Goal: Task Accomplishment & Management: Manage account settings

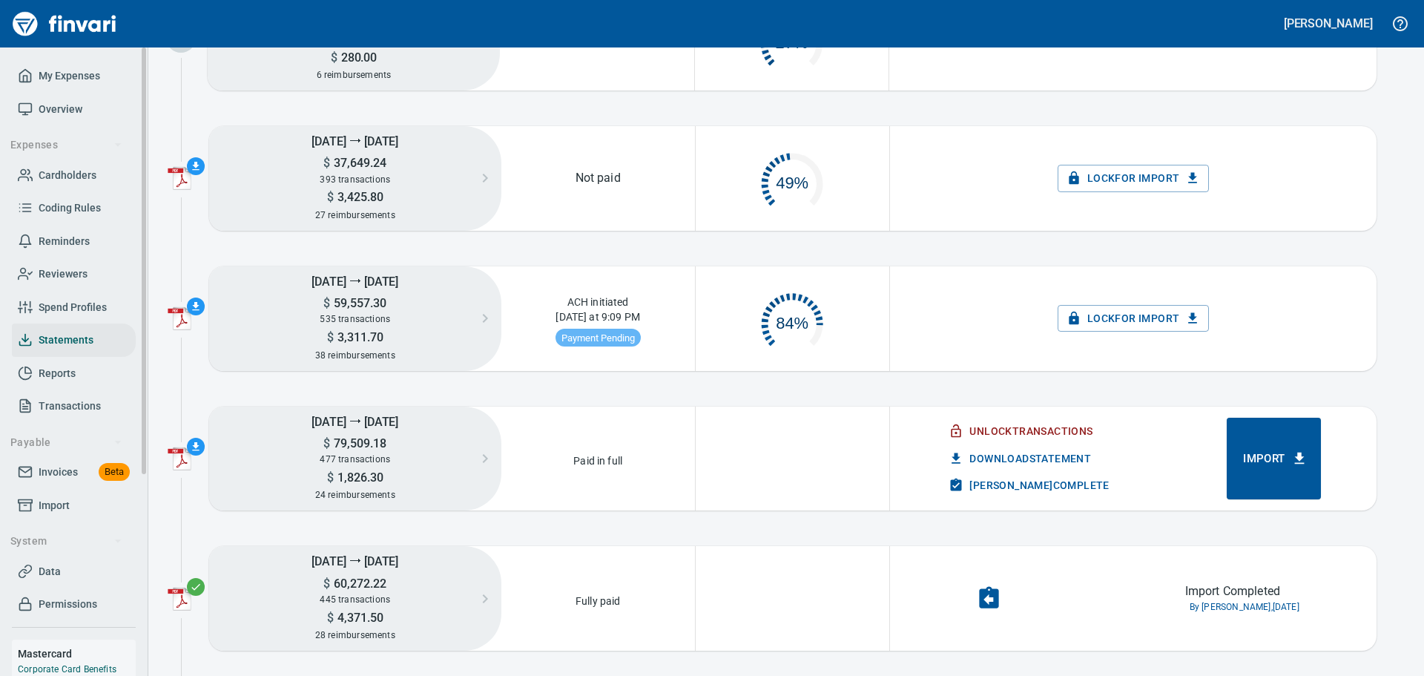
click at [48, 108] on span "Overview" at bounding box center [61, 109] width 44 height 19
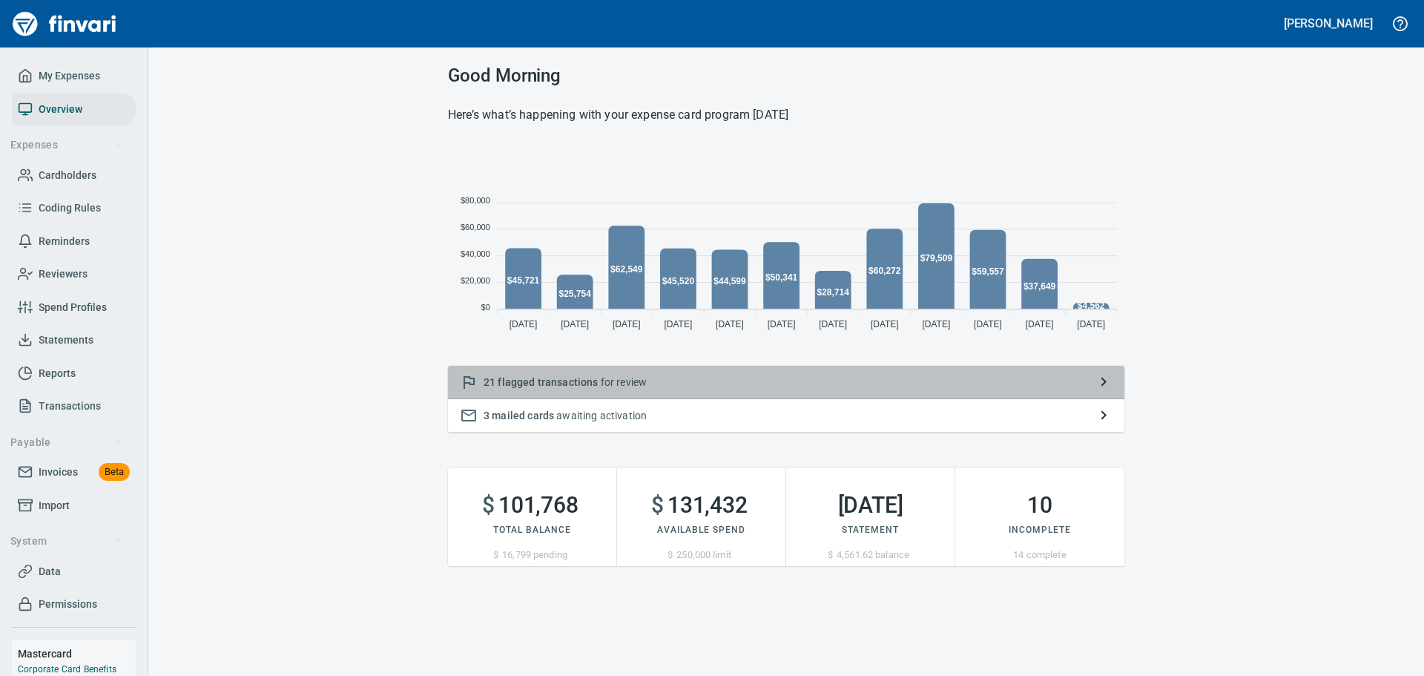
click at [524, 382] on span "flagged transactions" at bounding box center [548, 382] width 100 height 12
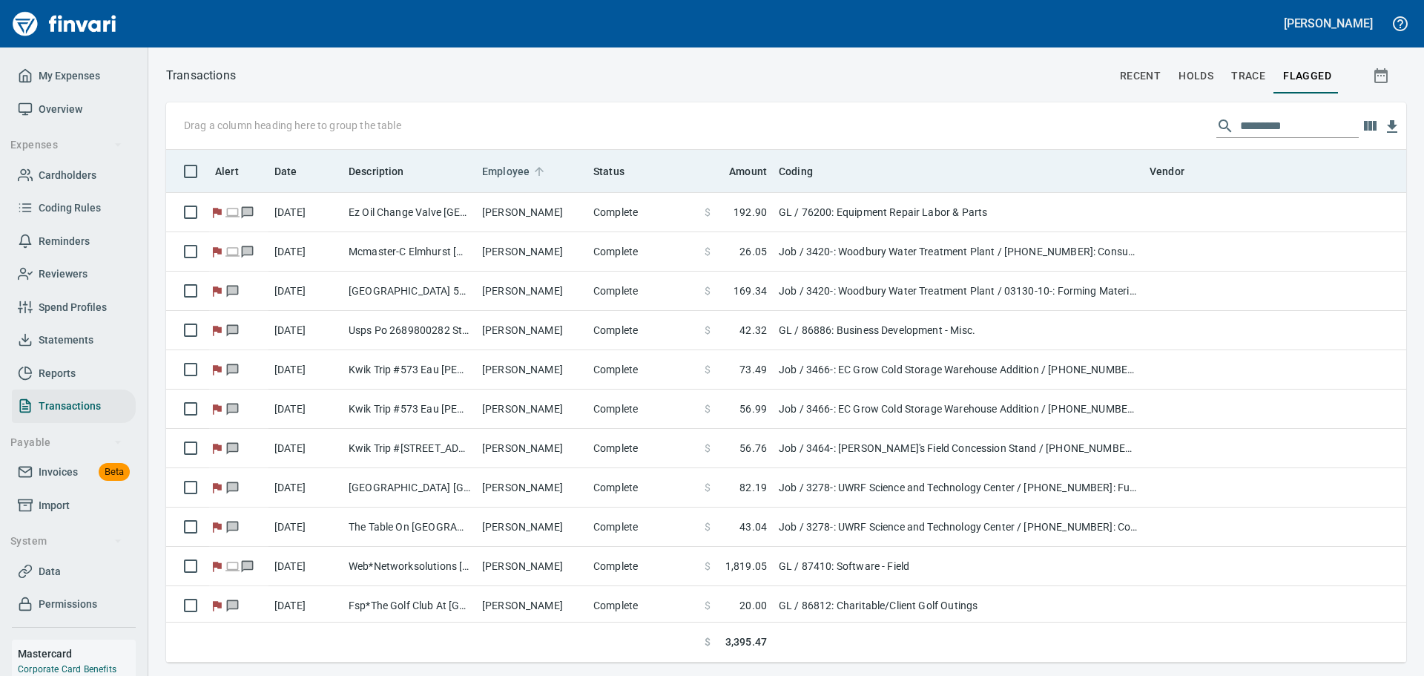
click at [521, 168] on span "Employee" at bounding box center [505, 171] width 47 height 18
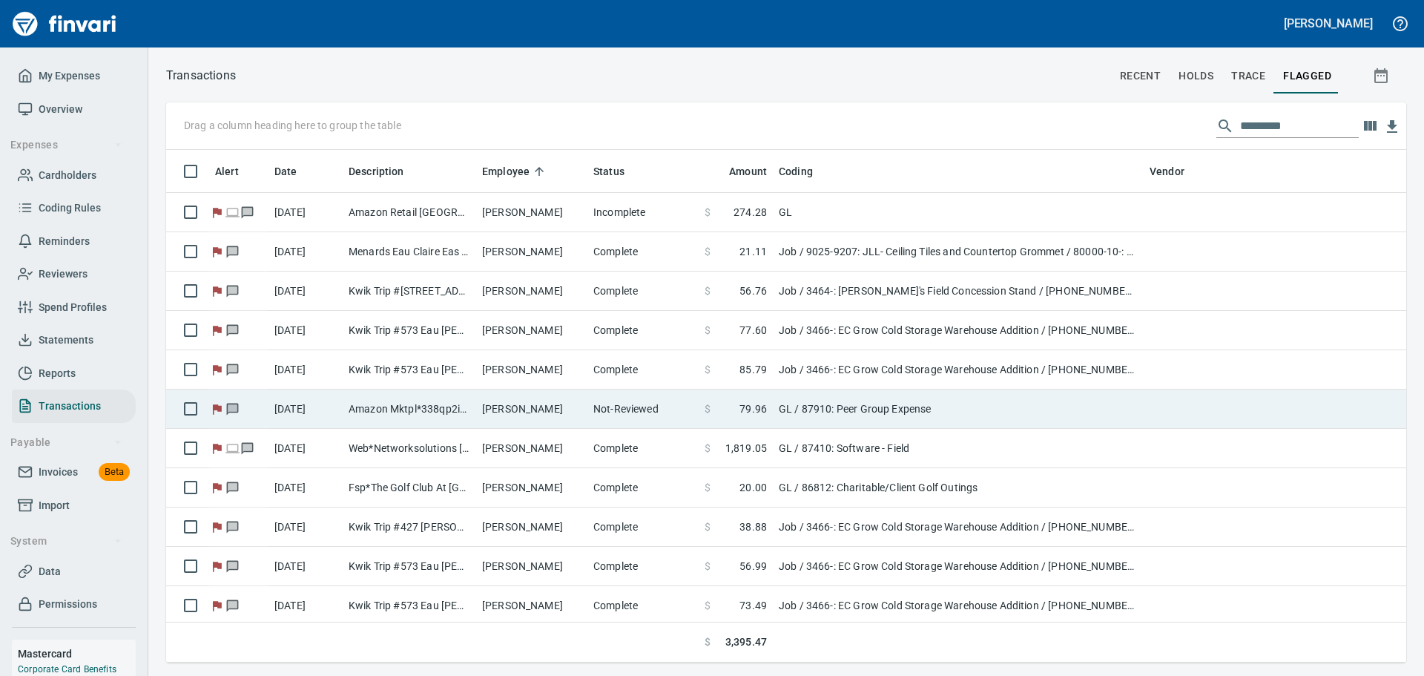
click at [524, 404] on td "[PERSON_NAME]" at bounding box center [531, 408] width 111 height 39
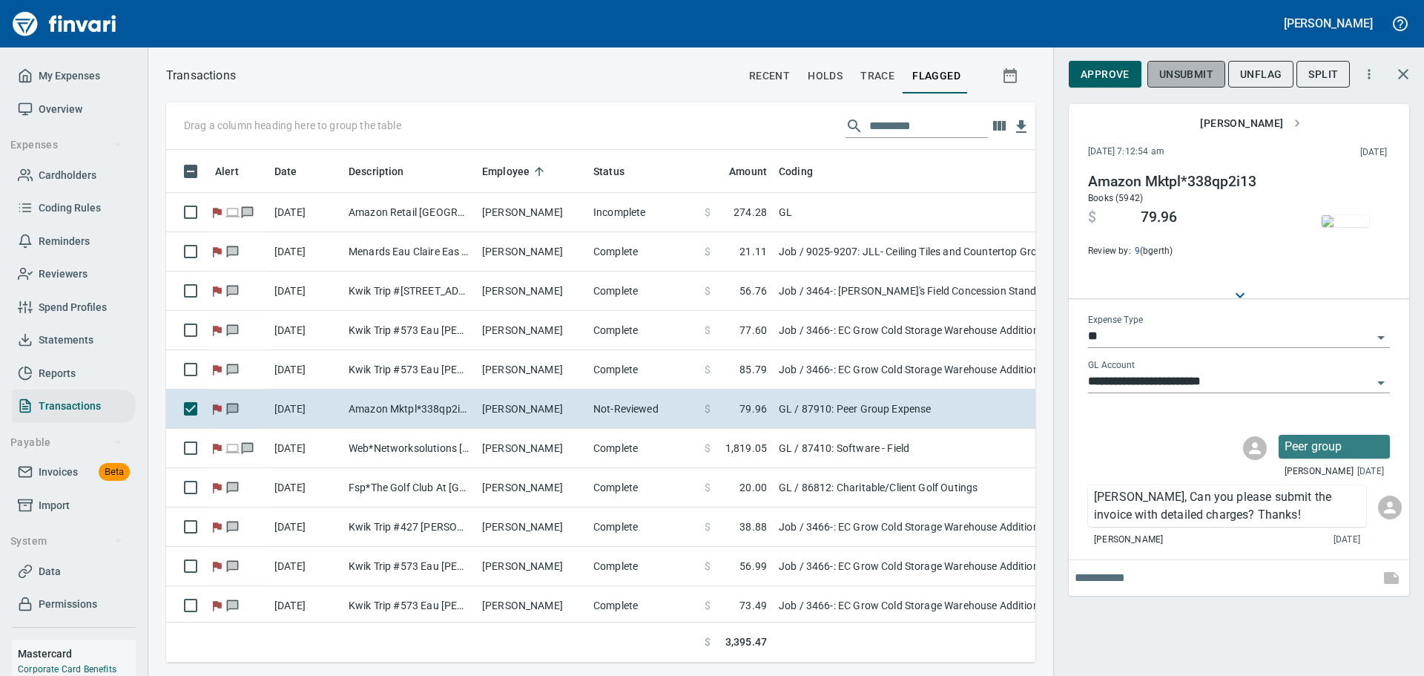
click at [1139, 70] on span "Unsubmit" at bounding box center [1186, 74] width 54 height 19
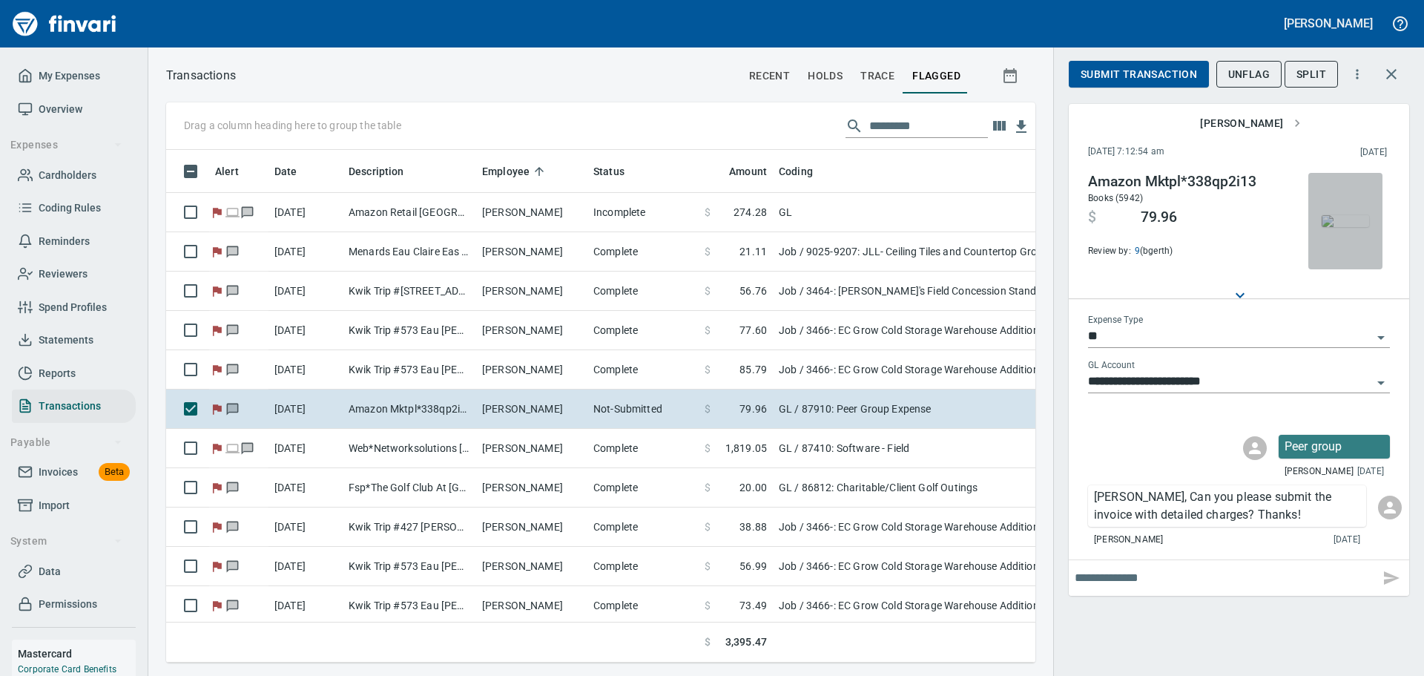
click at [1139, 225] on img "button" at bounding box center [1345, 221] width 47 height 12
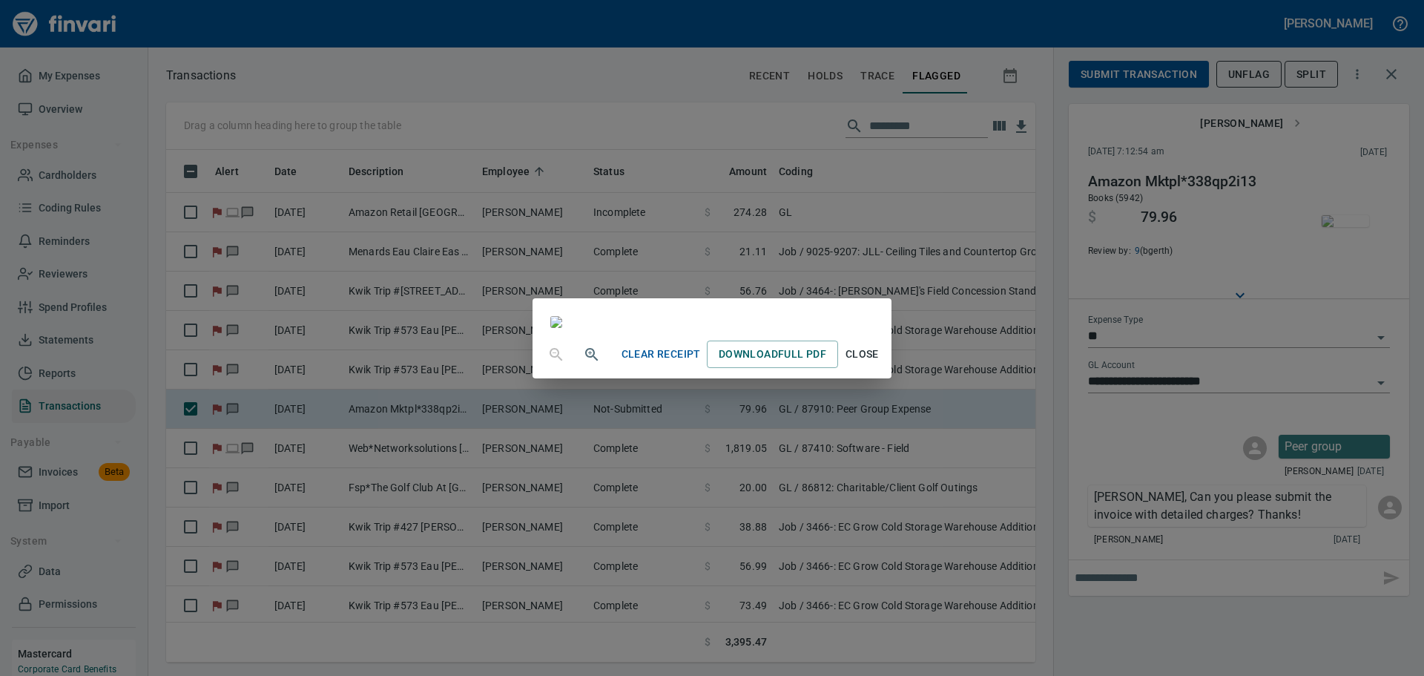
click at [880, 363] on span "Close" at bounding box center [862, 354] width 36 height 19
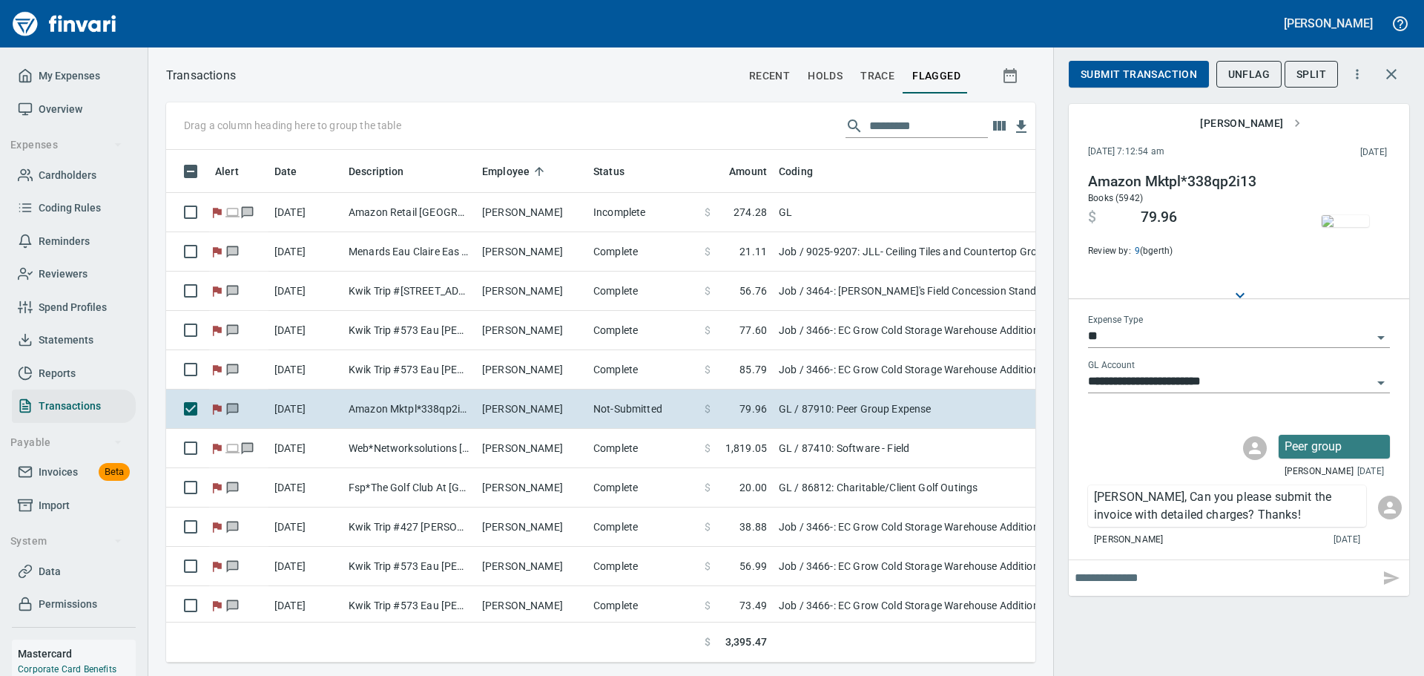
click at [1139, 73] on span "Submit Transaction" at bounding box center [1139, 74] width 116 height 19
drag, startPoint x: 56, startPoint y: 179, endPoint x: 66, endPoint y: 180, distance: 10.5
click at [56, 179] on span "Cardholders" at bounding box center [68, 175] width 58 height 19
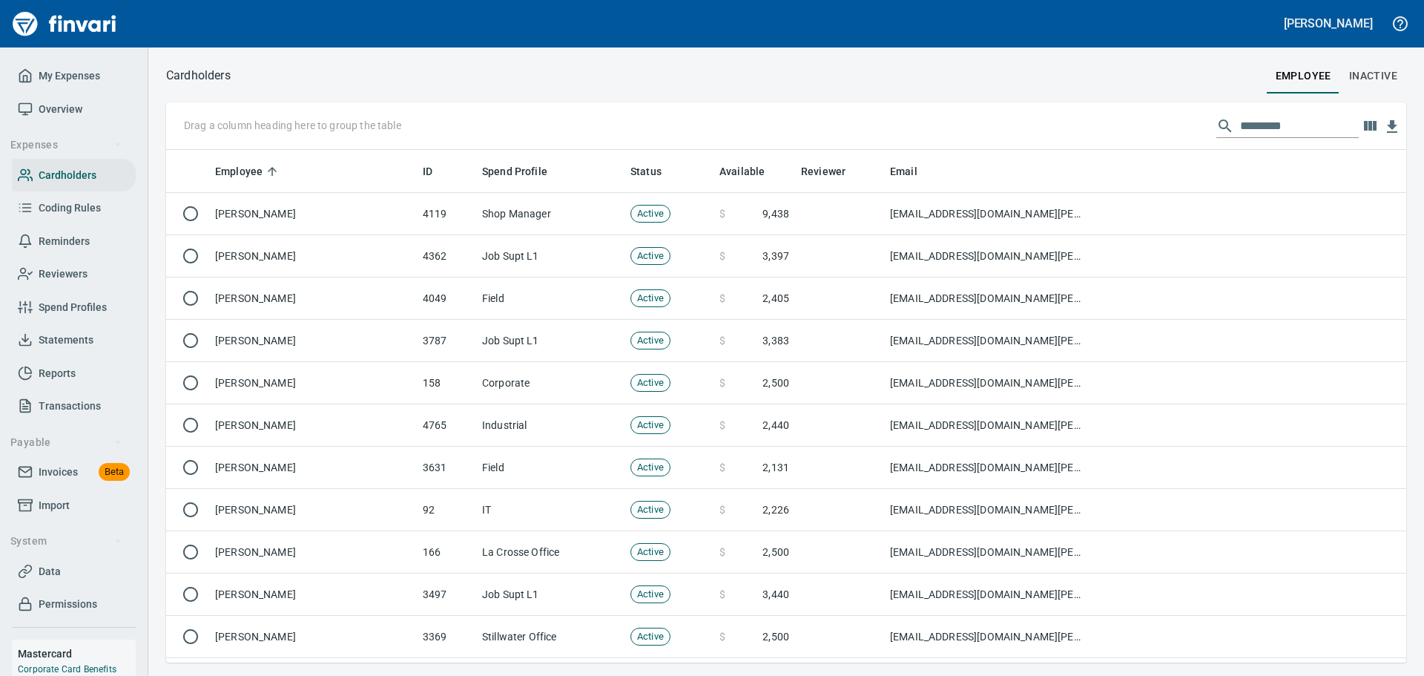
scroll to position [501, 1218]
click at [1139, 121] on input "text" at bounding box center [1299, 126] width 119 height 24
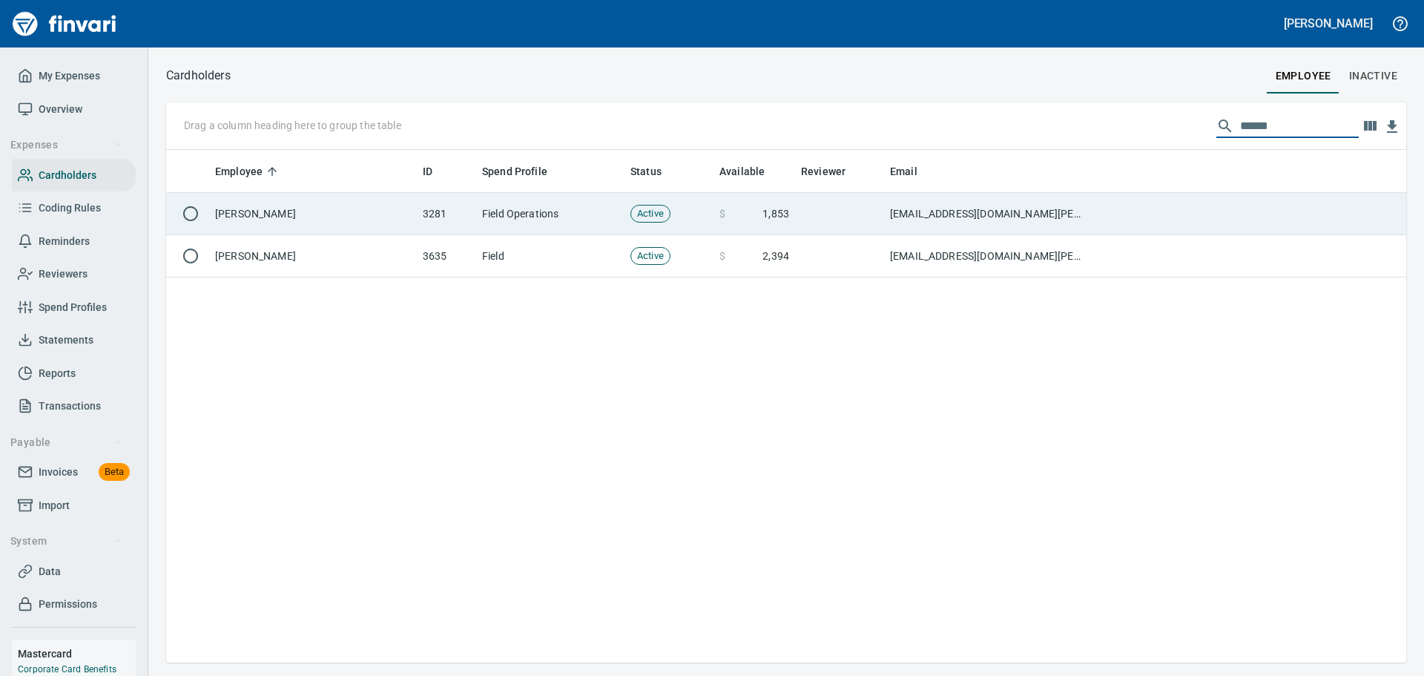
type input "******"
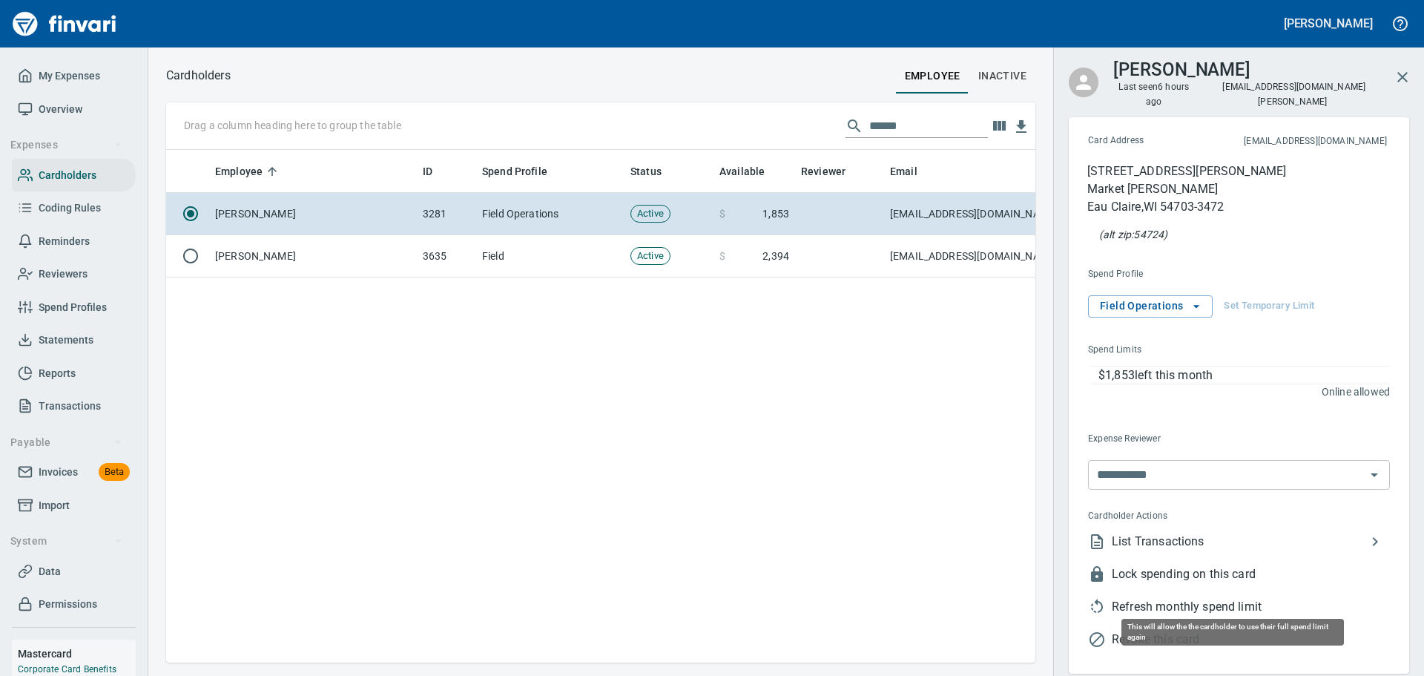
scroll to position [490, 858]
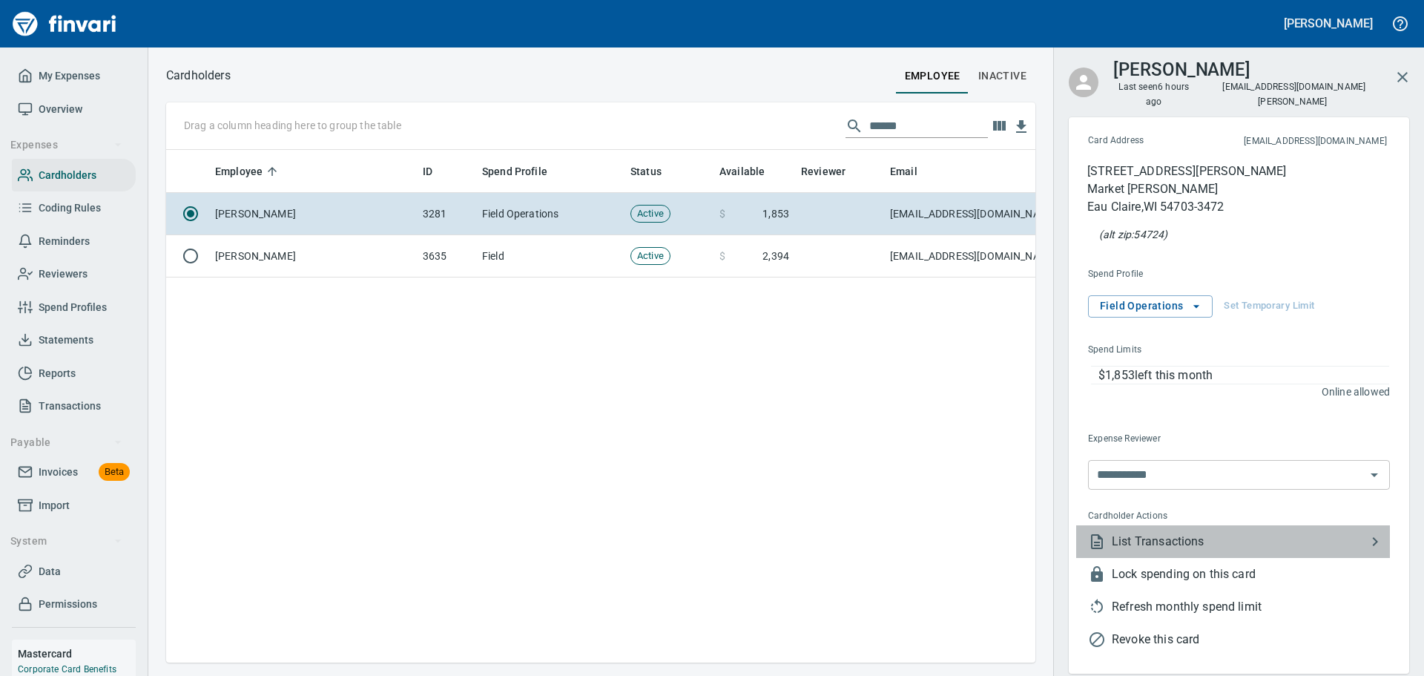
click at [1139, 533] on span "List Transactions" at bounding box center [1239, 542] width 254 height 18
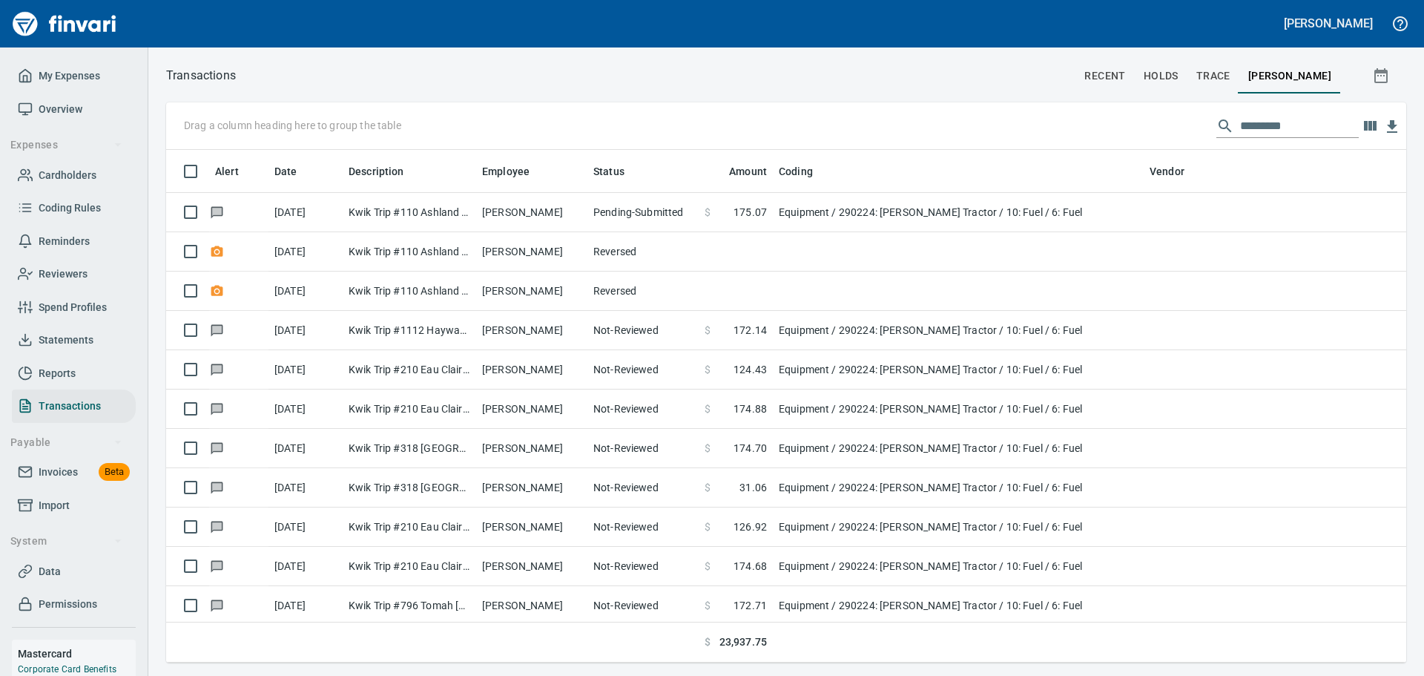
scroll to position [501, 1218]
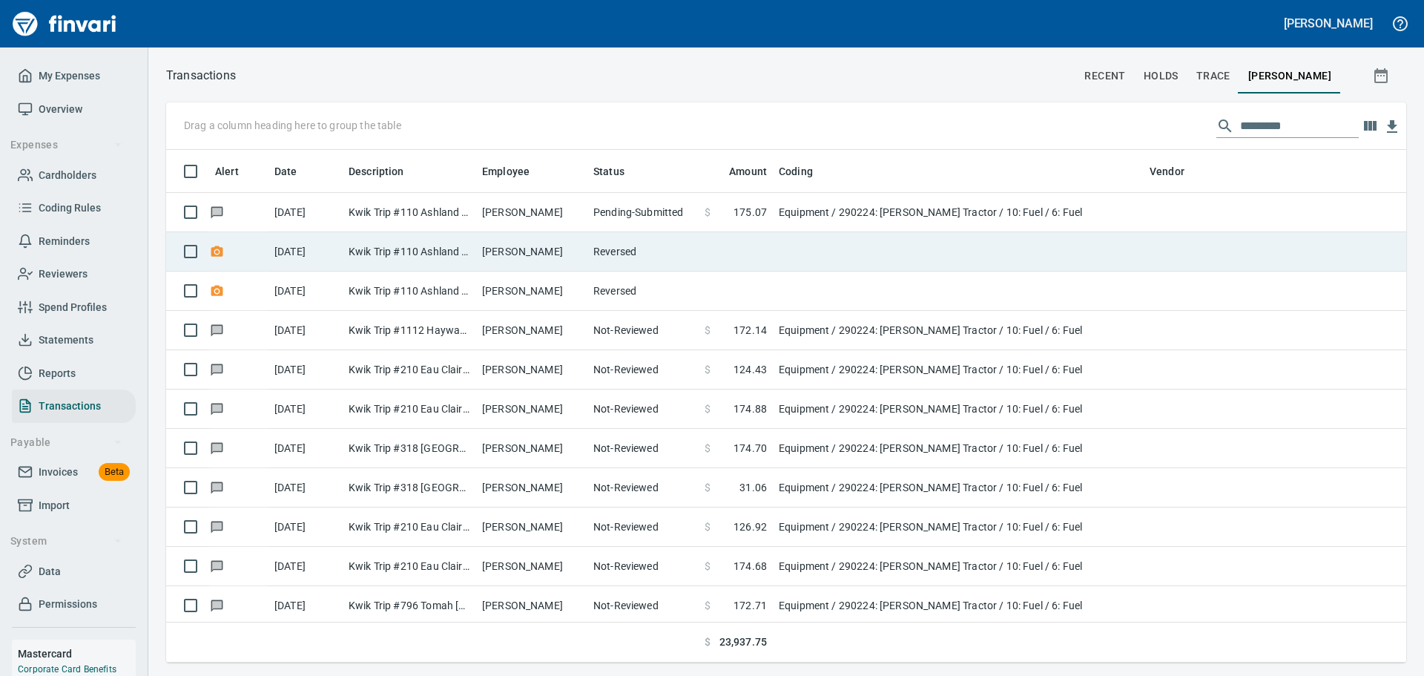
click at [561, 245] on td "[PERSON_NAME]" at bounding box center [531, 251] width 111 height 39
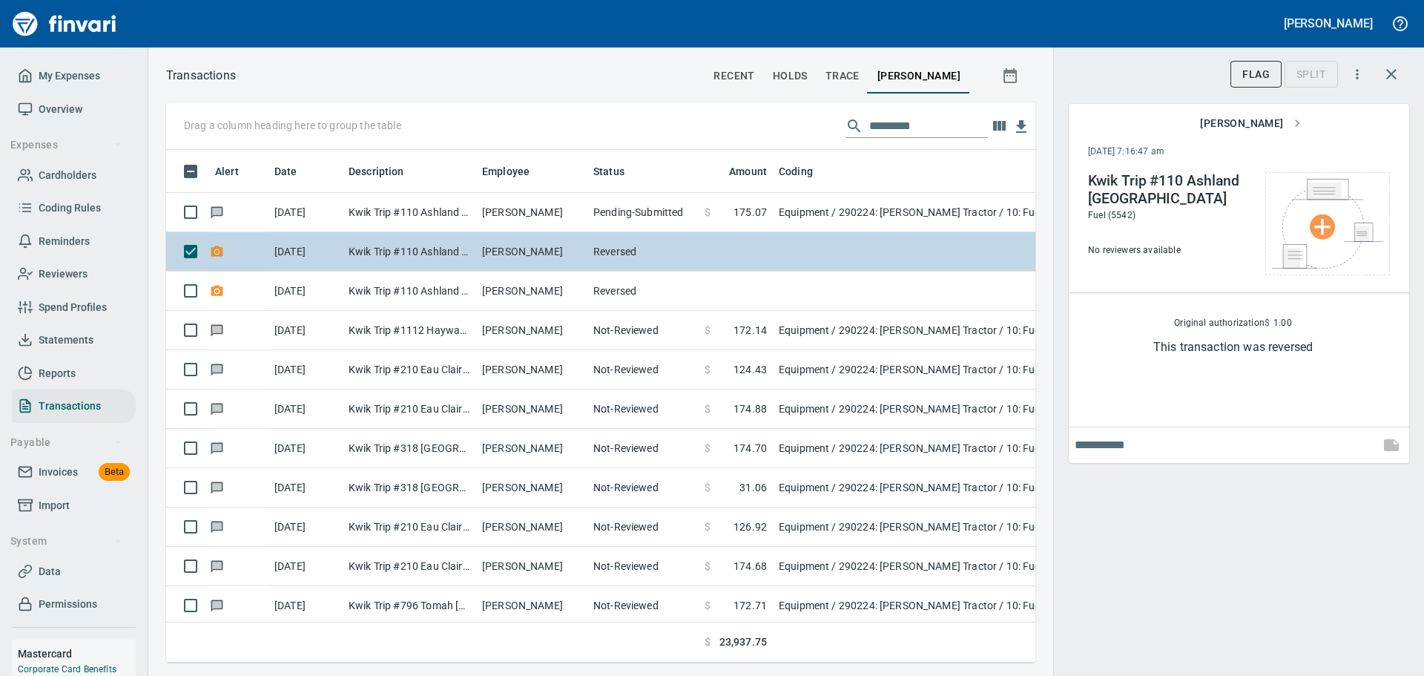
scroll to position [490, 847]
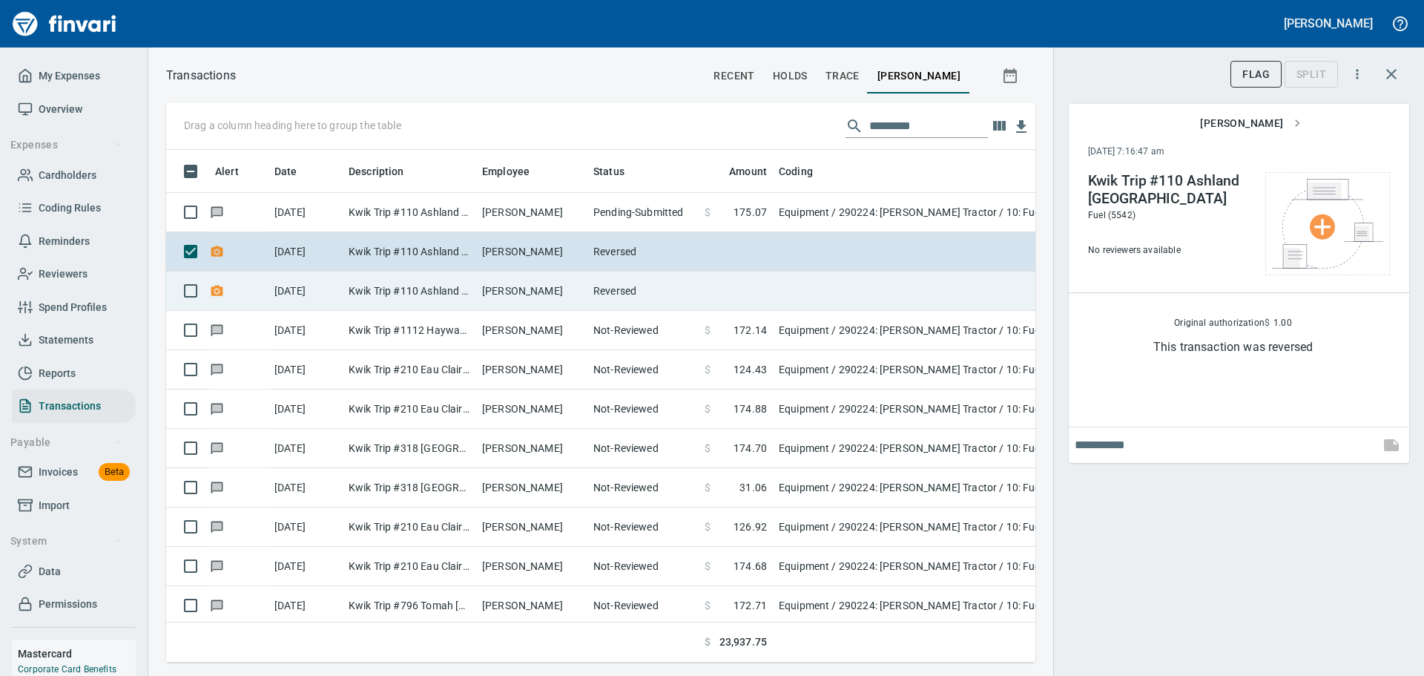
click at [548, 289] on td "[PERSON_NAME]" at bounding box center [531, 290] width 111 height 39
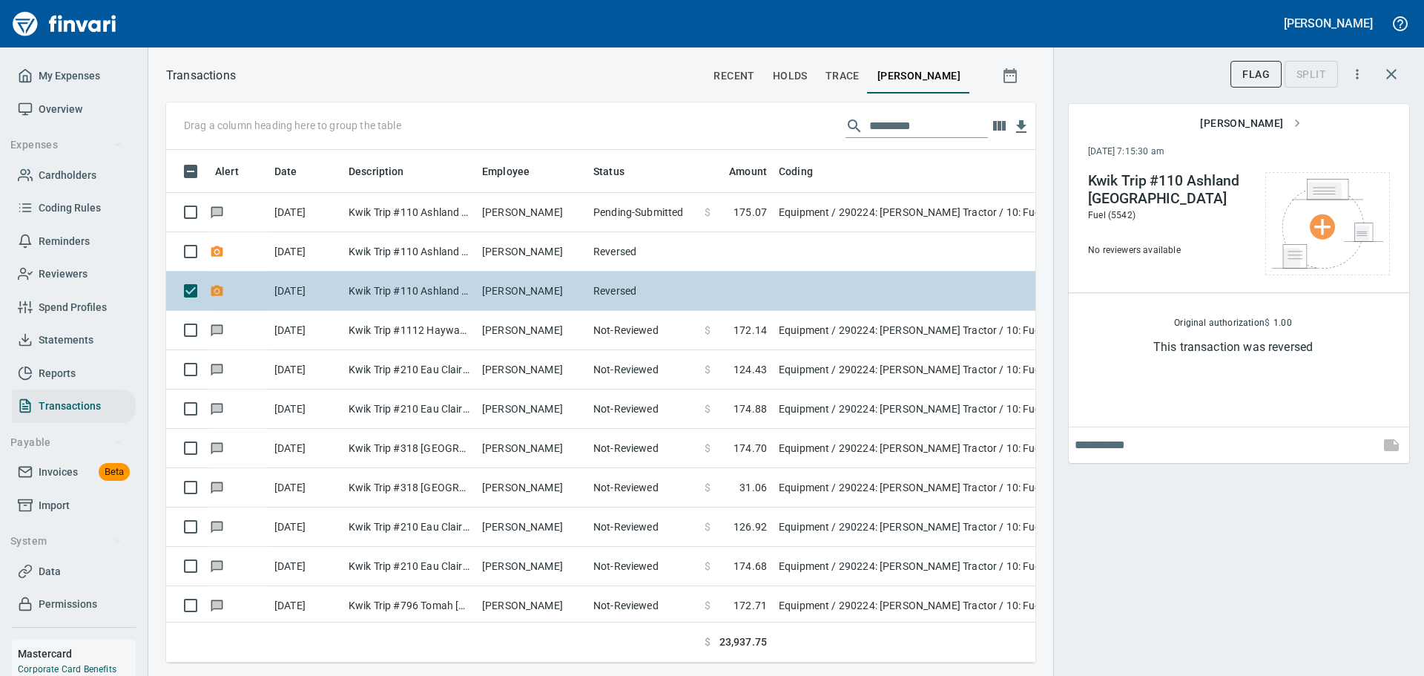
click at [538, 283] on td "[PERSON_NAME]" at bounding box center [531, 290] width 111 height 39
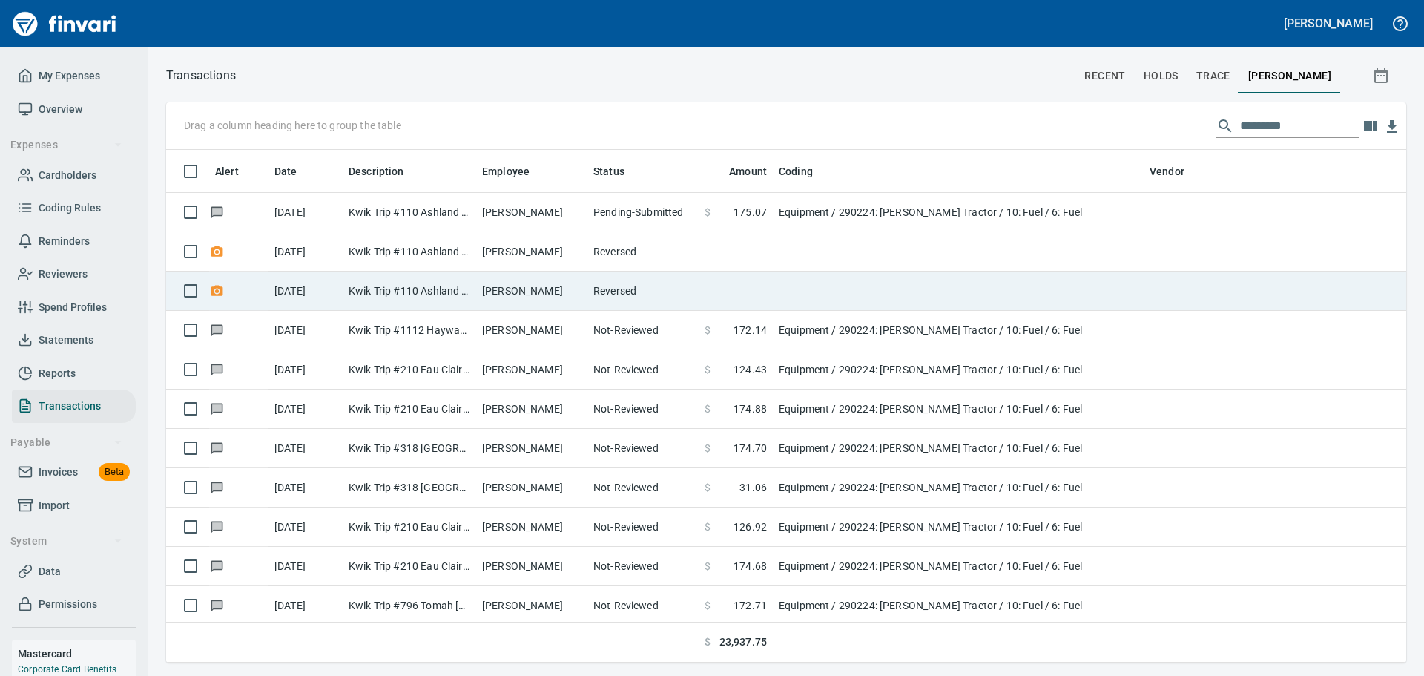
scroll to position [1, 1]
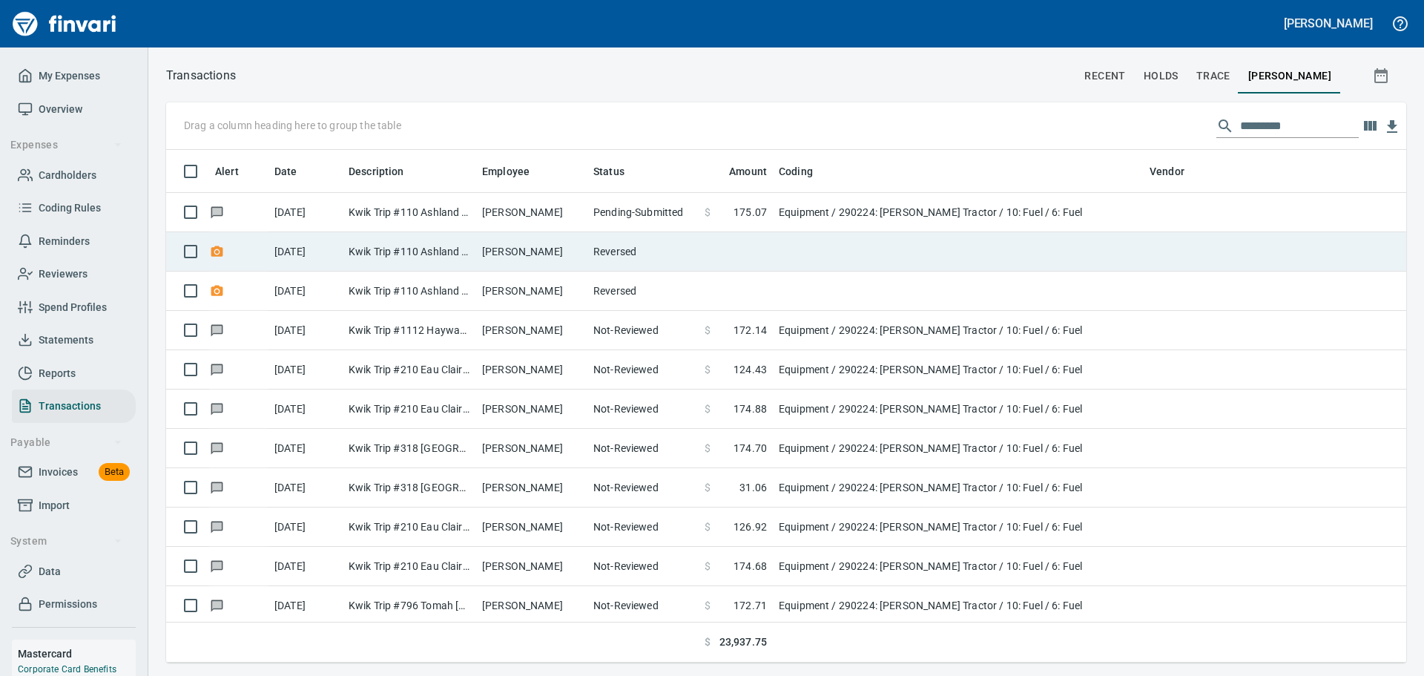
click at [539, 252] on td "[PERSON_NAME]" at bounding box center [531, 251] width 111 height 39
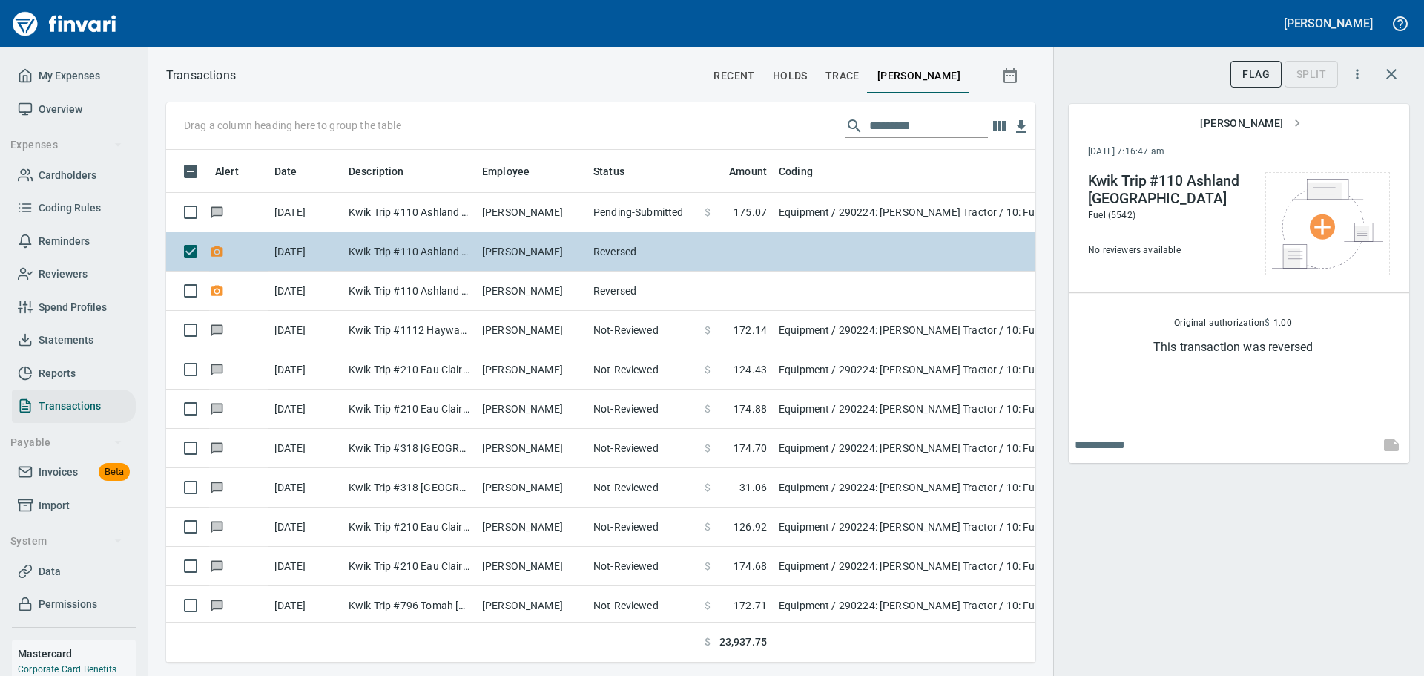
scroll to position [490, 847]
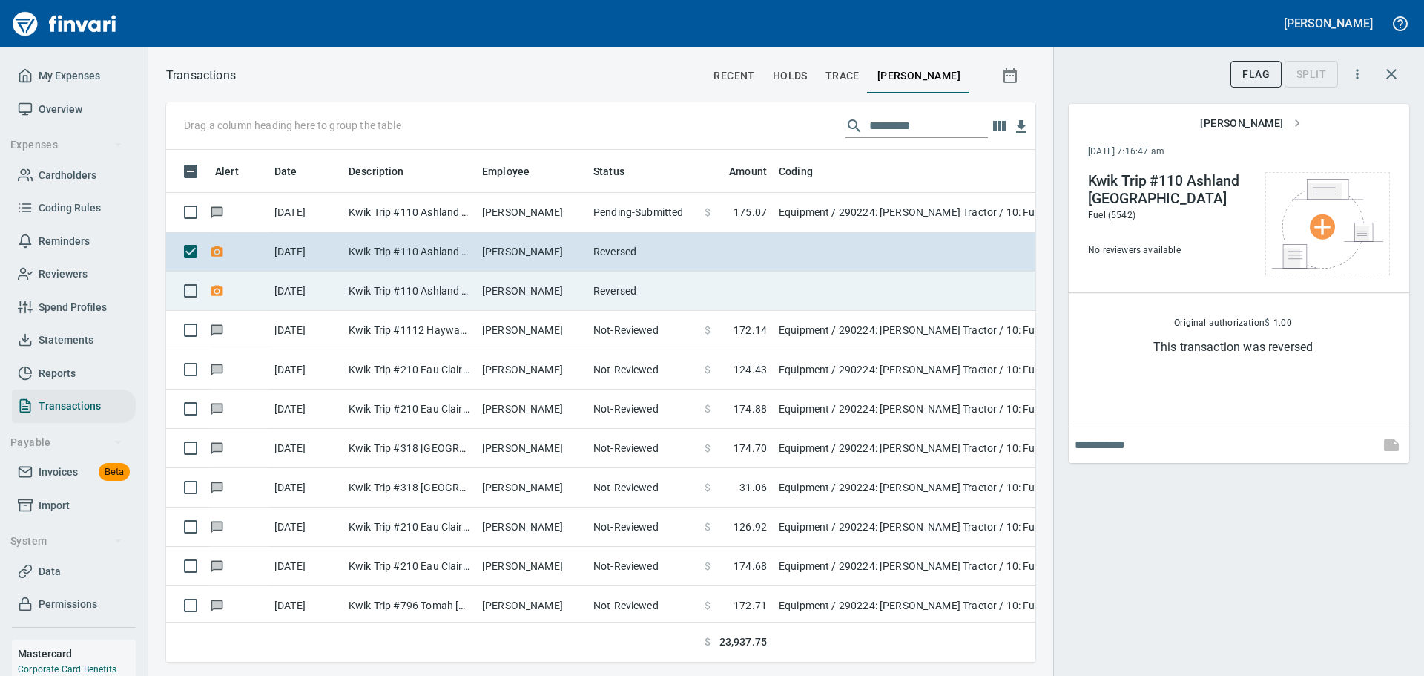
click at [533, 280] on td "[PERSON_NAME]" at bounding box center [531, 290] width 111 height 39
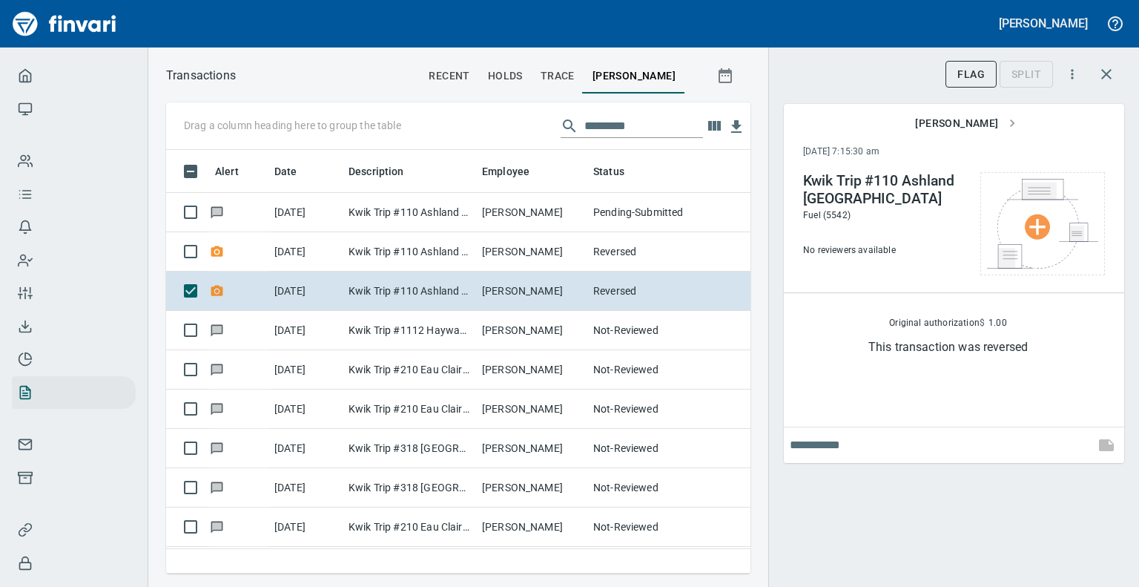
scroll to position [401, 561]
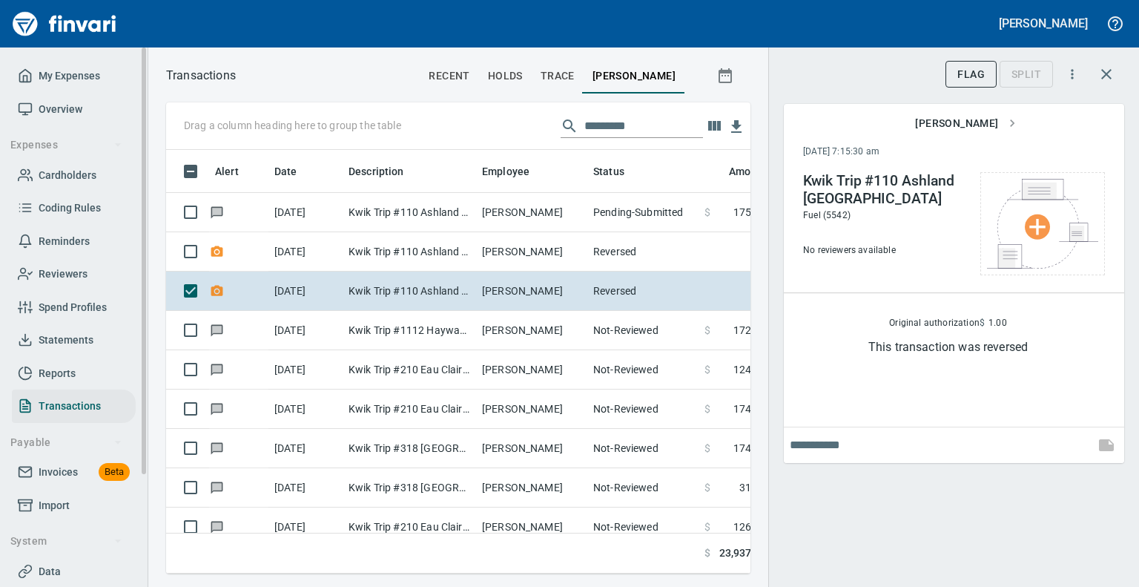
click at [70, 335] on span "Statements" at bounding box center [66, 340] width 55 height 19
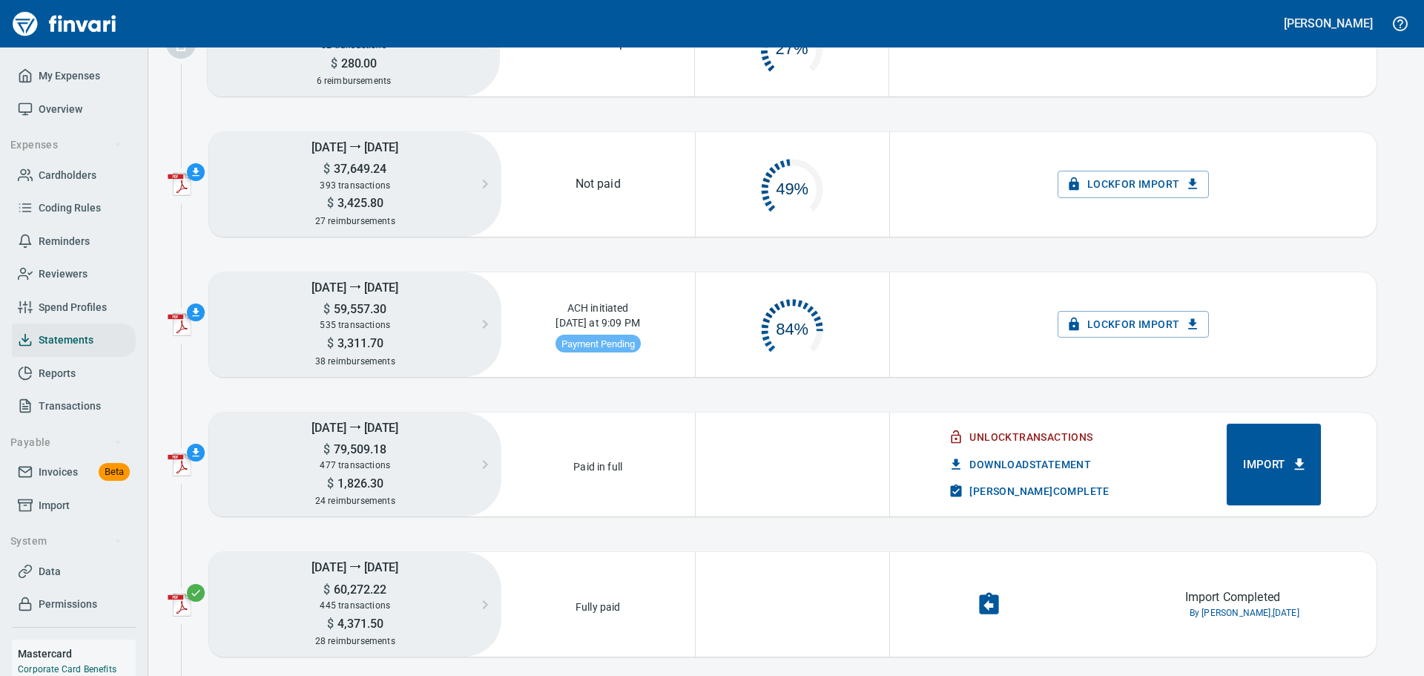
scroll to position [148, 0]
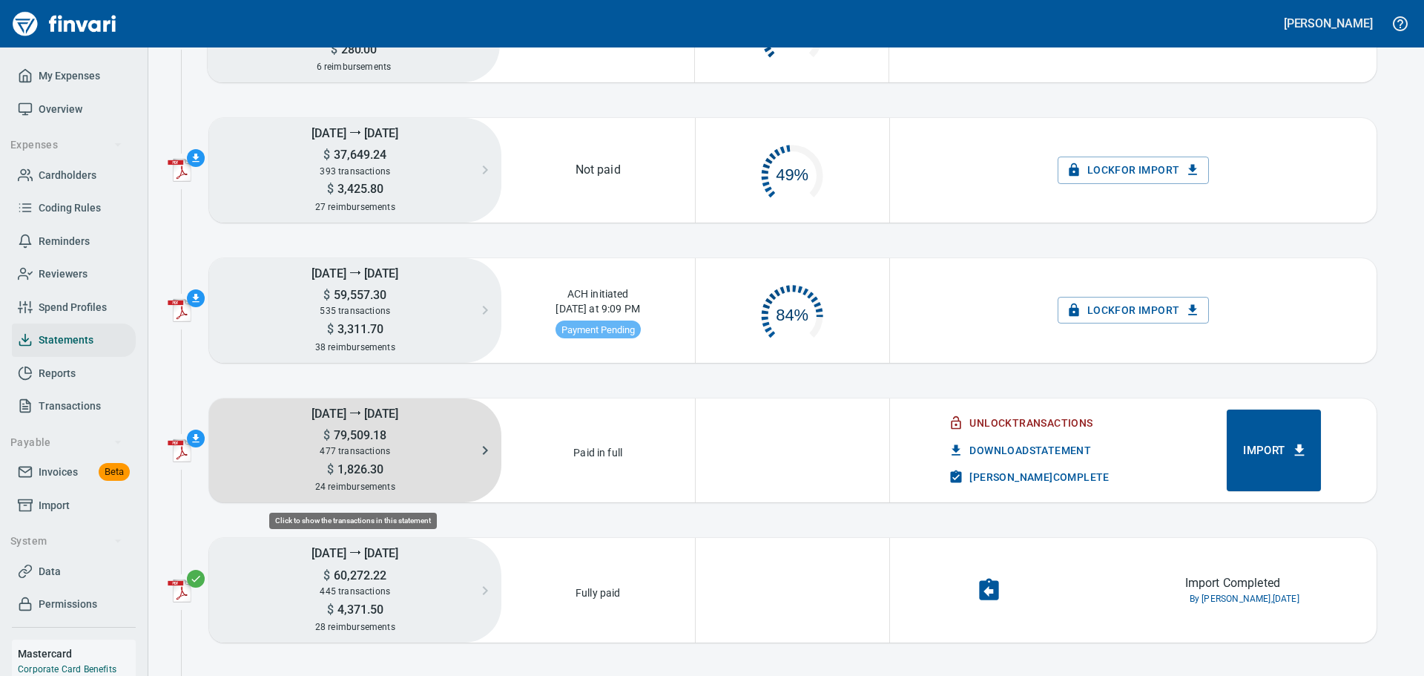
click at [376, 458] on div "477 transactions" at bounding box center [355, 451] width 292 height 16
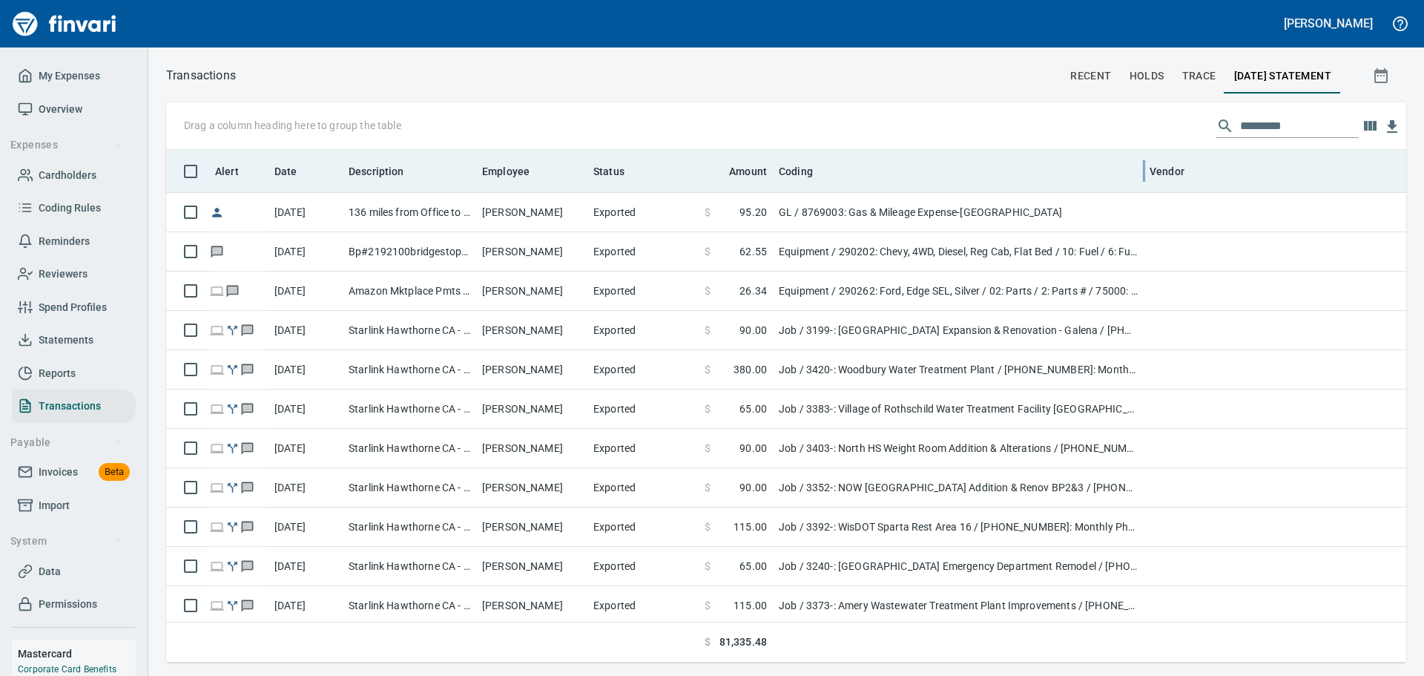
scroll to position [501, 1218]
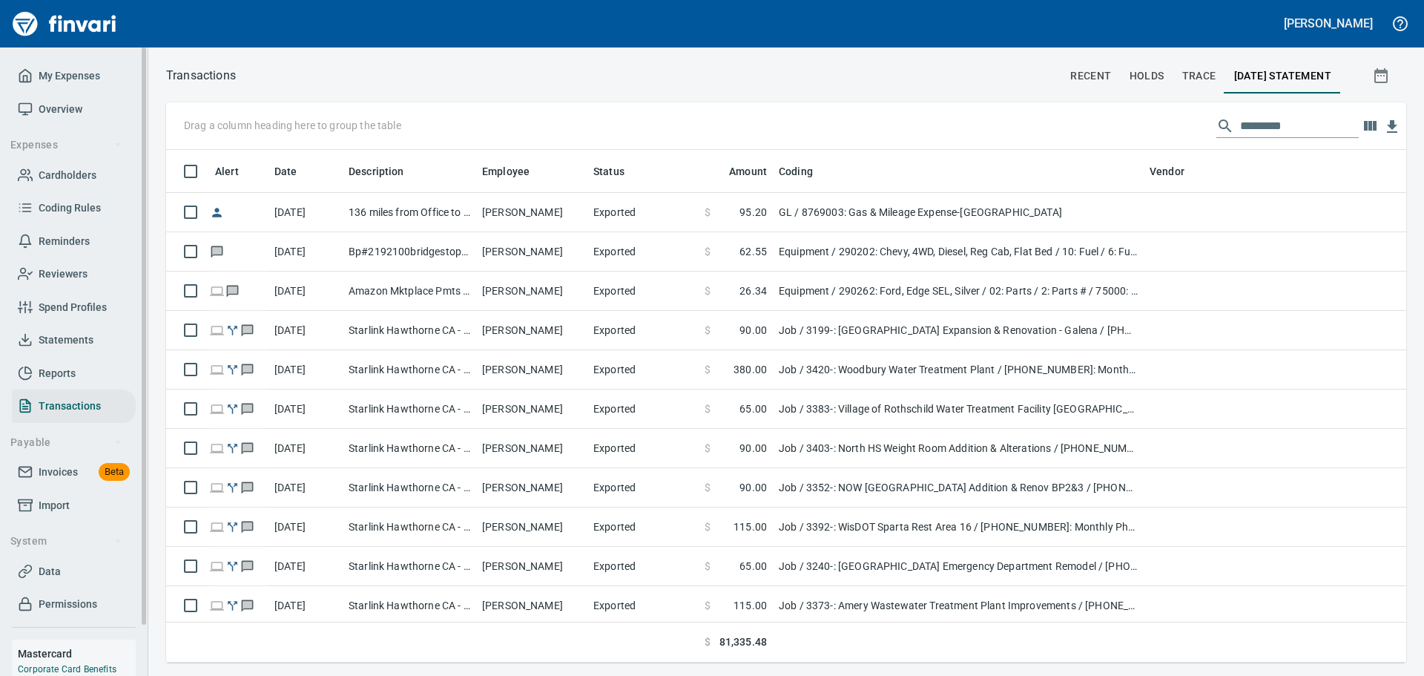
click at [70, 342] on span "Statements" at bounding box center [66, 340] width 55 height 19
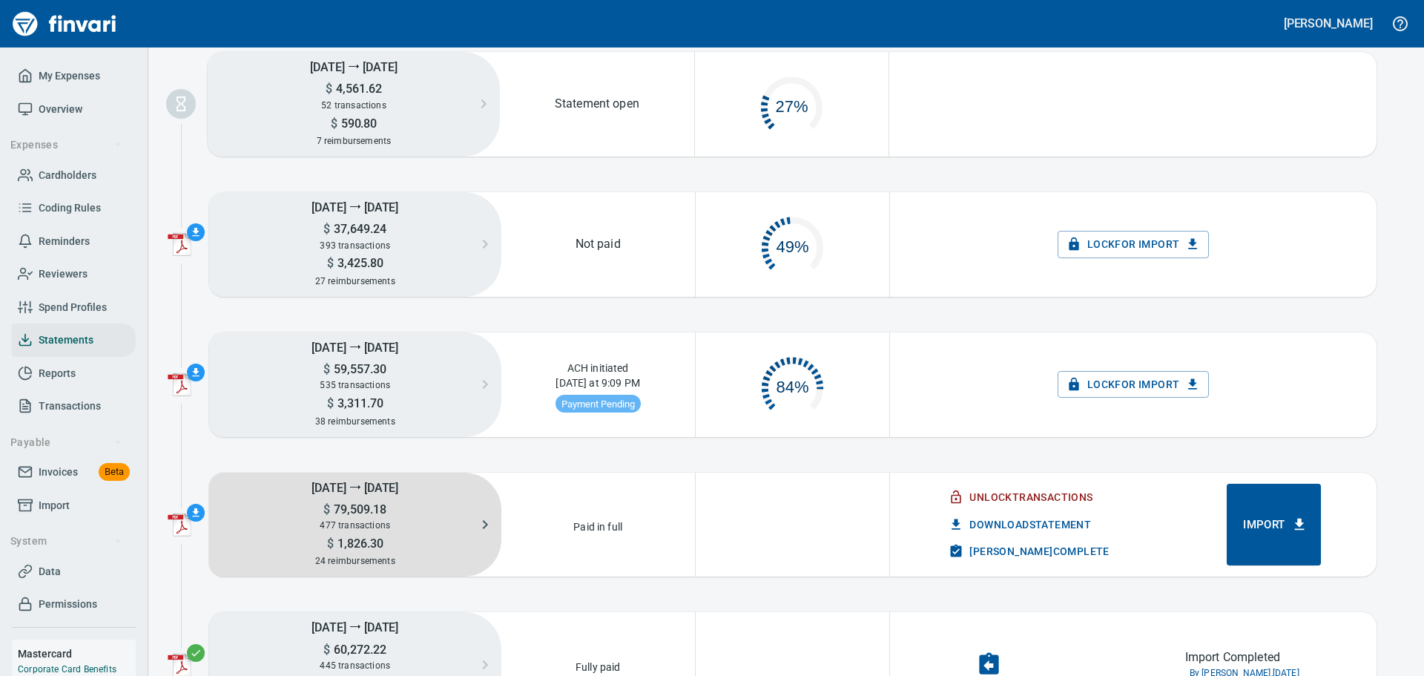
scroll to position [75, 181]
click at [369, 531] on div "477 transactions" at bounding box center [355, 525] width 292 height 16
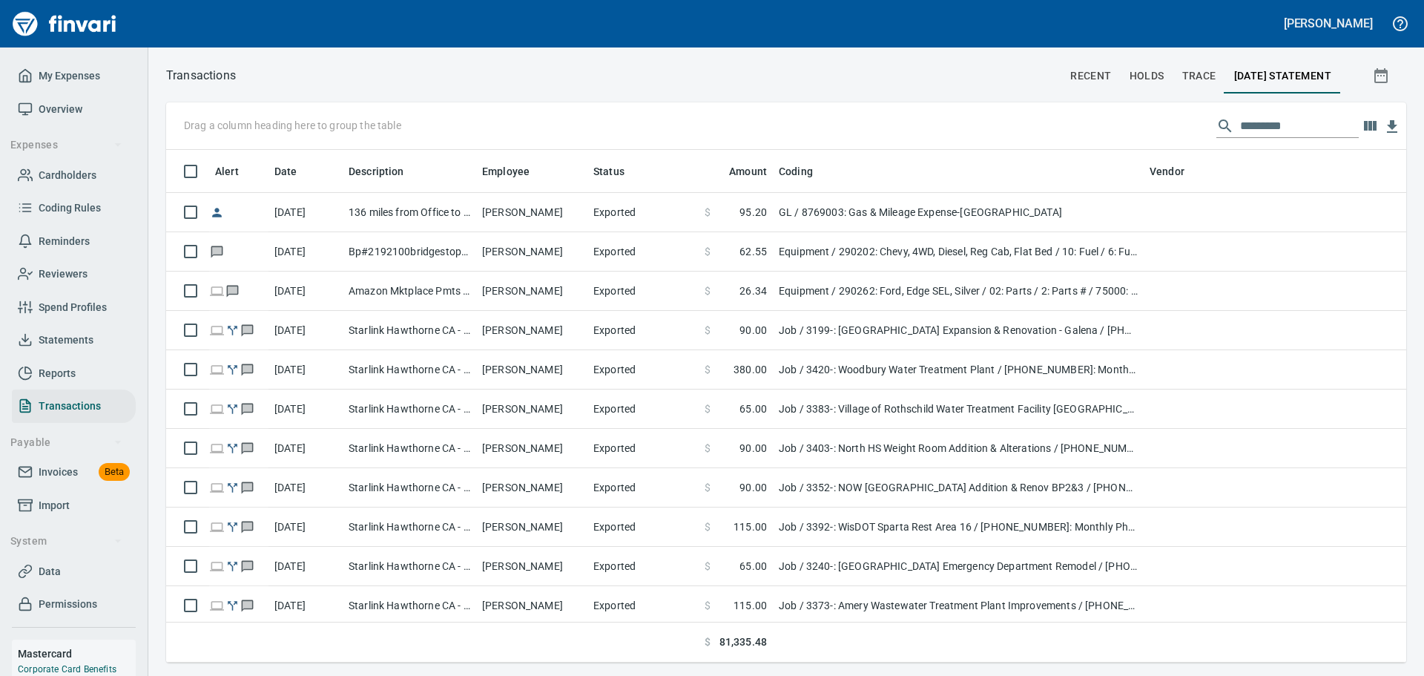
scroll to position [501, 1218]
click at [1139, 134] on input "text" at bounding box center [1299, 126] width 119 height 24
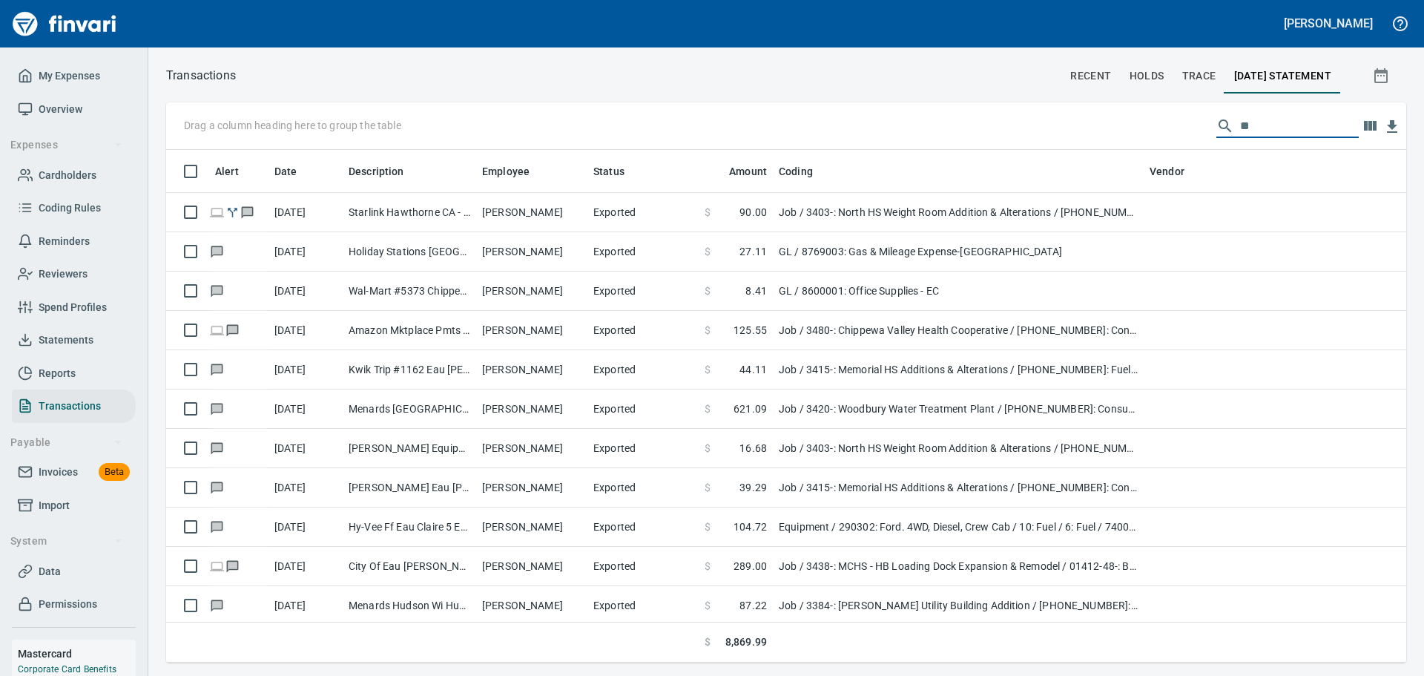
type input "*"
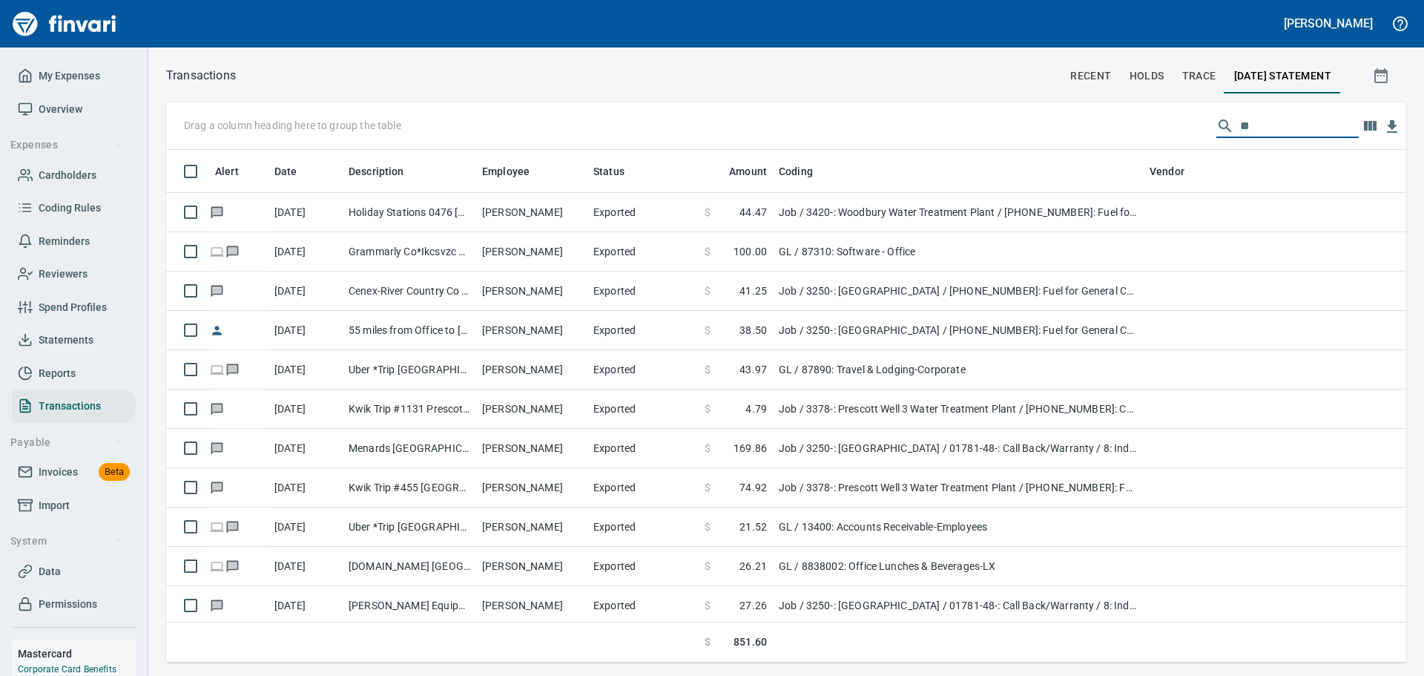
type input "*"
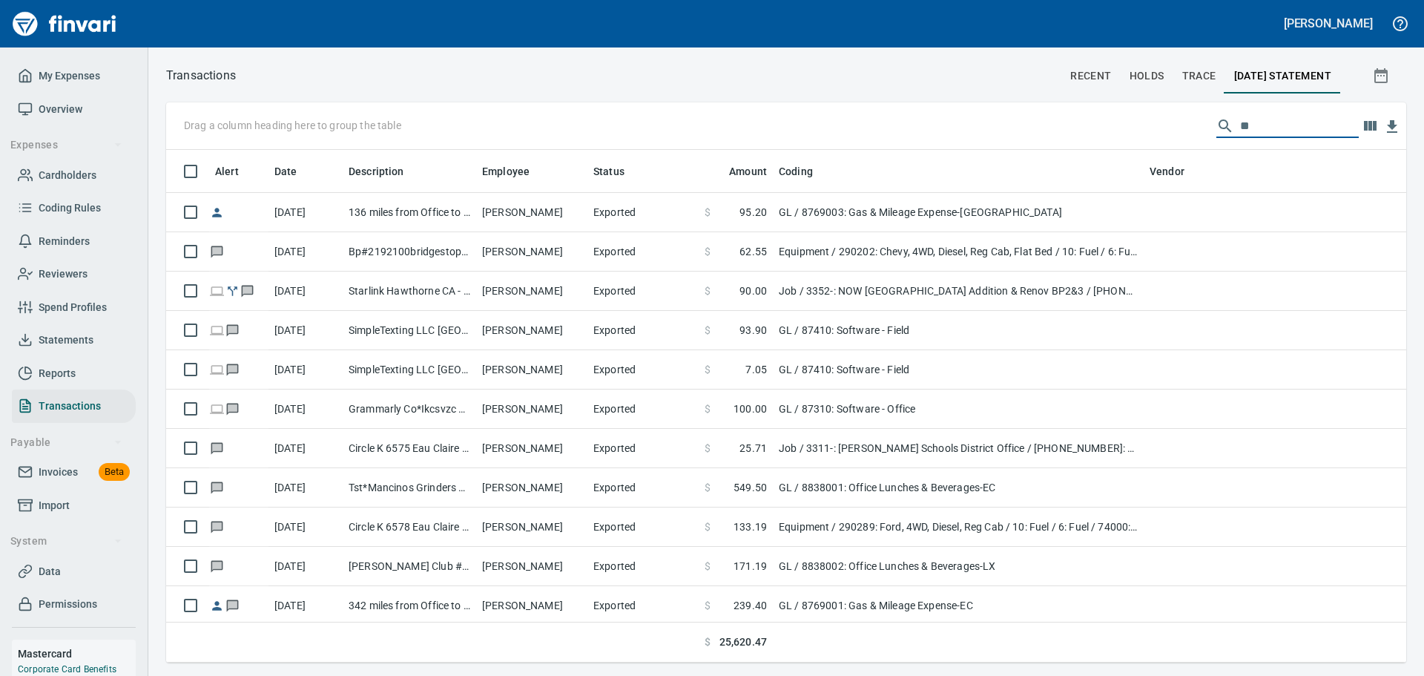
type input "*"
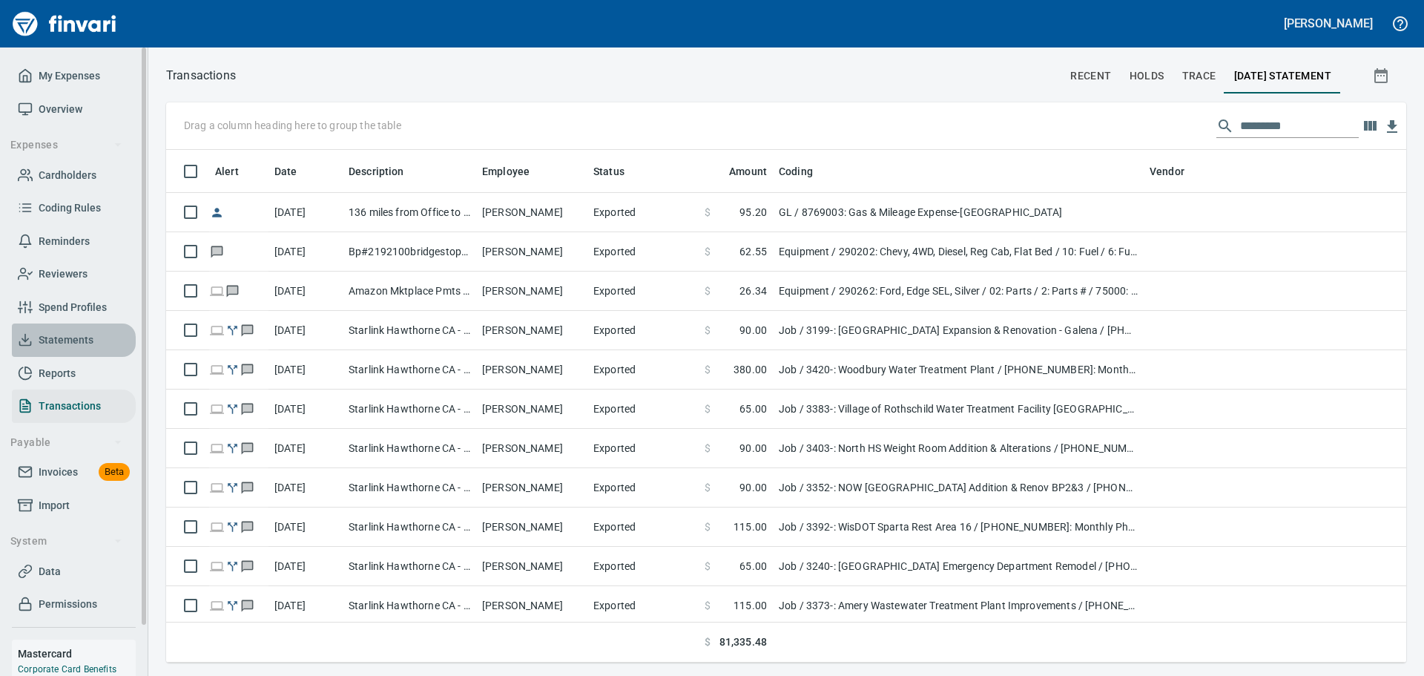
click at [67, 338] on span "Statements" at bounding box center [66, 340] width 55 height 19
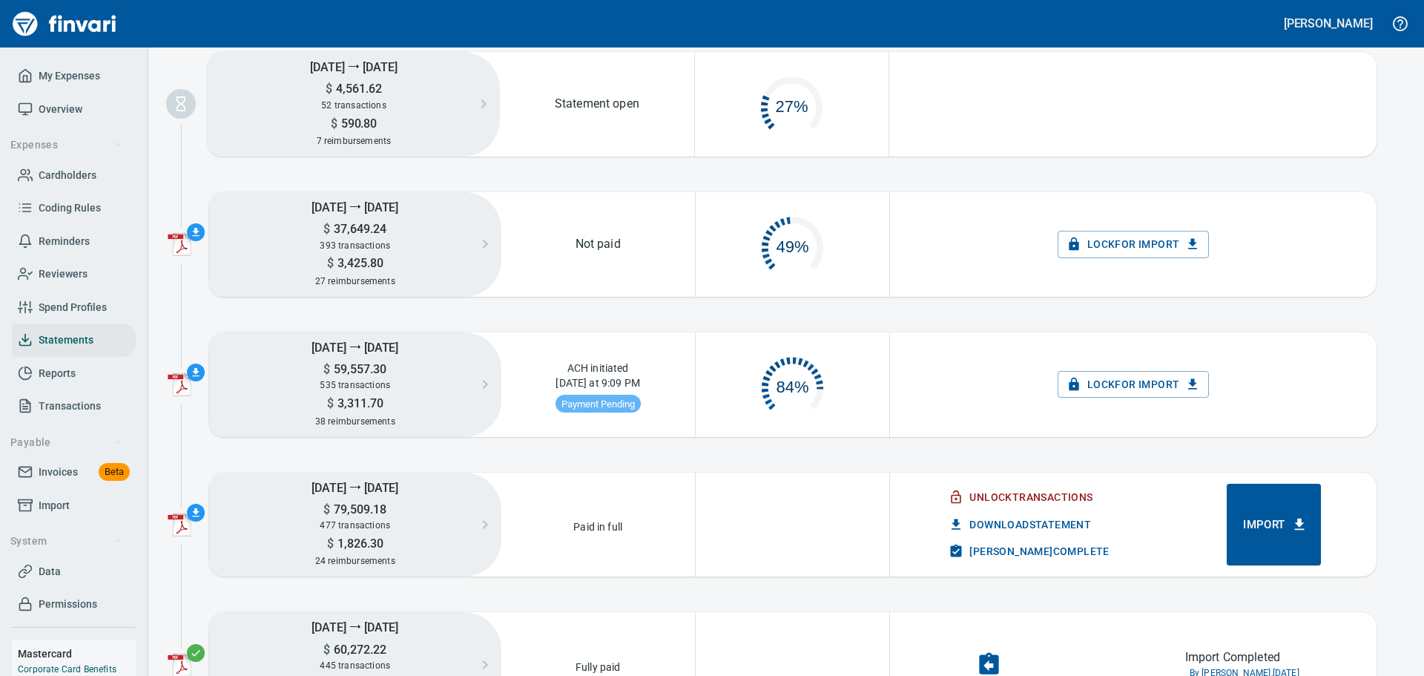
scroll to position [75, 181]
click at [981, 524] on span "Download Statement" at bounding box center [1021, 524] width 139 height 19
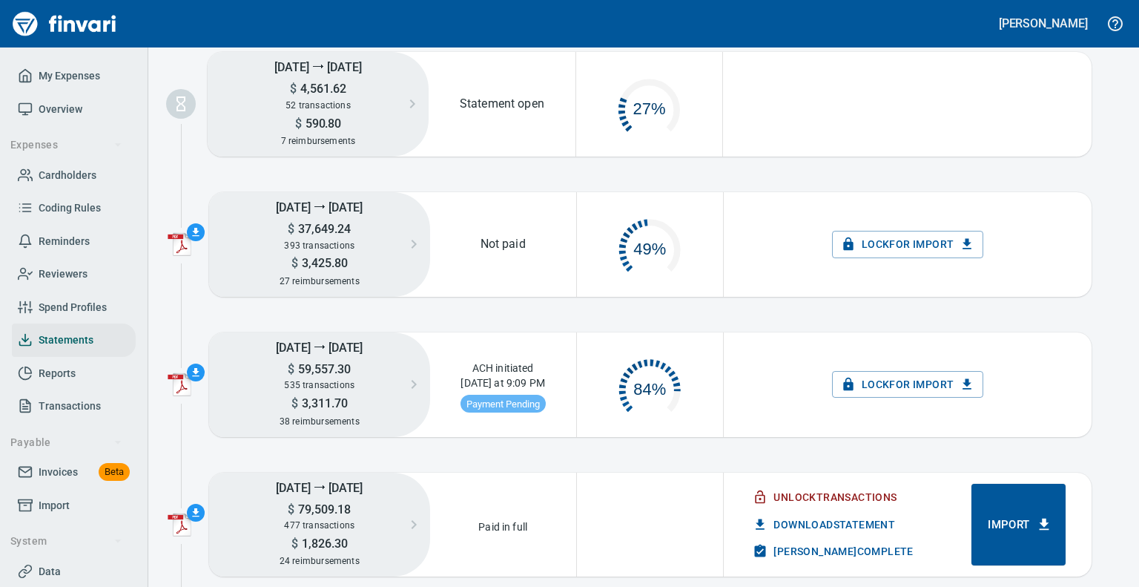
scroll to position [70, 134]
click at [188, 513] on div "button" at bounding box center [196, 513] width 18 height 18
click at [542, 489] on div at bounding box center [569, 293] width 1139 height 587
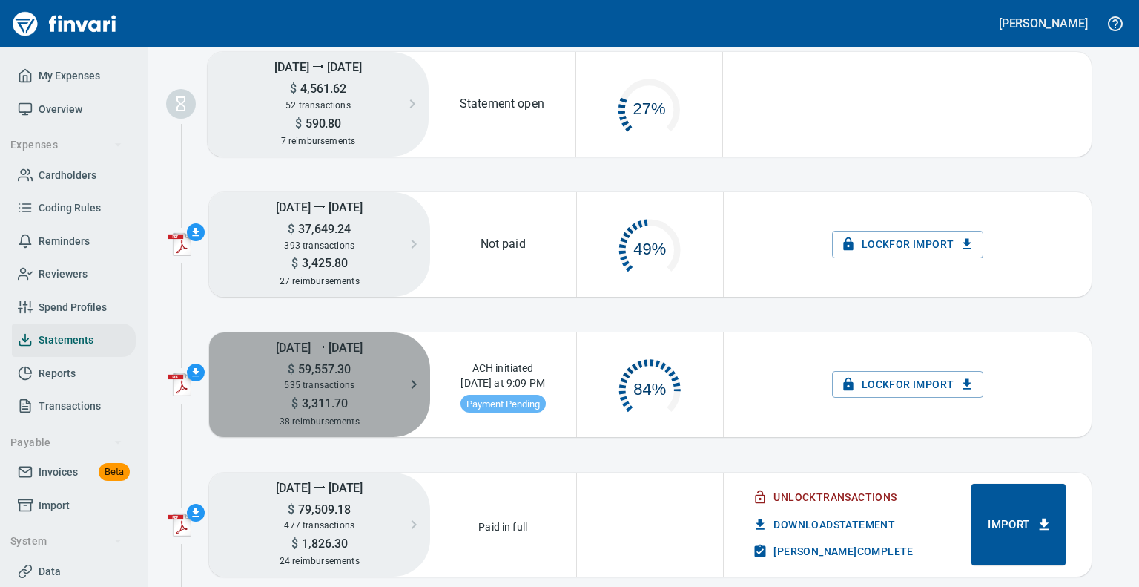
click at [344, 389] on span "535 transactions" at bounding box center [319, 385] width 70 height 10
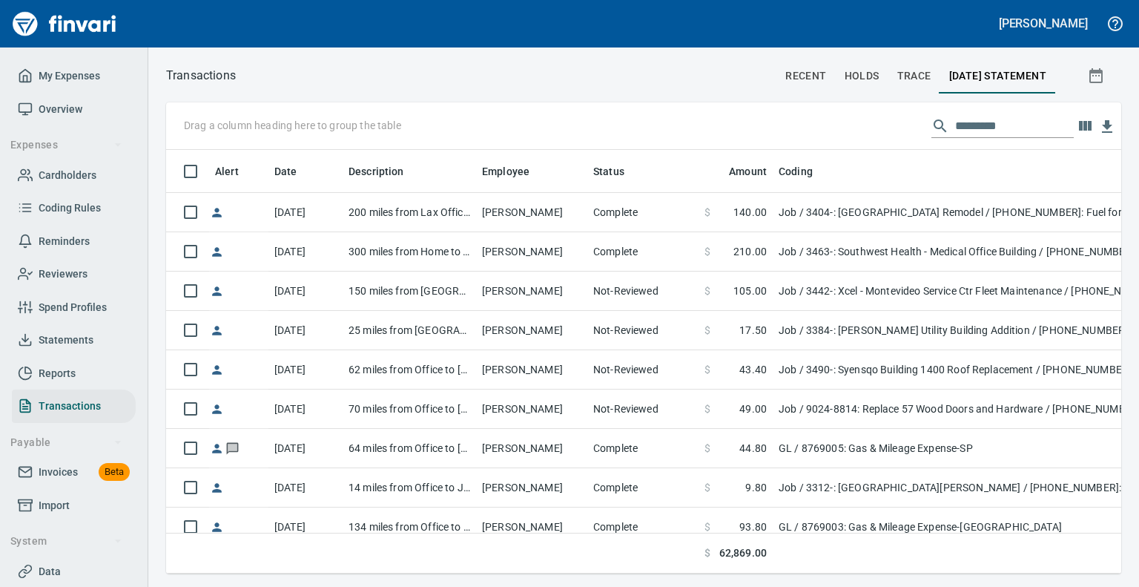
scroll to position [401, 932]
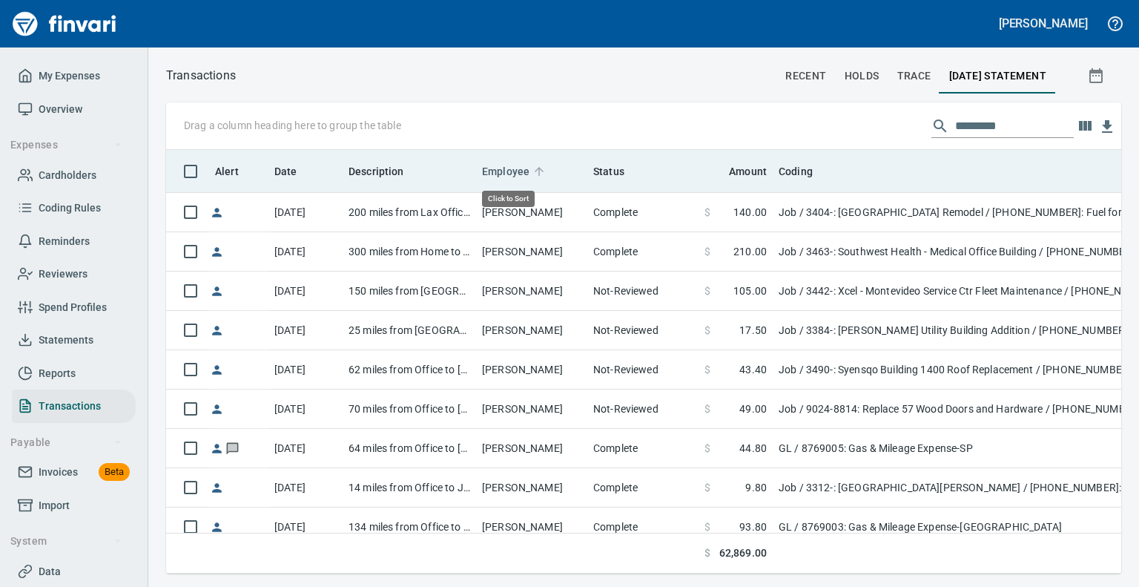
click at [493, 173] on span "Employee" at bounding box center [505, 171] width 47 height 18
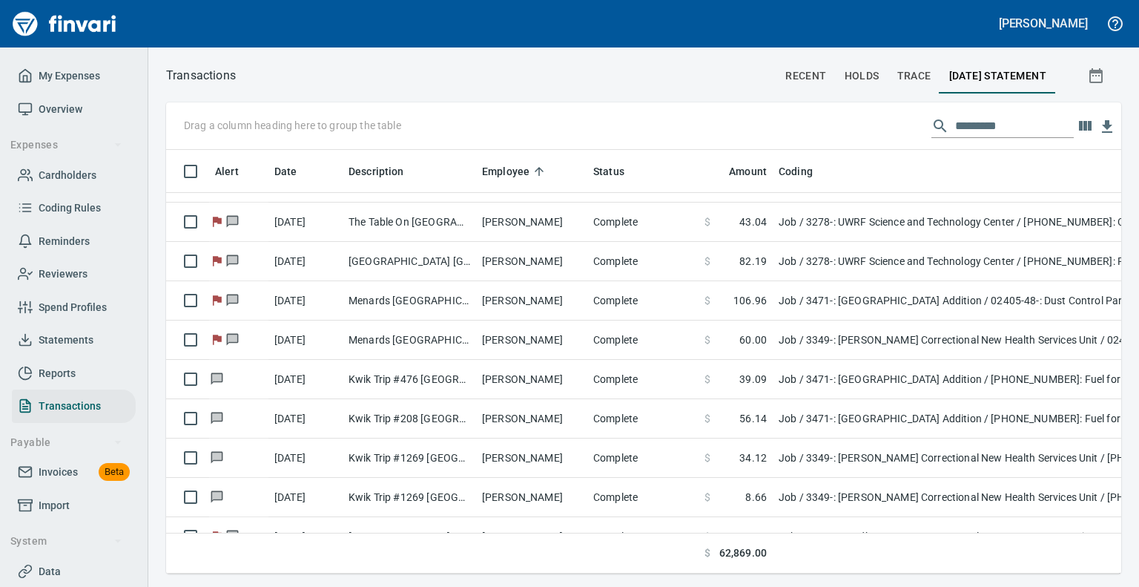
scroll to position [2670, 0]
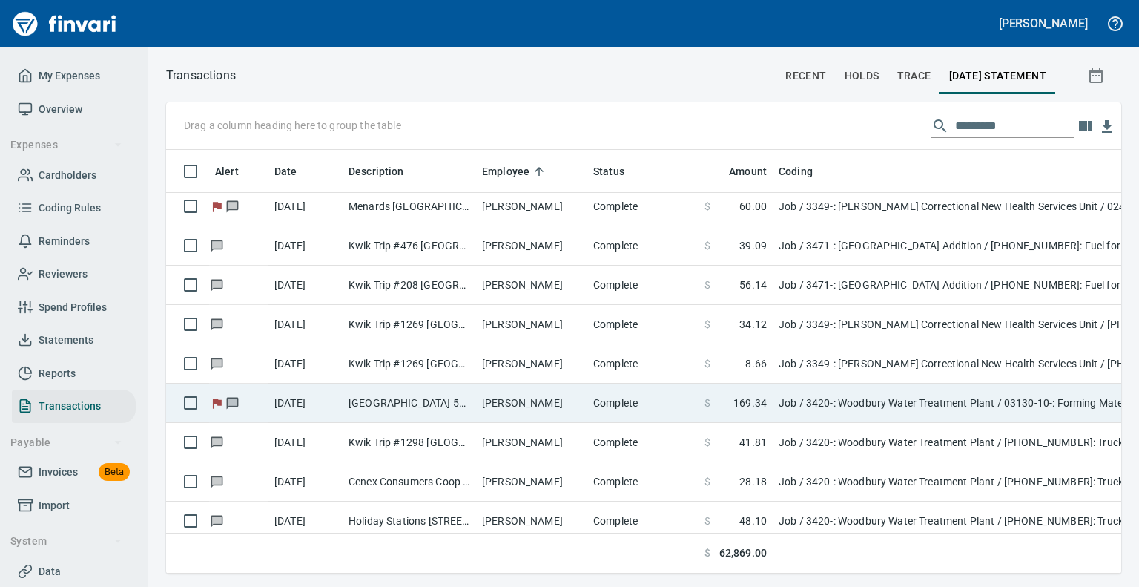
click at [473, 400] on td "[GEOGRAPHIC_DATA] 5200 [GEOGRAPHIC_DATA]" at bounding box center [410, 402] width 134 height 39
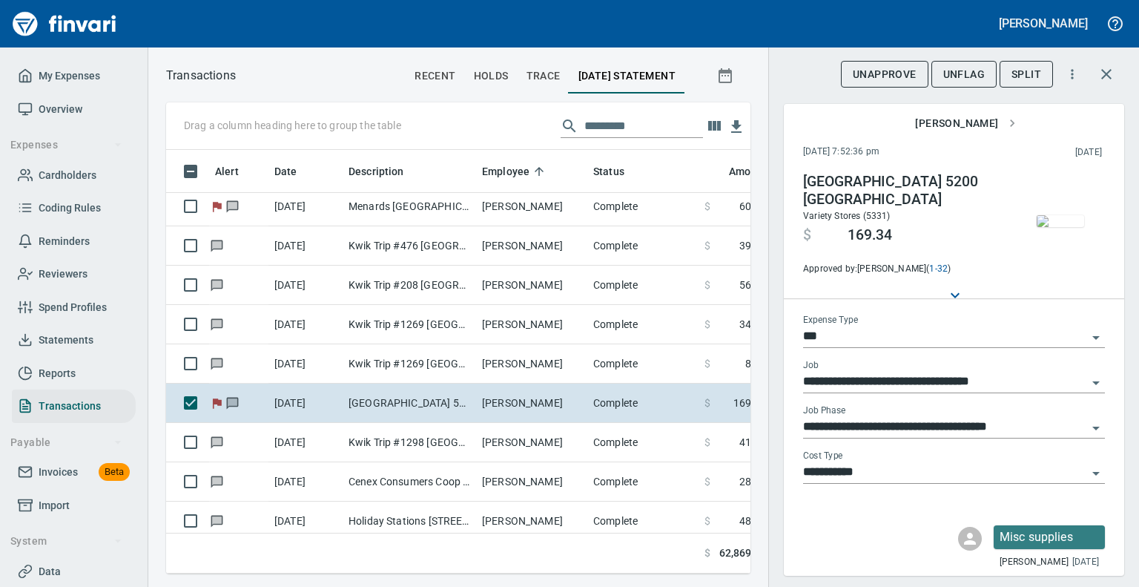
click at [1041, 227] on img "button" at bounding box center [1060, 221] width 47 height 12
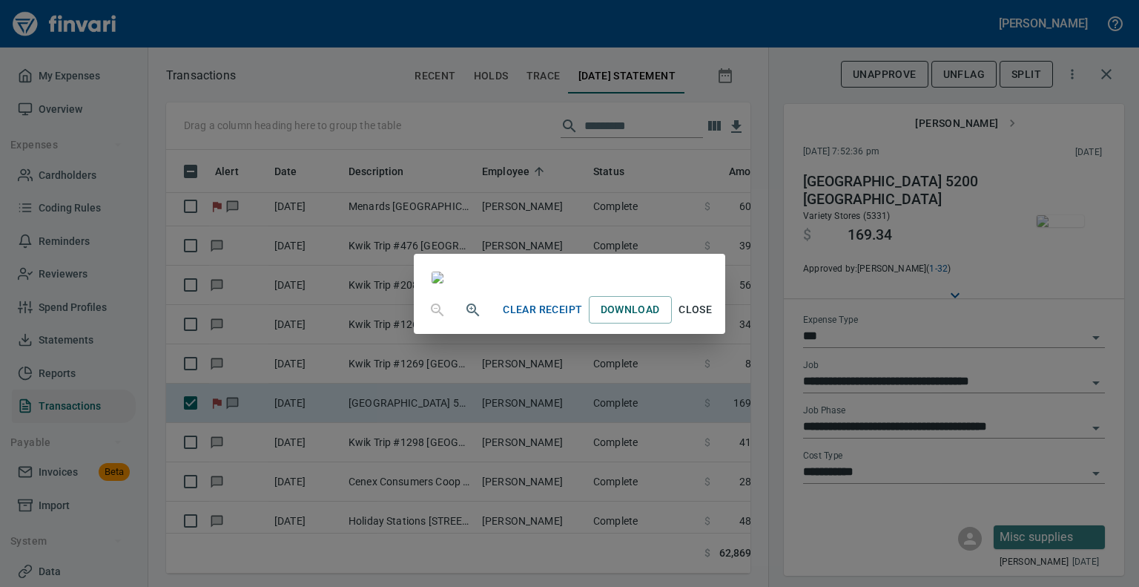
scroll to position [223, 0]
click at [714, 319] on span "Close" at bounding box center [696, 309] width 36 height 19
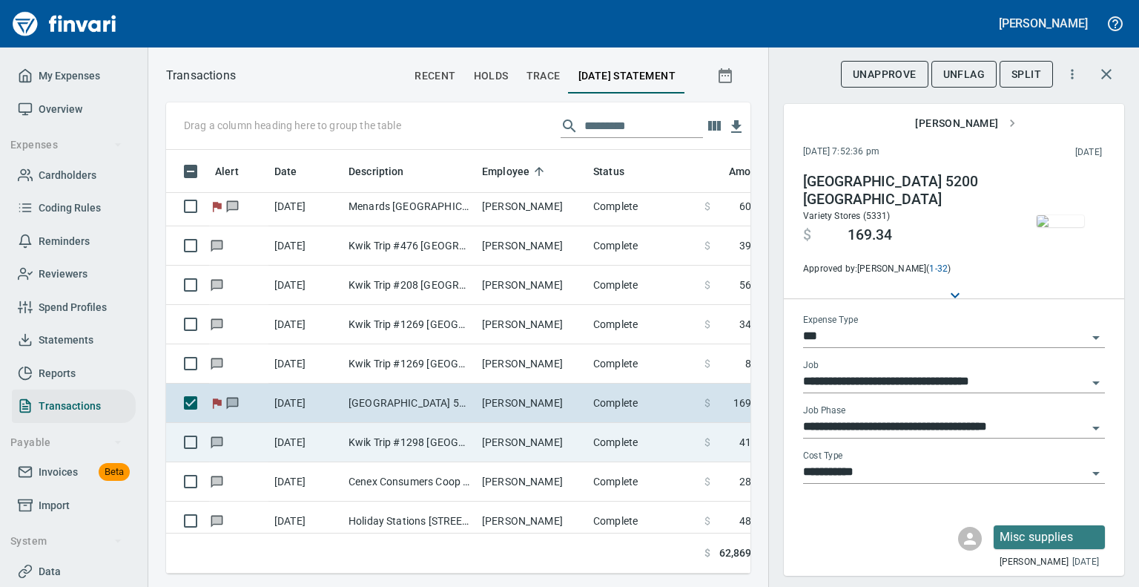
click at [403, 441] on td "Kwik Trip #1298 [GEOGRAPHIC_DATA] WI" at bounding box center [410, 442] width 134 height 39
type input "**********"
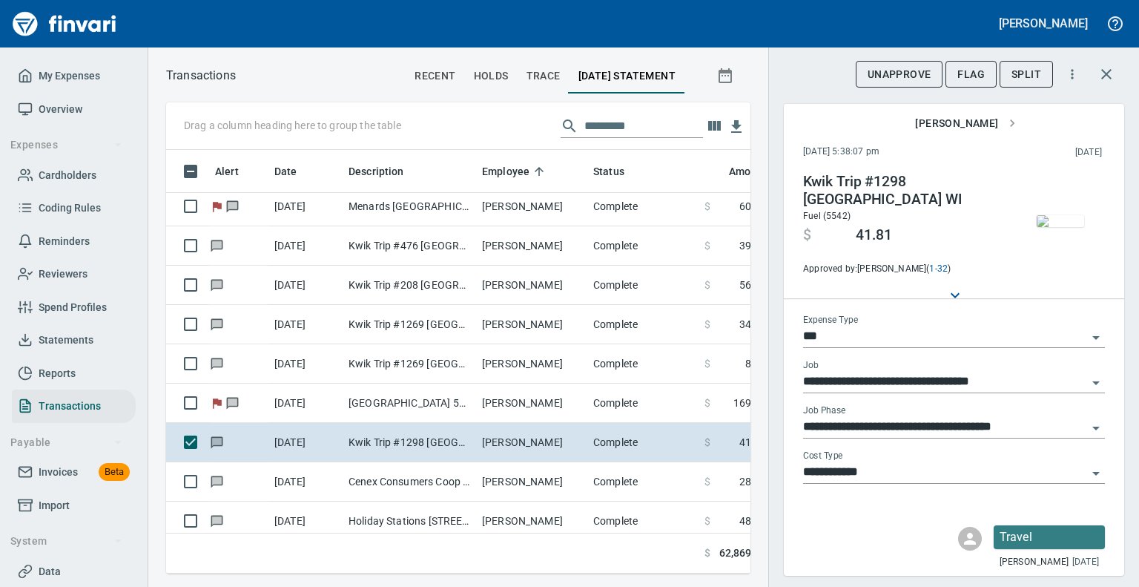
click at [1041, 219] on img "button" at bounding box center [1060, 221] width 47 height 12
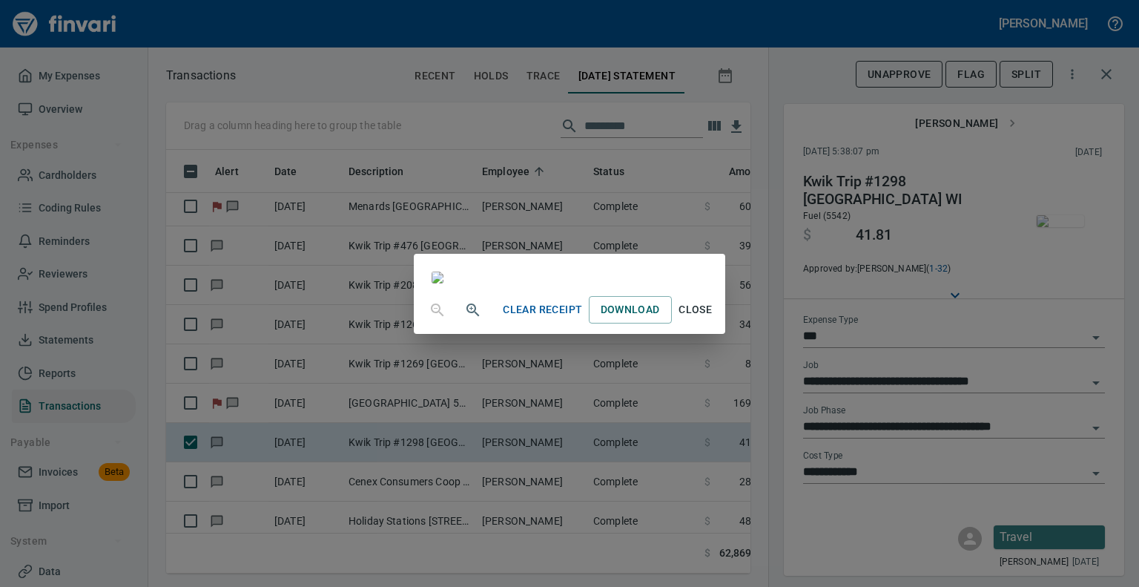
click at [714, 319] on span "Close" at bounding box center [696, 309] width 36 height 19
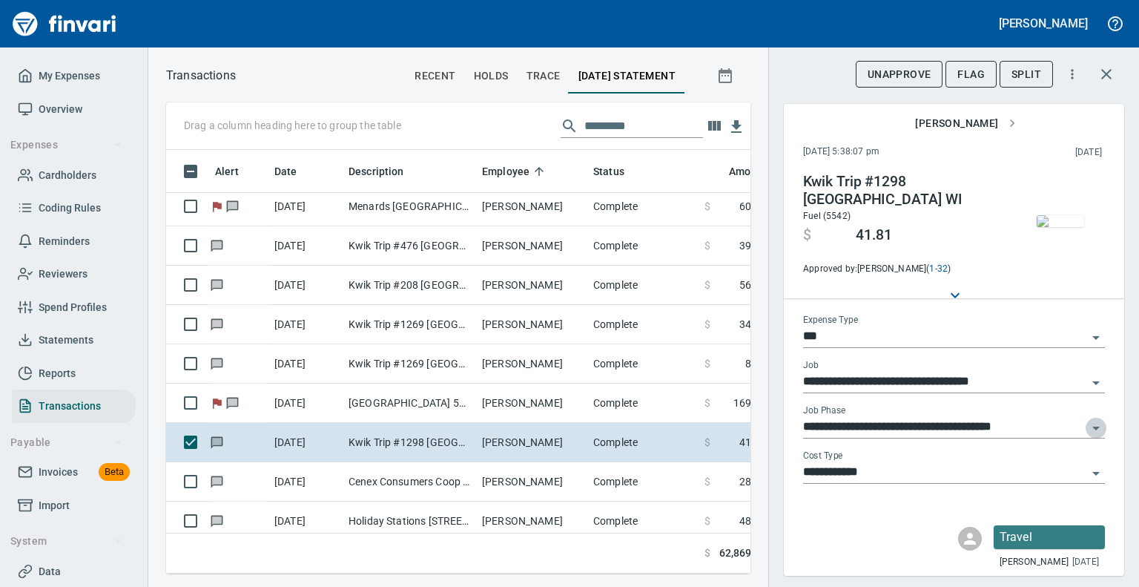
click at [1087, 429] on icon "Open" at bounding box center [1096, 428] width 18 height 18
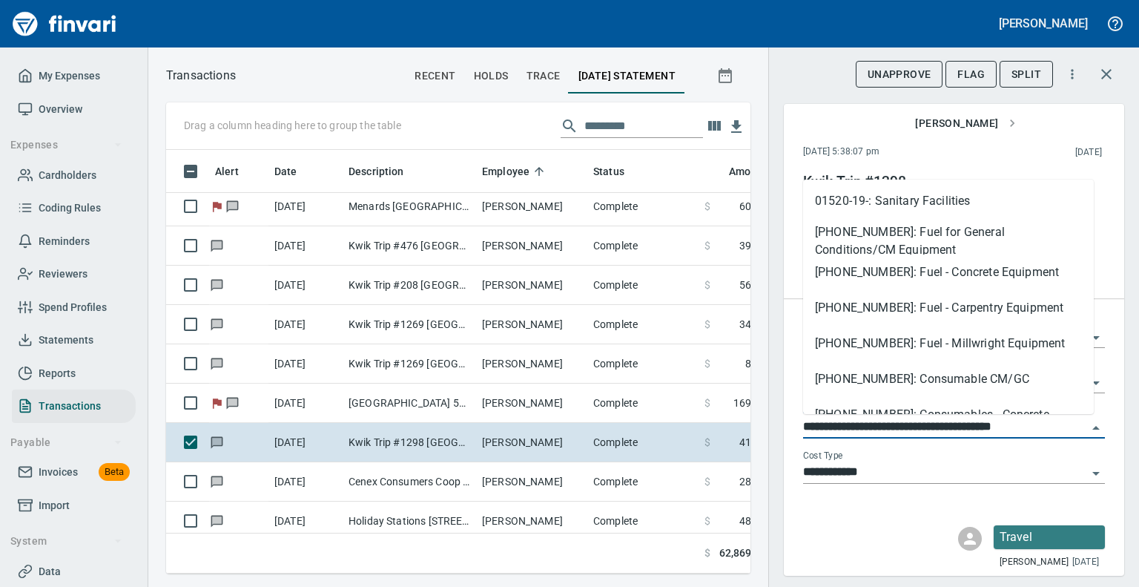
scroll to position [964, 0]
click at [865, 237] on li "[PHONE_NUMBER]: Fuel for General Conditions/CM Equipment" at bounding box center [948, 236] width 291 height 36
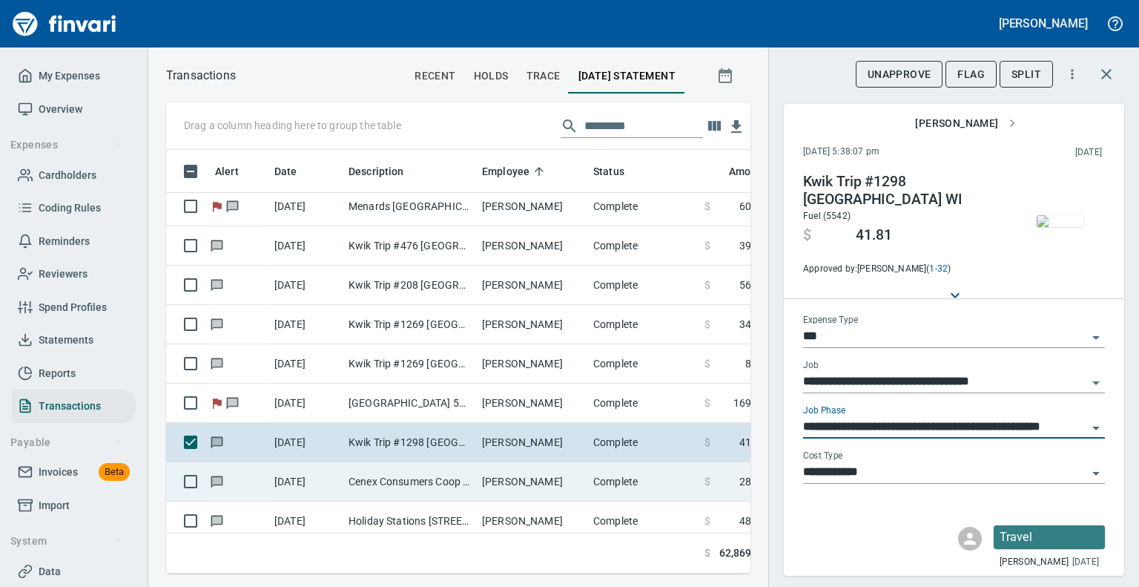
click at [271, 483] on td "[DATE]" at bounding box center [306, 481] width 74 height 39
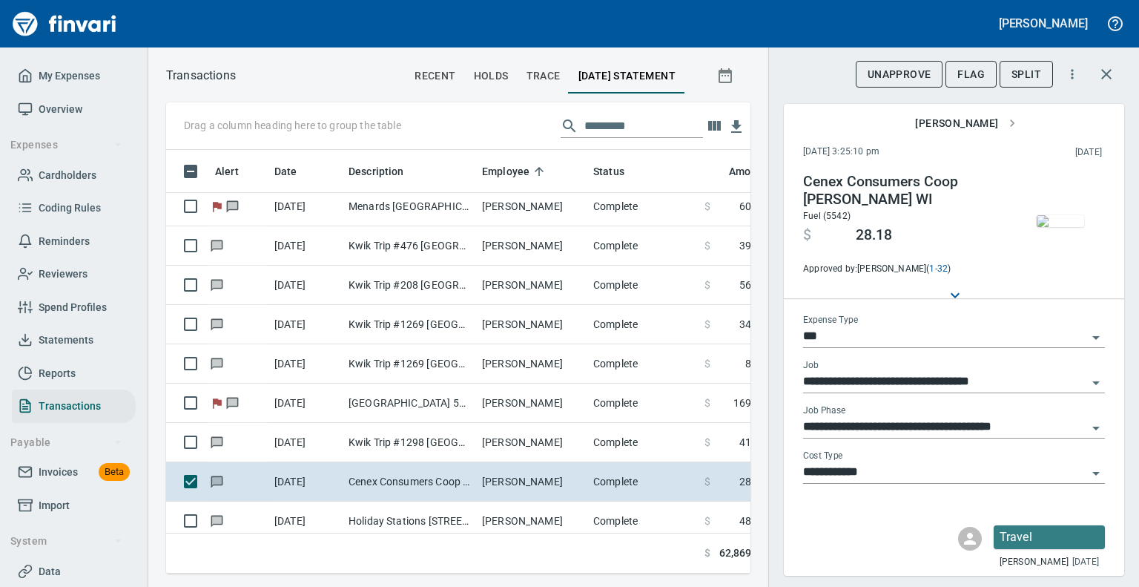
click at [1064, 220] on img "button" at bounding box center [1060, 221] width 47 height 12
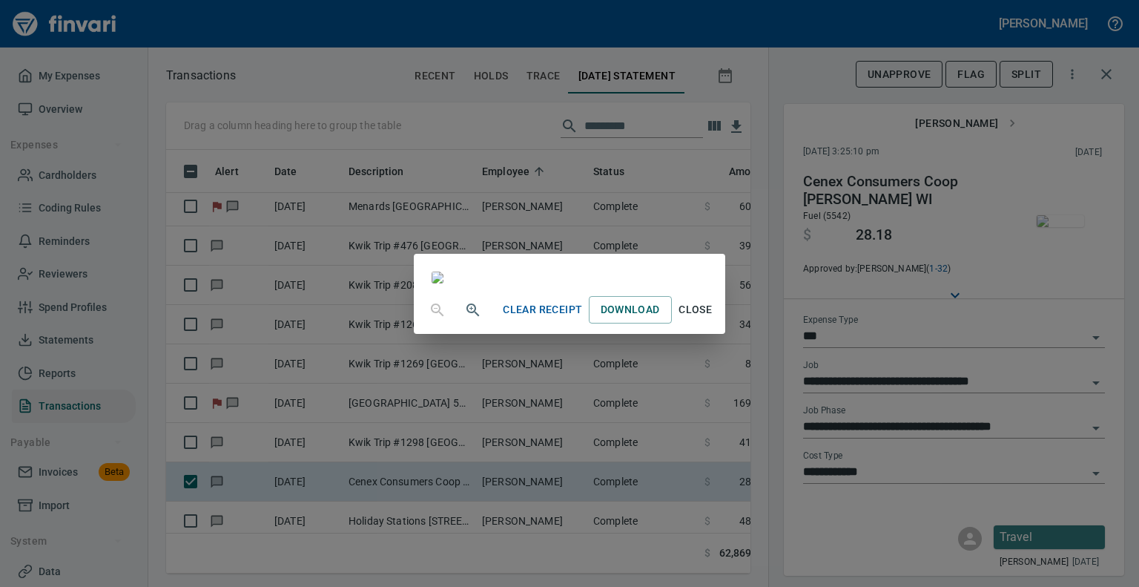
scroll to position [148, 0]
click at [714, 319] on span "Close" at bounding box center [696, 309] width 36 height 19
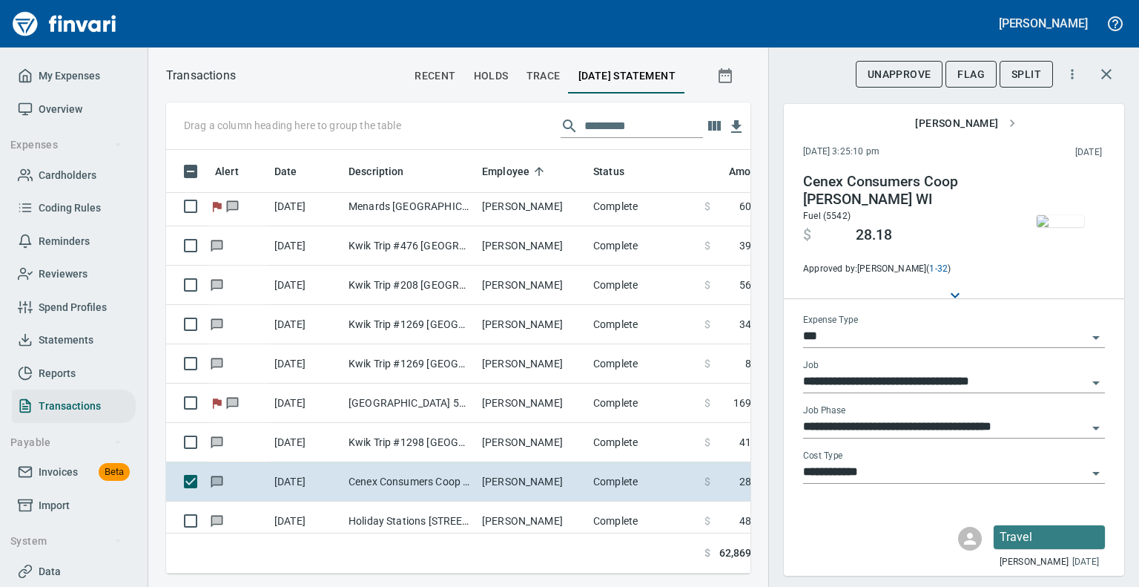
click at [1087, 425] on icon "Open" at bounding box center [1096, 428] width 18 height 18
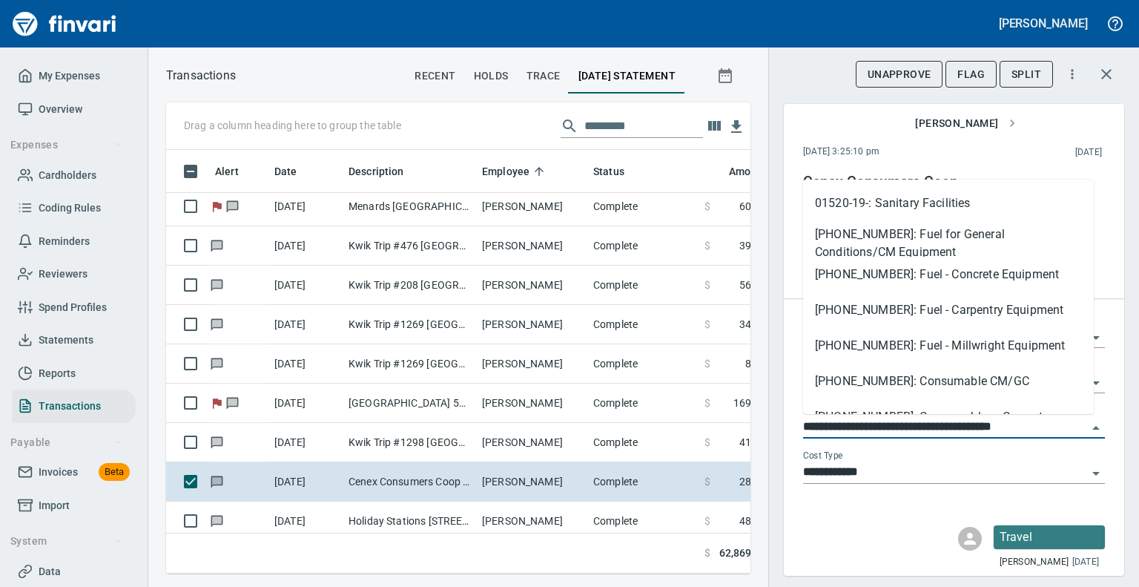
scroll to position [964, 0]
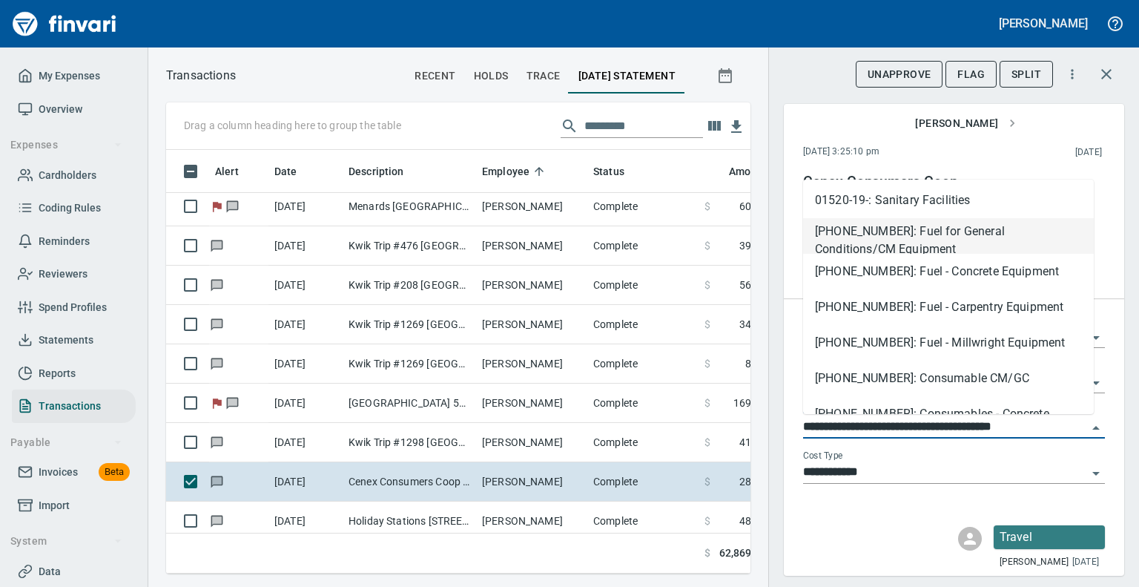
click at [872, 240] on li "[PHONE_NUMBER]: Fuel for General Conditions/CM Equipment" at bounding box center [948, 236] width 291 height 36
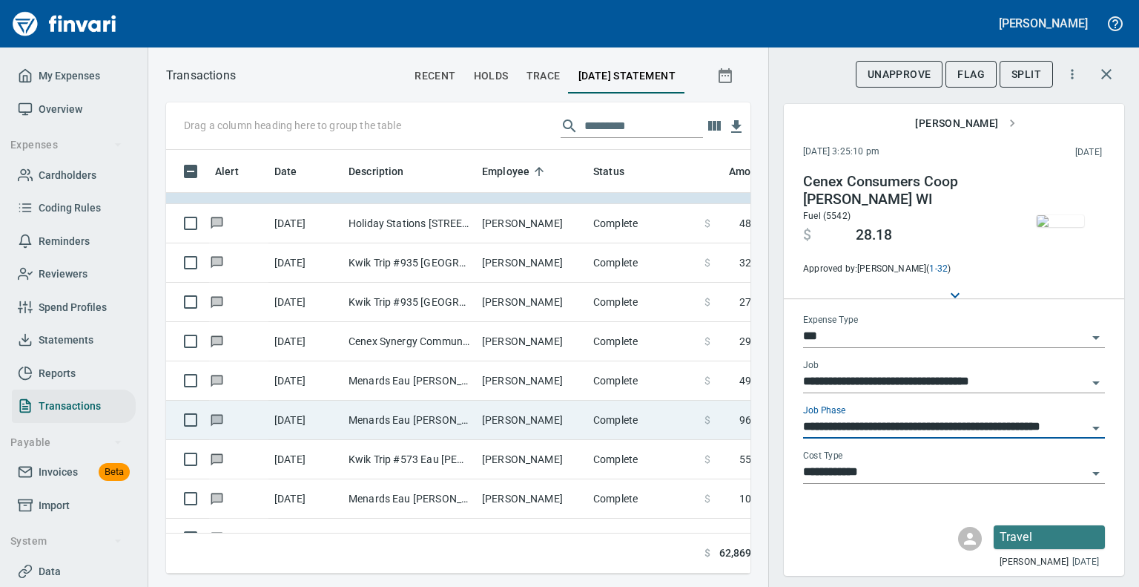
scroll to position [2893, 0]
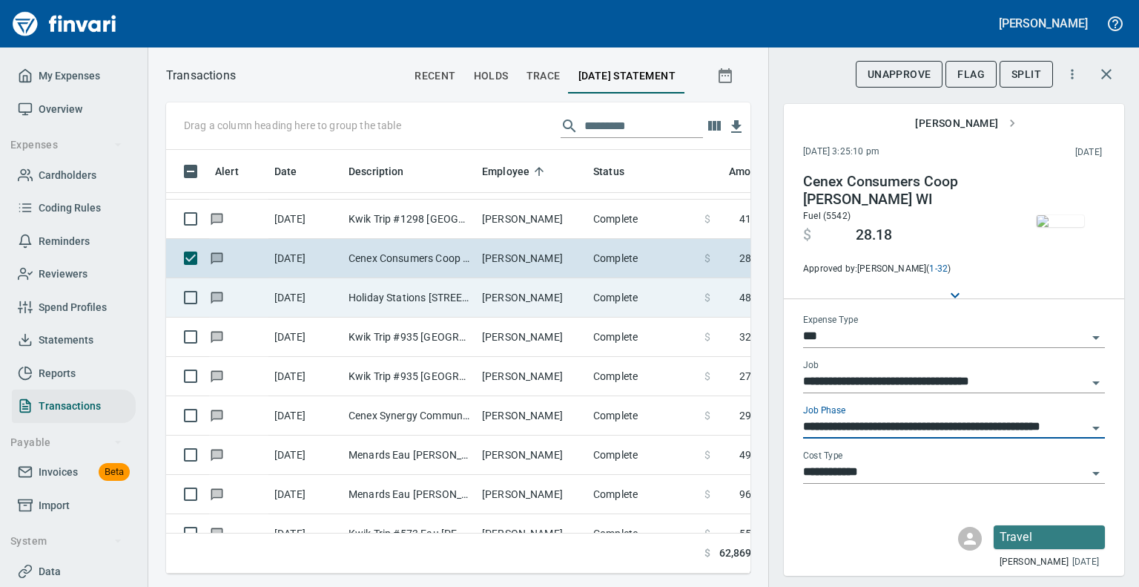
click at [349, 295] on td "Holiday Stations [STREET_ADDRESS]" at bounding box center [410, 297] width 134 height 39
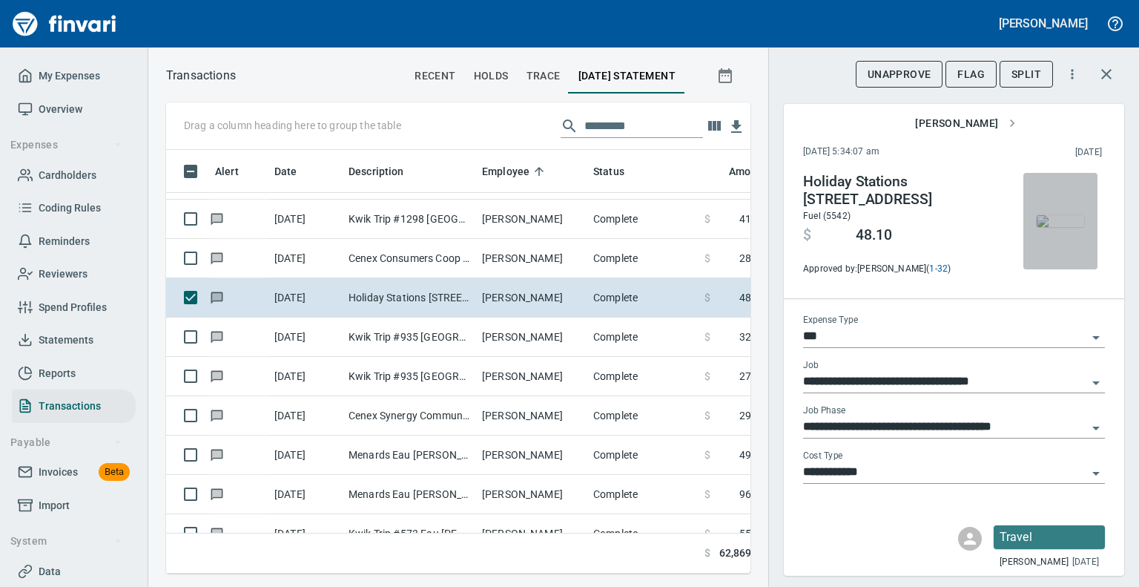
click at [1053, 227] on img "button" at bounding box center [1060, 221] width 47 height 12
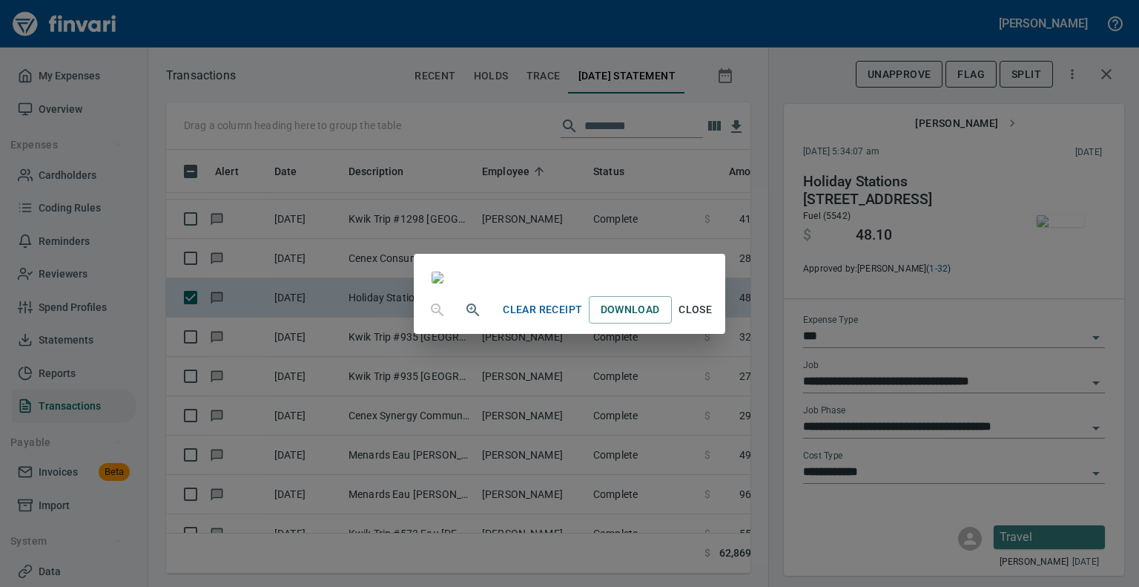
click at [714, 319] on span "Close" at bounding box center [696, 309] width 36 height 19
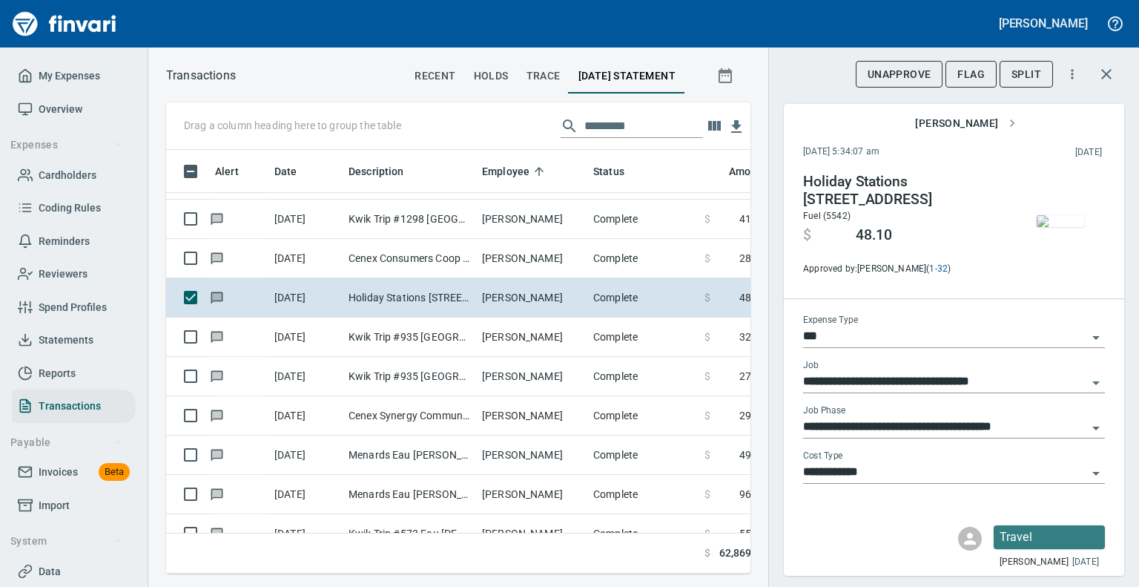
click at [1093, 427] on icon "Open" at bounding box center [1096, 428] width 7 height 4
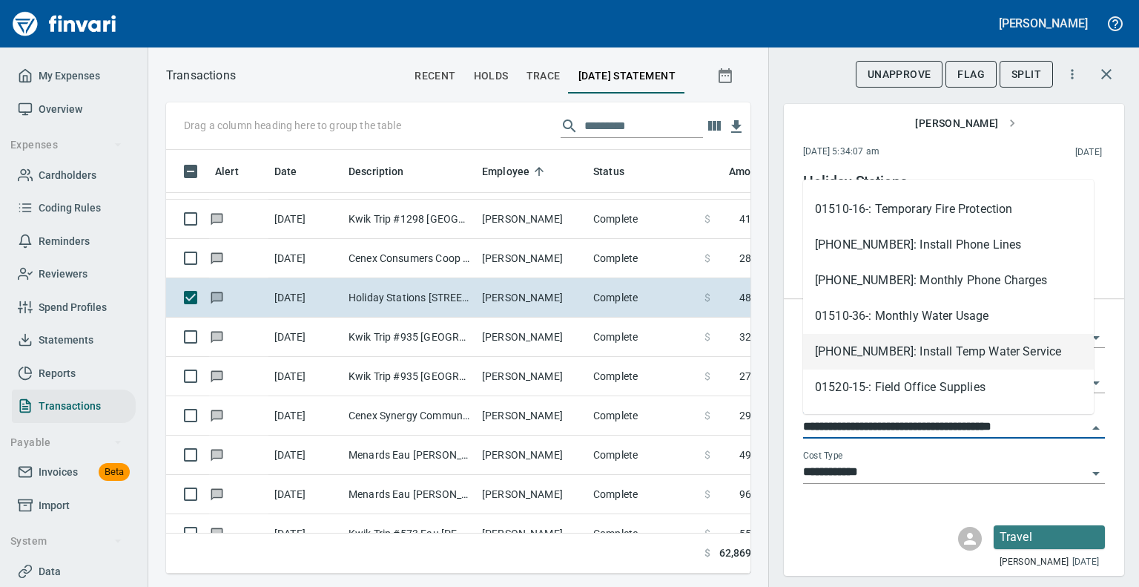
scroll to position [964, 0]
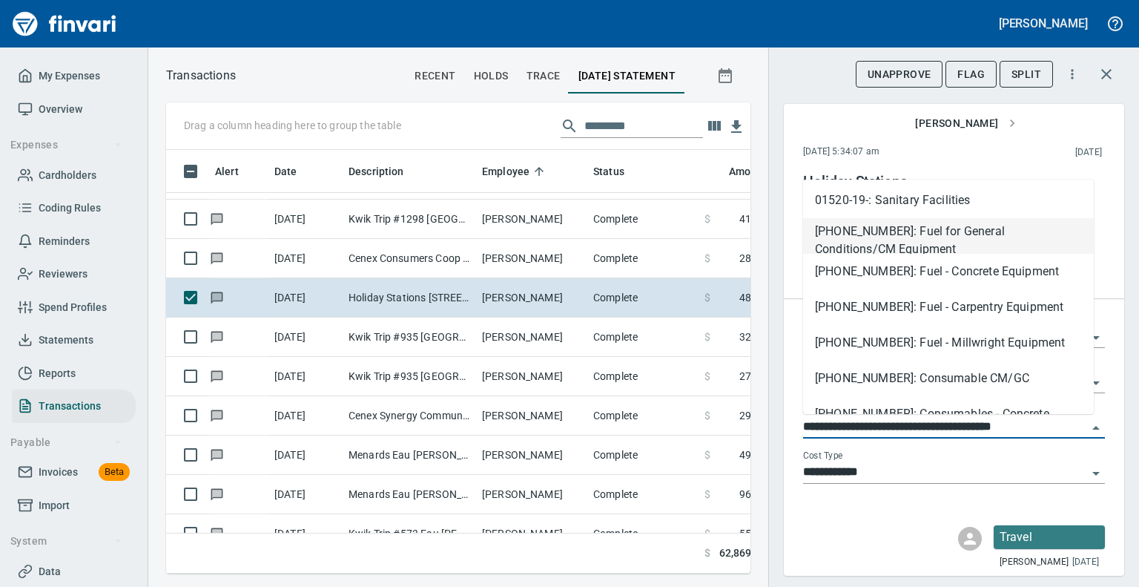
click at [910, 232] on li "[PHONE_NUMBER]: Fuel for General Conditions/CM Equipment" at bounding box center [948, 236] width 291 height 36
type input "**********"
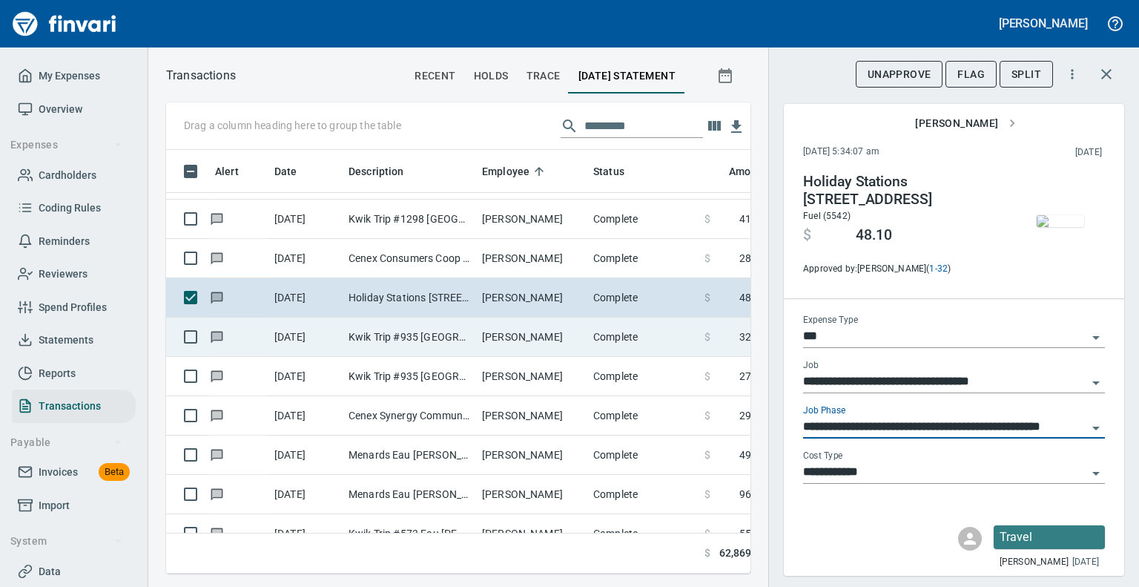
click at [300, 332] on td "[DATE]" at bounding box center [306, 336] width 74 height 39
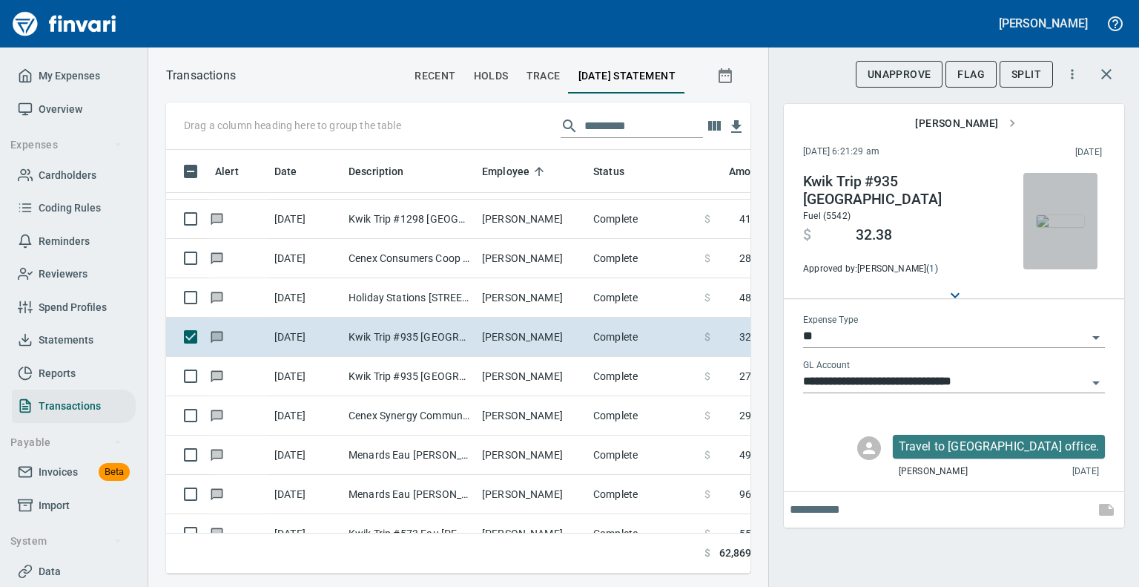
click at [1056, 223] on img "button" at bounding box center [1060, 221] width 47 height 12
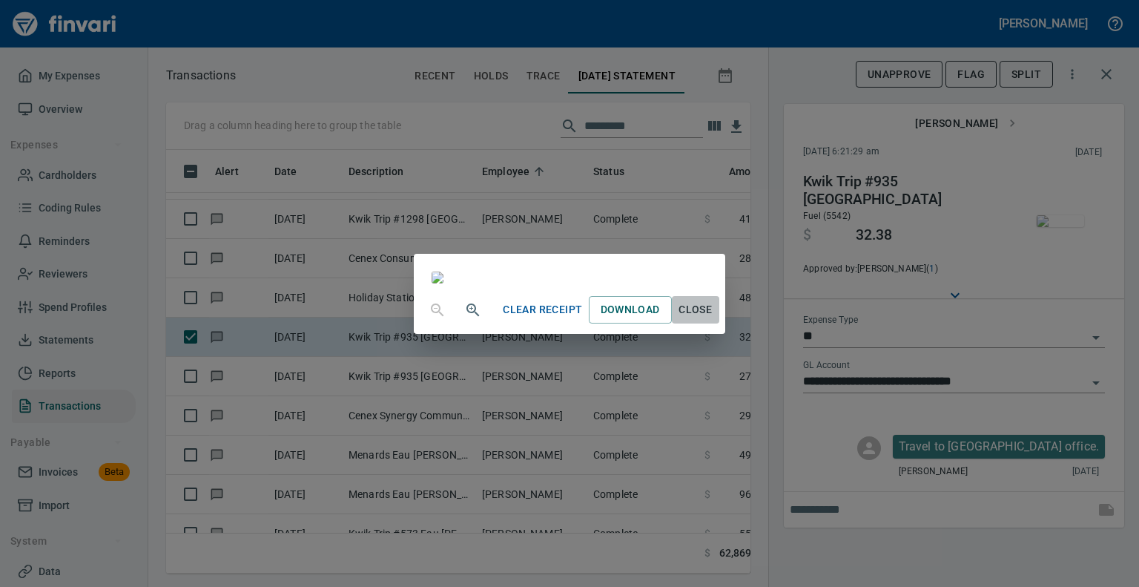
click at [714, 319] on span "Close" at bounding box center [696, 309] width 36 height 19
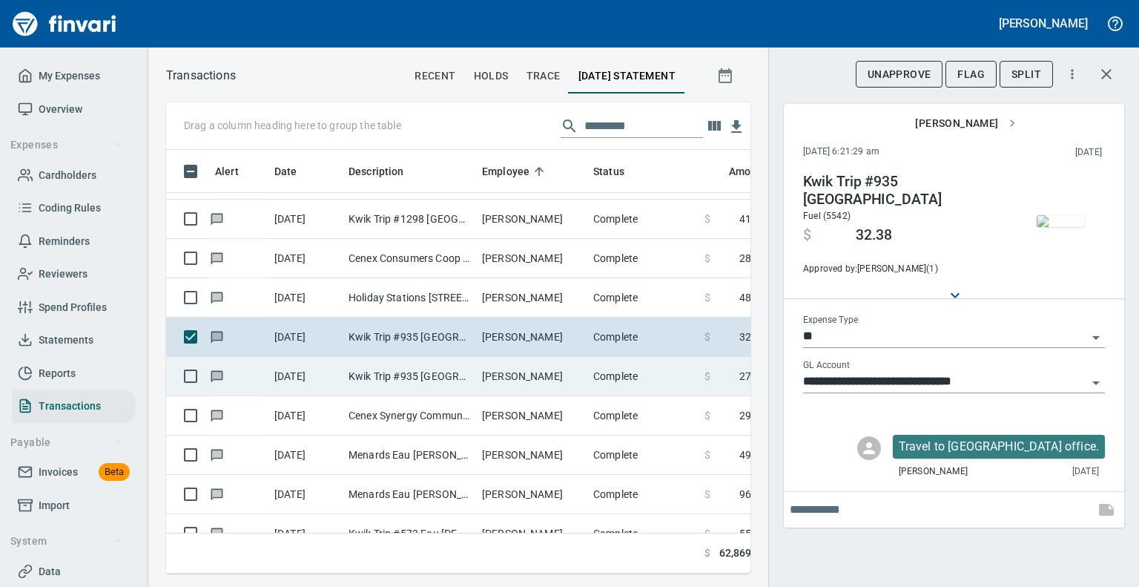
click at [343, 370] on td "Kwik Trip #935 [GEOGRAPHIC_DATA]" at bounding box center [410, 376] width 134 height 39
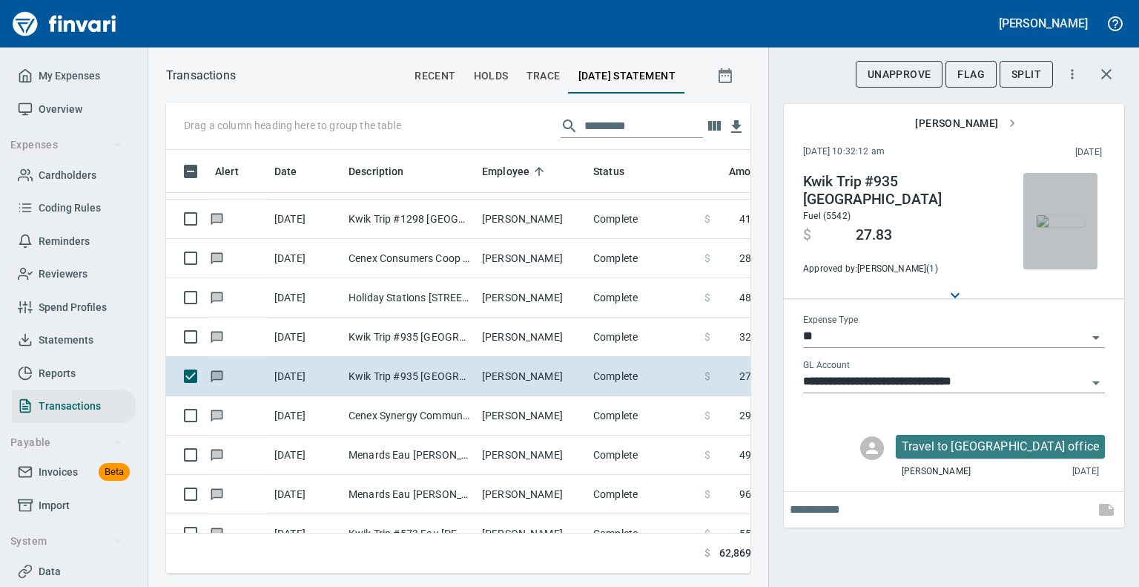
click at [1062, 223] on img "button" at bounding box center [1060, 221] width 47 height 12
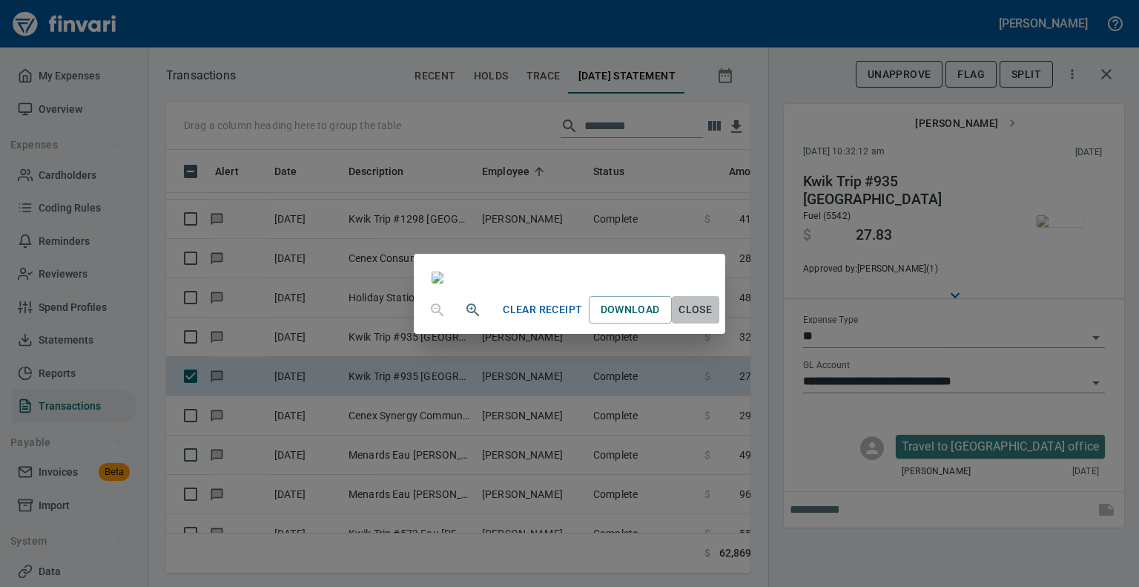
click at [714, 319] on span "Close" at bounding box center [696, 309] width 36 height 19
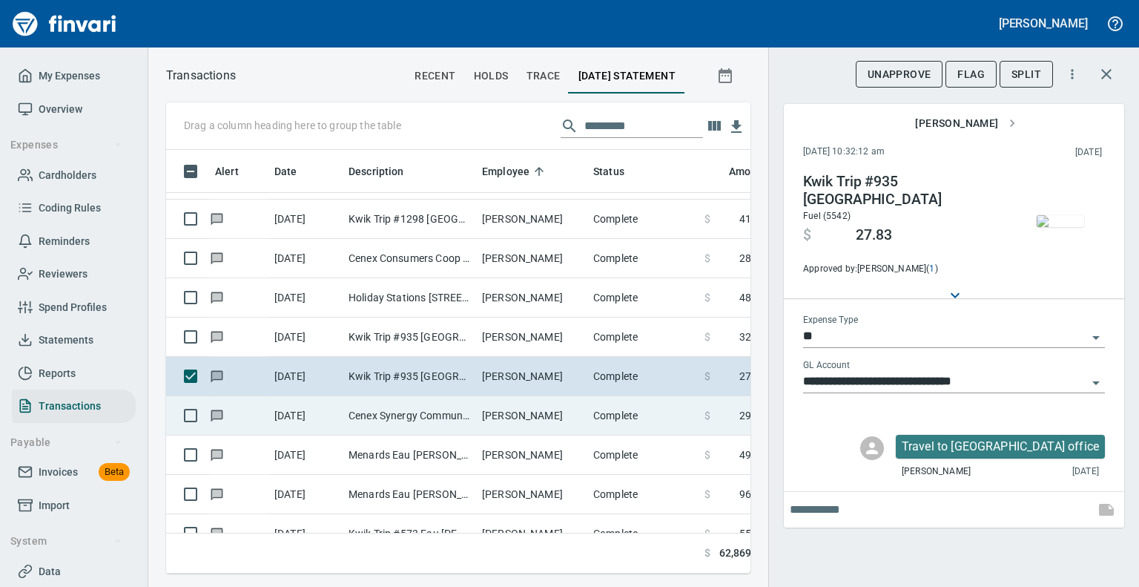
click at [401, 406] on td "Cenex Synergy Communit Menomonie WI" at bounding box center [410, 415] width 134 height 39
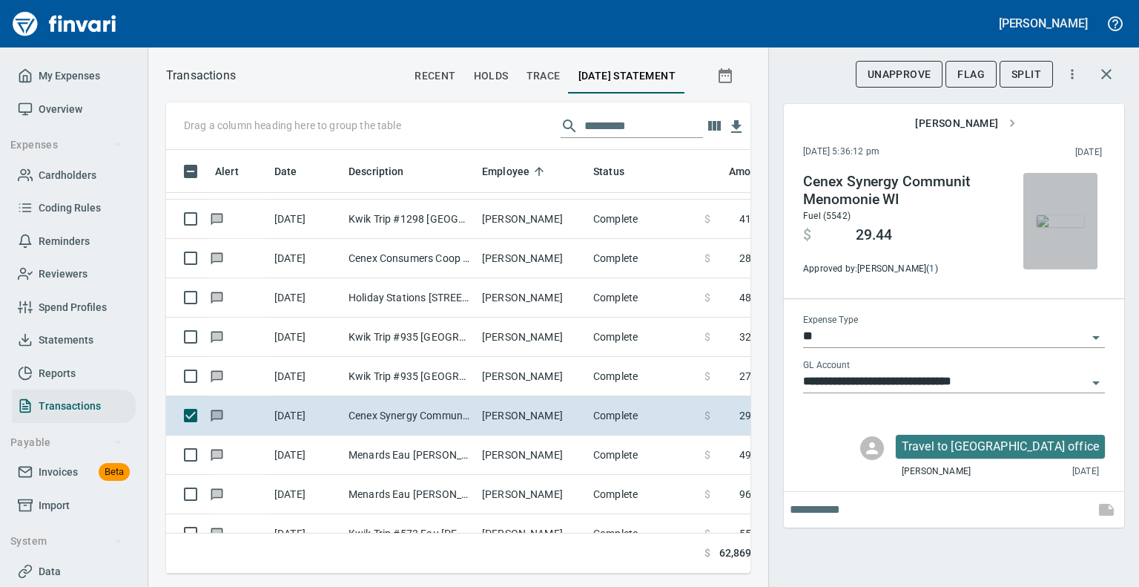
click at [1056, 227] on img "button" at bounding box center [1060, 221] width 47 height 12
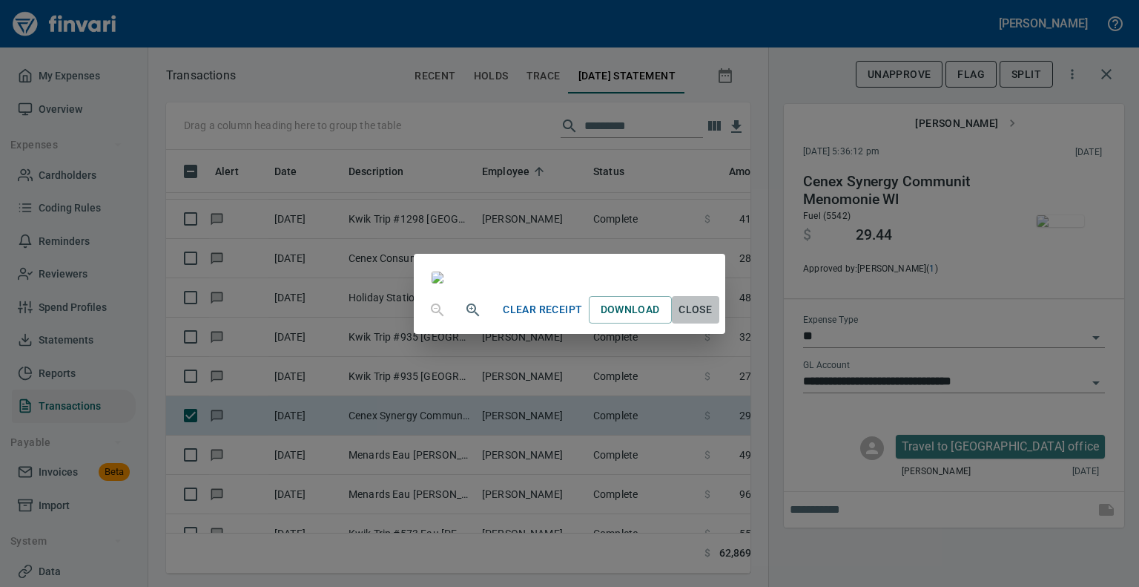
click at [714, 319] on span "Close" at bounding box center [696, 309] width 36 height 19
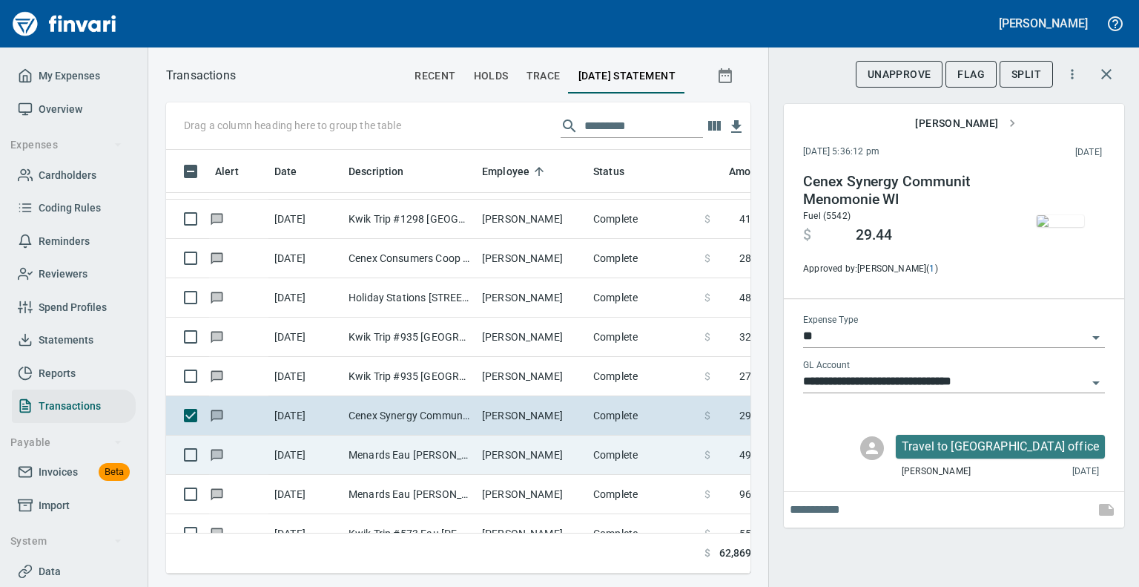
click at [381, 450] on td "Menards Eau [PERSON_NAME] [PERSON_NAME] Eau [PERSON_NAME]" at bounding box center [410, 454] width 134 height 39
type input "***"
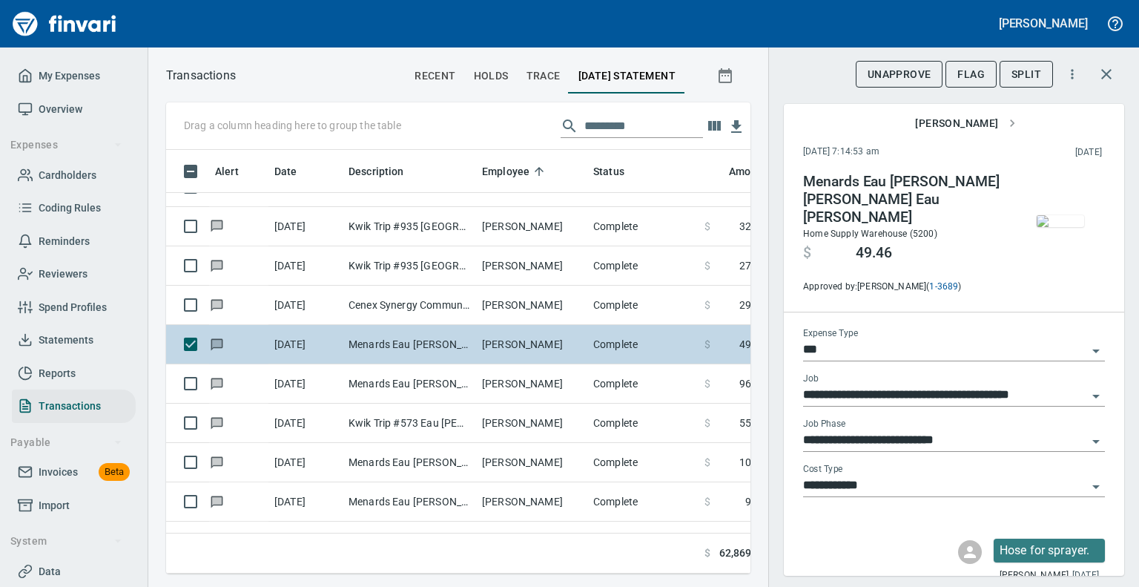
scroll to position [3041, 0]
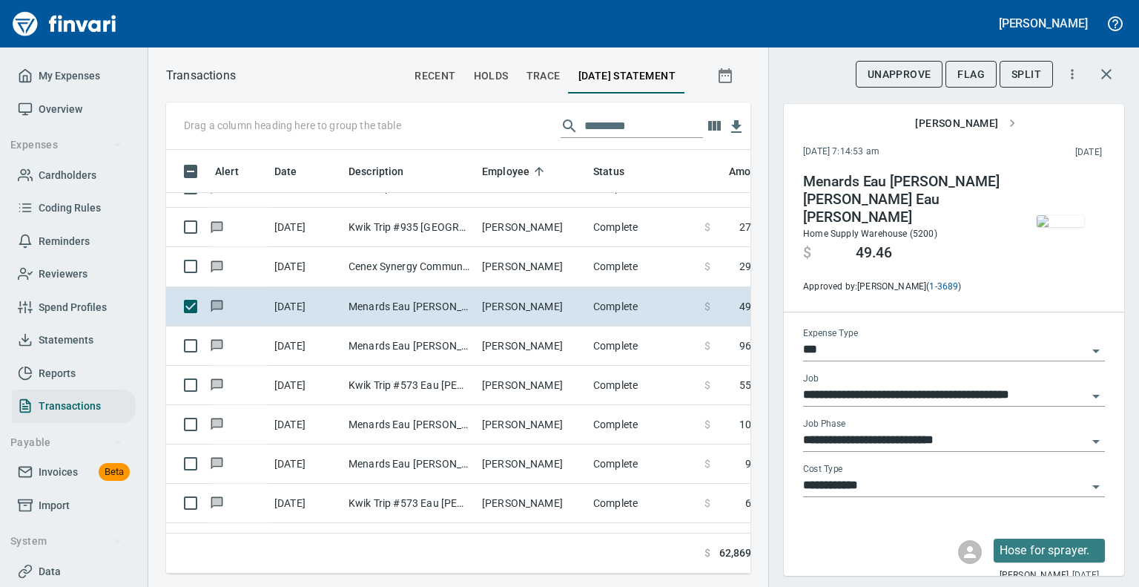
click at [1048, 215] on img "button" at bounding box center [1060, 221] width 47 height 12
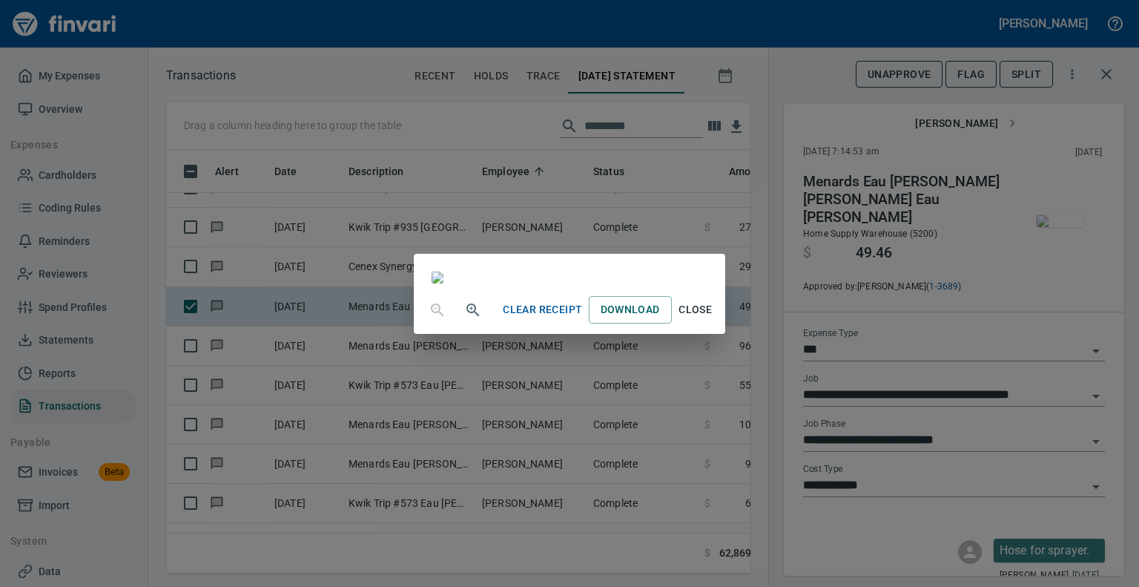
scroll to position [223, 0]
click at [714, 319] on span "Close" at bounding box center [696, 309] width 36 height 19
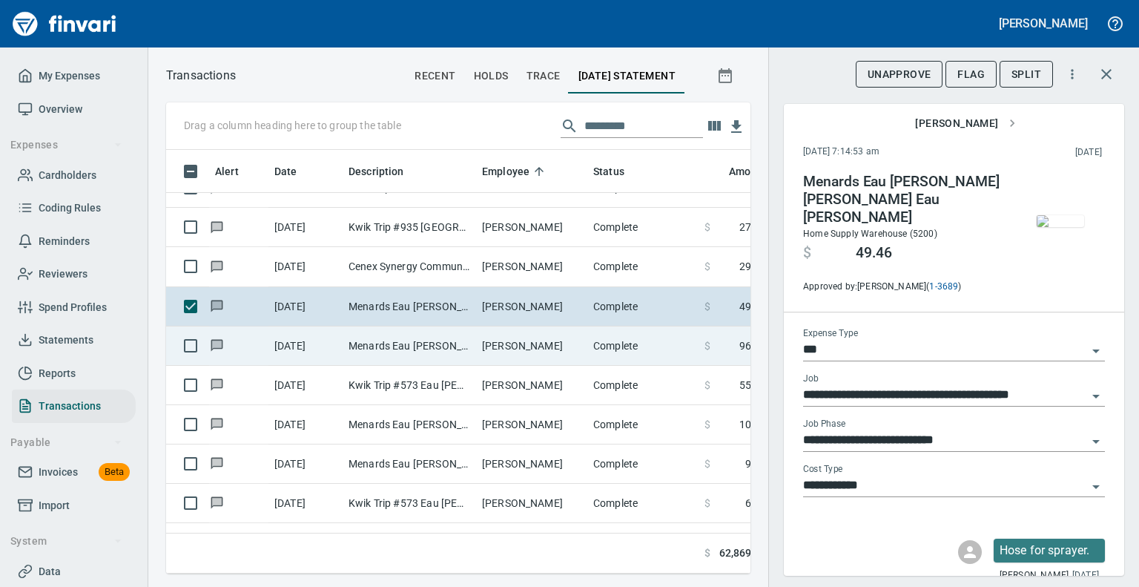
click at [381, 343] on td "Menards Eau [PERSON_NAME] [PERSON_NAME] Eau [PERSON_NAME]" at bounding box center [410, 345] width 134 height 39
type input "**********"
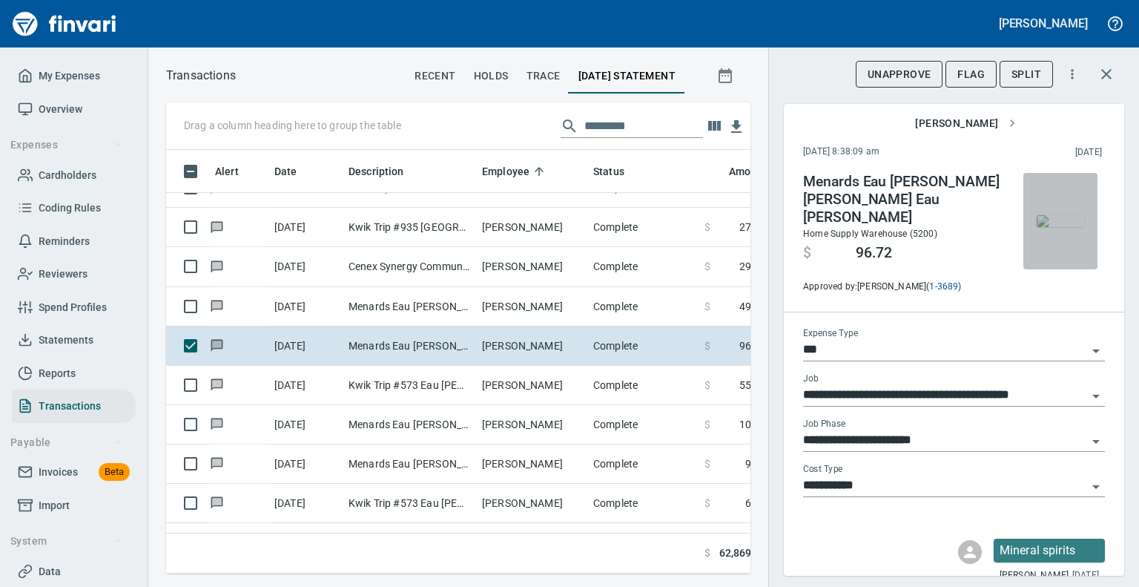
click at [1042, 227] on img "button" at bounding box center [1060, 221] width 47 height 12
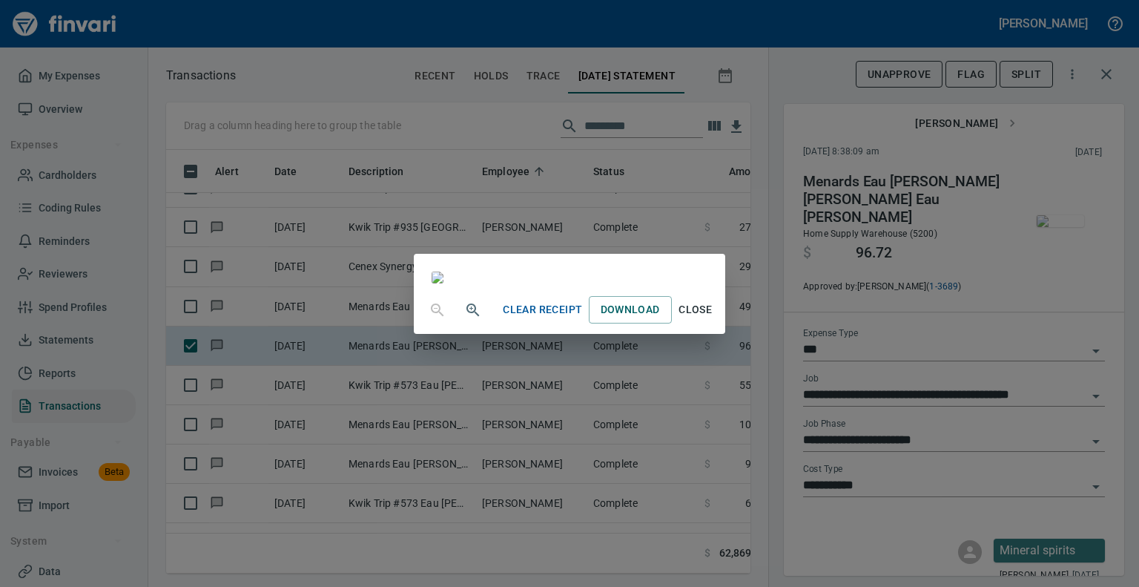
scroll to position [285, 0]
click at [714, 319] on span "Close" at bounding box center [696, 309] width 36 height 19
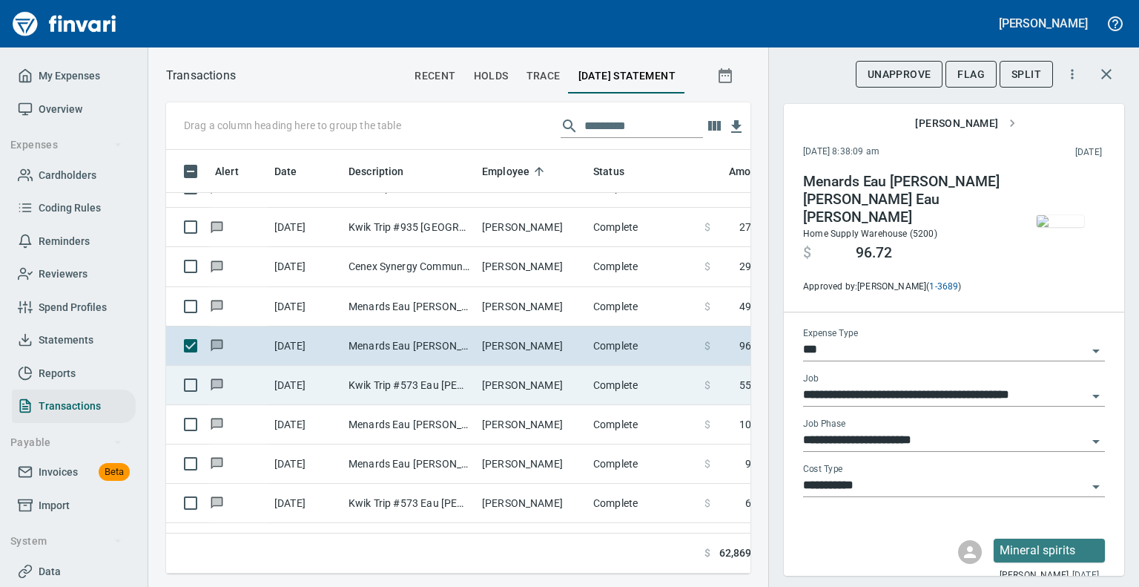
click at [344, 378] on td "Kwik Trip #573 Eau [PERSON_NAME]" at bounding box center [410, 385] width 134 height 39
type input "**********"
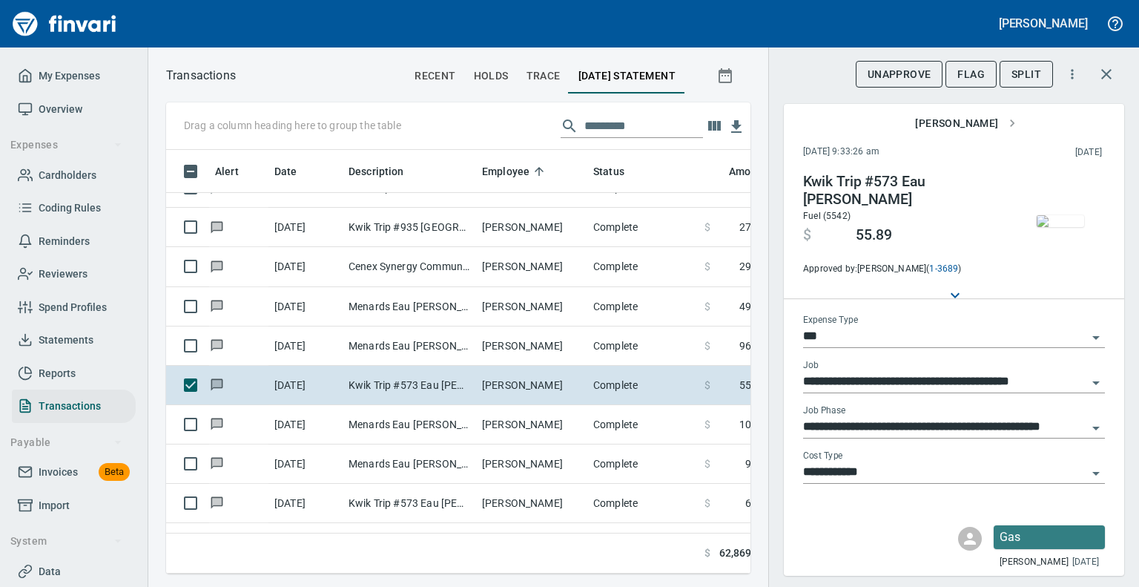
click at [1050, 227] on img "button" at bounding box center [1060, 221] width 47 height 12
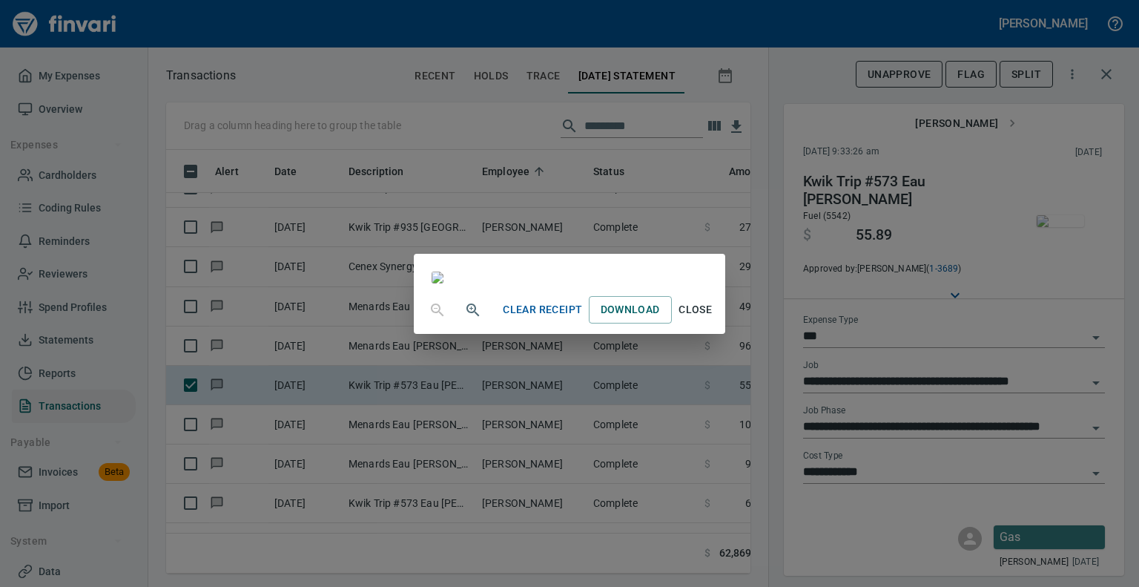
scroll to position [223, 0]
click at [714, 319] on span "Close" at bounding box center [696, 309] width 36 height 19
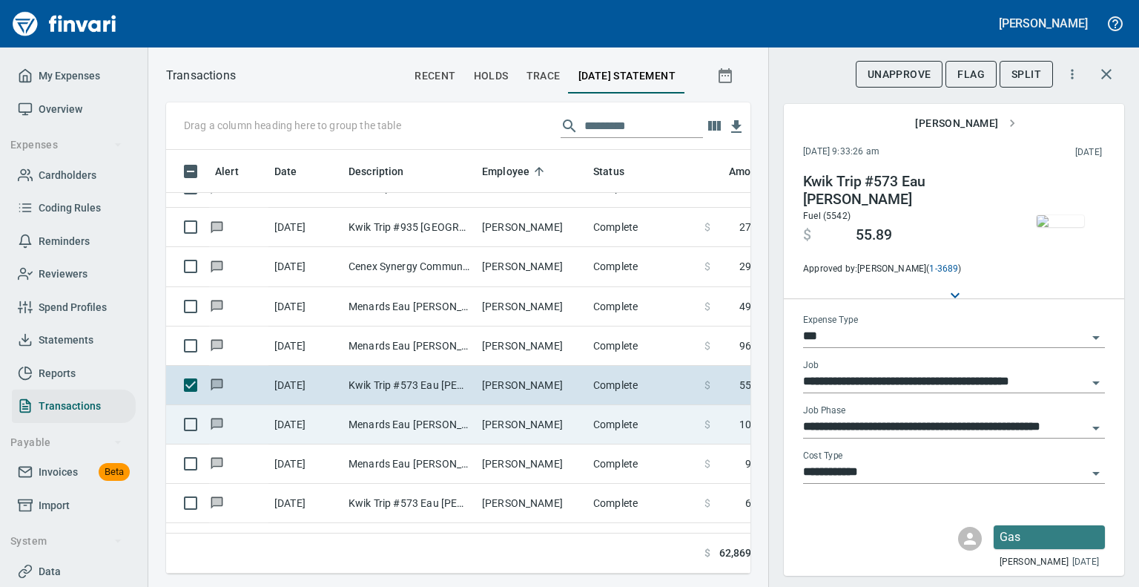
click at [398, 424] on td "Menards Eau [PERSON_NAME] [PERSON_NAME] Eau [PERSON_NAME]" at bounding box center [410, 424] width 134 height 39
type input "**********"
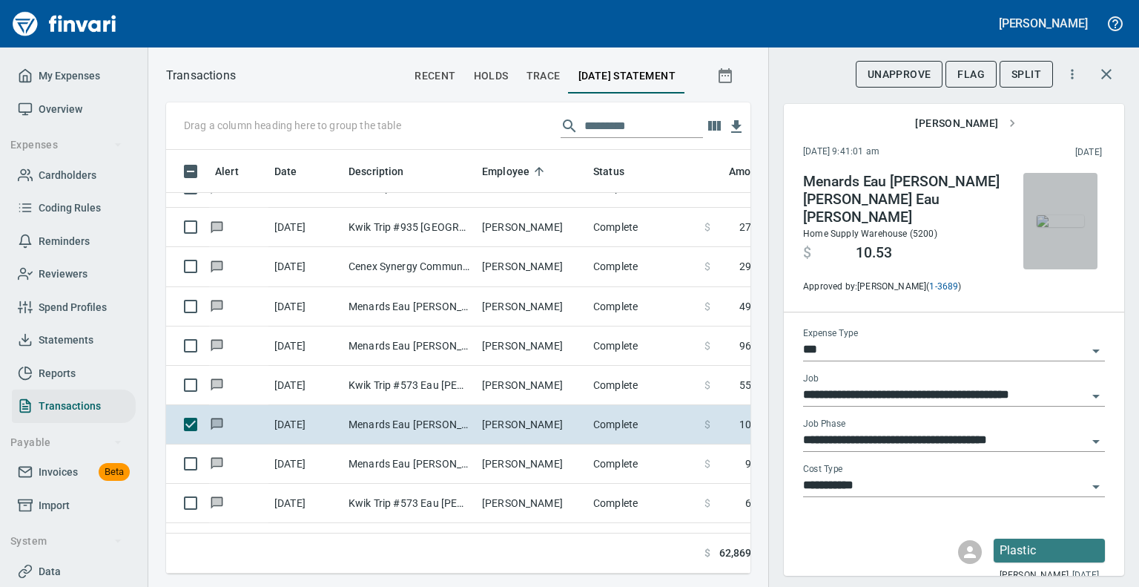
click at [1045, 215] on img "button" at bounding box center [1060, 221] width 47 height 12
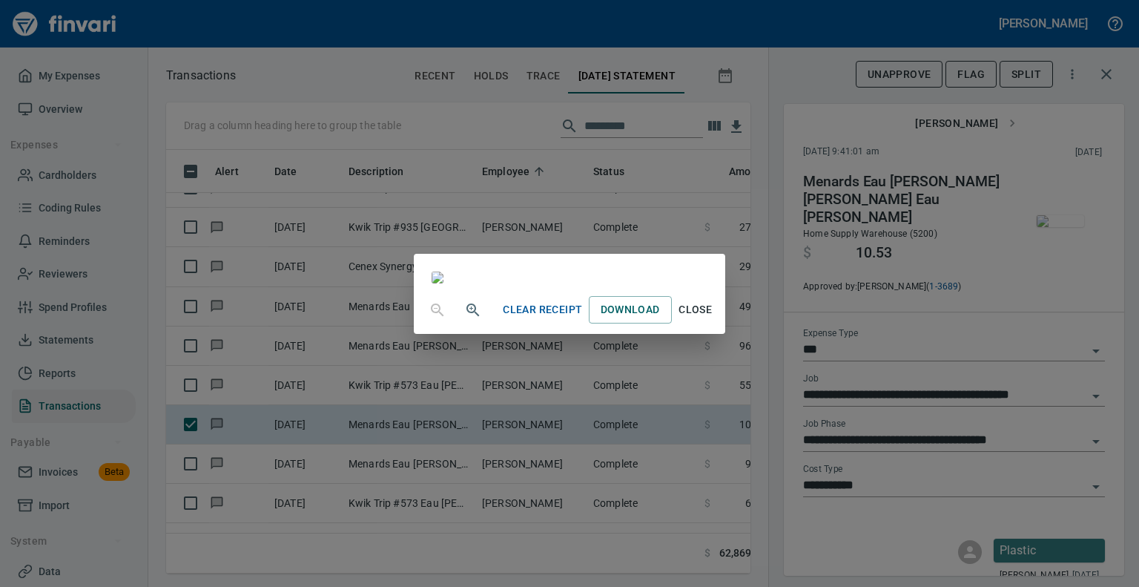
scroll to position [223, 0]
click at [714, 319] on span "Close" at bounding box center [696, 309] width 36 height 19
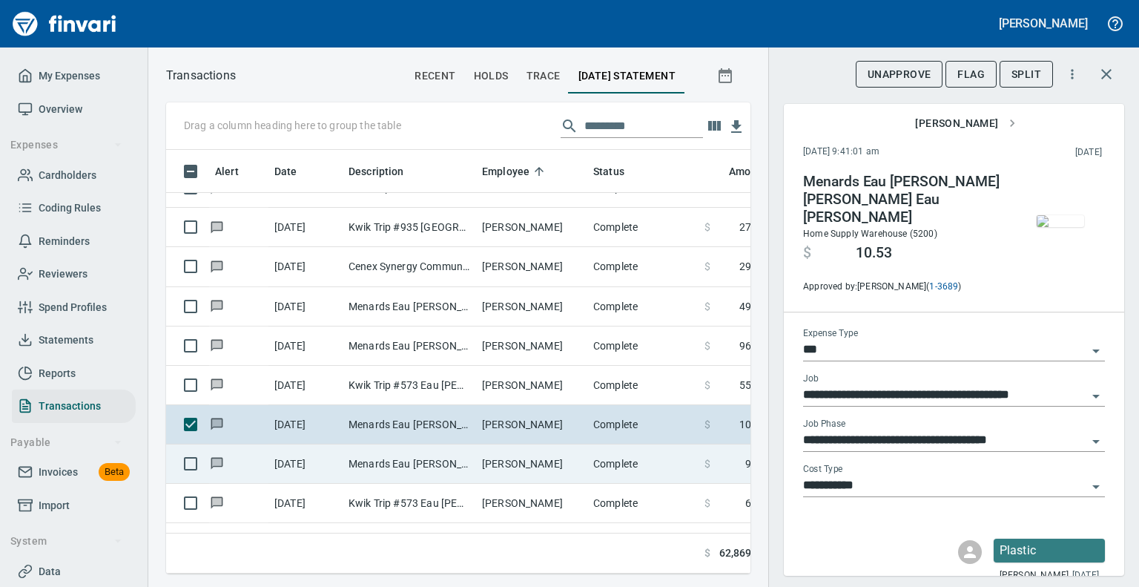
click at [381, 467] on td "Menards Eau [PERSON_NAME] [PERSON_NAME] Eau [PERSON_NAME]" at bounding box center [410, 463] width 134 height 39
type input "**********"
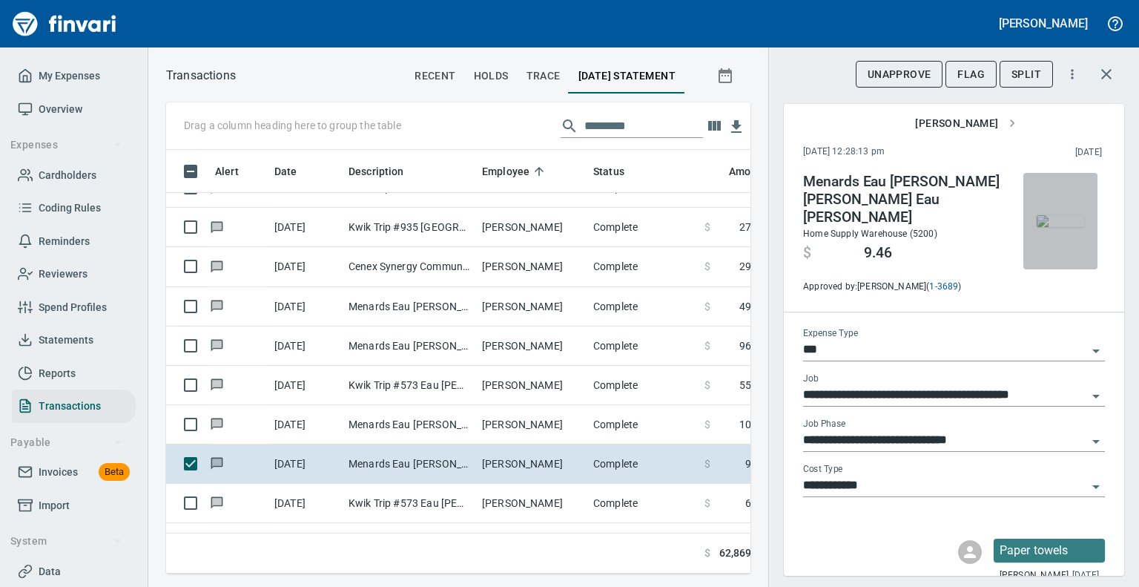
click at [1037, 227] on img "button" at bounding box center [1060, 221] width 47 height 12
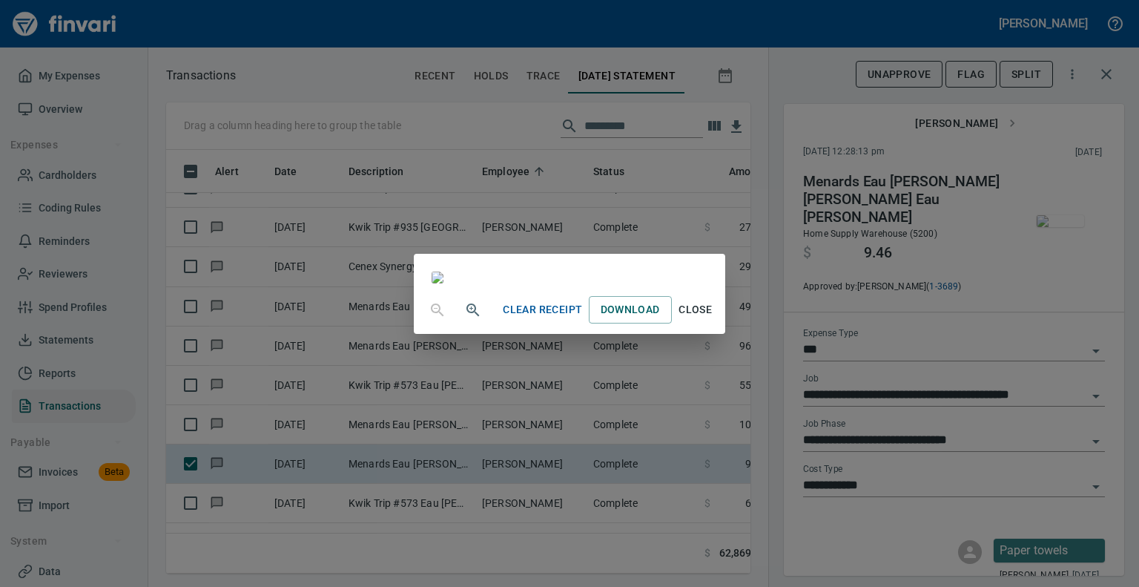
scroll to position [285, 0]
click at [714, 319] on span "Close" at bounding box center [696, 309] width 36 height 19
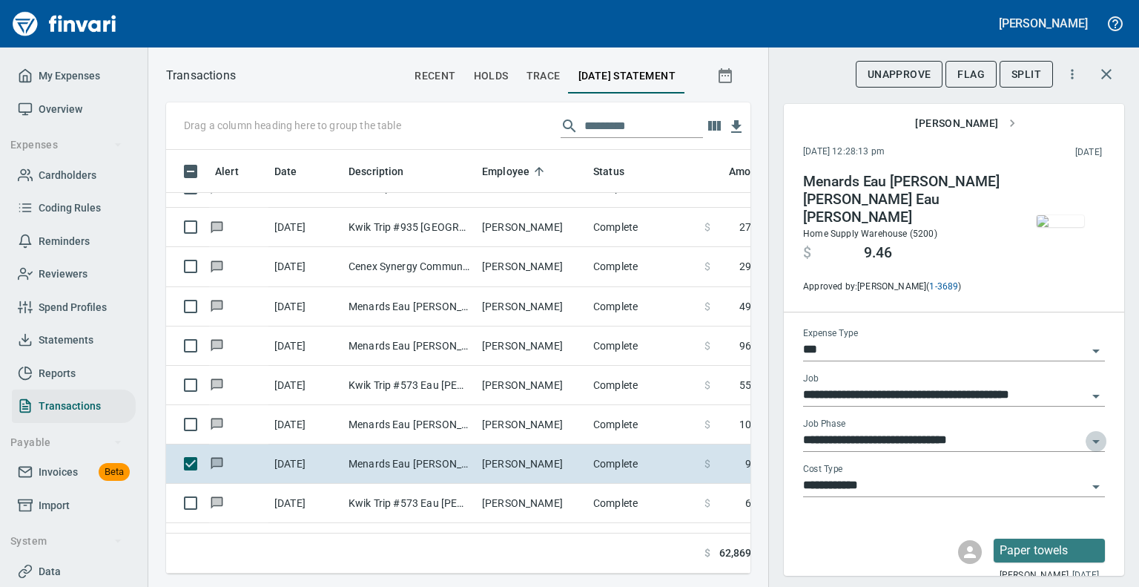
click at [1090, 432] on icon "Open" at bounding box center [1096, 441] width 18 height 18
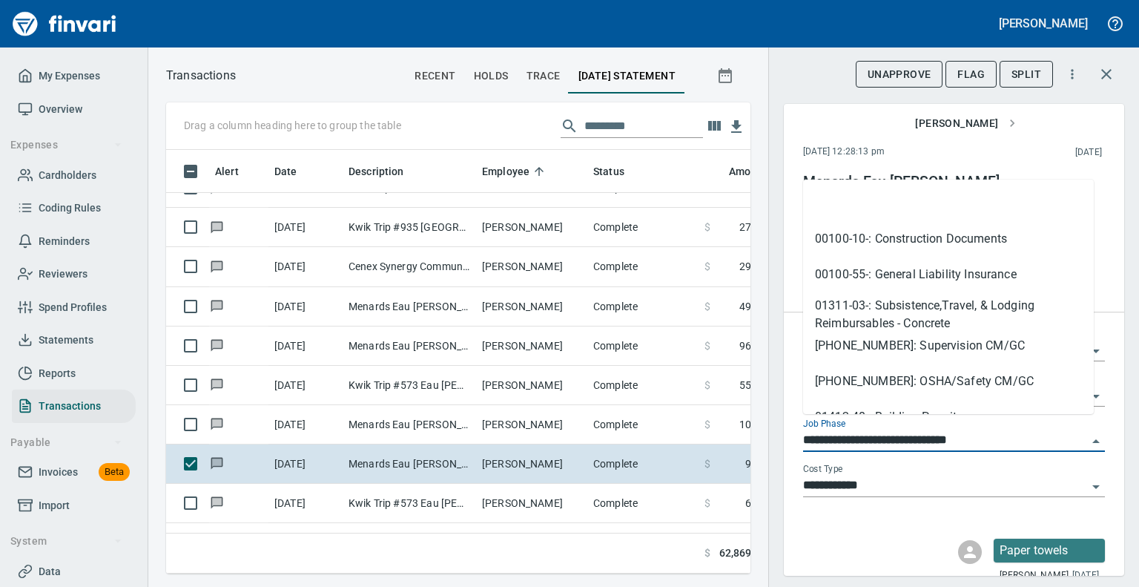
scroll to position [199, 0]
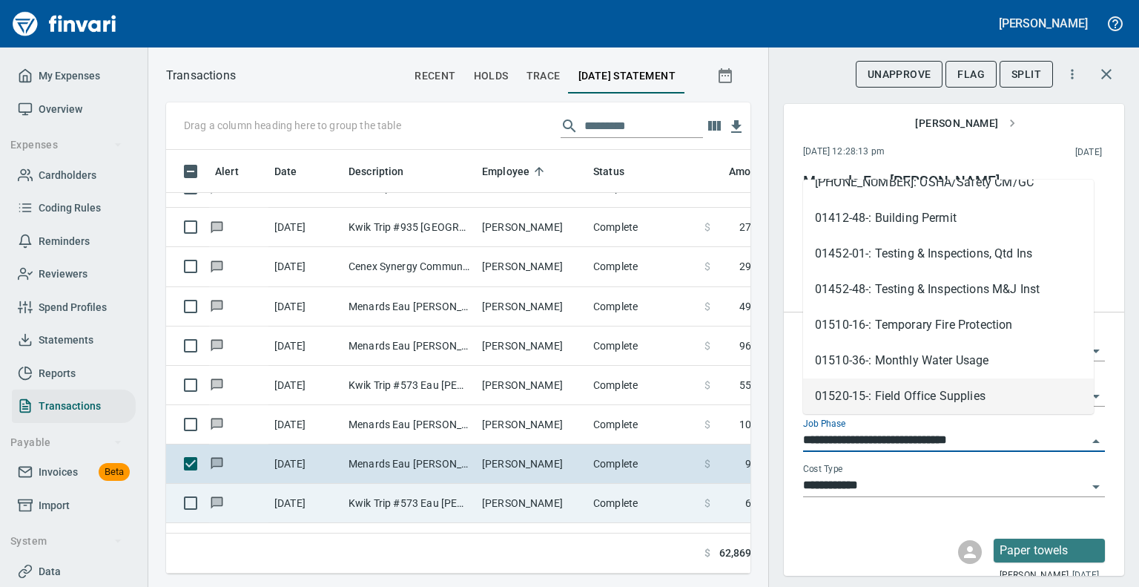
click at [420, 495] on td "Kwik Trip #573 Eau [PERSON_NAME]" at bounding box center [410, 503] width 134 height 39
type input "**********"
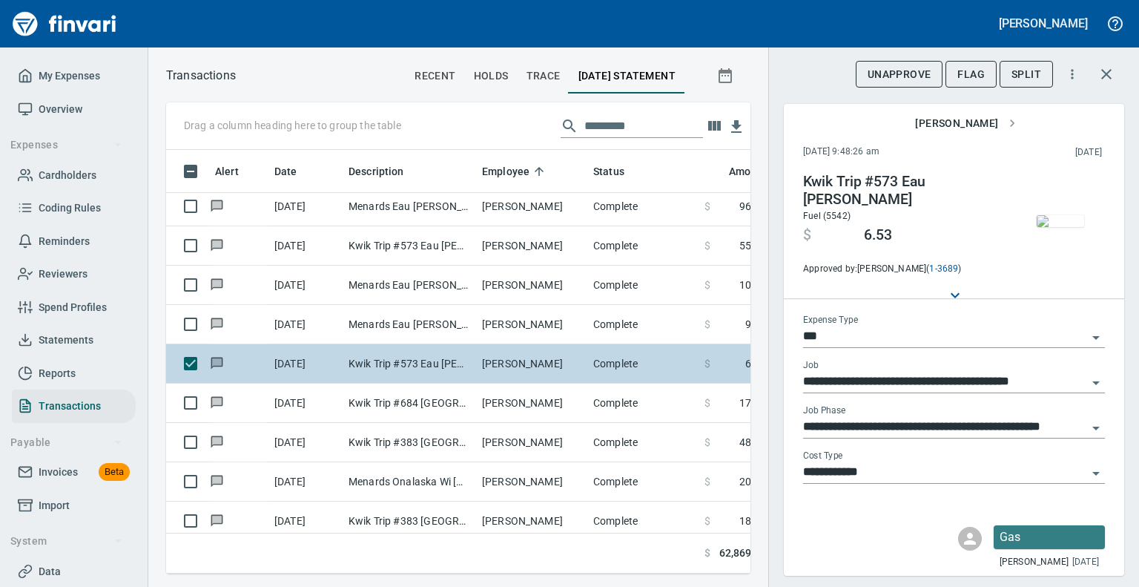
scroll to position [3189, 0]
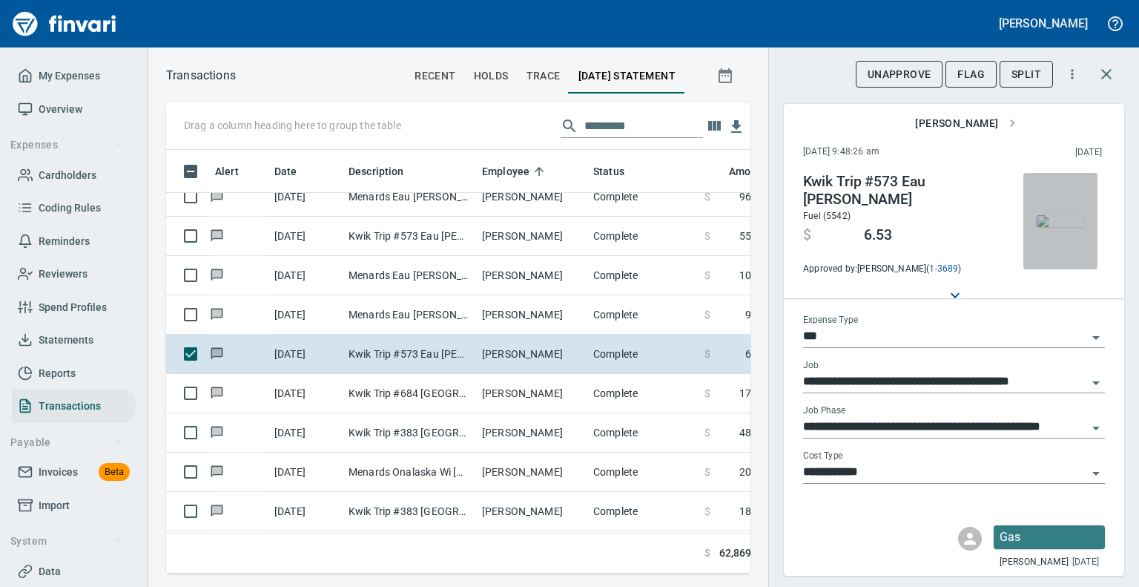
click at [1059, 217] on img "button" at bounding box center [1060, 221] width 47 height 12
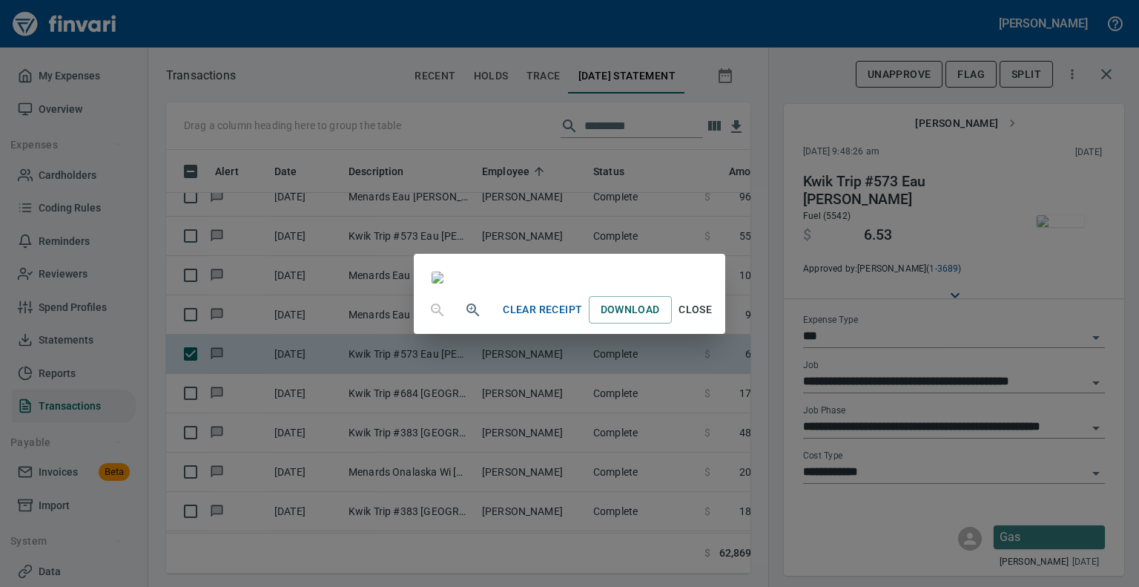
scroll to position [285, 0]
click at [714, 319] on span "Close" at bounding box center [696, 309] width 36 height 19
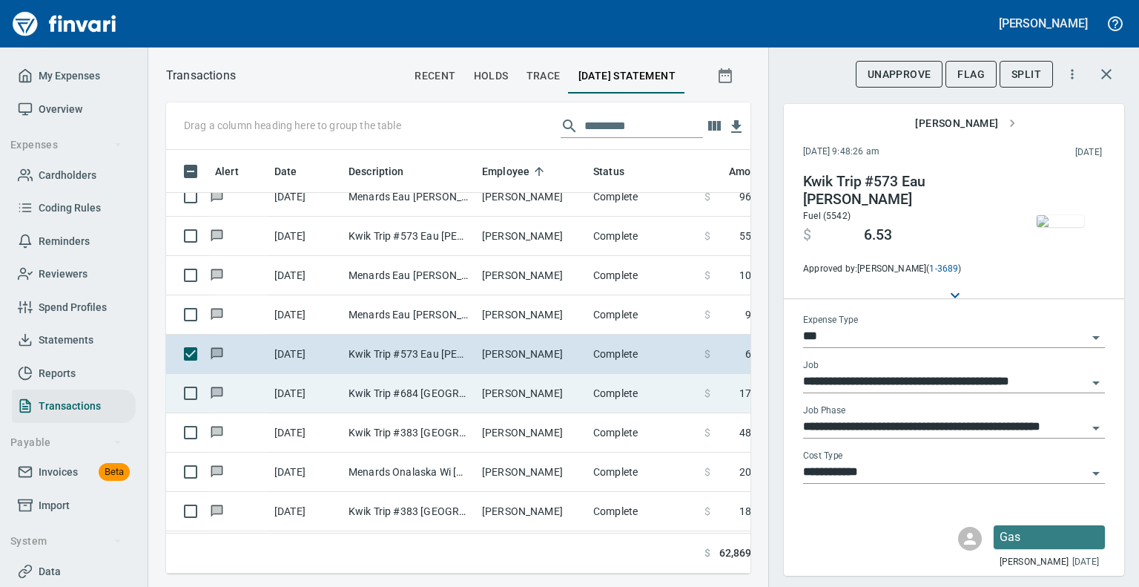
click at [372, 399] on td "Kwik Trip #684 [GEOGRAPHIC_DATA] [GEOGRAPHIC_DATA]" at bounding box center [410, 393] width 134 height 39
type input "**********"
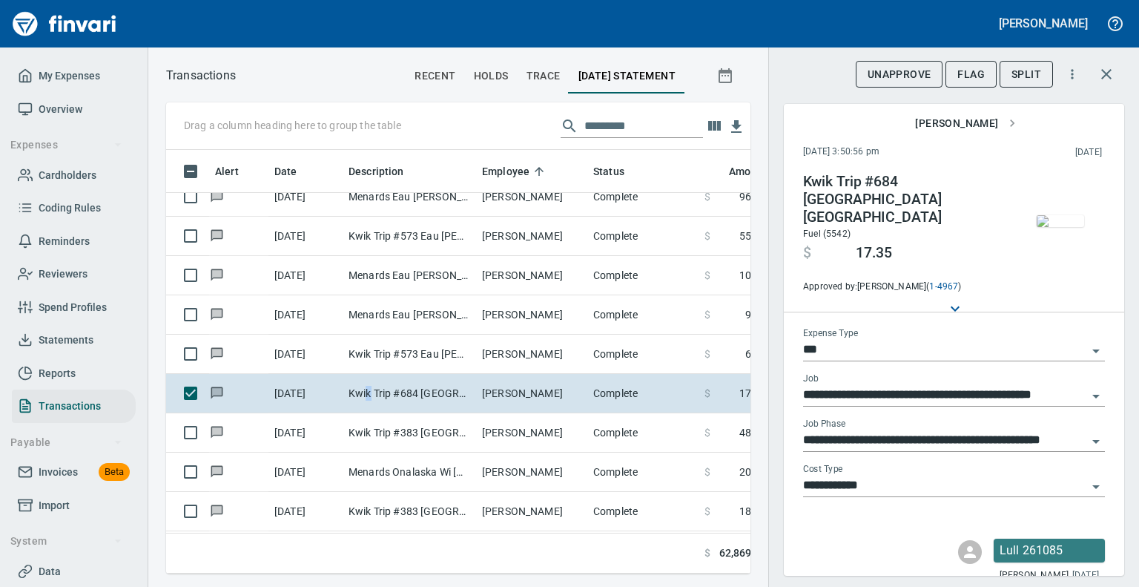
click at [1041, 227] on img "button" at bounding box center [1060, 221] width 47 height 12
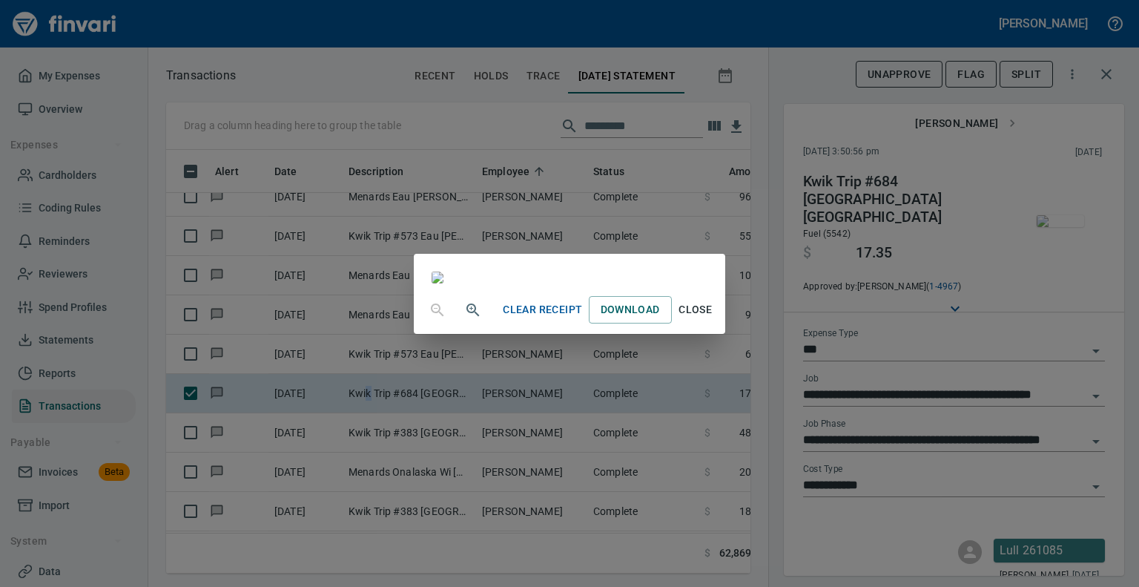
click at [714, 319] on span "Close" at bounding box center [696, 309] width 36 height 19
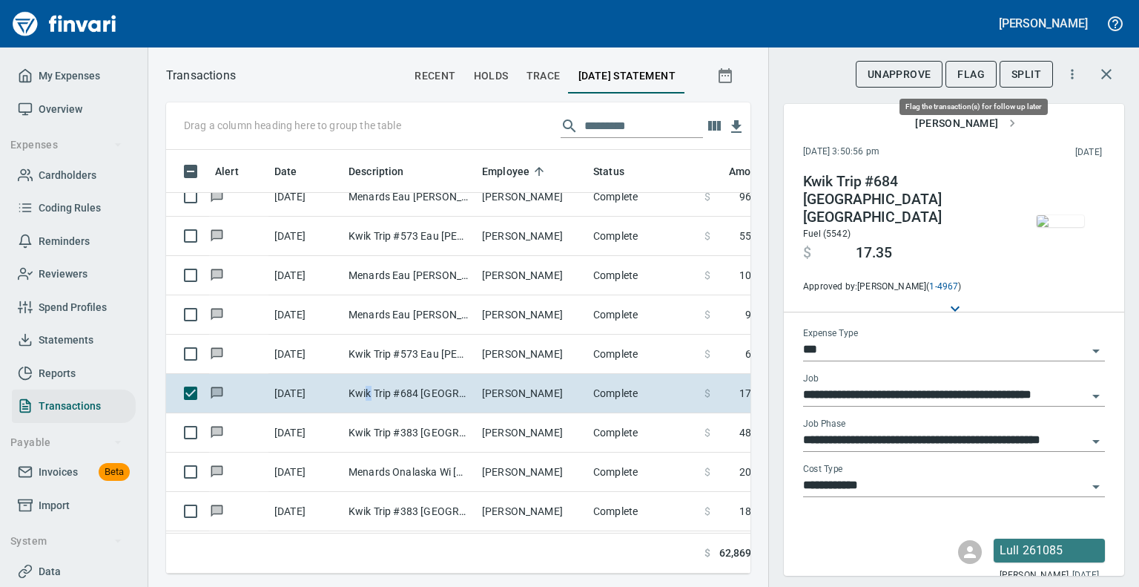
click at [980, 76] on span "Flag" at bounding box center [971, 74] width 27 height 19
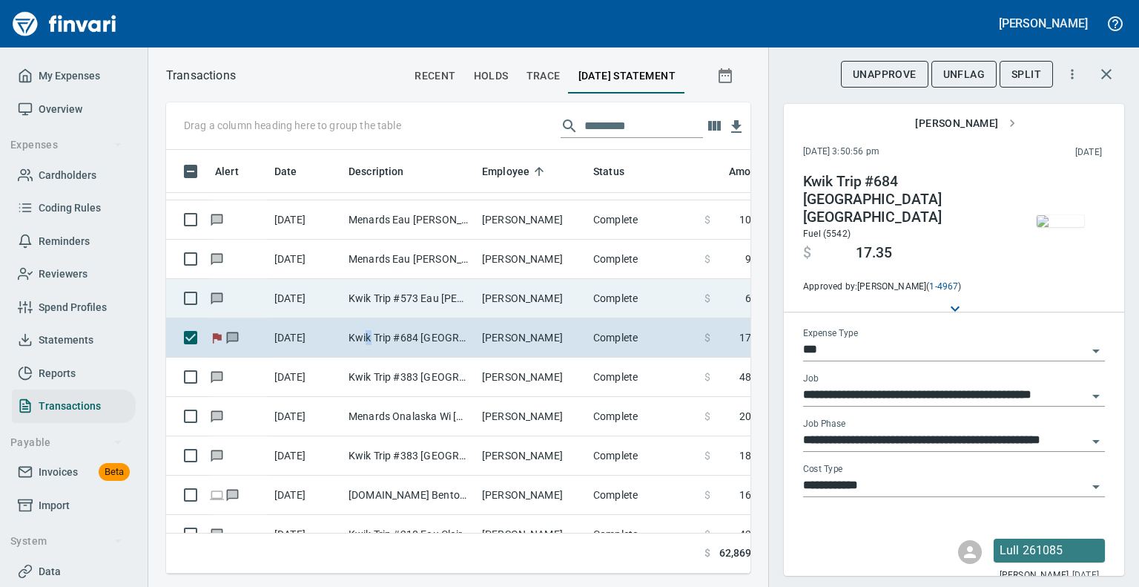
scroll to position [3338, 0]
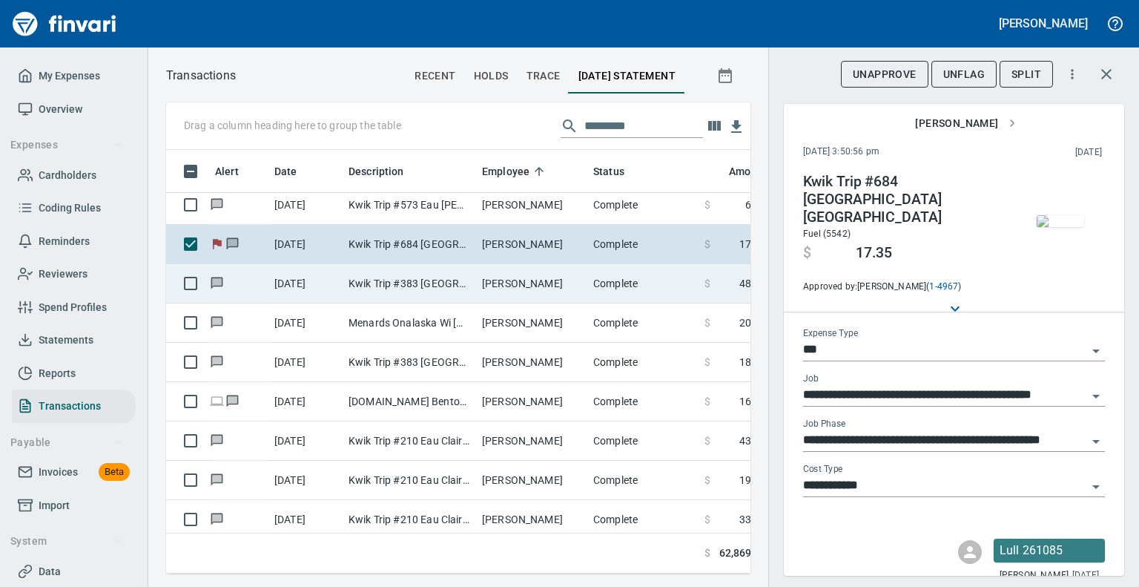
click at [409, 294] on td "Kwik Trip #383 [GEOGRAPHIC_DATA] [GEOGRAPHIC_DATA]" at bounding box center [410, 283] width 134 height 39
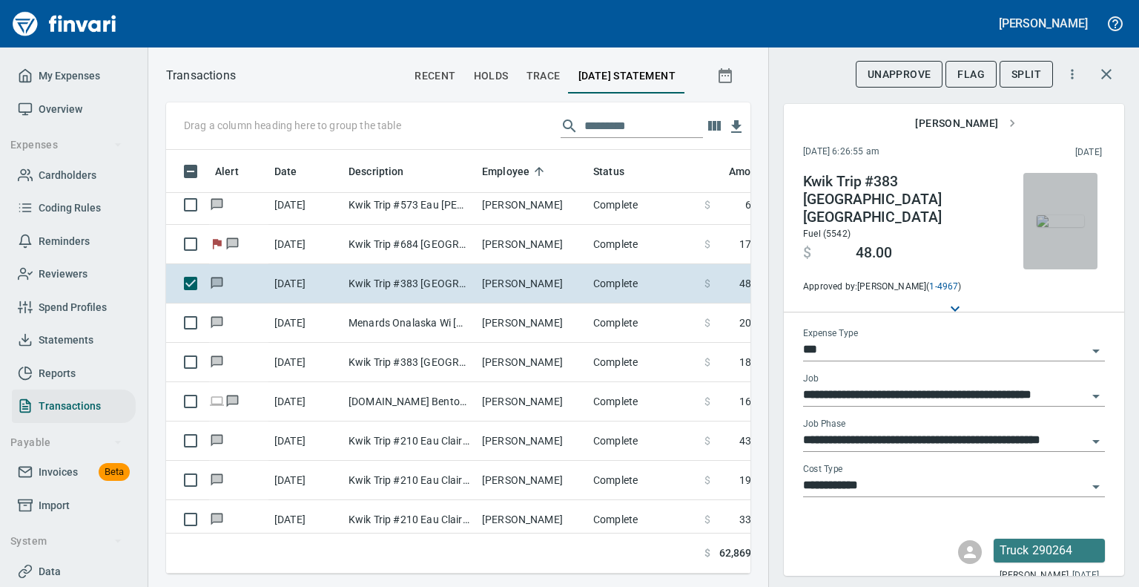
click at [1047, 215] on img "button" at bounding box center [1060, 221] width 47 height 12
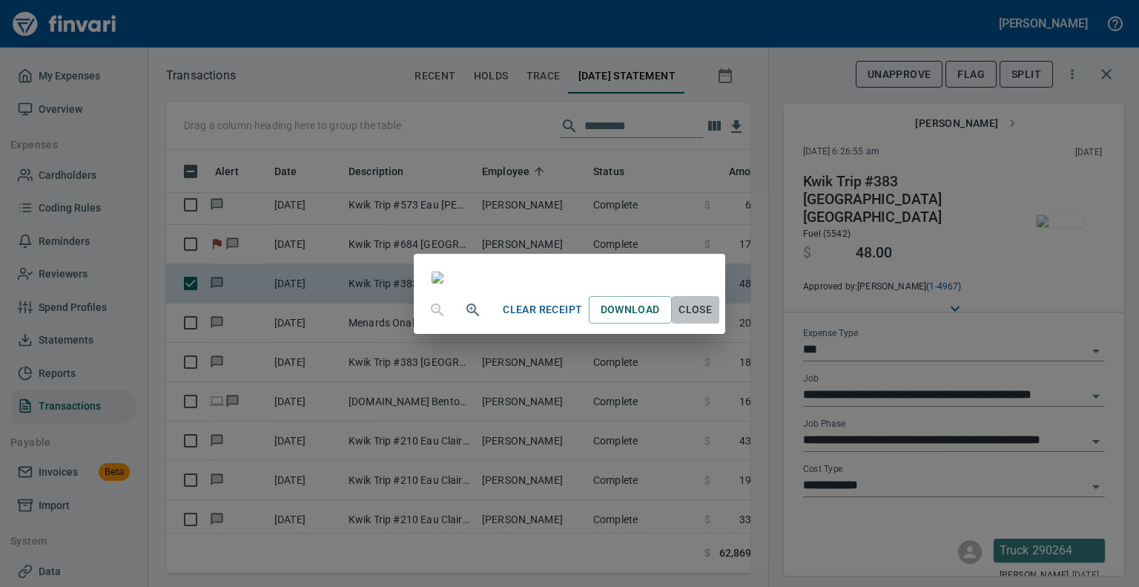
click at [714, 319] on span "Close" at bounding box center [696, 309] width 36 height 19
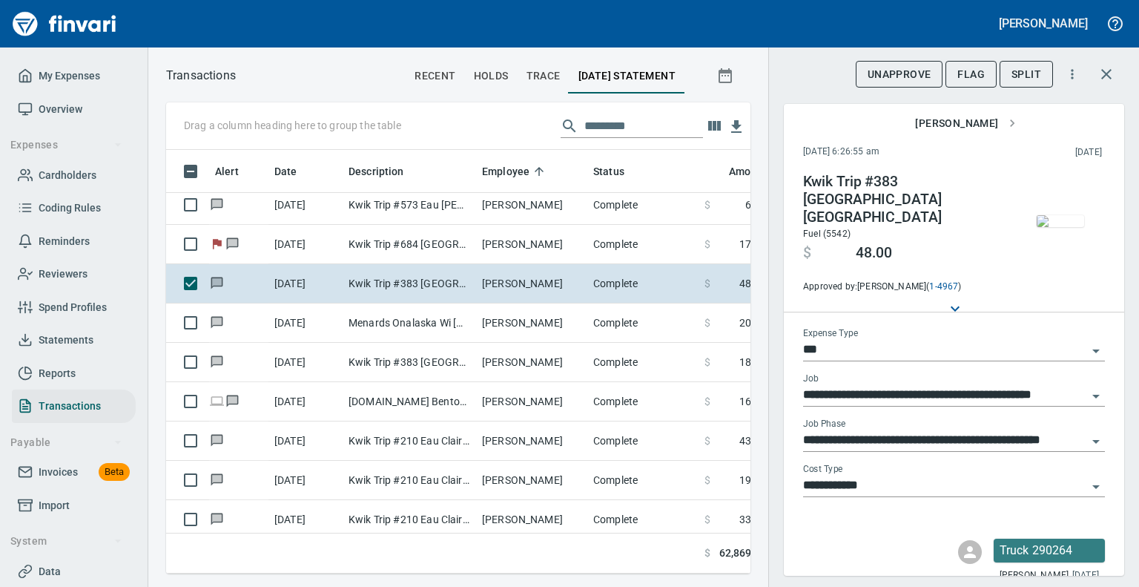
scroll to position [401, 561]
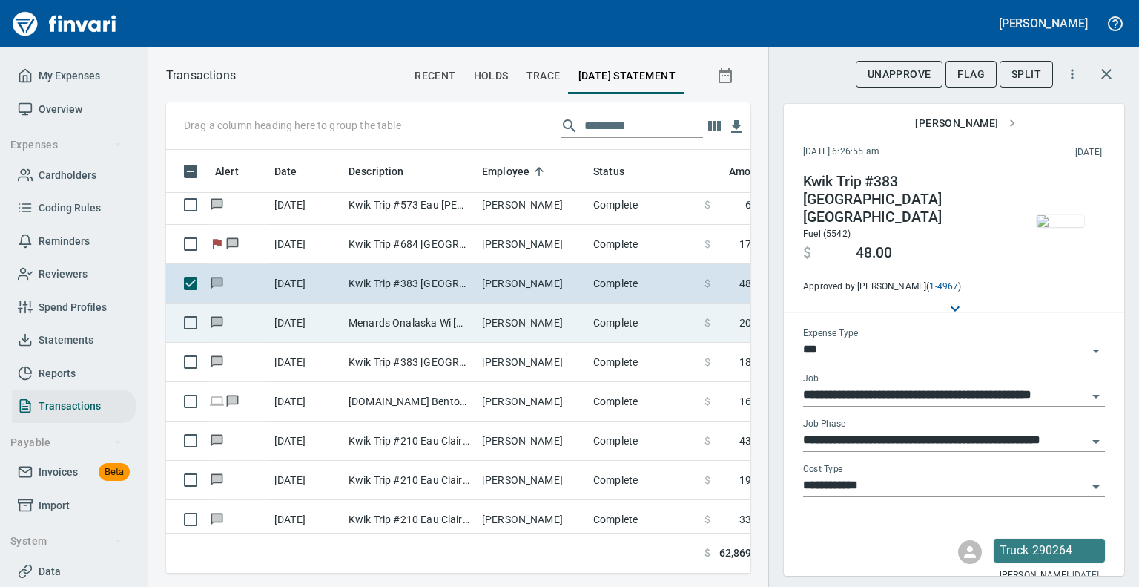
click at [396, 317] on td "Menards Onalaska Wi [GEOGRAPHIC_DATA] [GEOGRAPHIC_DATA]" at bounding box center [410, 322] width 134 height 39
type input "**********"
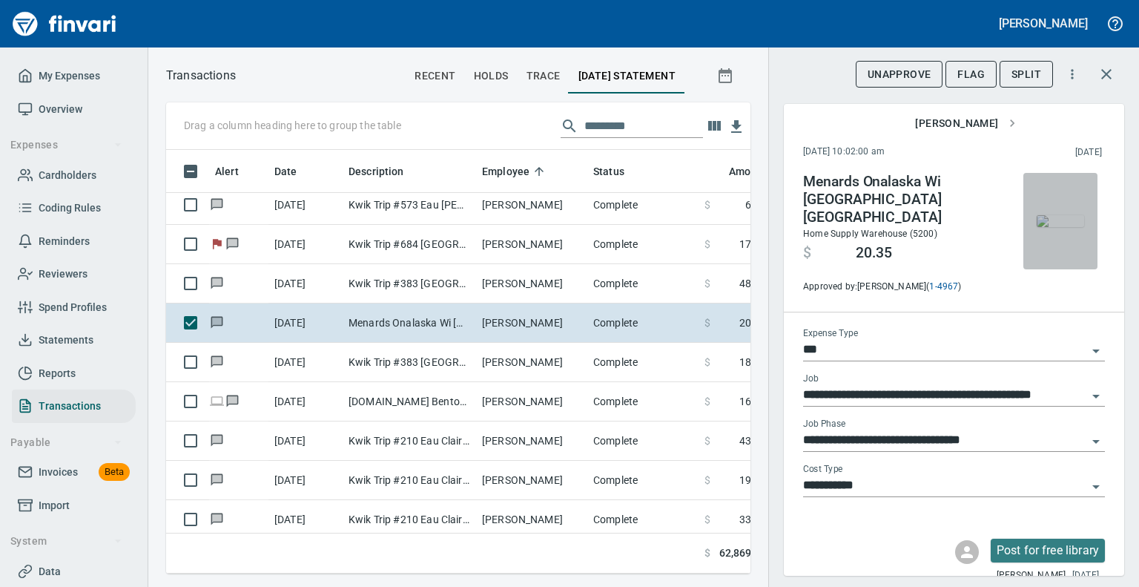
click at [1051, 225] on img "button" at bounding box center [1060, 221] width 47 height 12
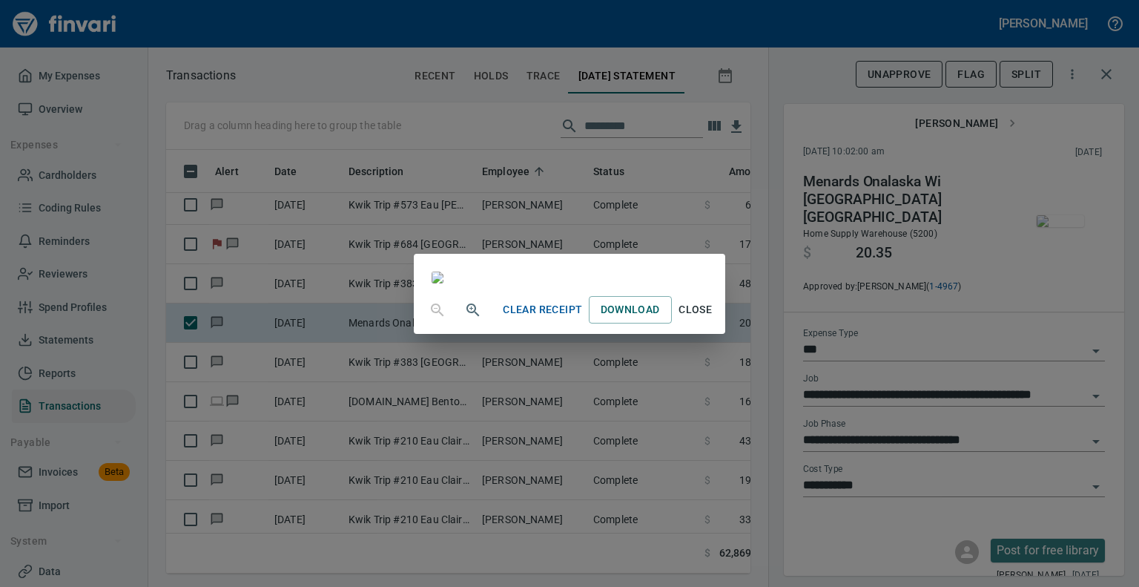
click at [714, 319] on span "Close" at bounding box center [696, 309] width 36 height 19
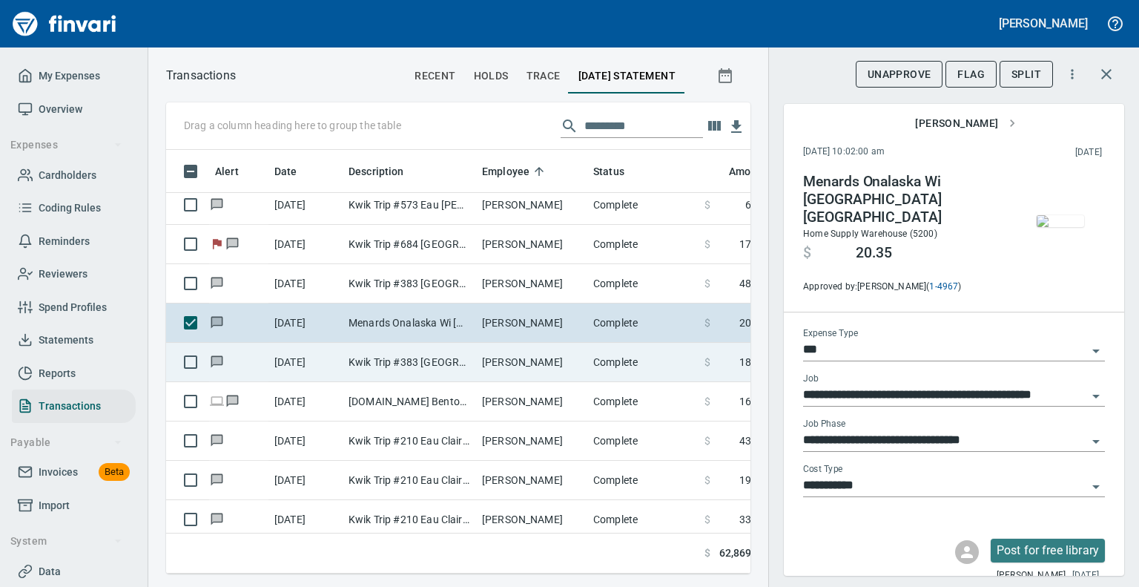
click at [356, 363] on td "Kwik Trip #383 [GEOGRAPHIC_DATA] [GEOGRAPHIC_DATA]" at bounding box center [410, 362] width 134 height 39
type input "**********"
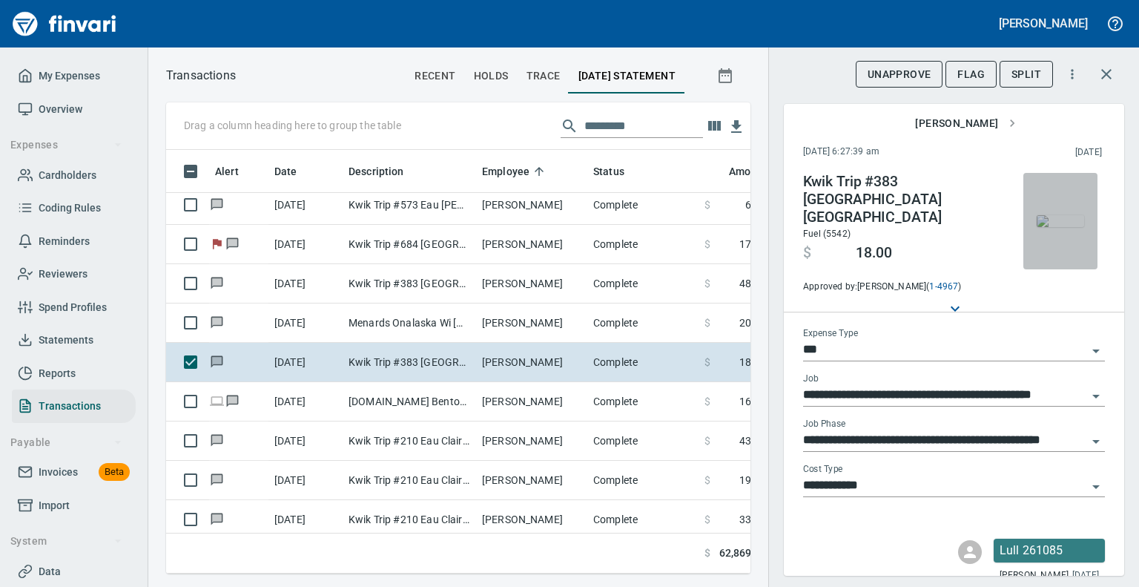
click at [1062, 227] on img "button" at bounding box center [1060, 221] width 47 height 12
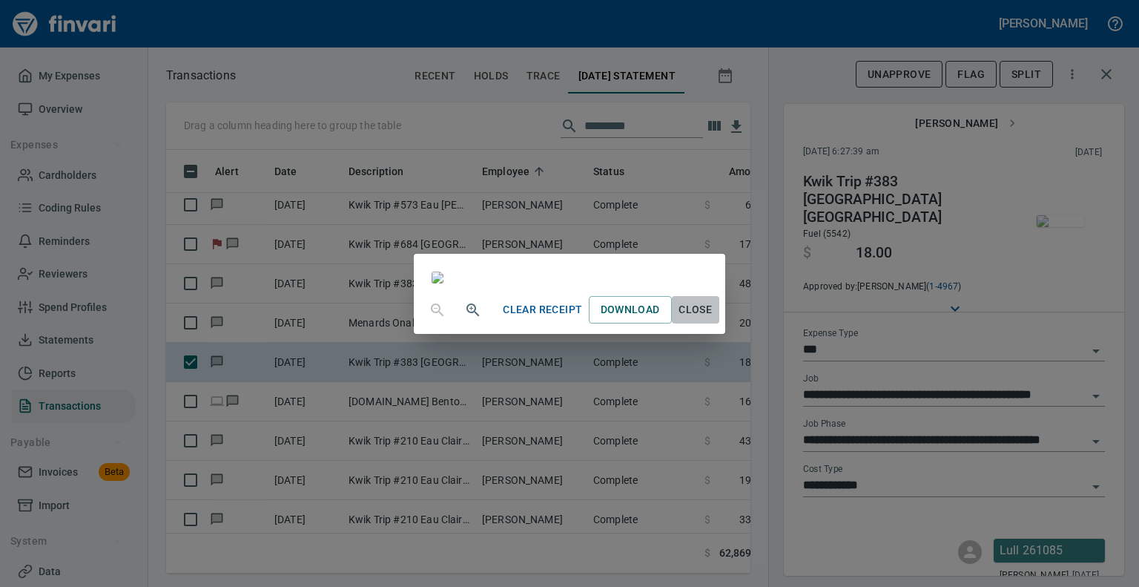
click at [714, 319] on span "Close" at bounding box center [696, 309] width 36 height 19
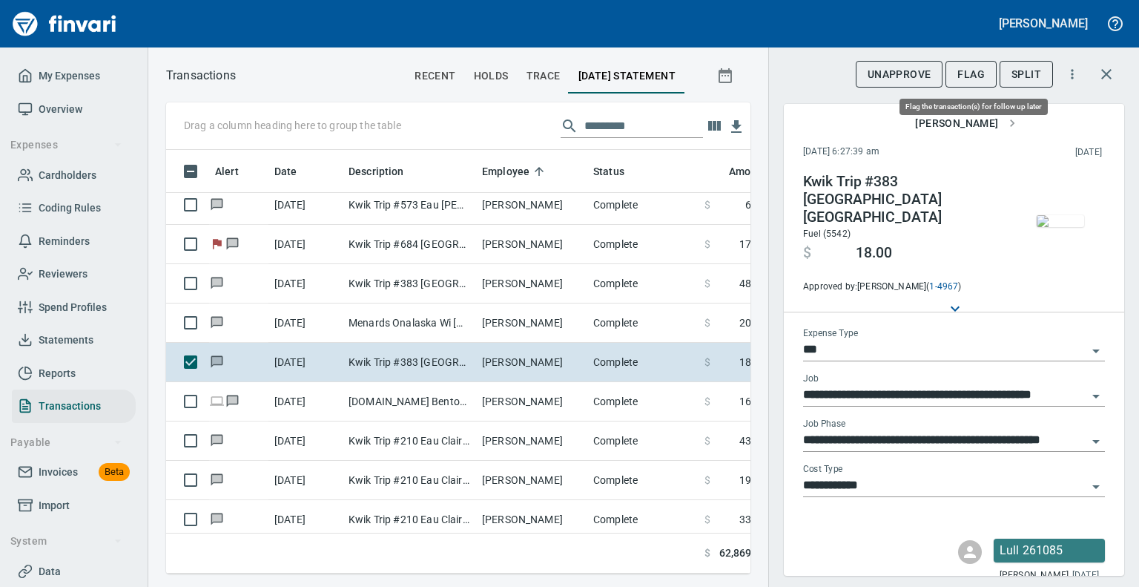
click at [965, 69] on span "Flag" at bounding box center [971, 74] width 27 height 19
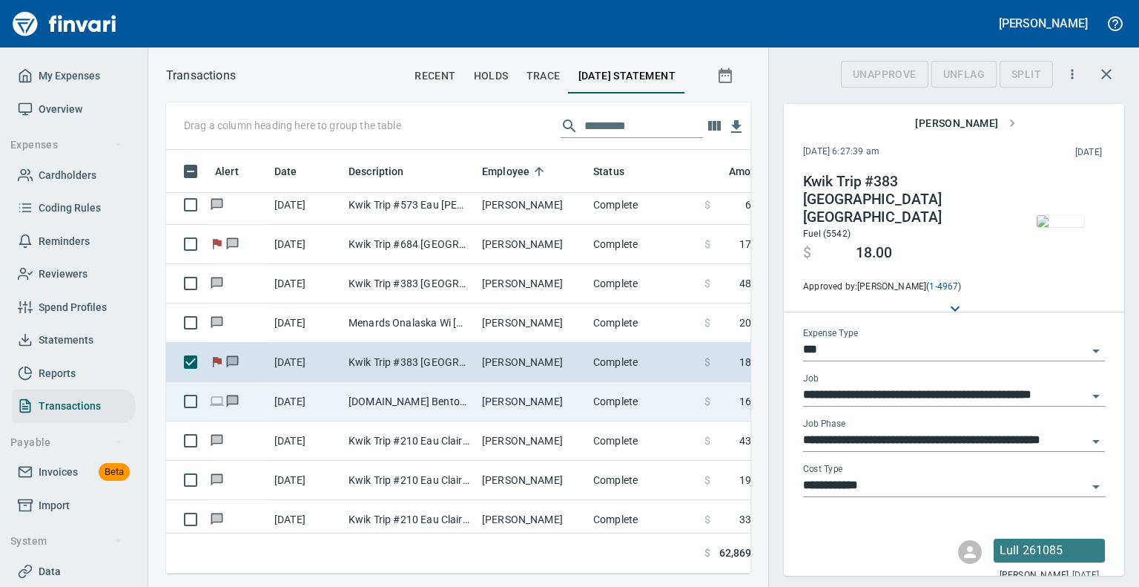
scroll to position [401, 561]
click at [378, 401] on td "[DOMAIN_NAME] Bentonville [GEOGRAPHIC_DATA]" at bounding box center [410, 401] width 134 height 39
type input "**********"
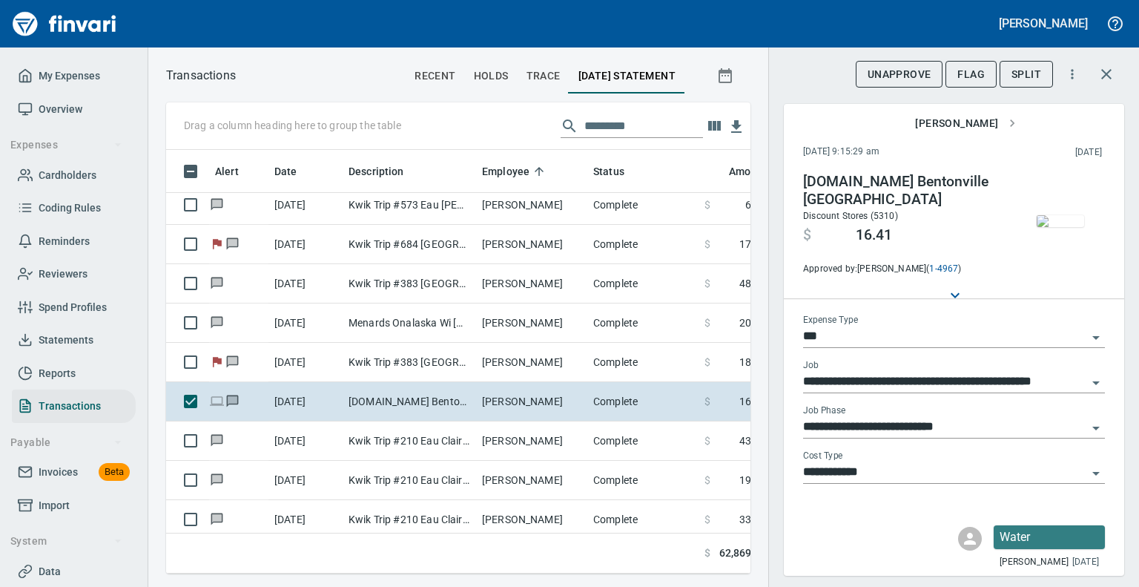
click at [1055, 215] on img "button" at bounding box center [1060, 221] width 47 height 12
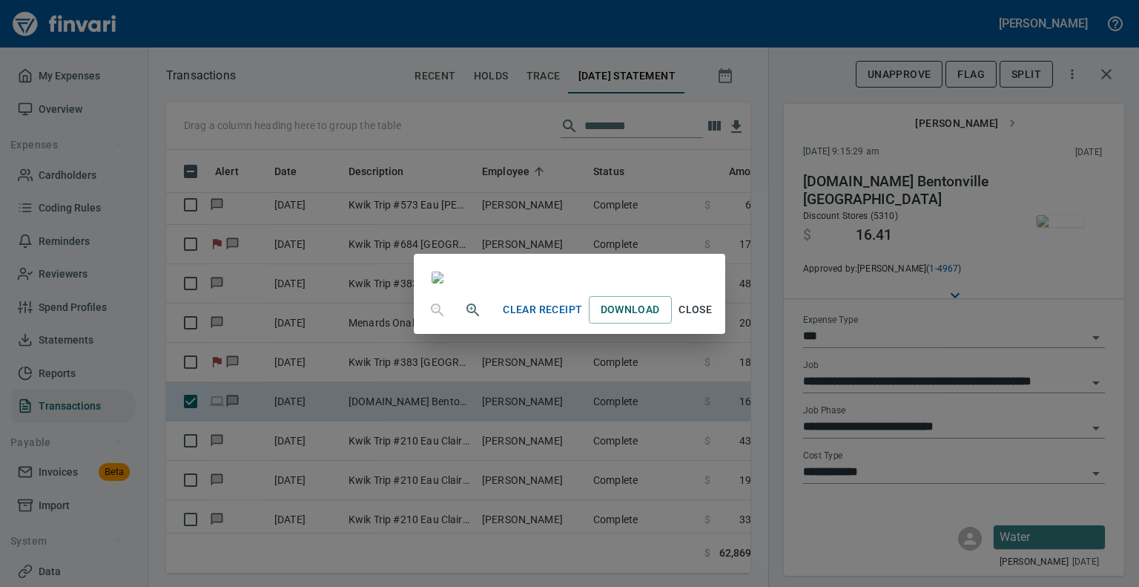
click at [714, 319] on span "Close" at bounding box center [696, 309] width 36 height 19
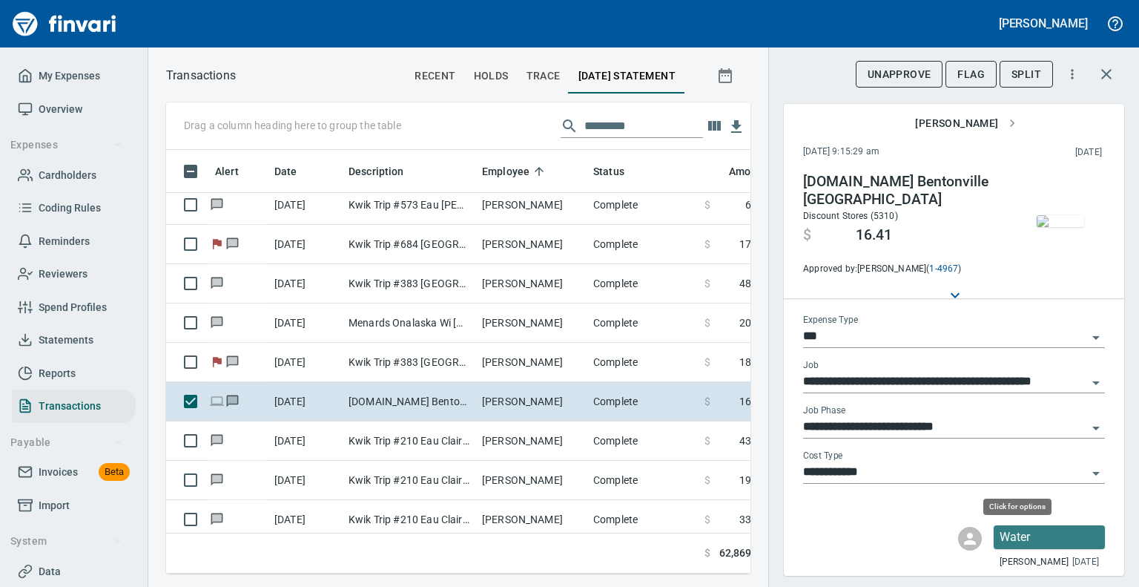
scroll to position [401, 561]
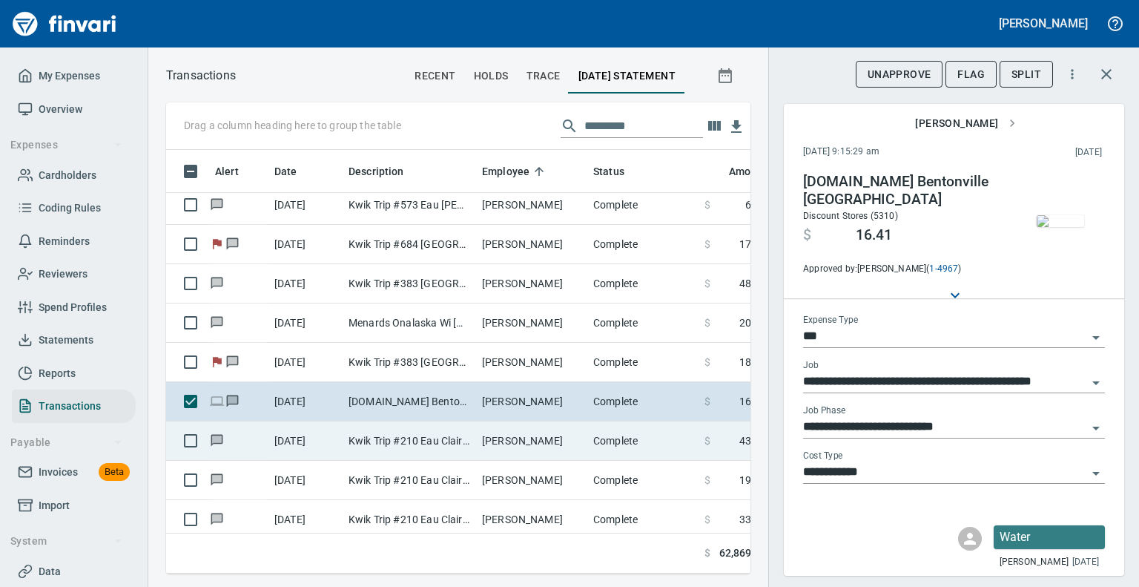
click at [454, 441] on td "Kwik Trip #210 Eau Claire WI" at bounding box center [410, 440] width 134 height 39
type input "**********"
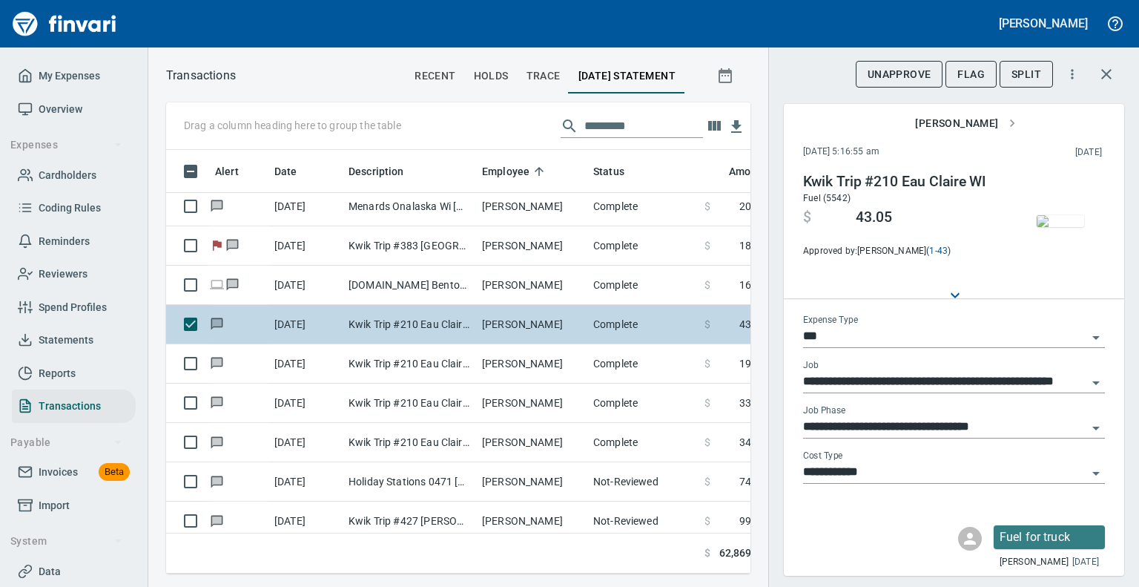
scroll to position [3486, 0]
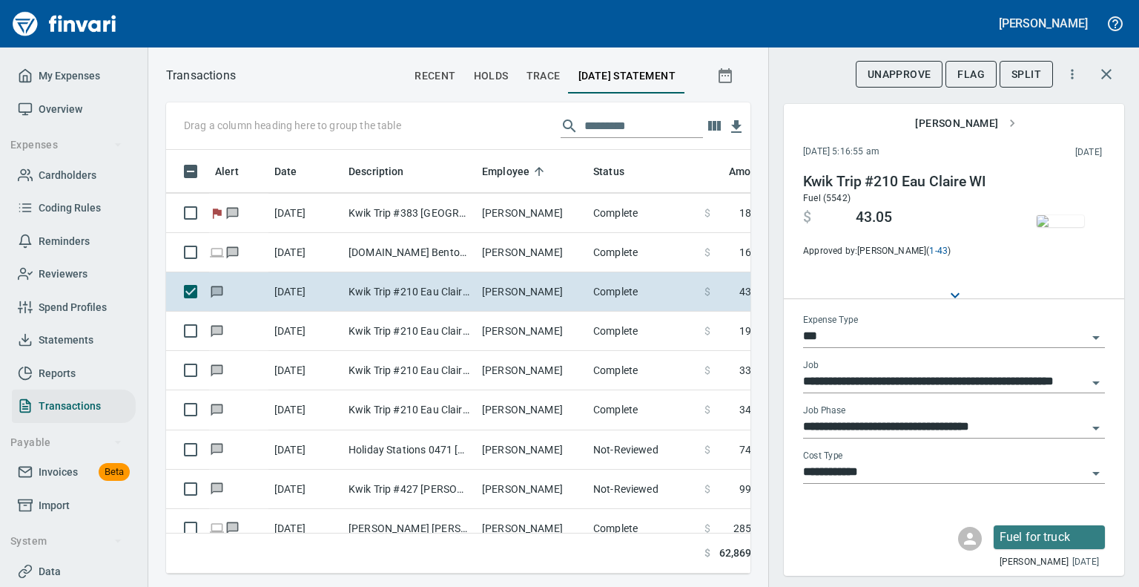
click at [1065, 227] on img "button" at bounding box center [1060, 221] width 47 height 12
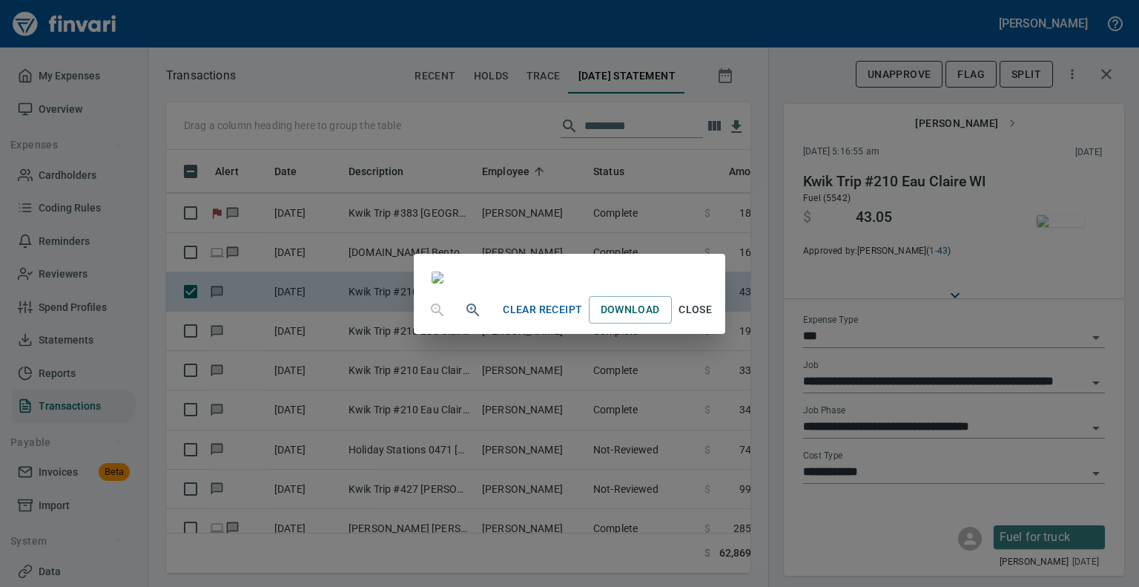
click at [714, 319] on span "Close" at bounding box center [696, 309] width 36 height 19
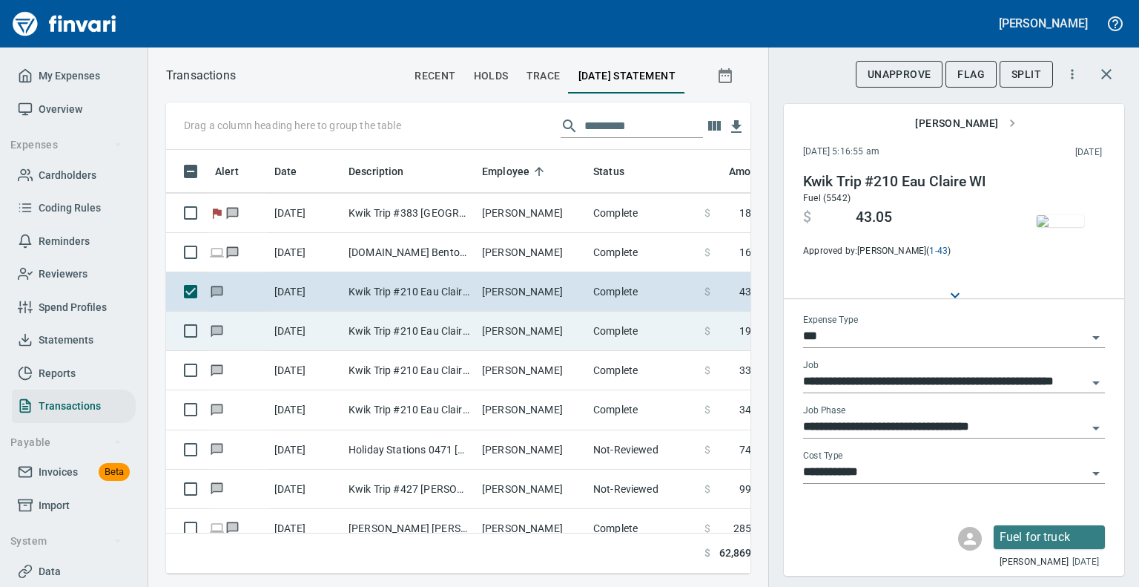
click at [337, 323] on td "[DATE]" at bounding box center [306, 331] width 74 height 39
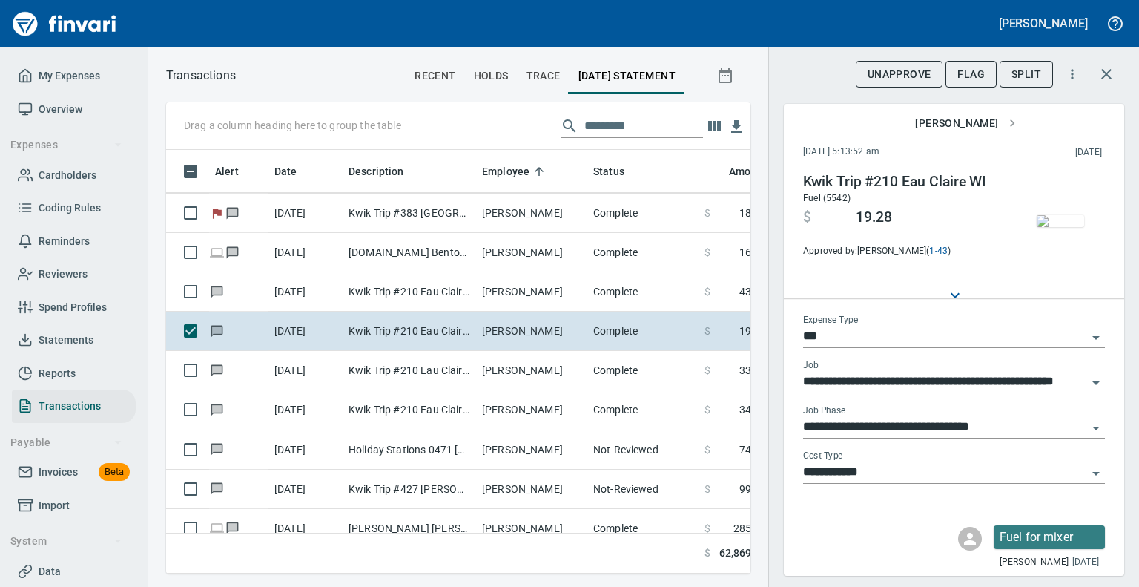
click at [1054, 215] on img "button" at bounding box center [1060, 221] width 47 height 12
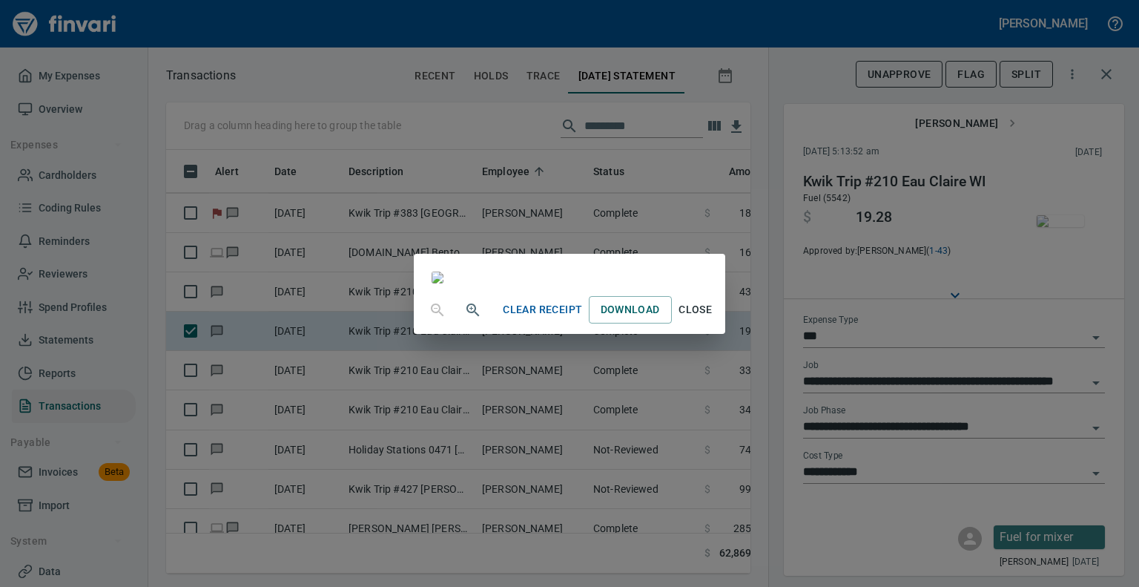
click at [714, 319] on span "Close" at bounding box center [696, 309] width 36 height 19
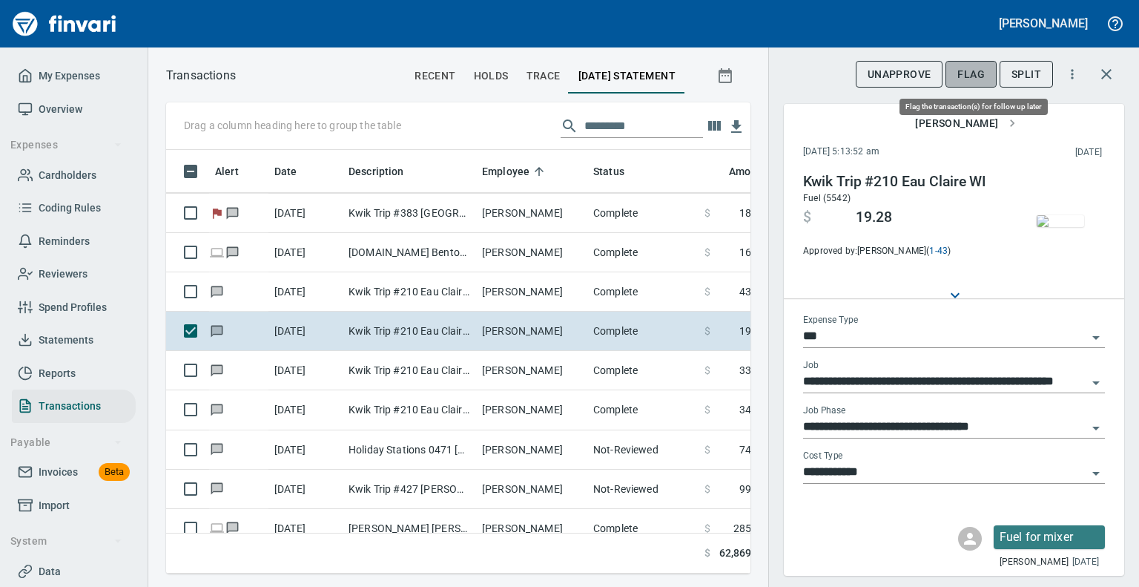
click at [981, 79] on span "Flag" at bounding box center [971, 74] width 27 height 19
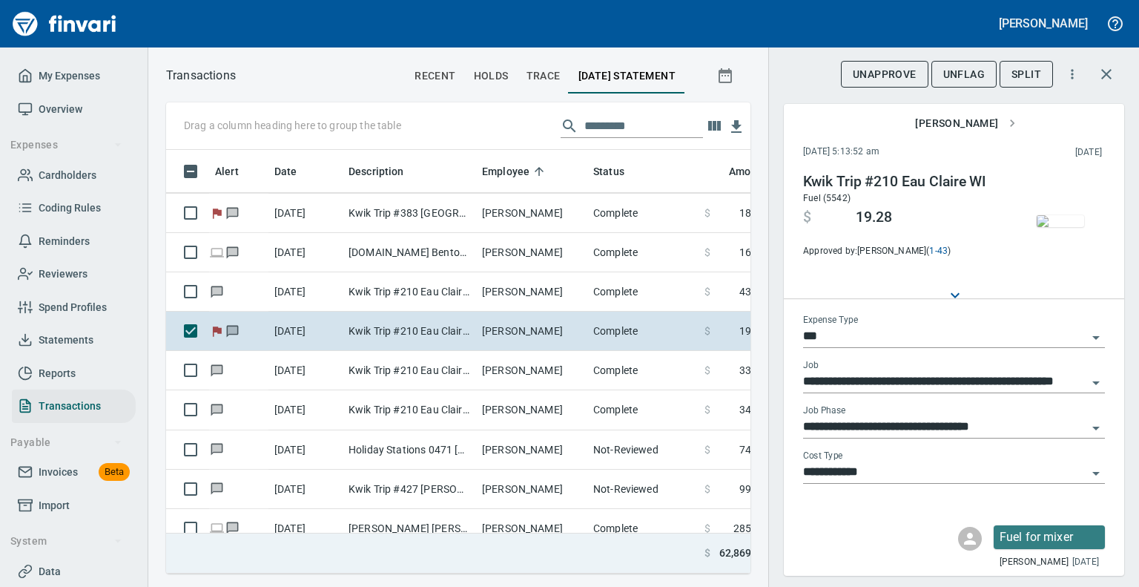
scroll to position [401, 561]
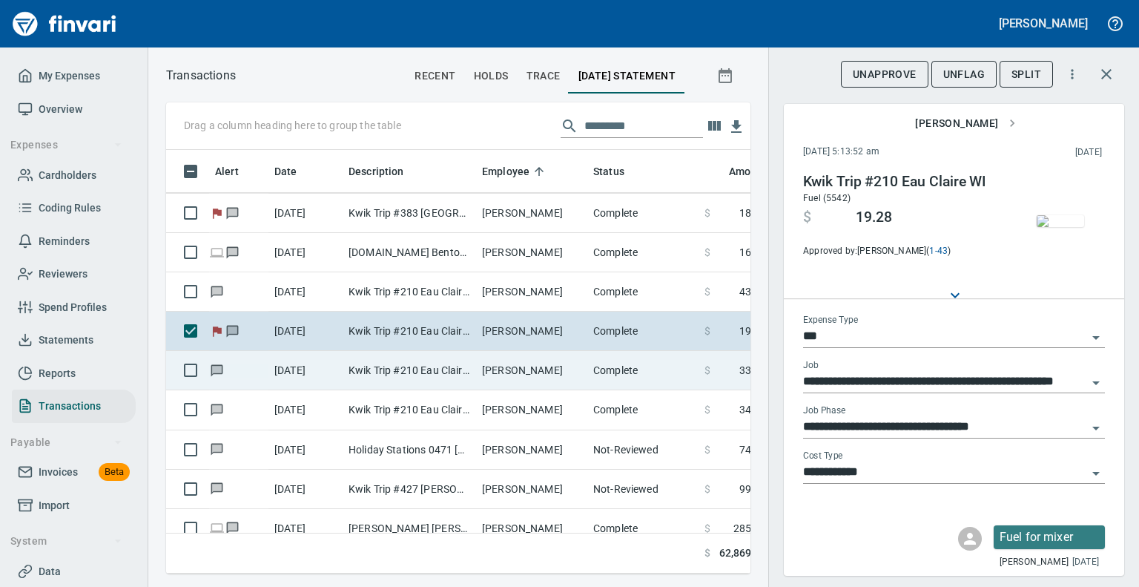
click at [331, 360] on td "[DATE]" at bounding box center [306, 370] width 74 height 39
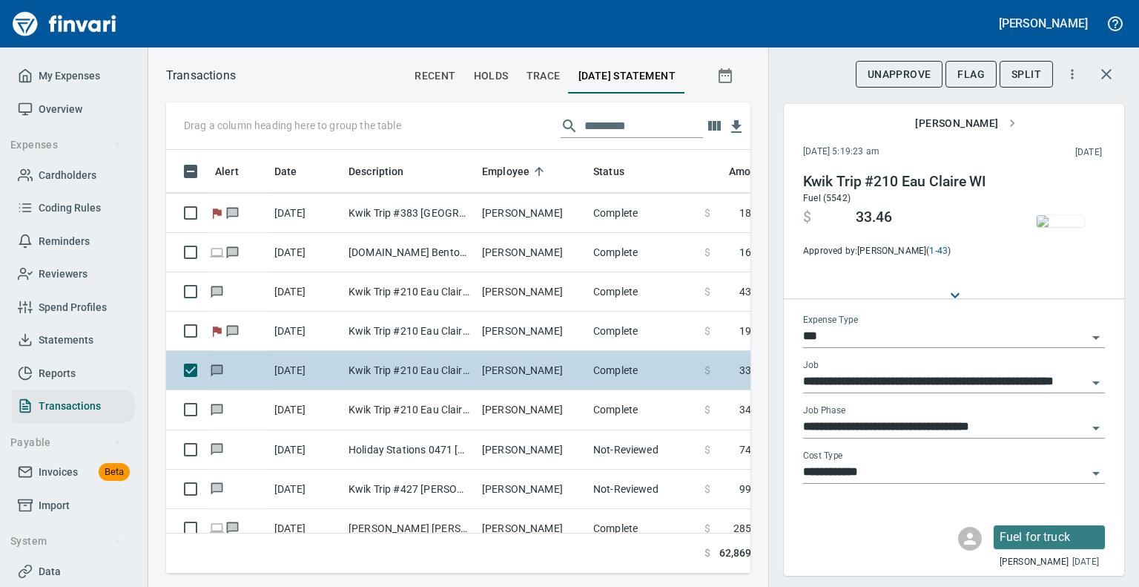
click at [335, 368] on td "[DATE]" at bounding box center [306, 370] width 74 height 39
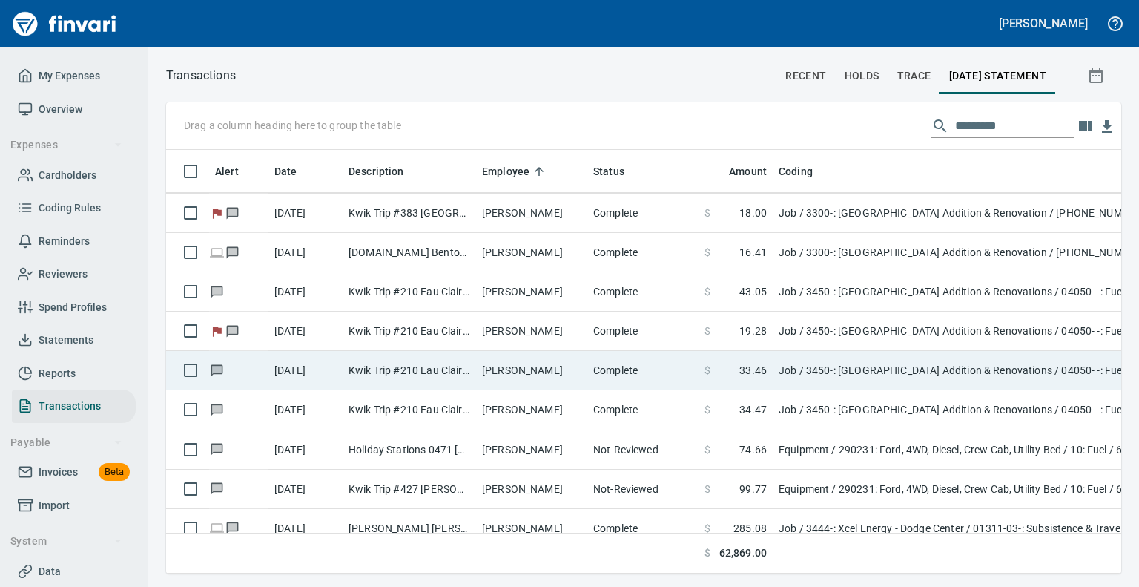
scroll to position [401, 930]
click at [538, 372] on td "[PERSON_NAME]" at bounding box center [531, 370] width 111 height 39
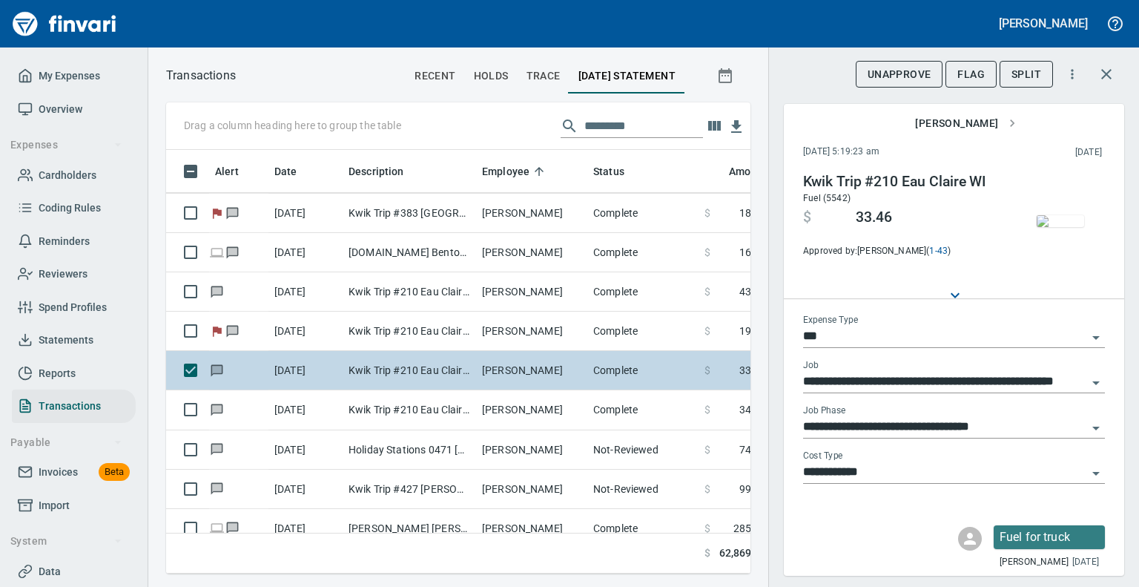
scroll to position [401, 561]
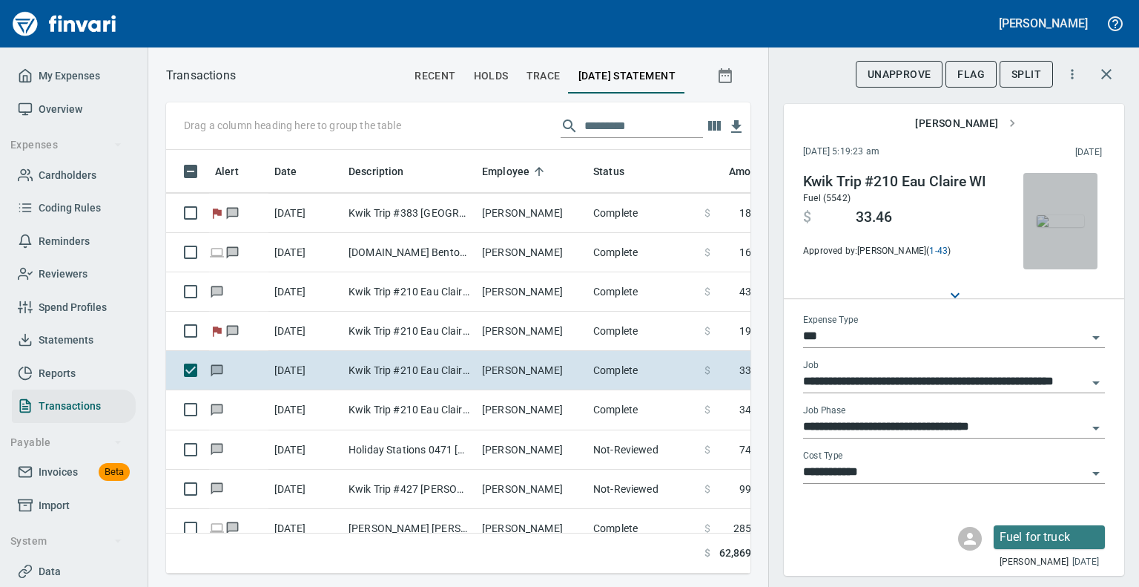
click at [1071, 225] on img "button" at bounding box center [1060, 221] width 47 height 12
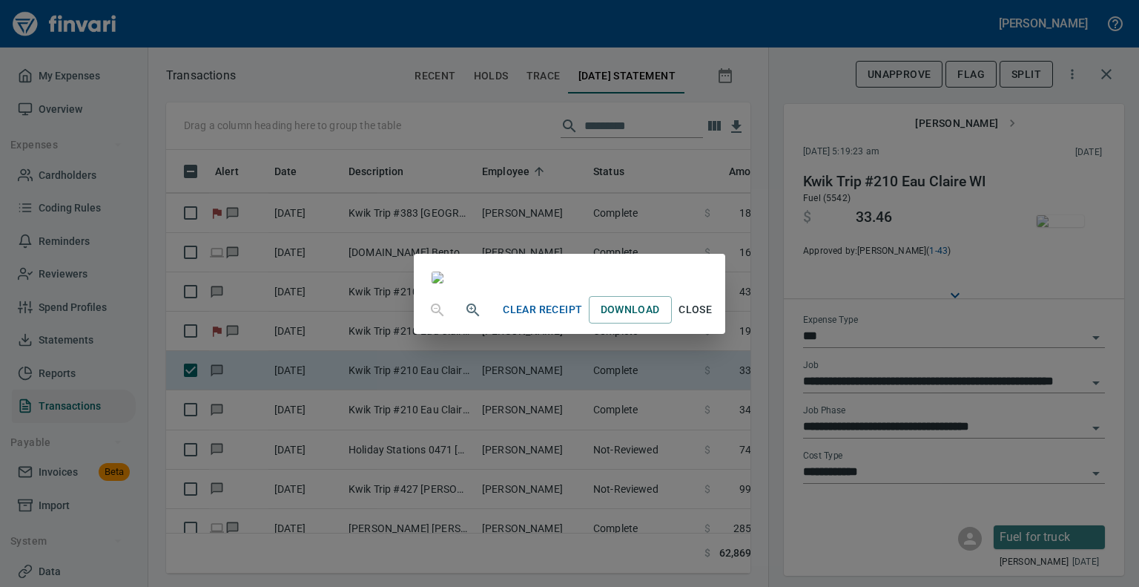
click at [714, 319] on span "Close" at bounding box center [696, 309] width 36 height 19
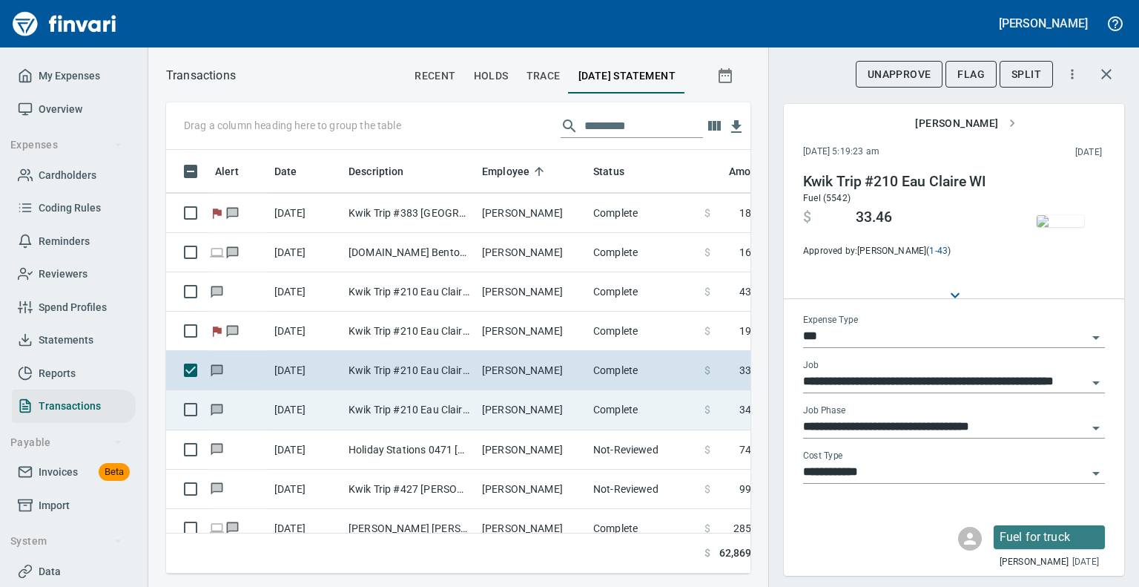
click at [467, 412] on td "Kwik Trip #210 Eau Claire WI" at bounding box center [410, 409] width 134 height 39
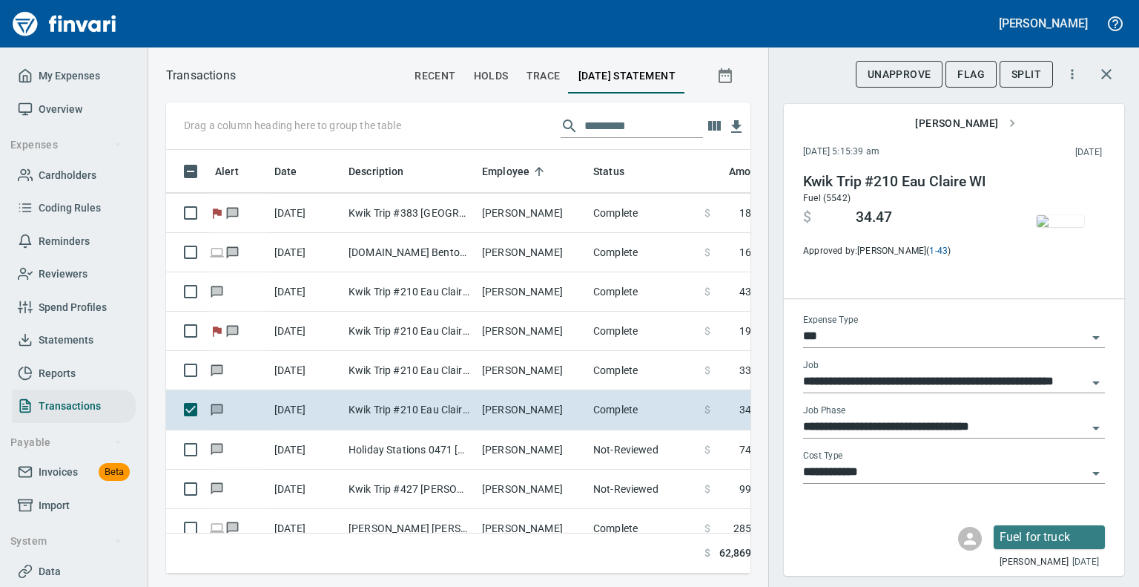
click at [1052, 215] on img "button" at bounding box center [1060, 221] width 47 height 12
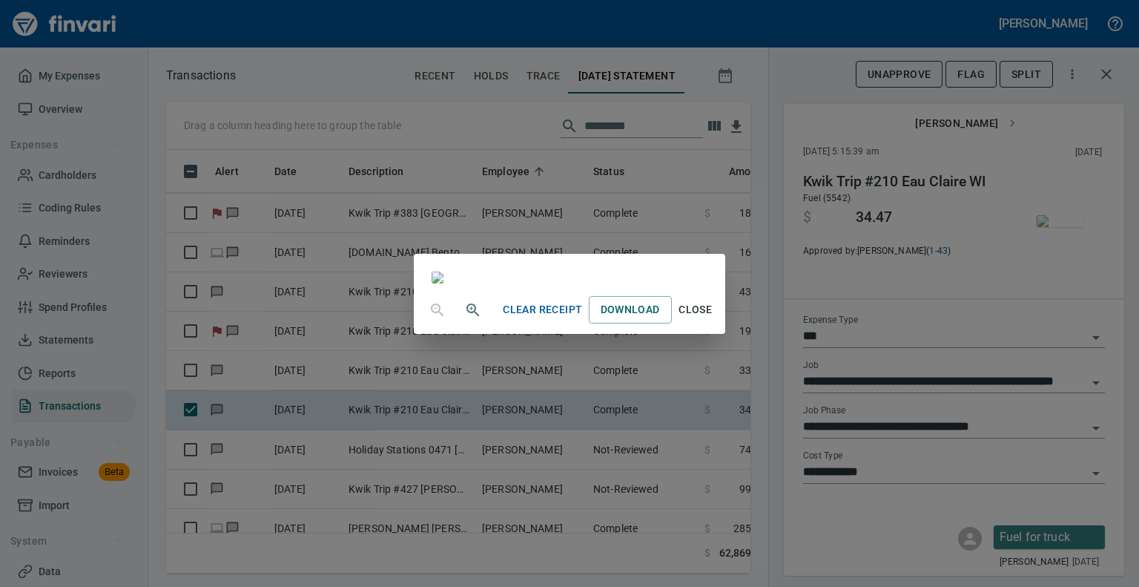
click at [714, 319] on span "Close" at bounding box center [696, 309] width 36 height 19
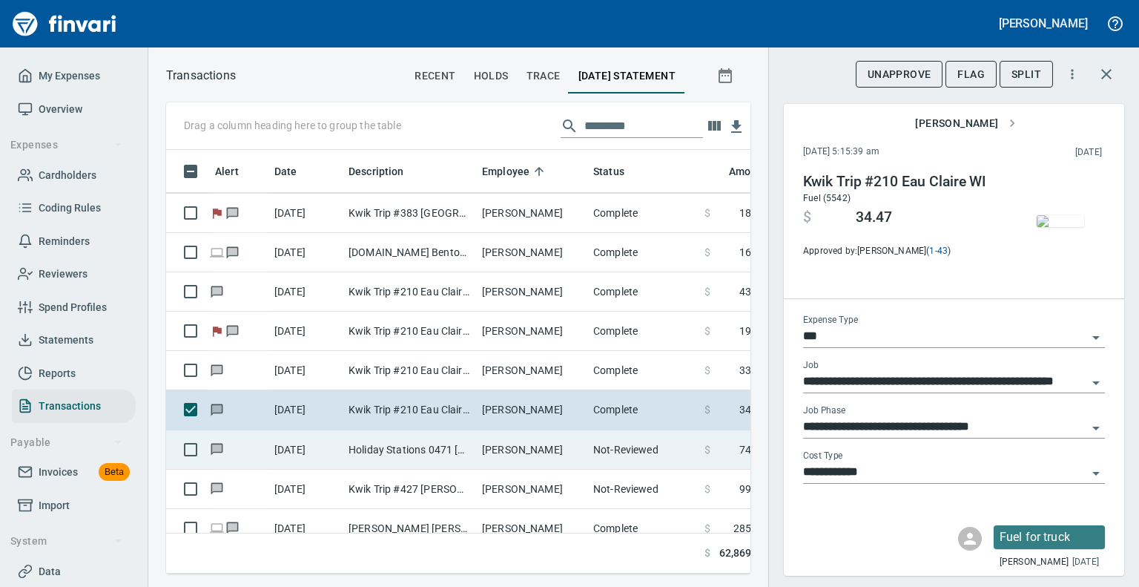
click at [361, 447] on td "Holiday Stations 0471 [GEOGRAPHIC_DATA]" at bounding box center [410, 449] width 134 height 39
type input "*********"
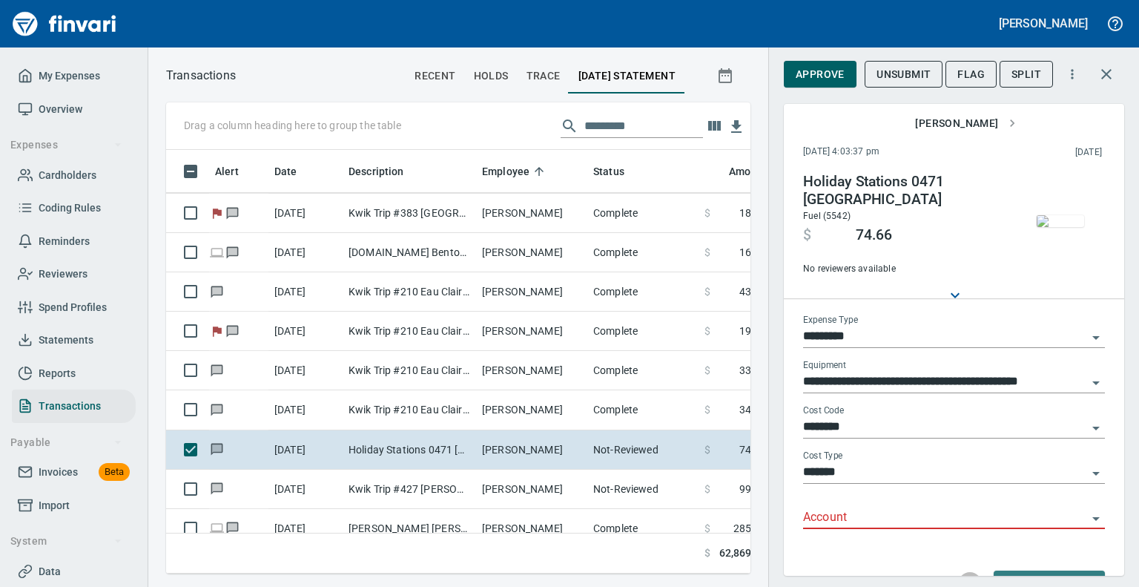
click at [1047, 227] on img "button" at bounding box center [1060, 221] width 47 height 12
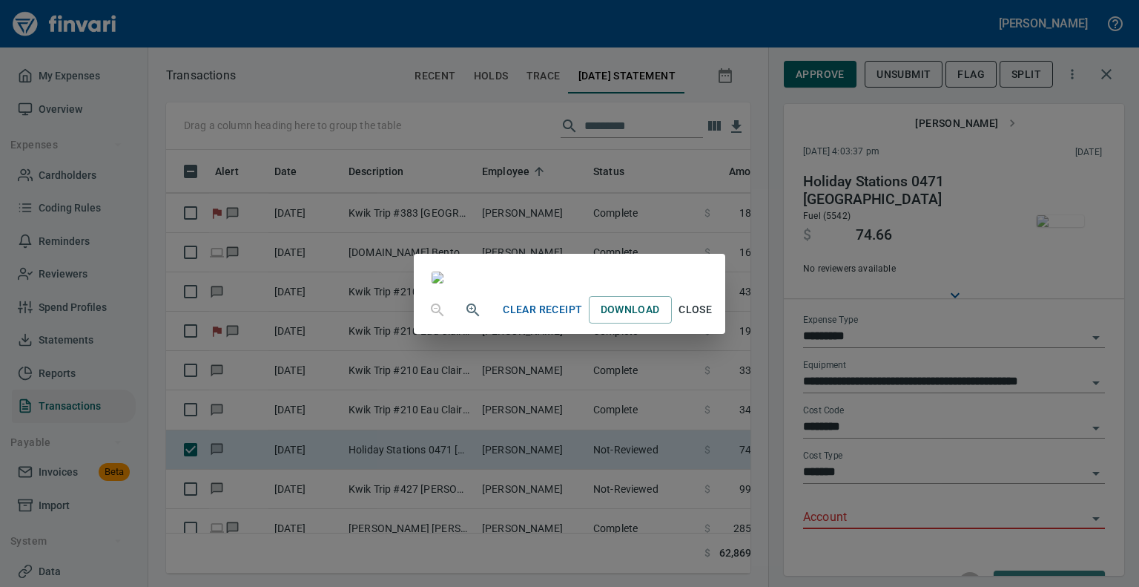
click at [714, 319] on span "Close" at bounding box center [696, 309] width 36 height 19
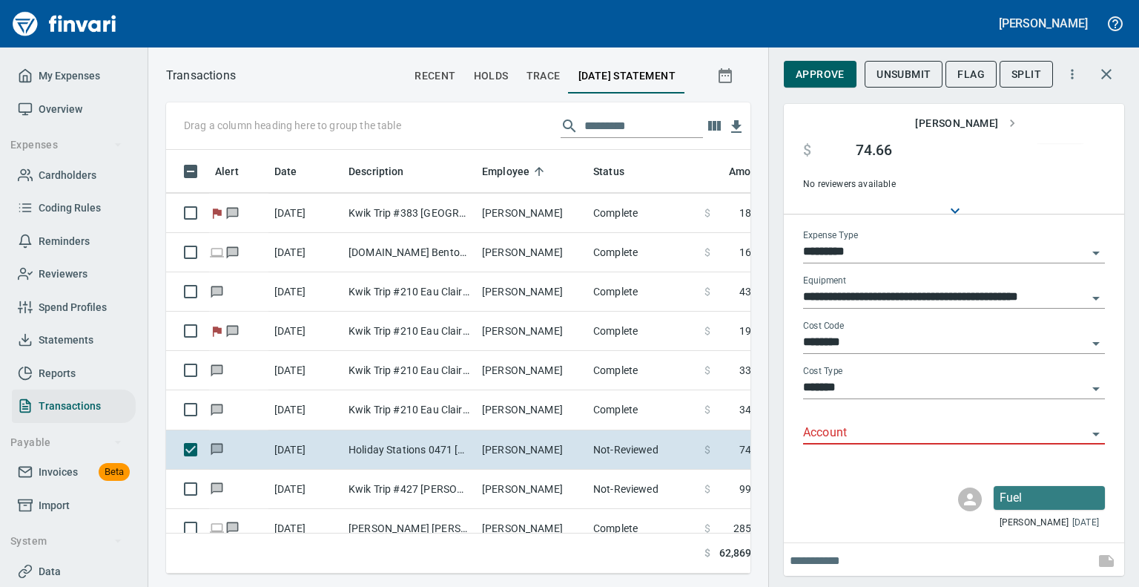
scroll to position [87, 0]
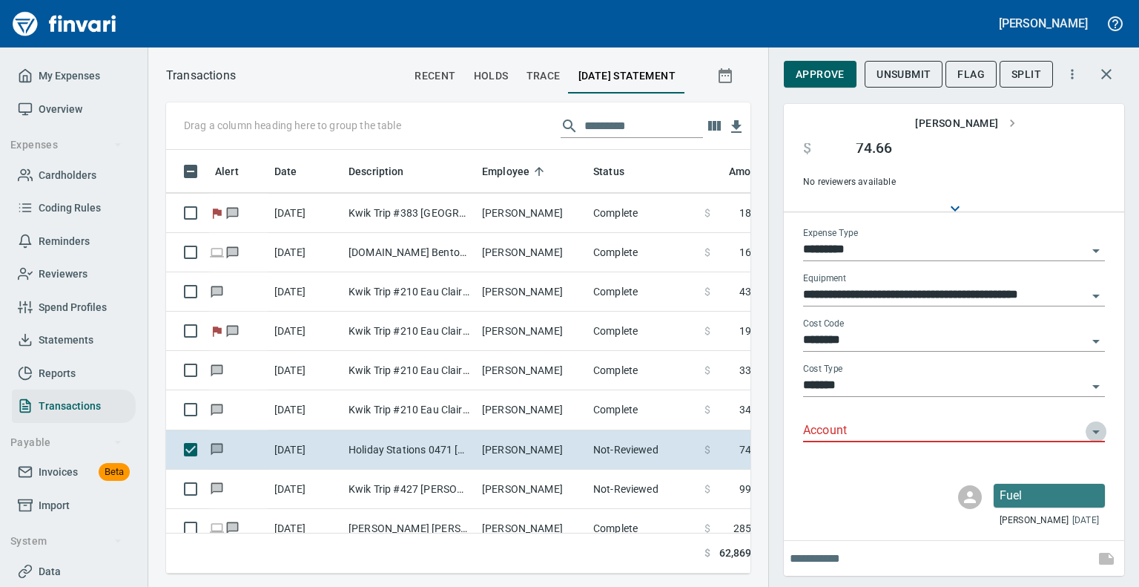
click at [1087, 435] on icon "Open" at bounding box center [1096, 432] width 18 height 18
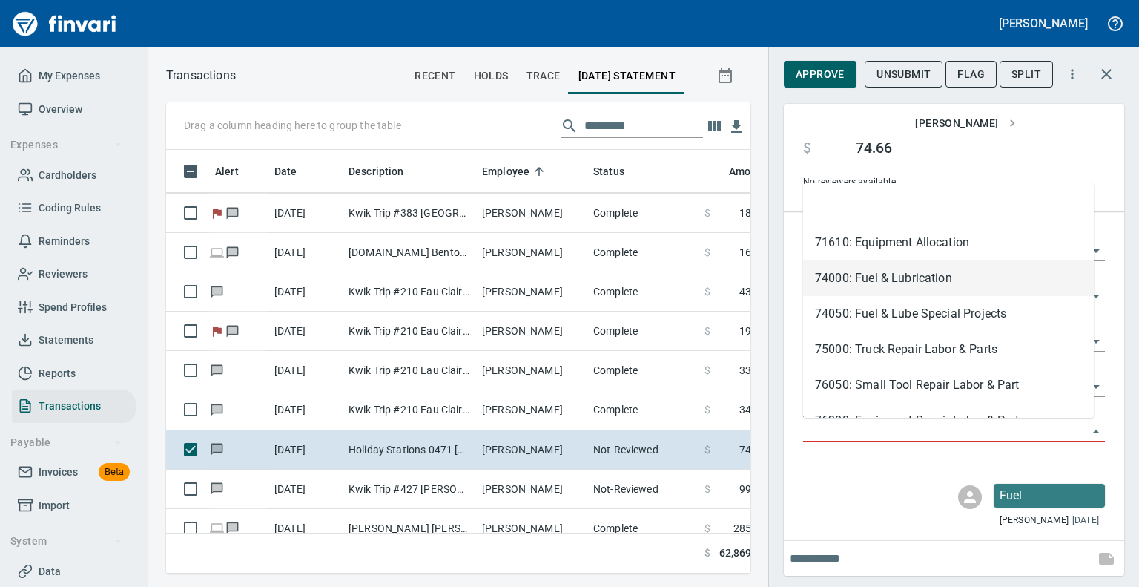
click at [899, 280] on li "74000: Fuel & Lubrication" at bounding box center [948, 278] width 291 height 36
type input "**********"
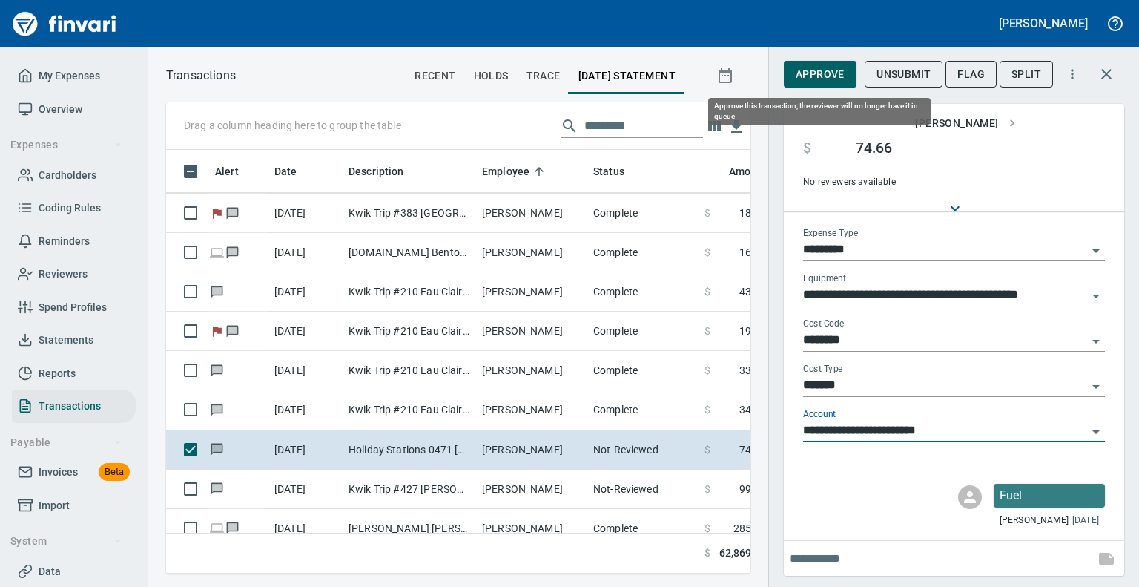
click at [834, 79] on span "Approve" at bounding box center [820, 74] width 49 height 19
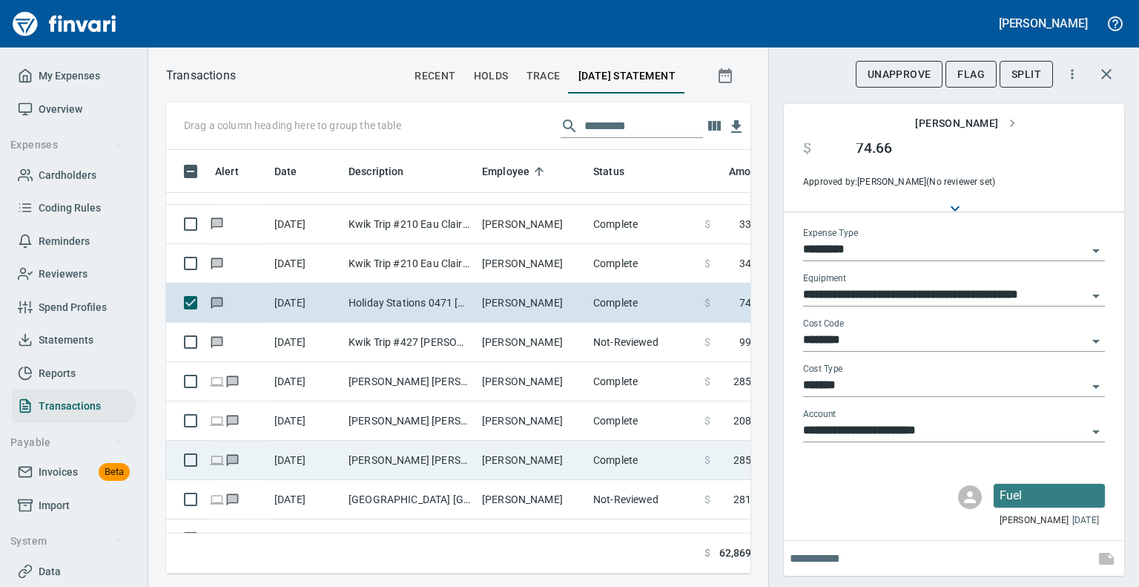
scroll to position [3634, 0]
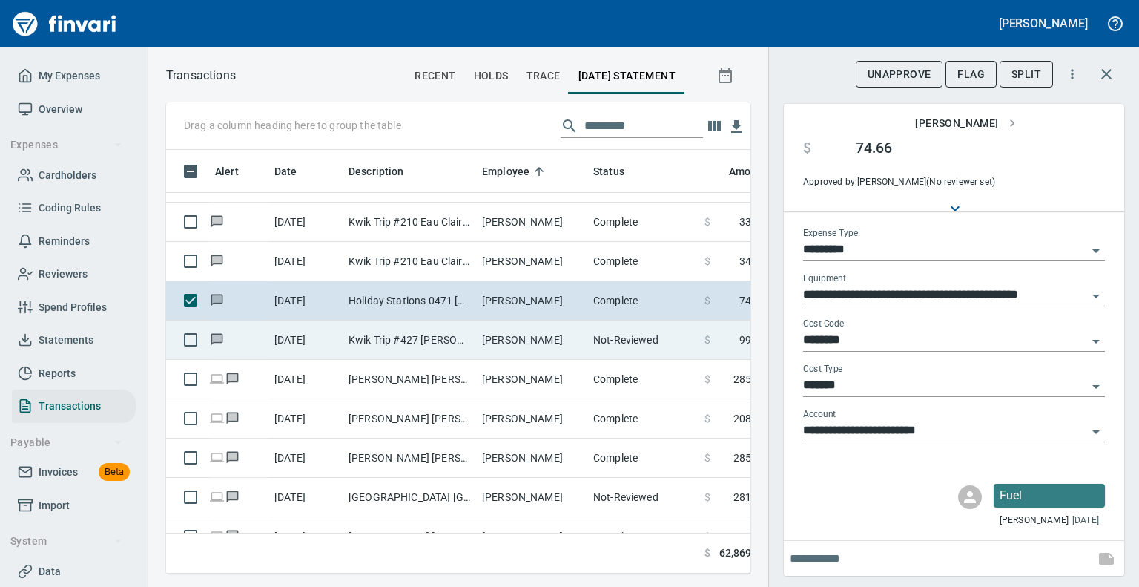
click at [361, 342] on td "Kwik Trip #427 [PERSON_NAME] [GEOGRAPHIC_DATA]" at bounding box center [410, 339] width 134 height 39
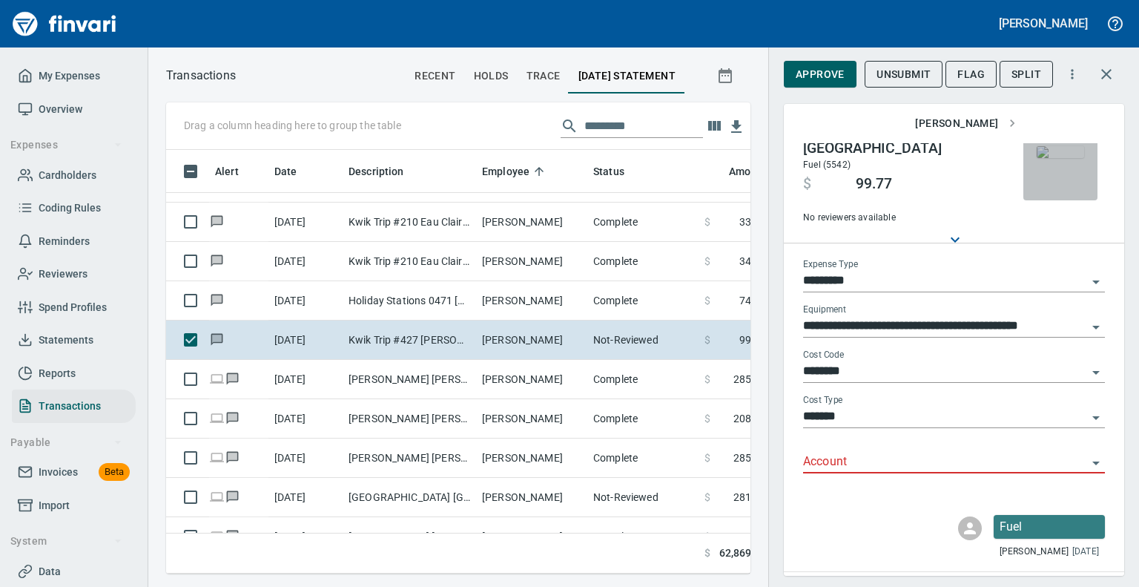
click at [1050, 158] on img "button" at bounding box center [1060, 152] width 47 height 12
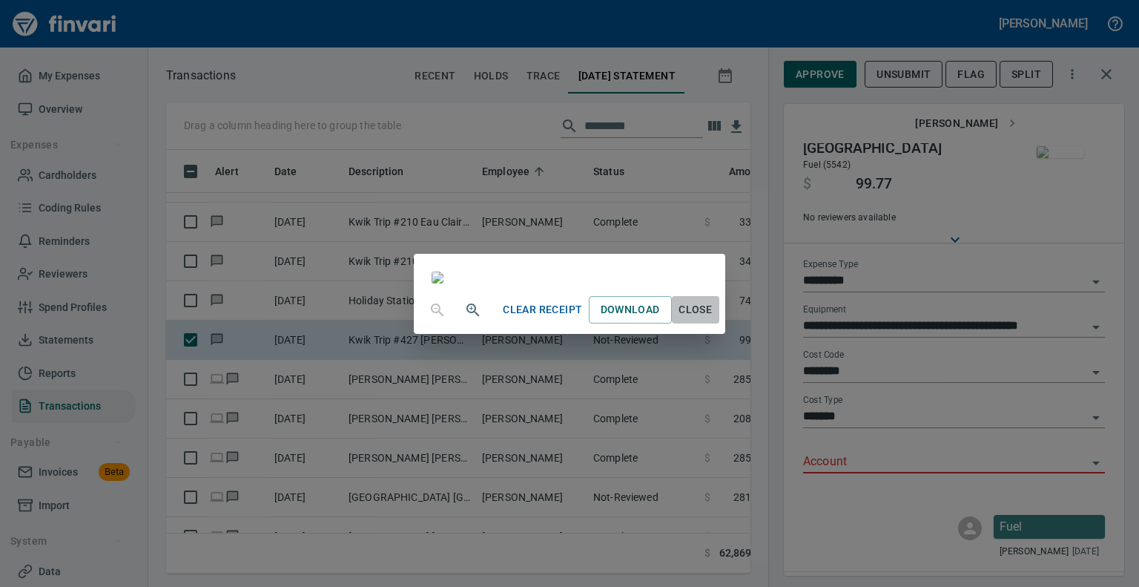
click at [714, 319] on span "Close" at bounding box center [696, 309] width 36 height 19
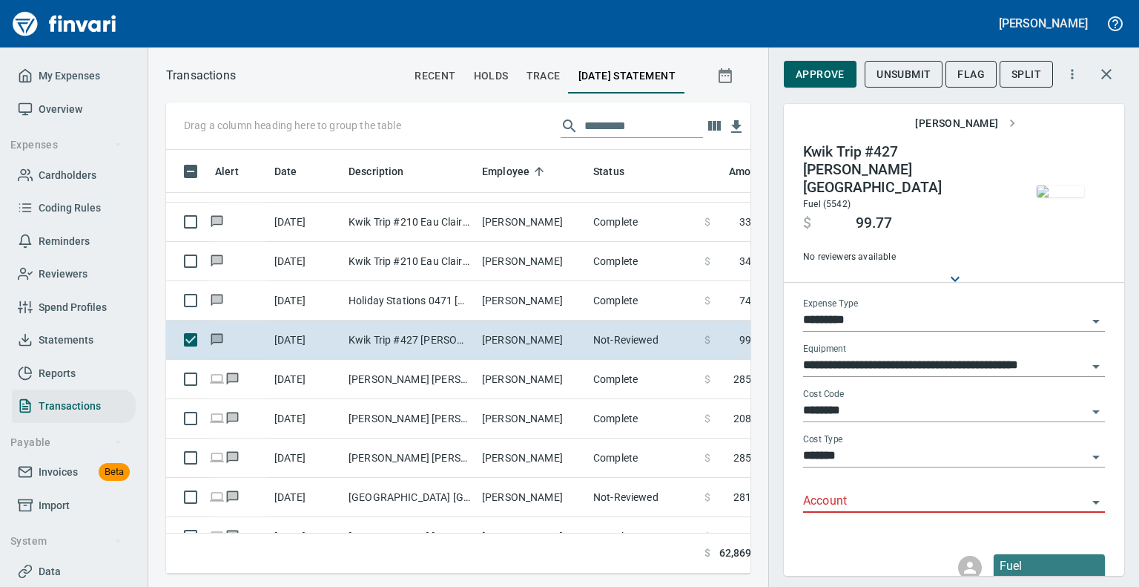
click at [1088, 493] on icon "Open" at bounding box center [1096, 502] width 18 height 18
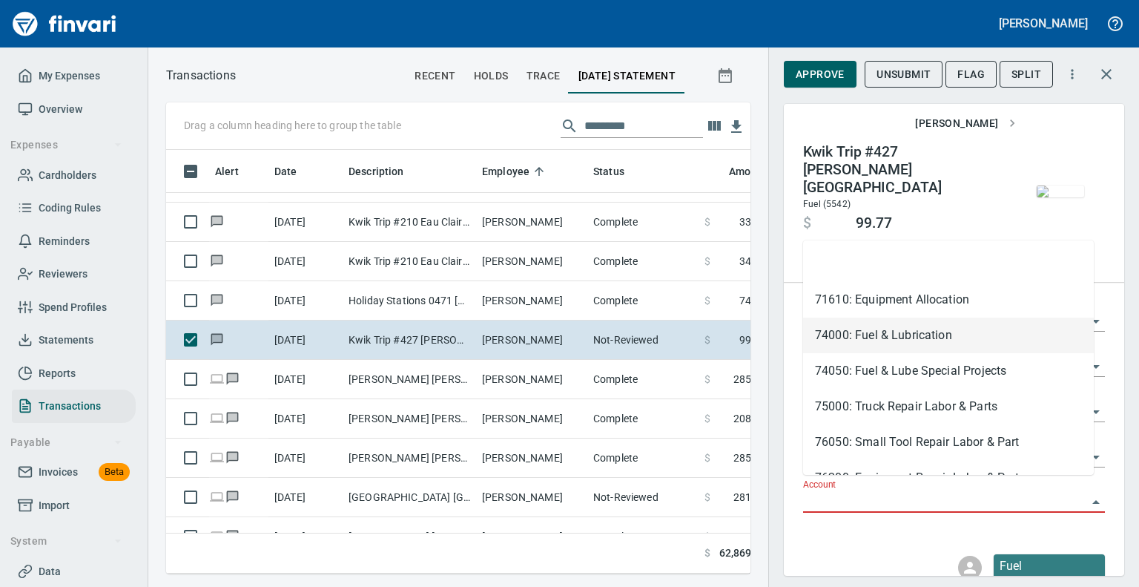
click at [897, 334] on li "74000: Fuel & Lubrication" at bounding box center [948, 335] width 291 height 36
type input "**********"
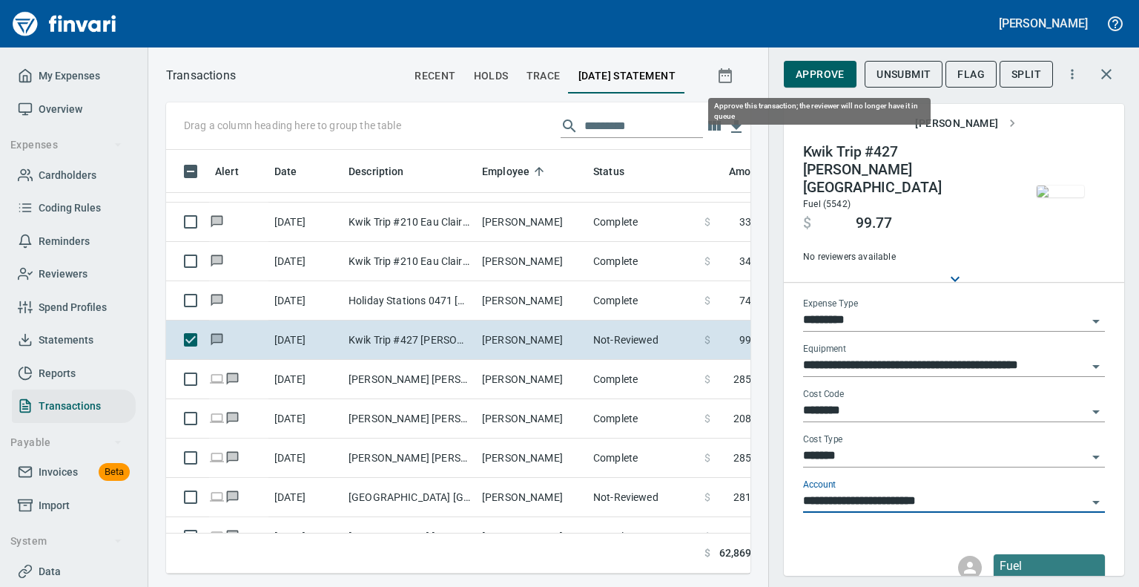
click at [818, 70] on span "Approve" at bounding box center [820, 74] width 49 height 19
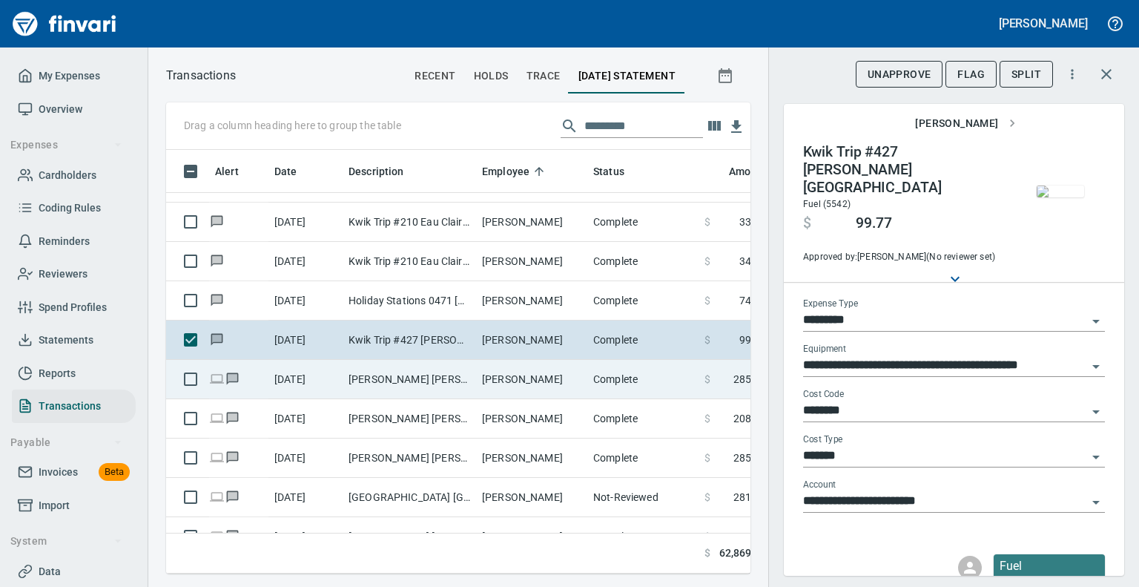
click at [361, 372] on td "[PERSON_NAME] [PERSON_NAME] [GEOGRAPHIC_DATA]" at bounding box center [410, 379] width 134 height 39
type input "***"
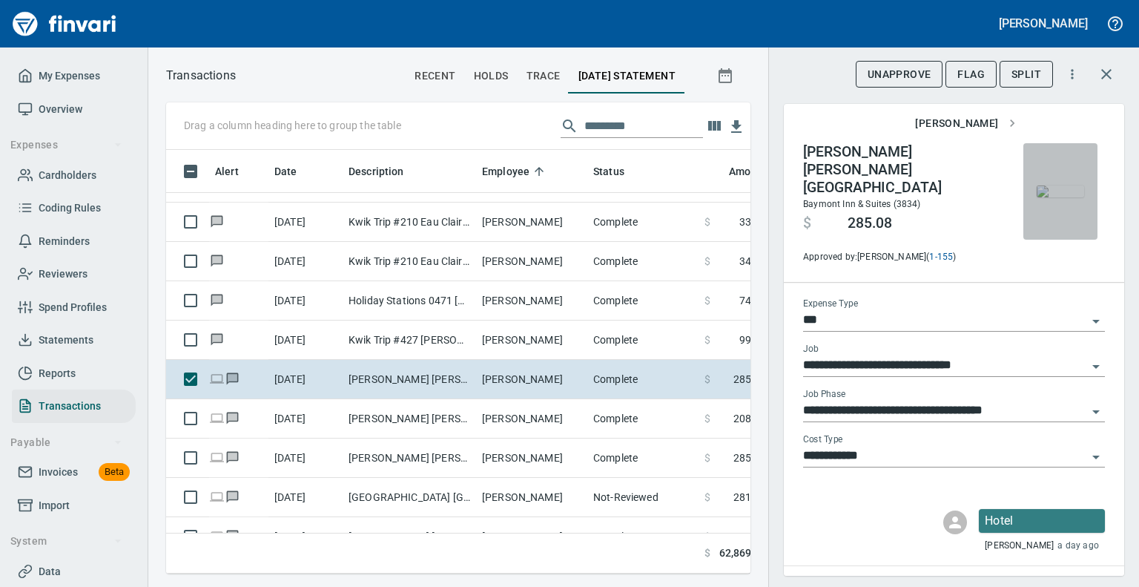
click at [1037, 185] on img "button" at bounding box center [1060, 191] width 47 height 12
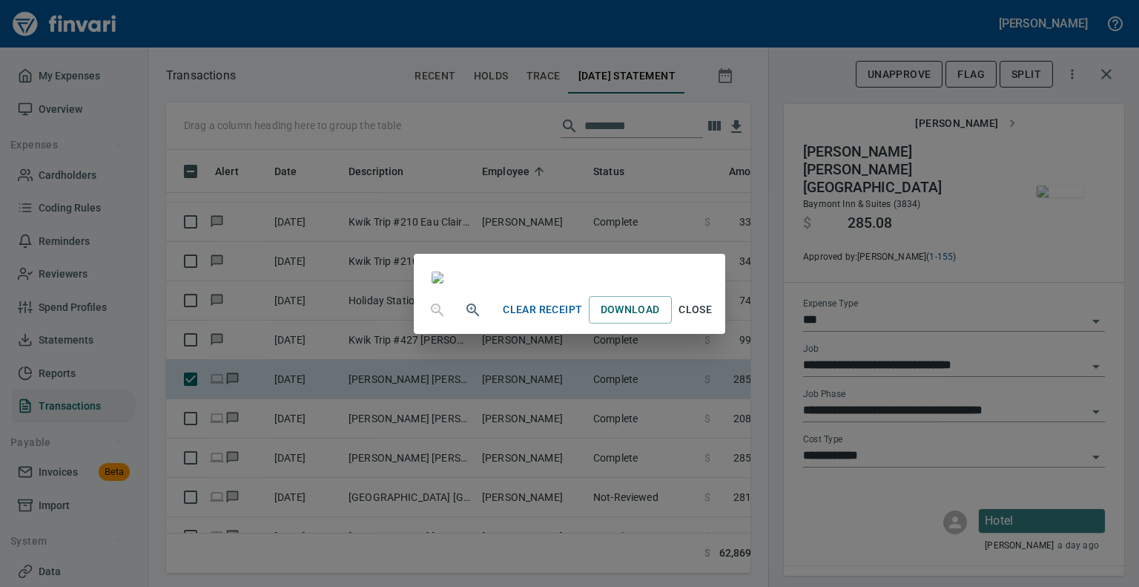
scroll to position [148, 0]
click at [714, 319] on span "Close" at bounding box center [696, 309] width 36 height 19
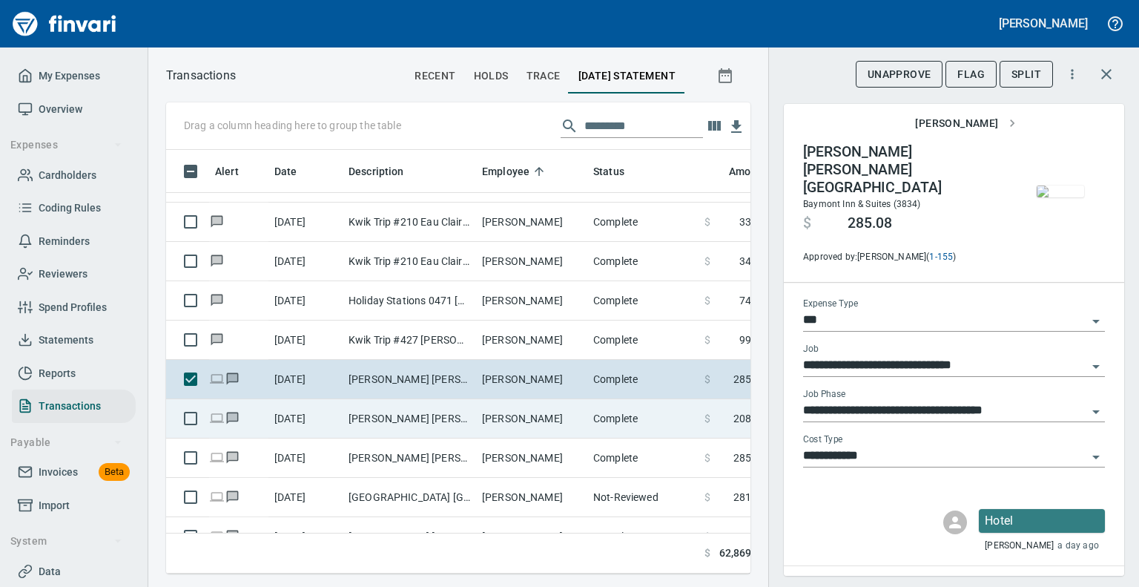
click at [406, 409] on td "[PERSON_NAME] [PERSON_NAME] [GEOGRAPHIC_DATA]" at bounding box center [410, 418] width 134 height 39
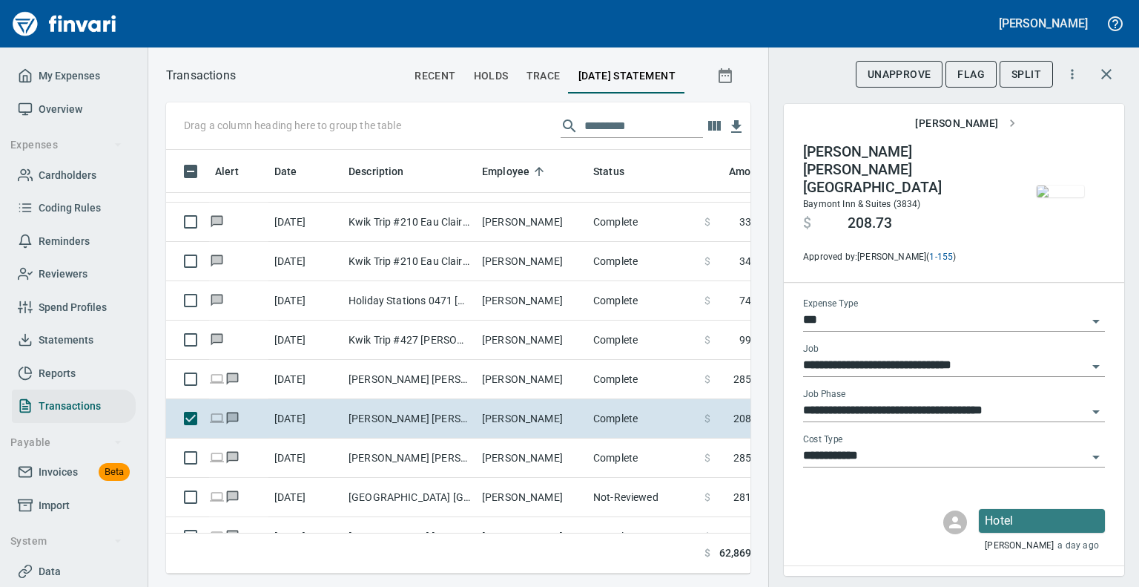
scroll to position [401, 561]
click at [962, 65] on span "Flag" at bounding box center [971, 74] width 27 height 19
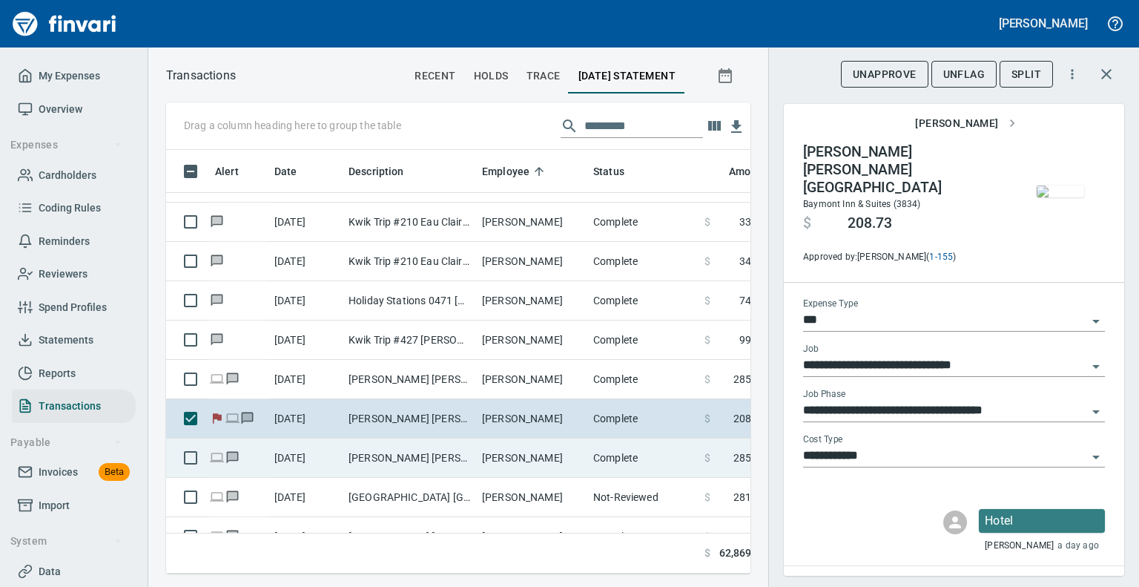
click at [411, 448] on td "[PERSON_NAME] [PERSON_NAME] [GEOGRAPHIC_DATA]" at bounding box center [410, 457] width 134 height 39
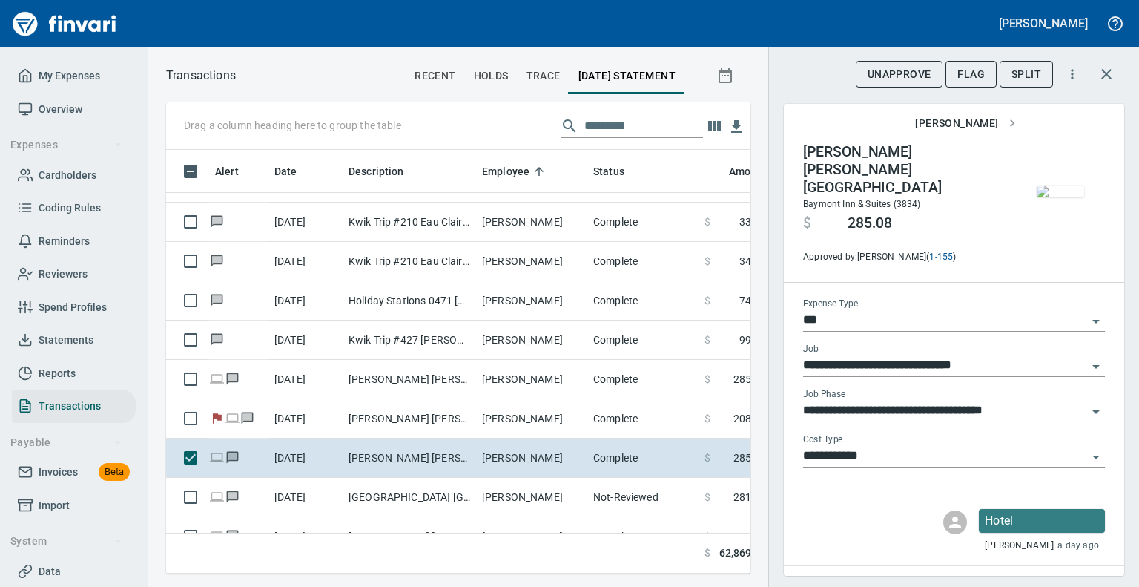
click at [1050, 197] on img "button" at bounding box center [1060, 191] width 47 height 12
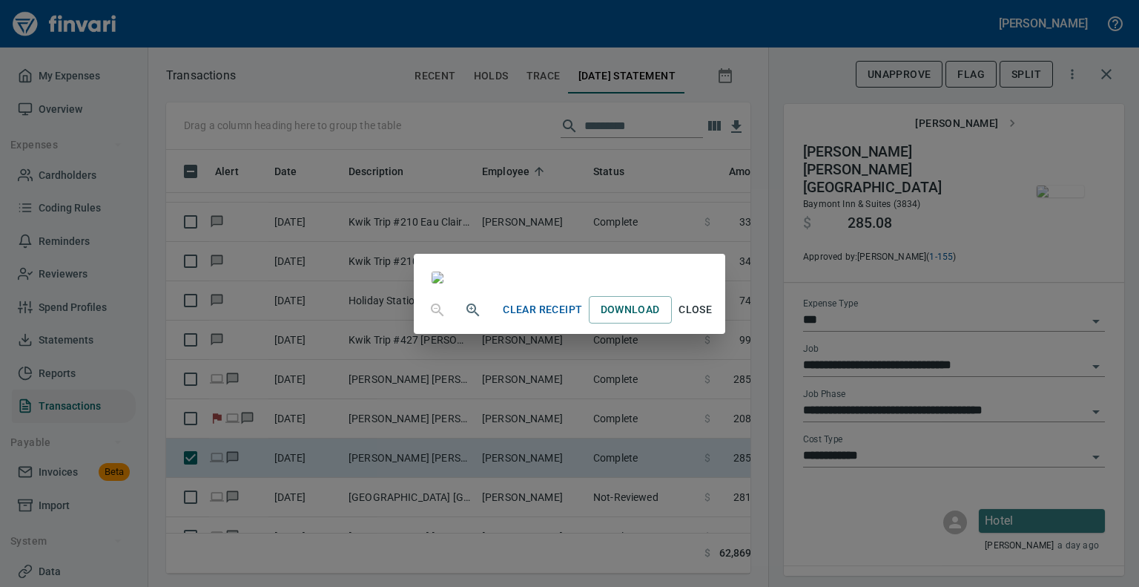
scroll to position [223, 0]
click at [714, 319] on span "Close" at bounding box center [696, 309] width 36 height 19
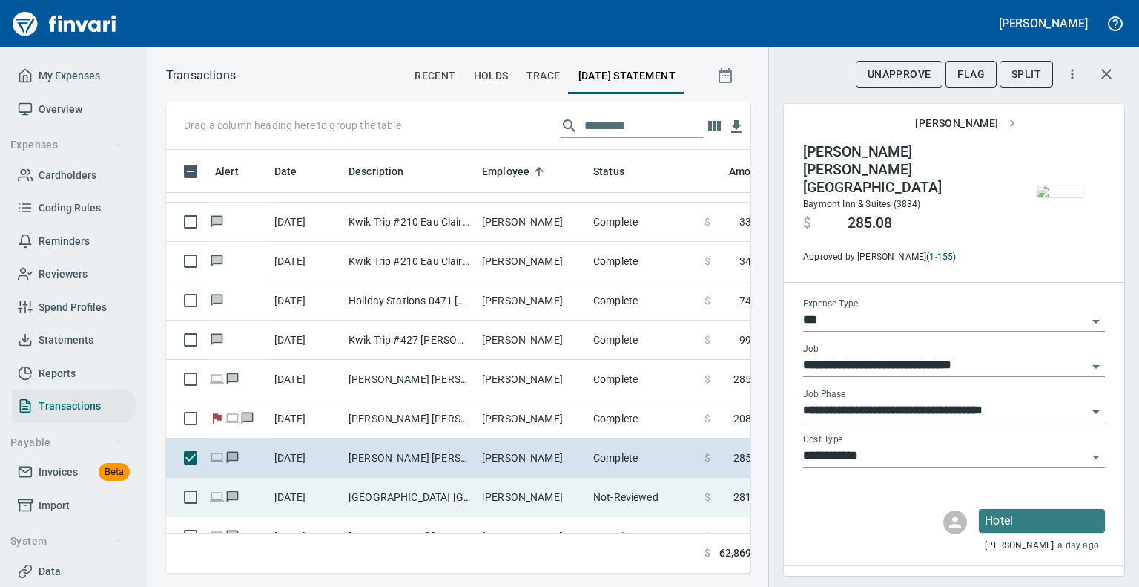
click at [408, 498] on td "[GEOGRAPHIC_DATA] [GEOGRAPHIC_DATA] [GEOGRAPHIC_DATA]" at bounding box center [410, 497] width 134 height 39
type input "**********"
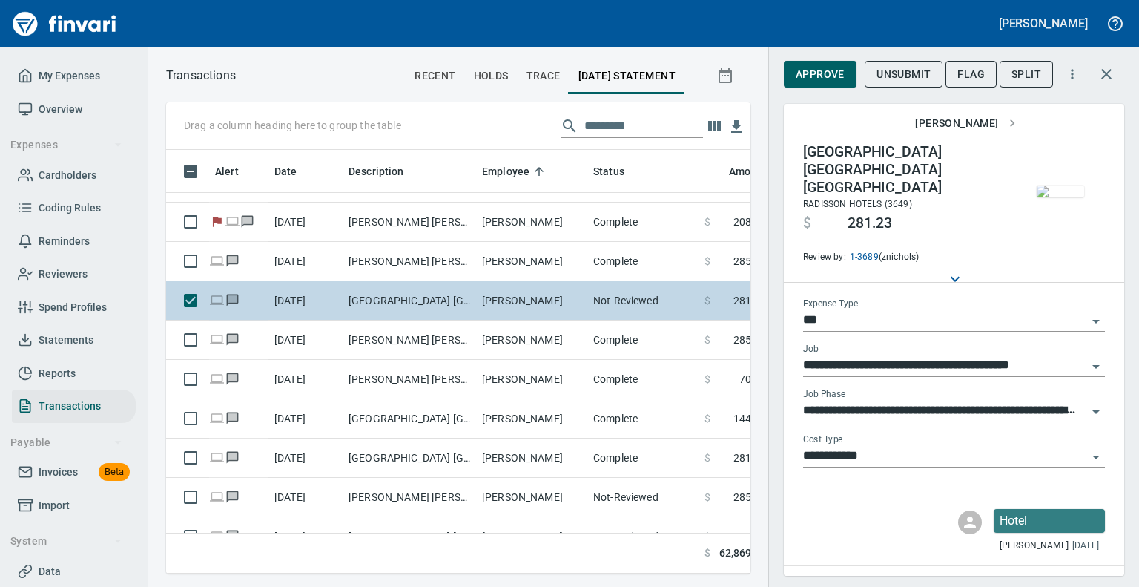
scroll to position [3857, 0]
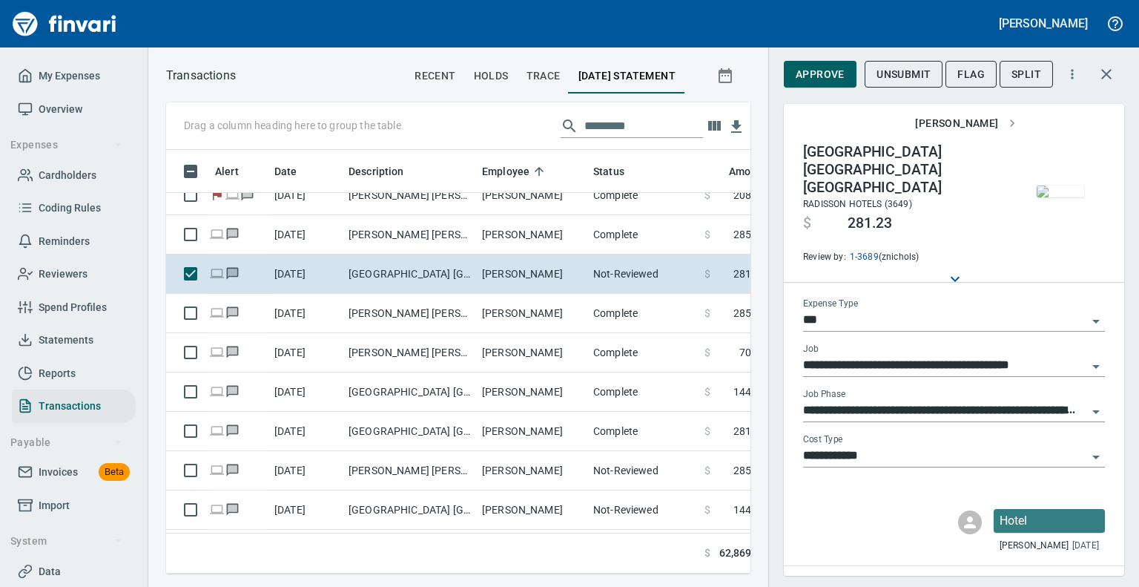
click at [1062, 197] on img "button" at bounding box center [1060, 191] width 47 height 12
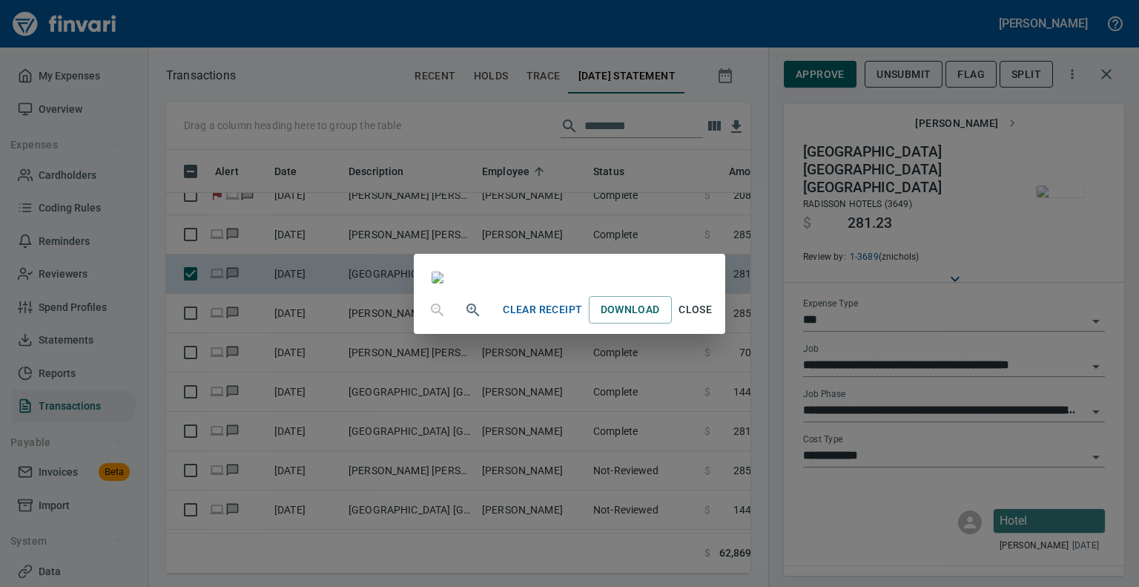
click at [725, 286] on div at bounding box center [569, 270] width 311 height 33
click at [714, 319] on span "Close" at bounding box center [696, 309] width 36 height 19
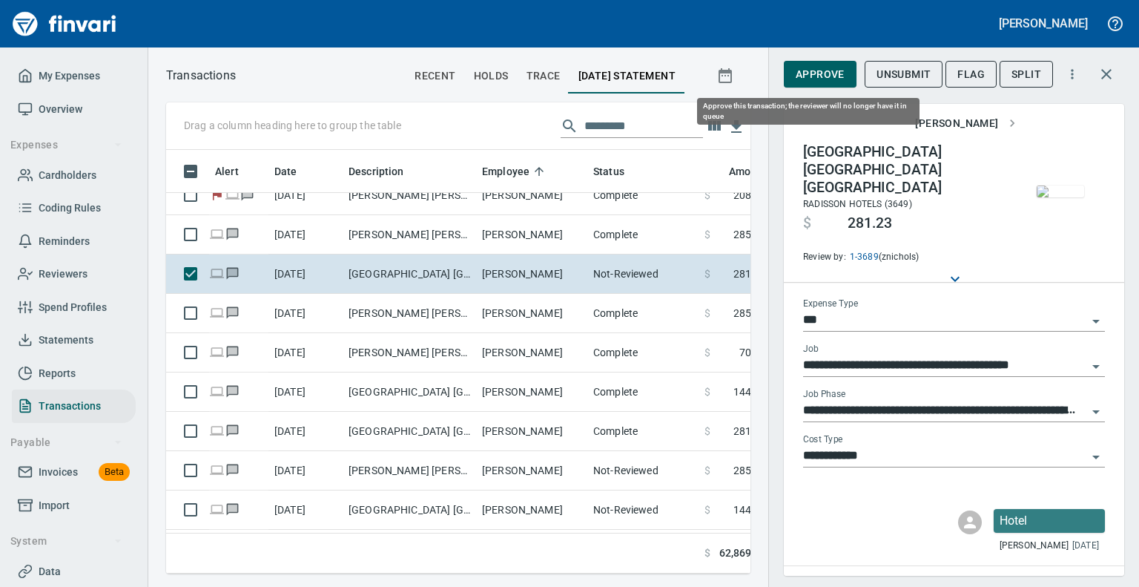
click at [798, 73] on span "Approve" at bounding box center [820, 74] width 49 height 19
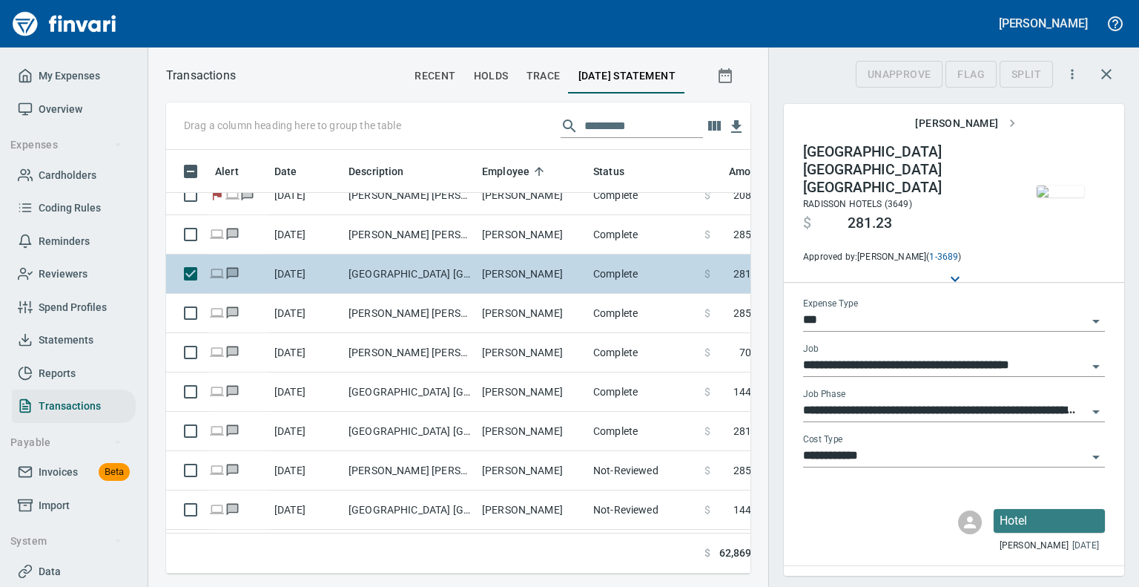
scroll to position [401, 561]
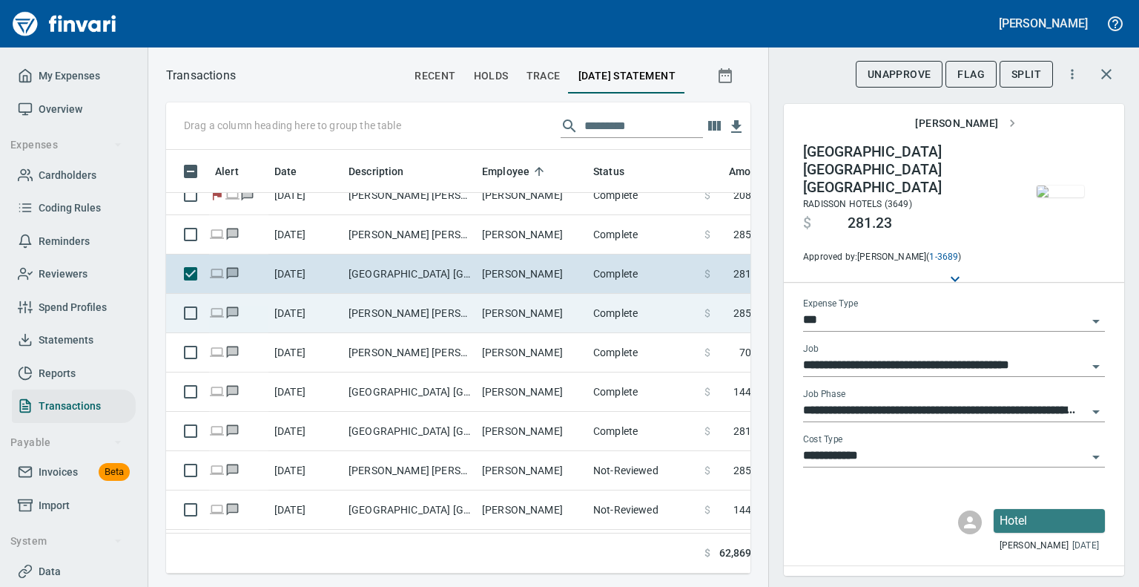
click at [429, 305] on td "[PERSON_NAME] [PERSON_NAME] [GEOGRAPHIC_DATA]" at bounding box center [410, 313] width 134 height 39
type input "**********"
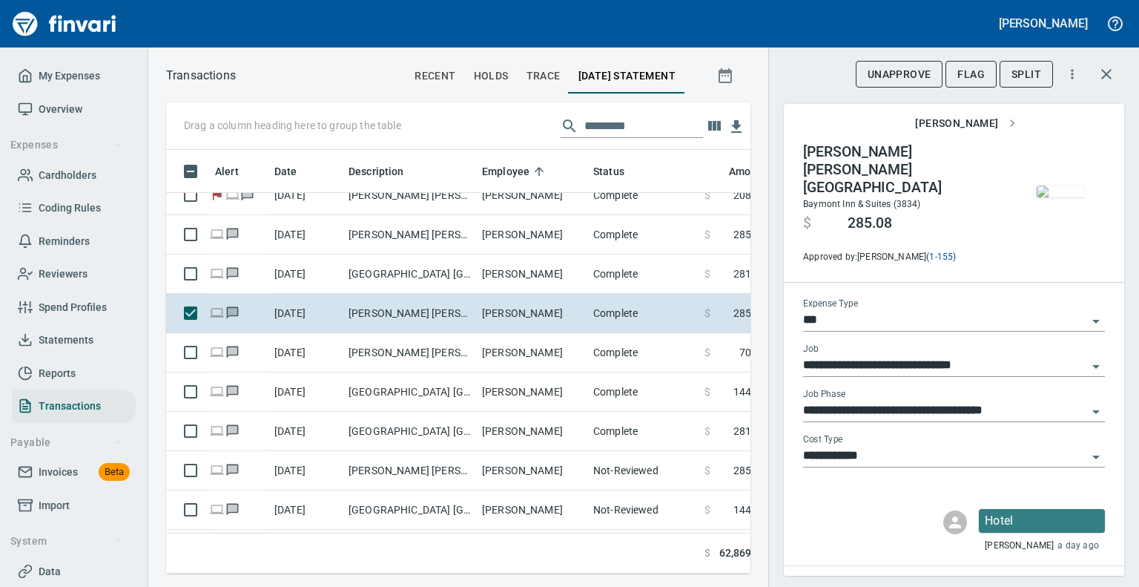
click at [1037, 197] on img "button" at bounding box center [1060, 191] width 47 height 12
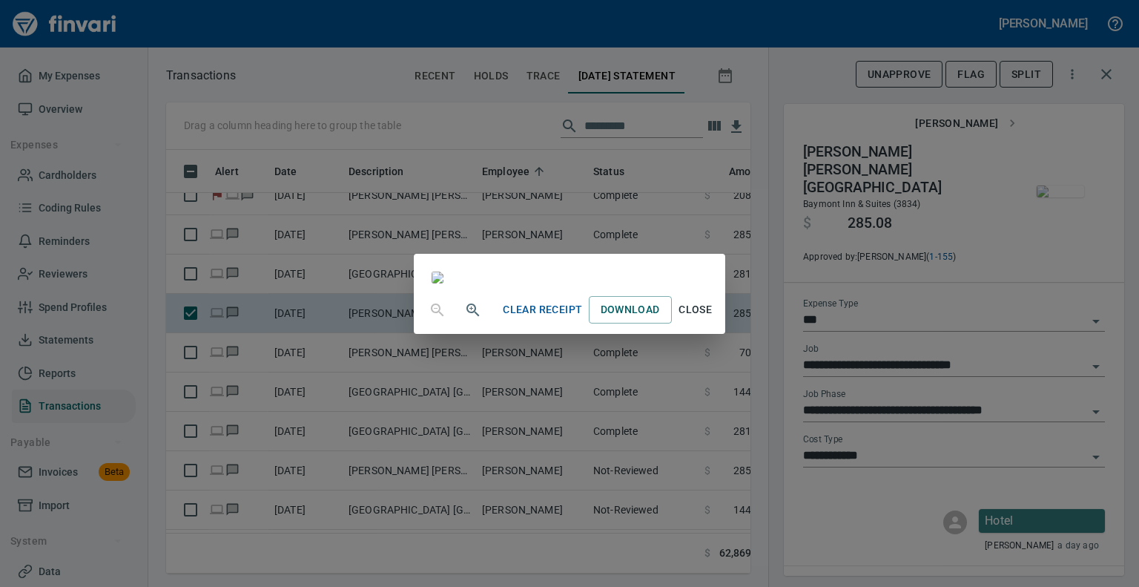
scroll to position [285, 0]
click at [714, 319] on span "Close" at bounding box center [696, 309] width 36 height 19
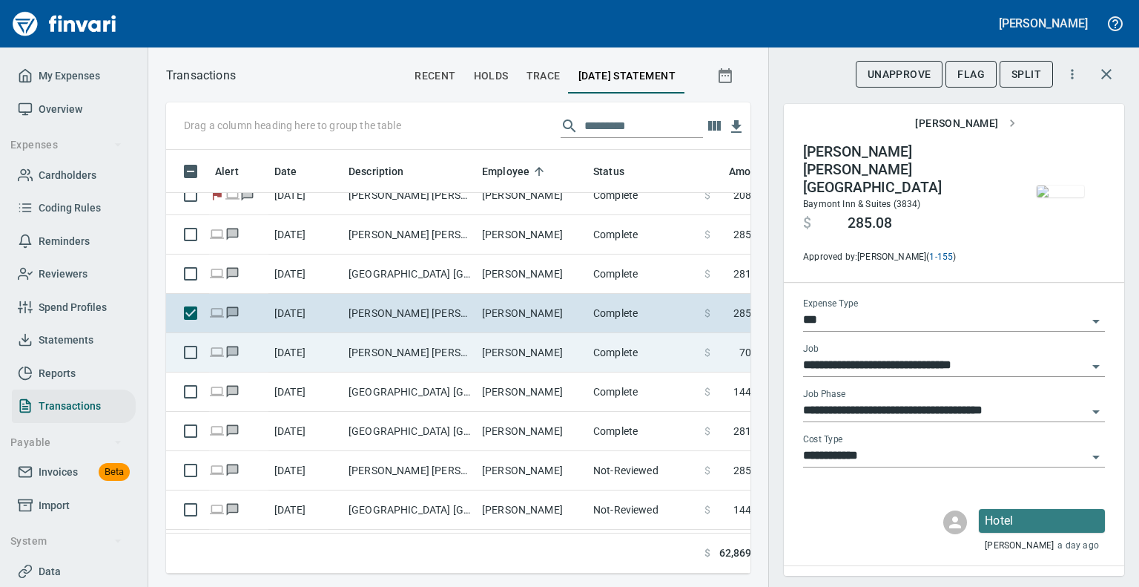
click at [461, 354] on td "[PERSON_NAME] [PERSON_NAME] [GEOGRAPHIC_DATA]" at bounding box center [410, 352] width 134 height 39
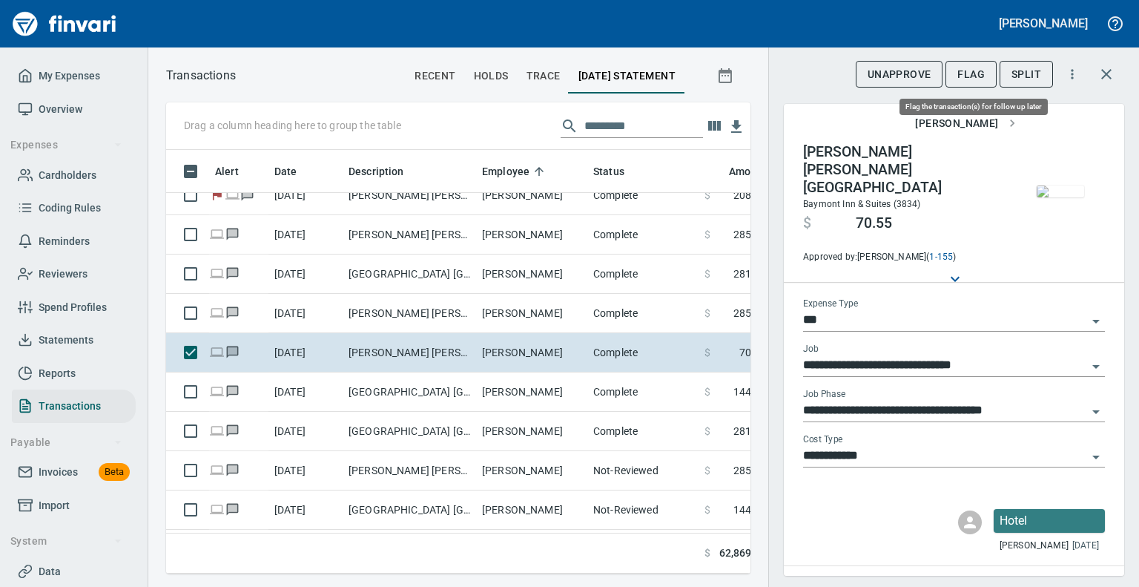
scroll to position [401, 561]
click at [970, 73] on span "Flag" at bounding box center [971, 74] width 27 height 19
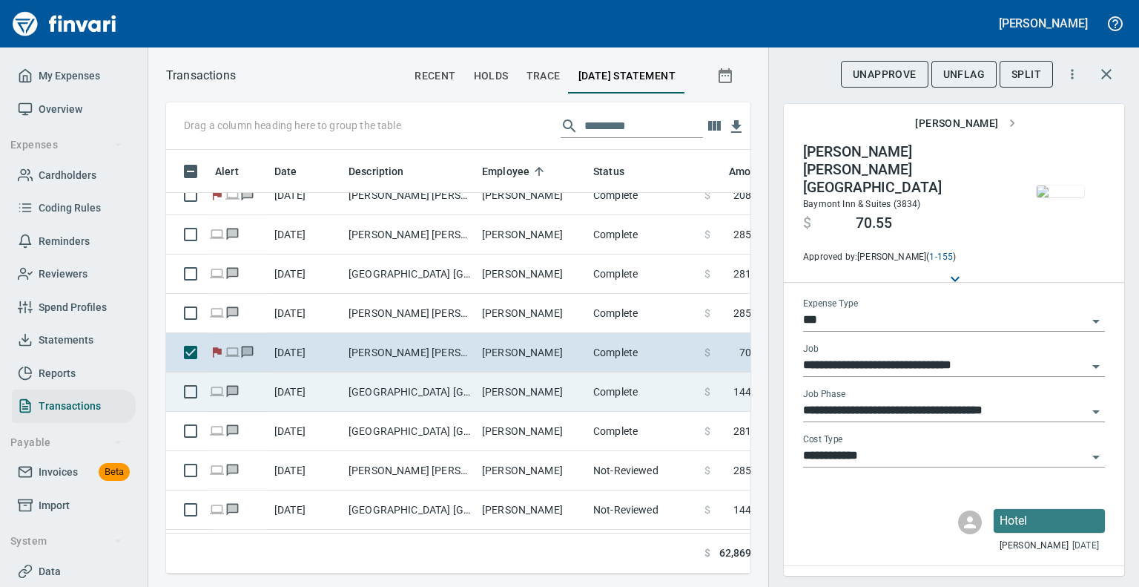
click at [401, 385] on td "[GEOGRAPHIC_DATA] [GEOGRAPHIC_DATA] [GEOGRAPHIC_DATA]" at bounding box center [410, 391] width 134 height 39
type input "**********"
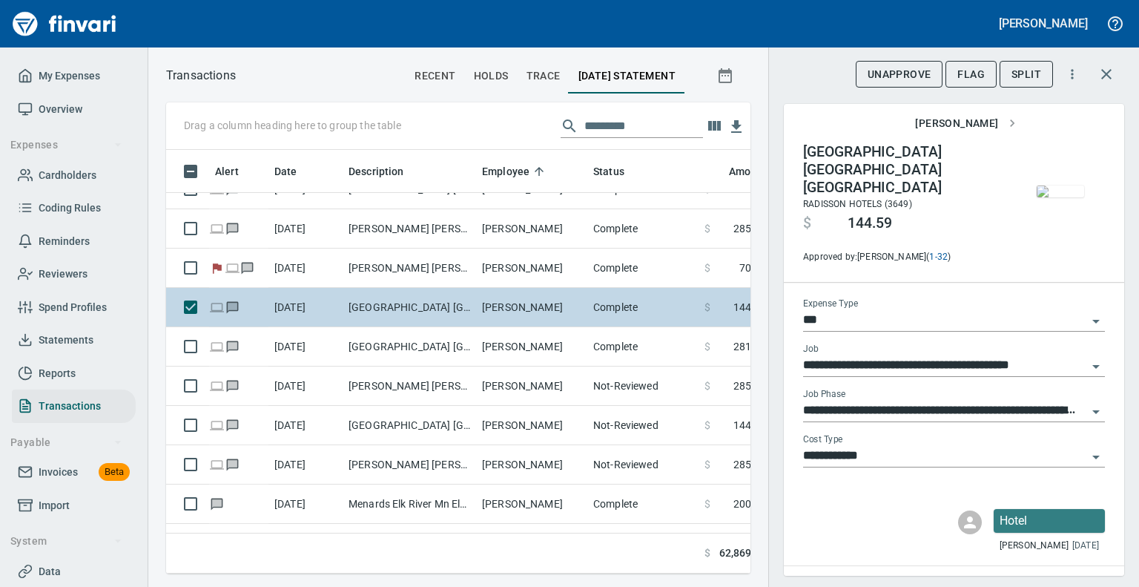
scroll to position [4005, 0]
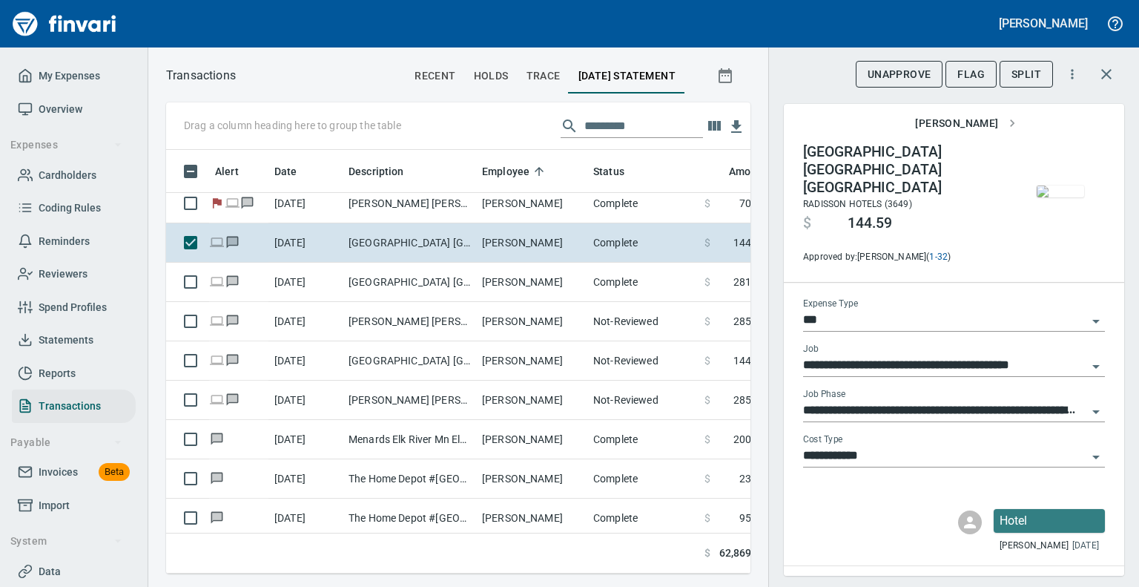
click at [1062, 197] on img "button" at bounding box center [1060, 191] width 47 height 12
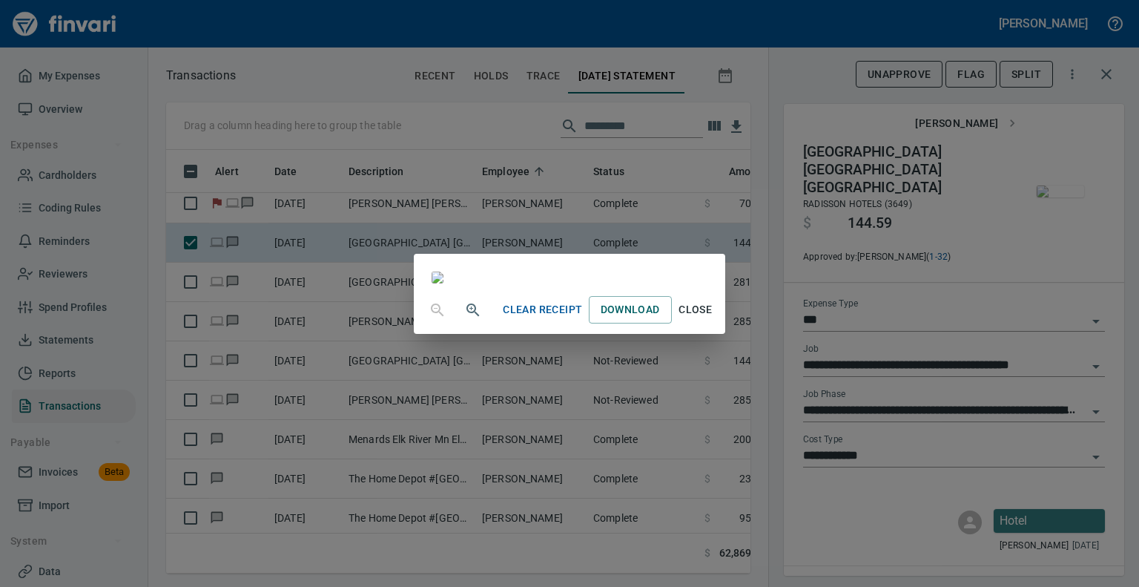
scroll to position [10, 0]
click at [714, 319] on span "Close" at bounding box center [696, 309] width 36 height 19
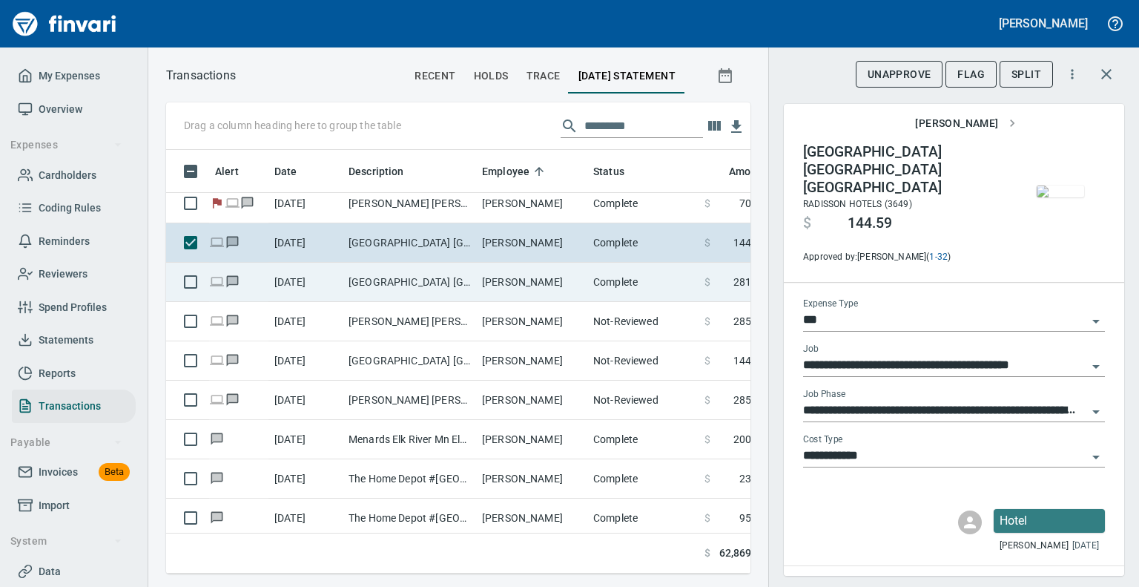
click at [410, 279] on td "[GEOGRAPHIC_DATA] [GEOGRAPHIC_DATA] [GEOGRAPHIC_DATA]" at bounding box center [410, 282] width 134 height 39
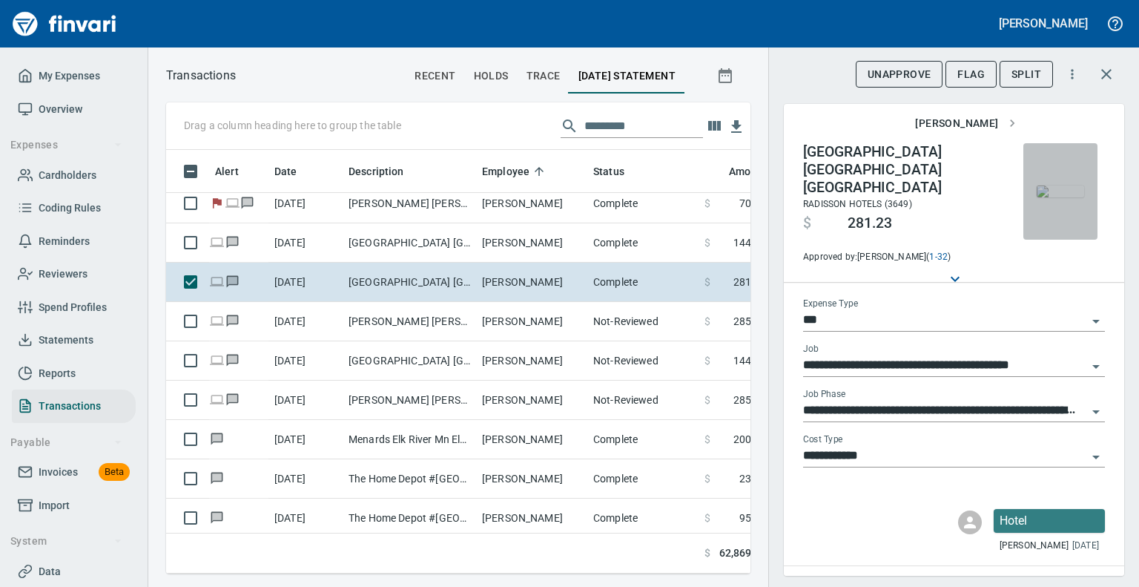
click at [1058, 197] on img "button" at bounding box center [1060, 191] width 47 height 12
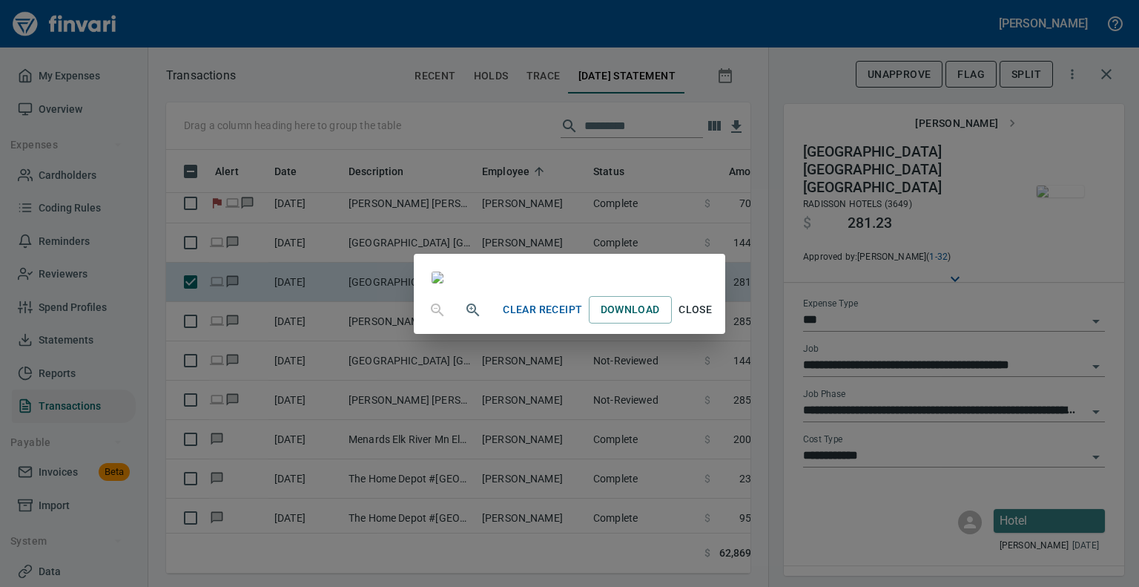
click at [714, 319] on span "Close" at bounding box center [696, 309] width 36 height 19
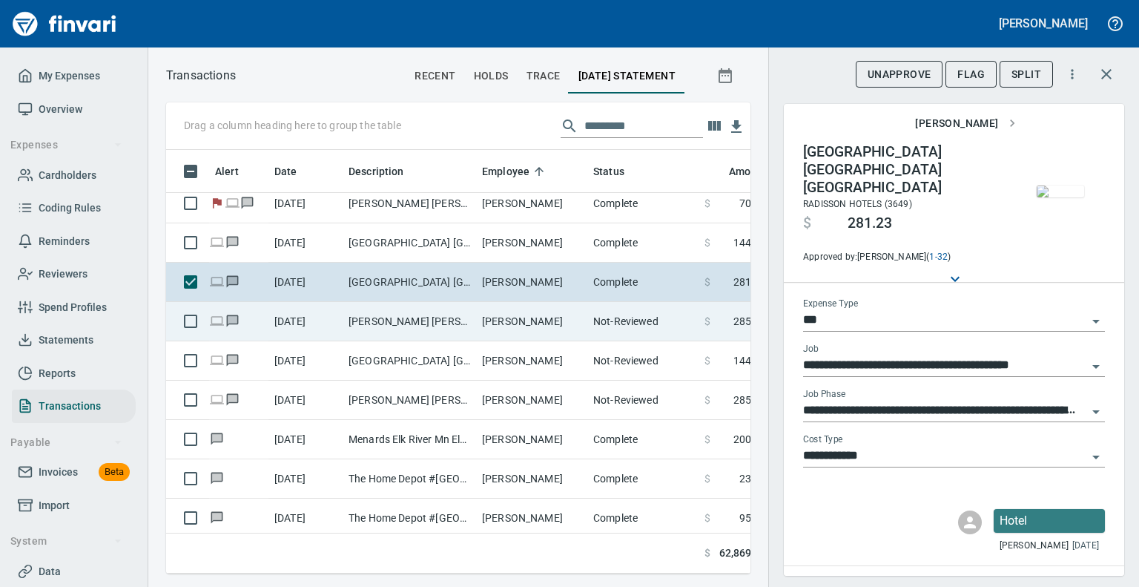
click at [418, 318] on td "[PERSON_NAME] [PERSON_NAME] [GEOGRAPHIC_DATA]" at bounding box center [410, 321] width 134 height 39
type input "**********"
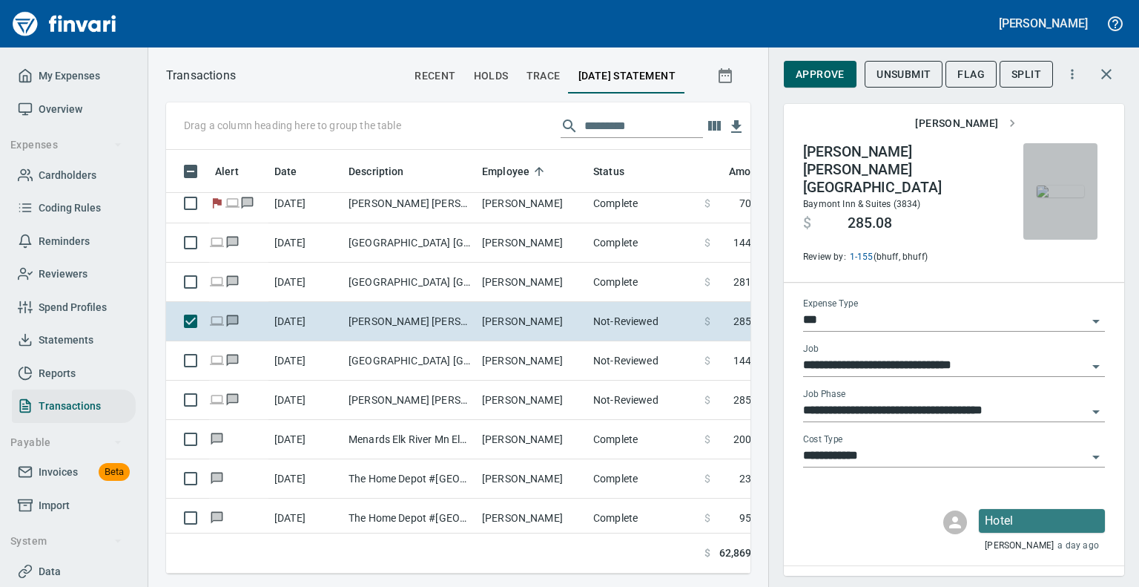
click at [1064, 197] on img "button" at bounding box center [1060, 191] width 47 height 12
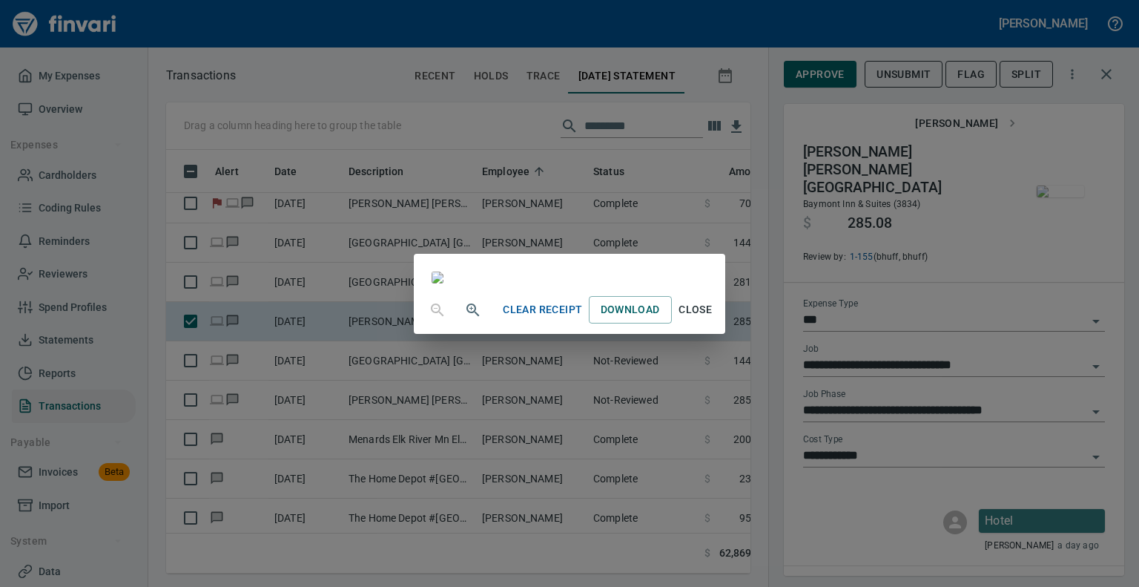
scroll to position [189, 0]
click at [714, 319] on span "Close" at bounding box center [696, 309] width 36 height 19
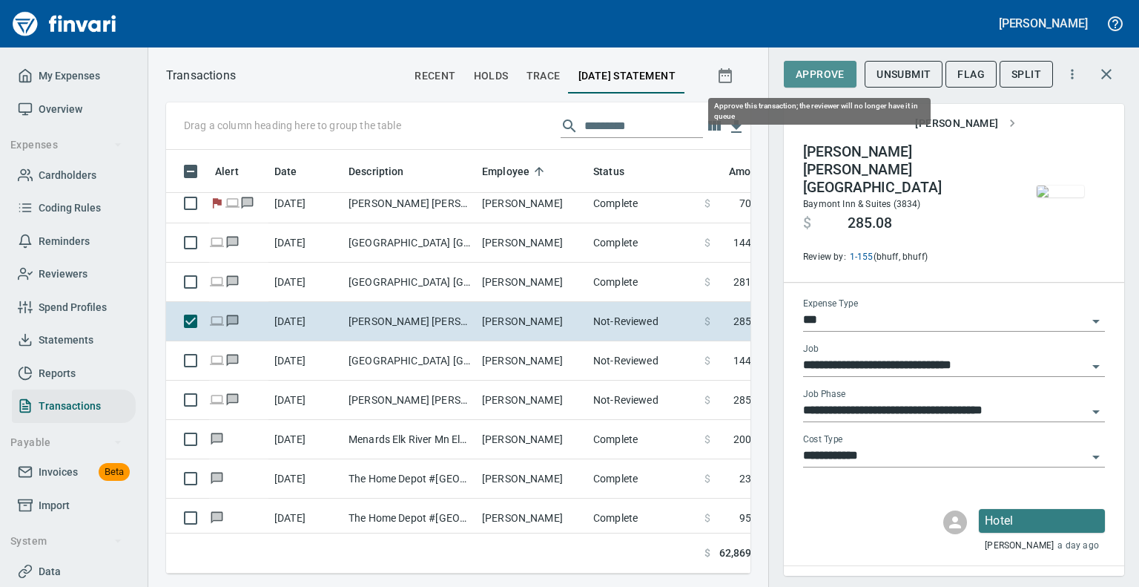
click at [818, 70] on span "Approve" at bounding box center [820, 74] width 49 height 19
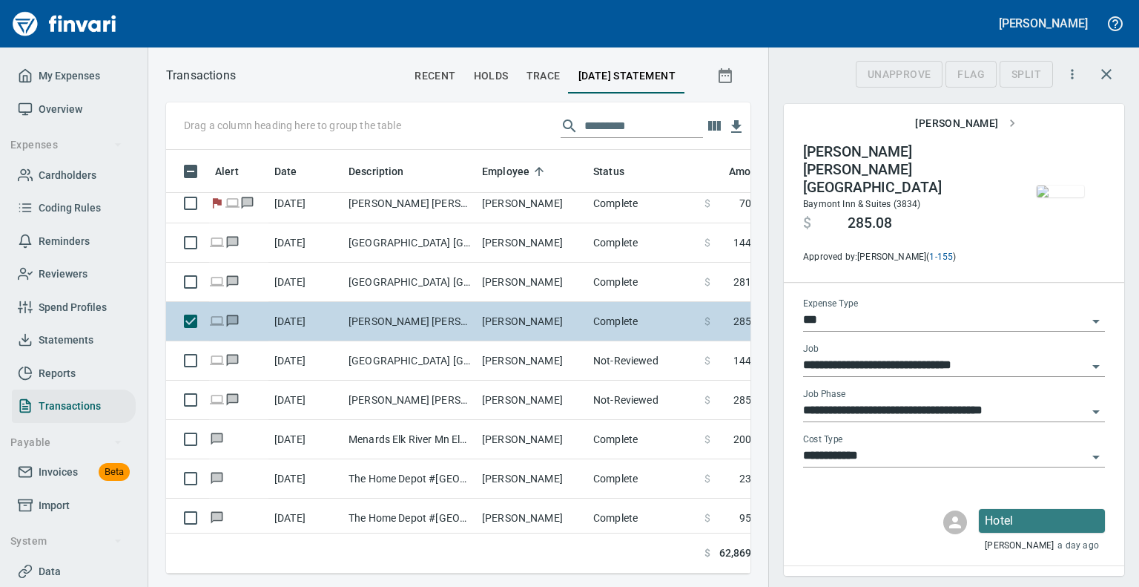
scroll to position [401, 561]
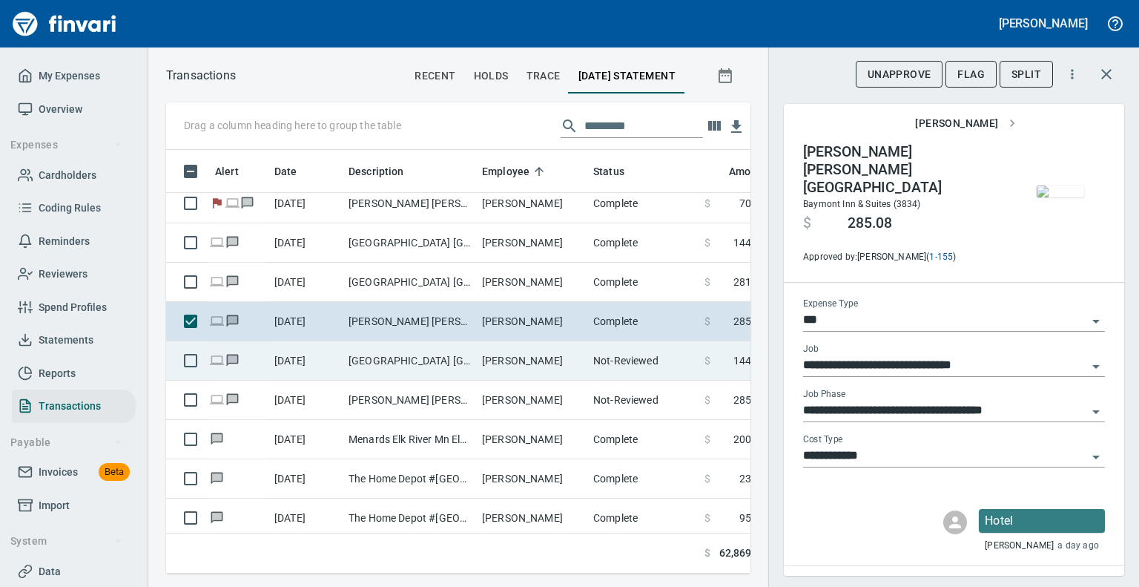
click at [490, 364] on td "[PERSON_NAME]" at bounding box center [531, 360] width 111 height 39
type input "**********"
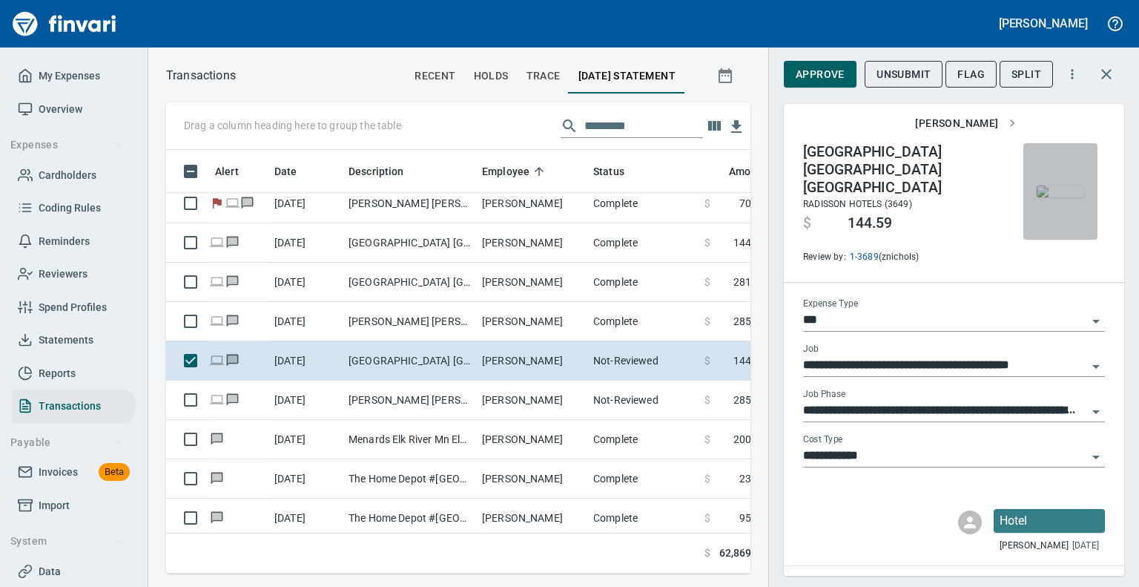
click at [1047, 197] on img "button" at bounding box center [1060, 191] width 47 height 12
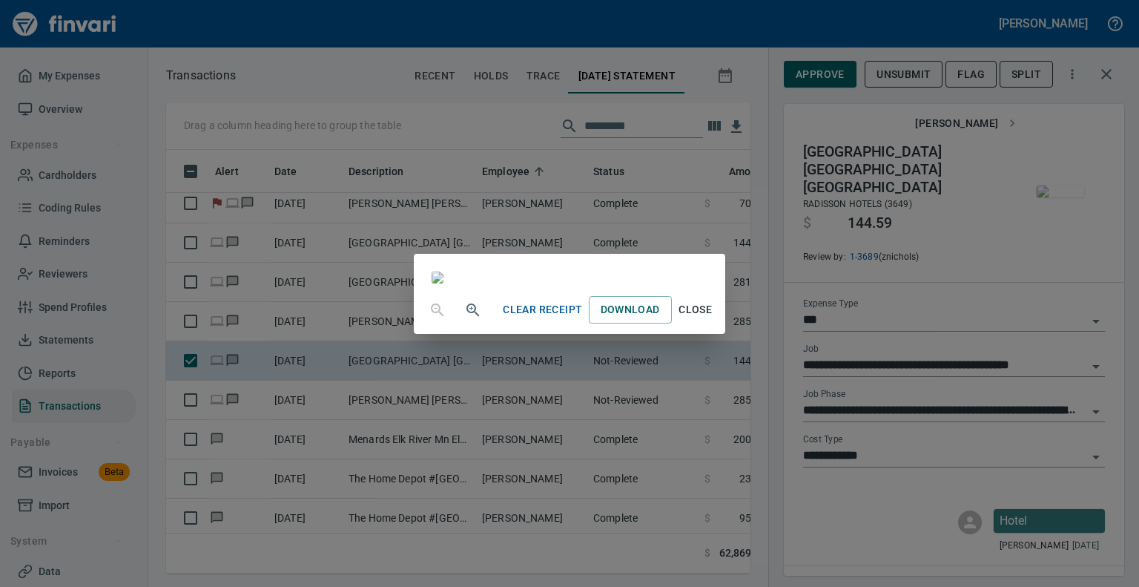
click at [714, 319] on span "Close" at bounding box center [696, 309] width 36 height 19
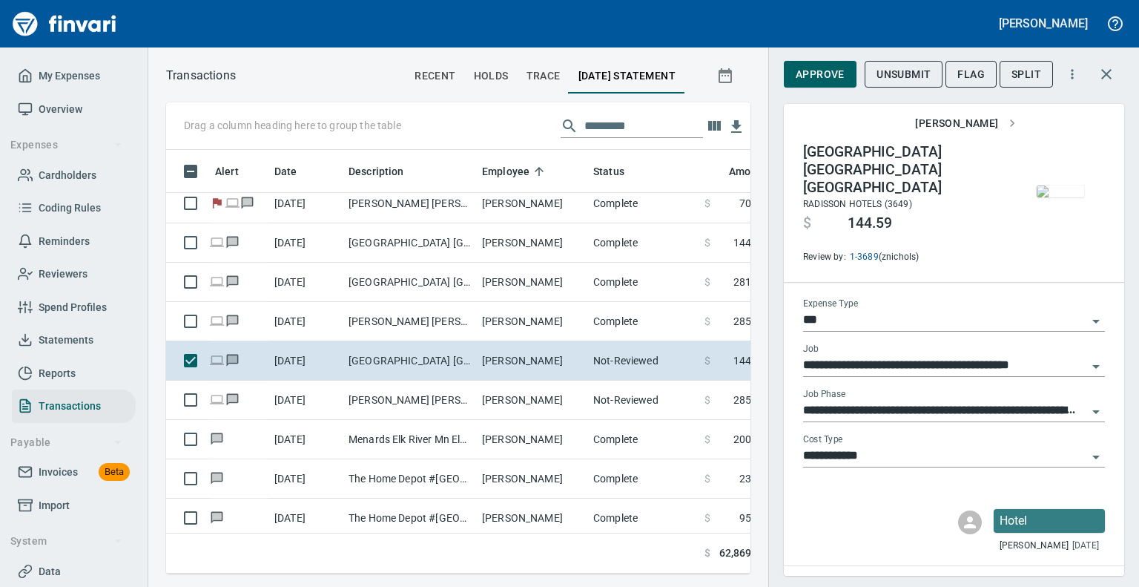
scroll to position [401, 561]
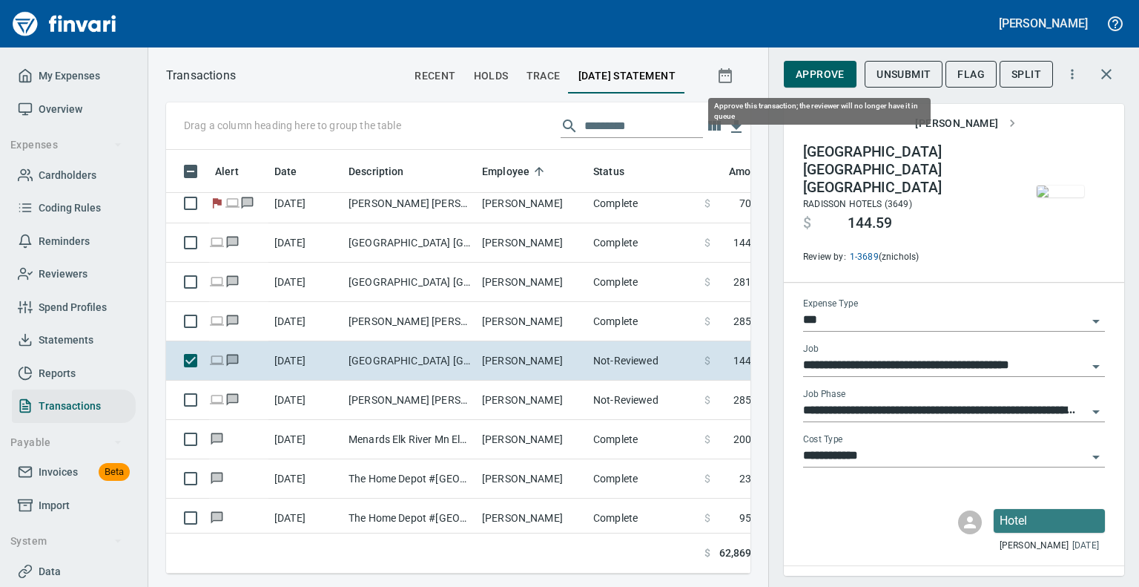
click at [817, 73] on span "Approve" at bounding box center [820, 74] width 49 height 19
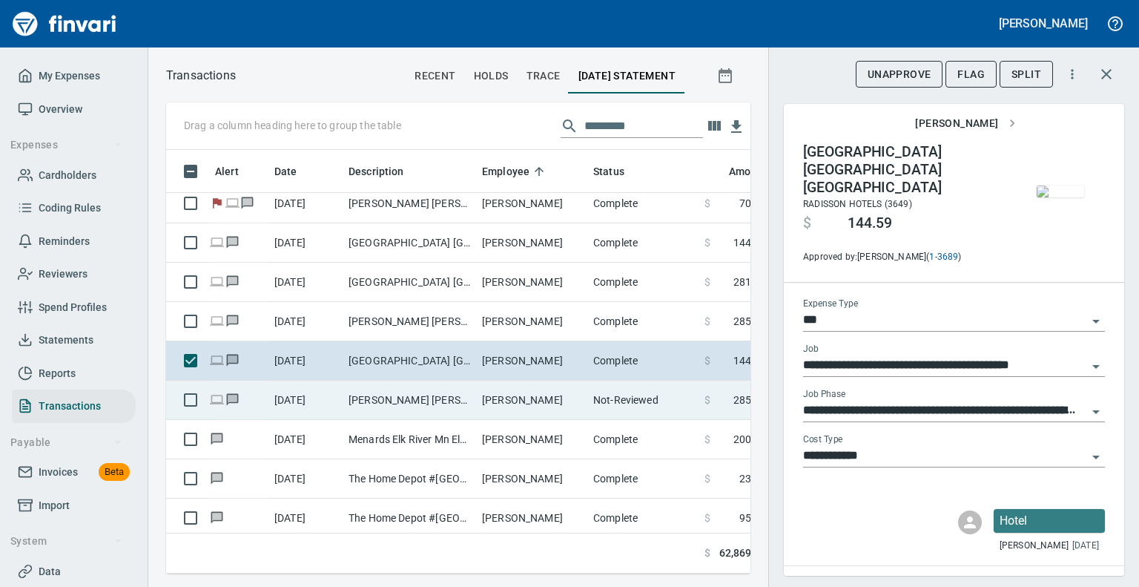
click at [435, 397] on td "[PERSON_NAME] [PERSON_NAME] [GEOGRAPHIC_DATA]" at bounding box center [410, 400] width 134 height 39
type input "**********"
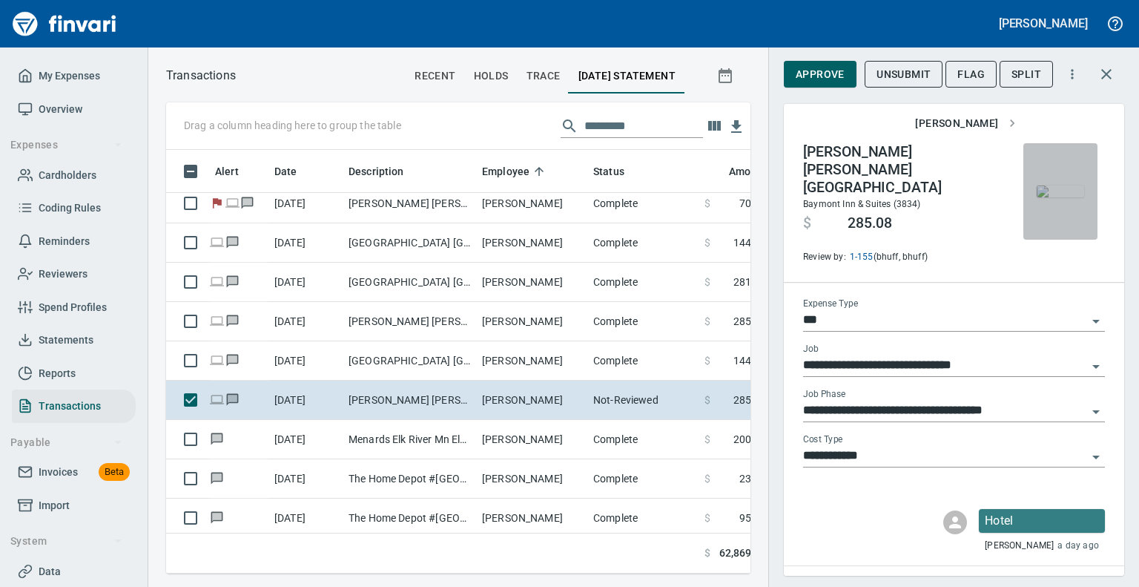
click at [1043, 197] on img "button" at bounding box center [1060, 191] width 47 height 12
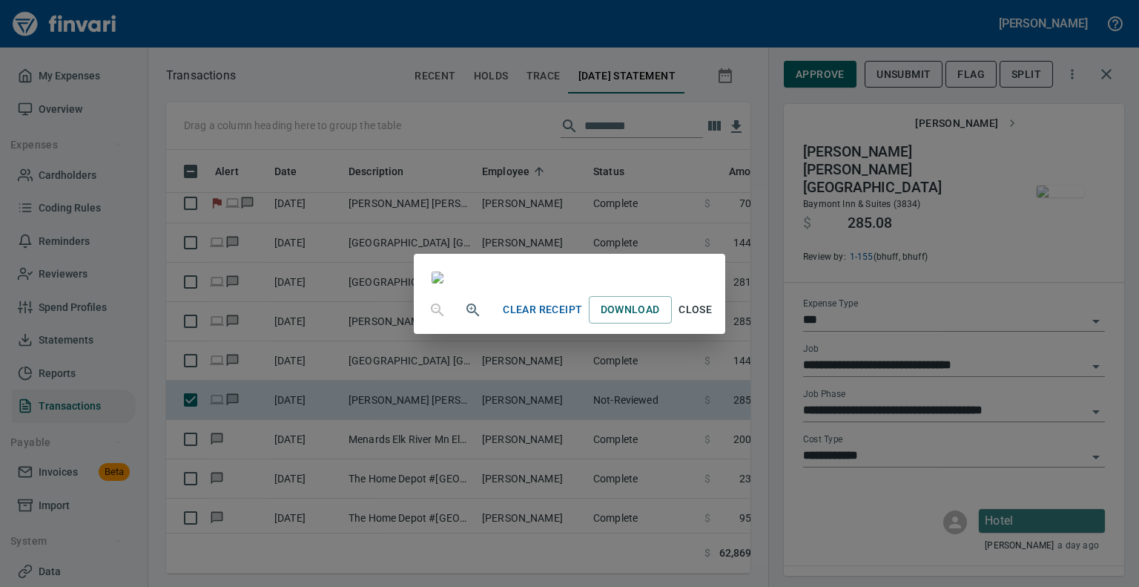
scroll to position [285, 0]
click at [714, 319] on span "Close" at bounding box center [696, 309] width 36 height 19
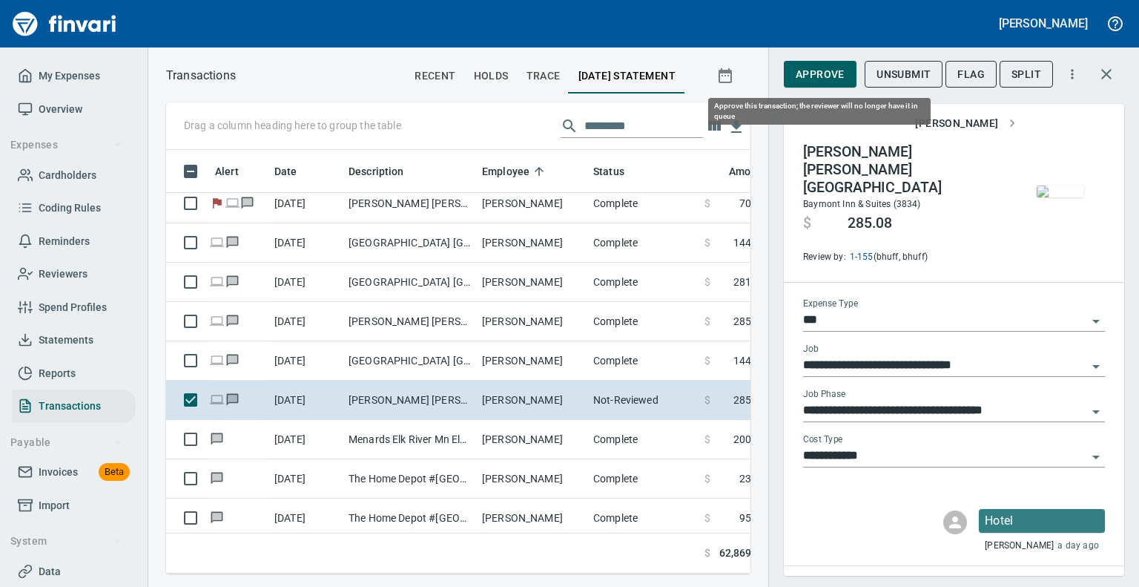
click at [843, 79] on span "Approve" at bounding box center [820, 74] width 49 height 19
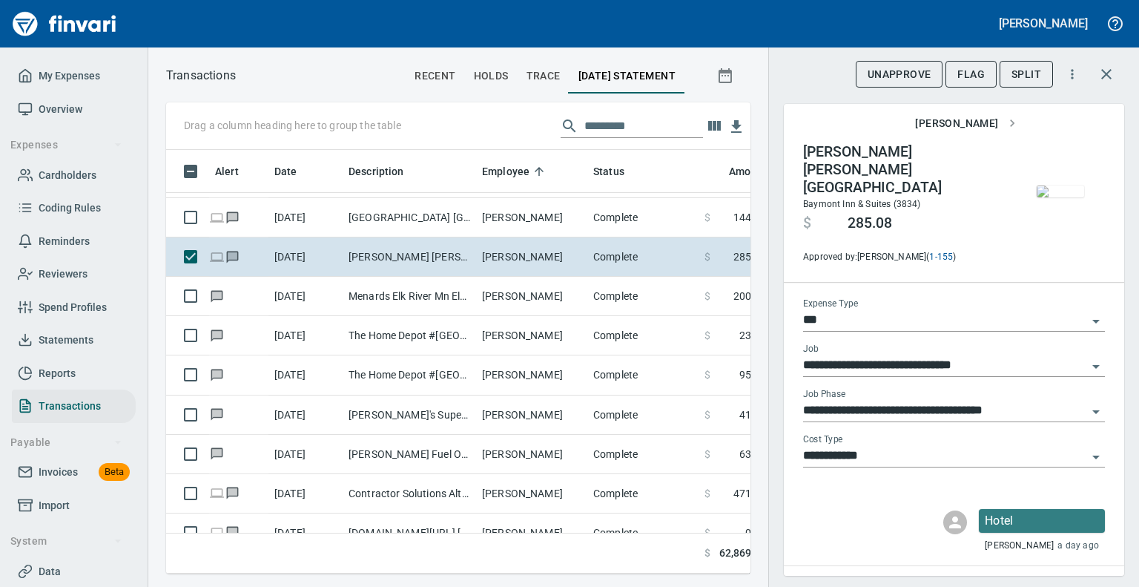
scroll to position [4154, 0]
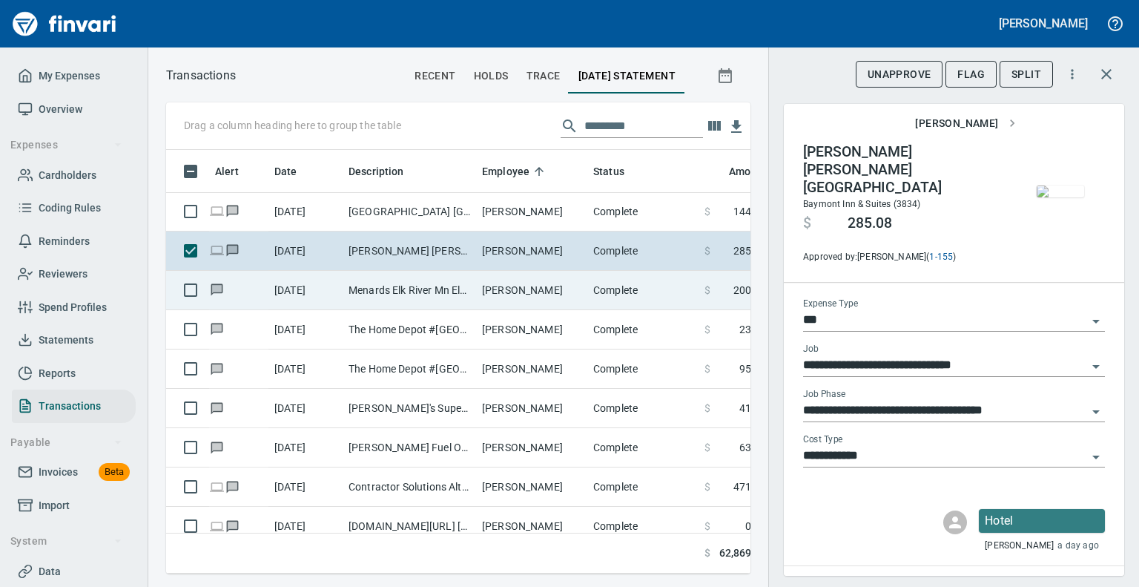
click at [389, 283] on td "Menards Elk River Mn Elk River [GEOGRAPHIC_DATA]" at bounding box center [410, 290] width 134 height 39
type input "**********"
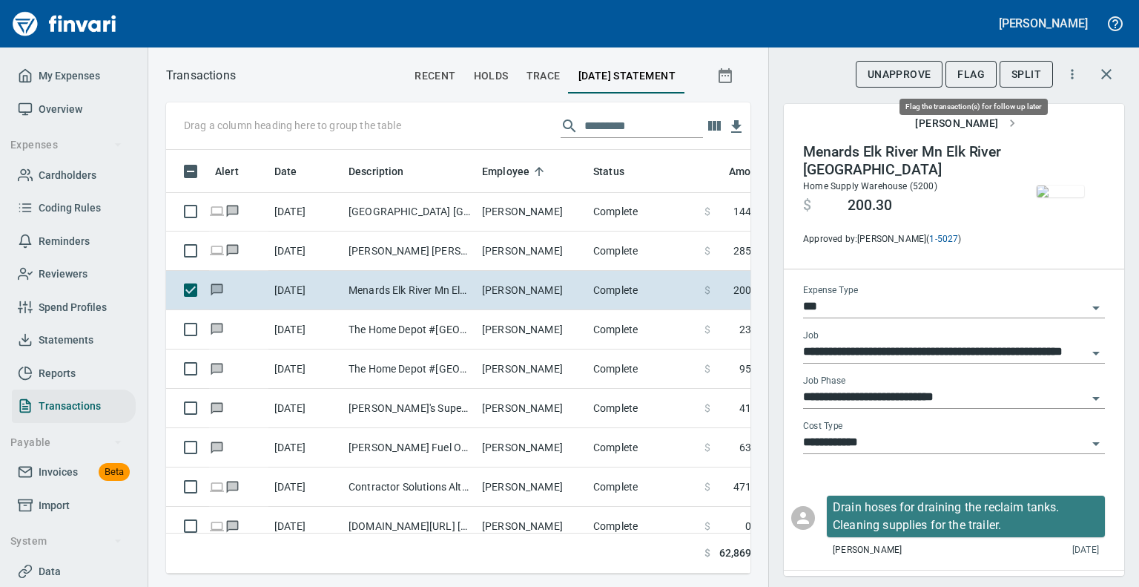
click at [982, 77] on span "Flag" at bounding box center [971, 74] width 27 height 19
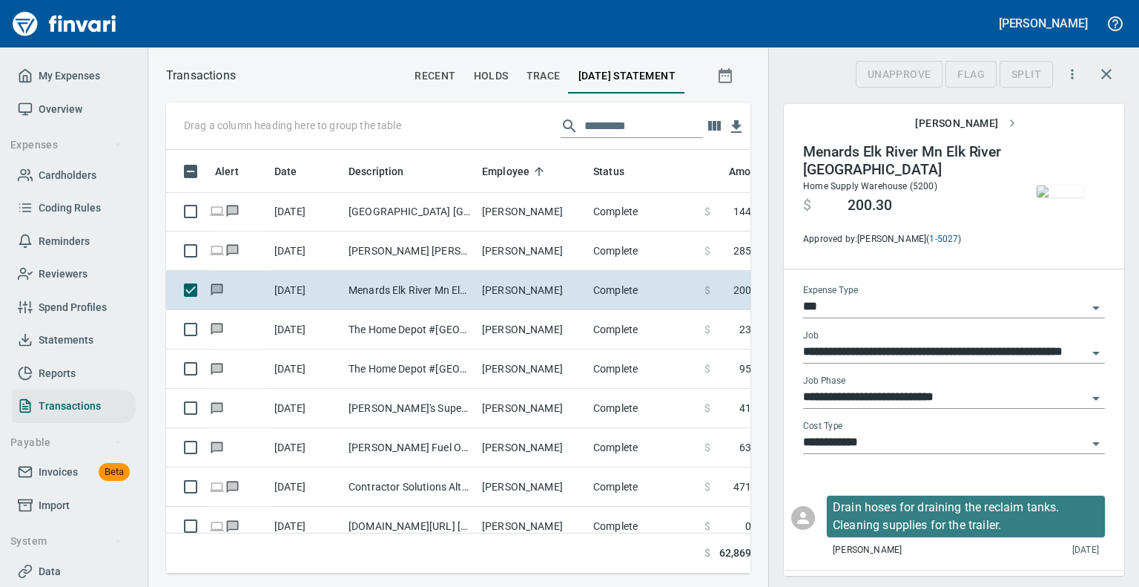
scroll to position [401, 561]
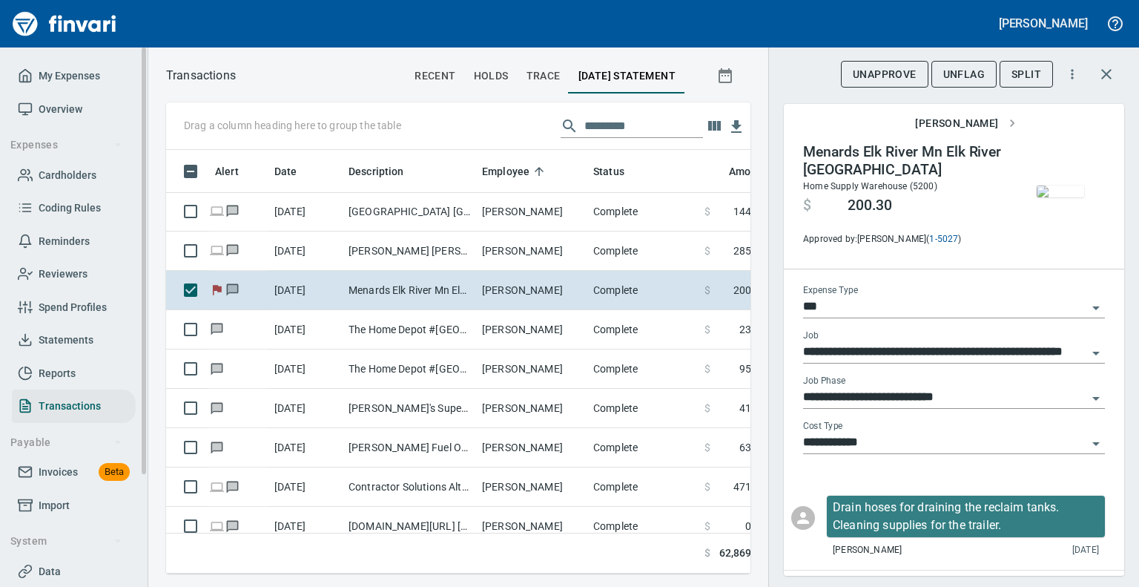
click at [52, 337] on span "Statements" at bounding box center [66, 340] width 55 height 19
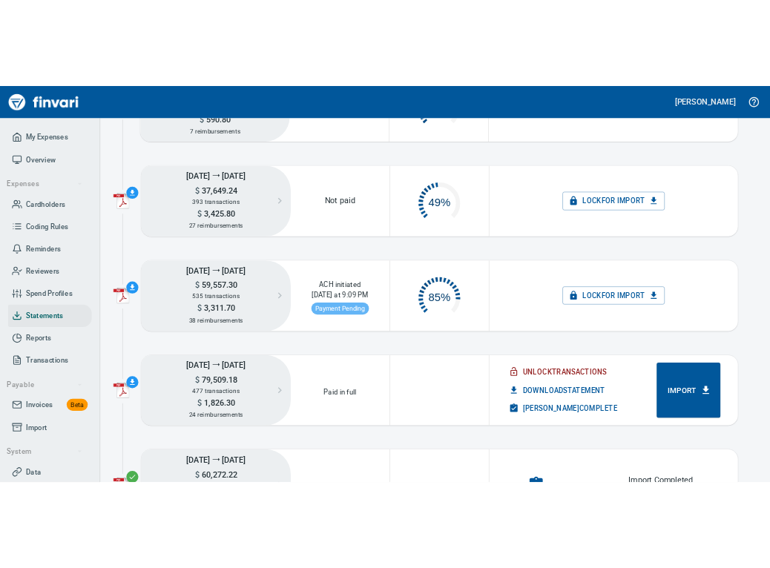
scroll to position [74, 134]
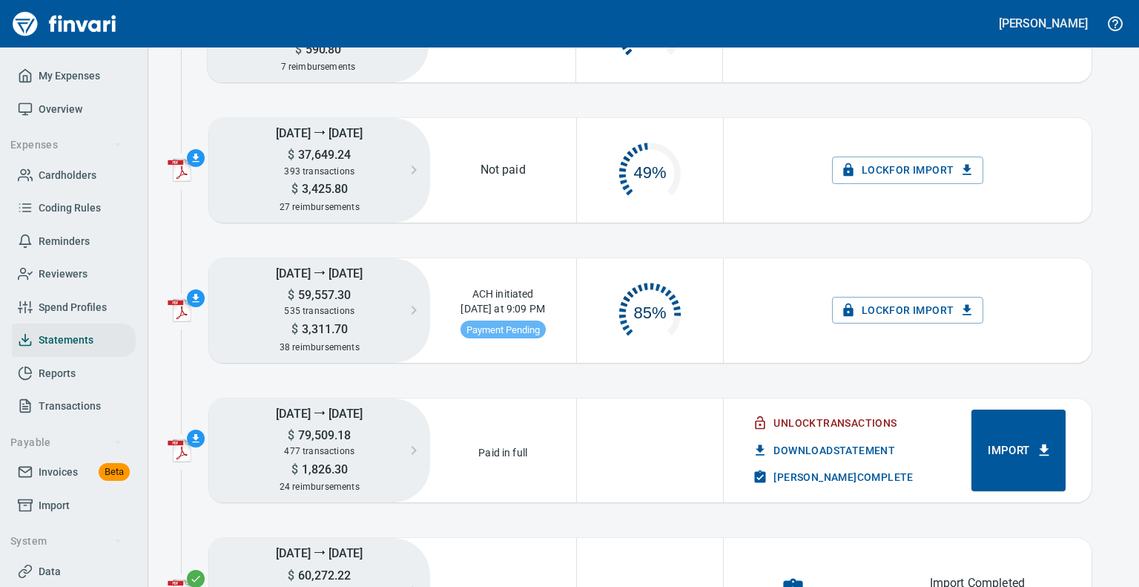
click at [828, 483] on span "[PERSON_NAME] Complete" at bounding box center [834, 477] width 157 height 19
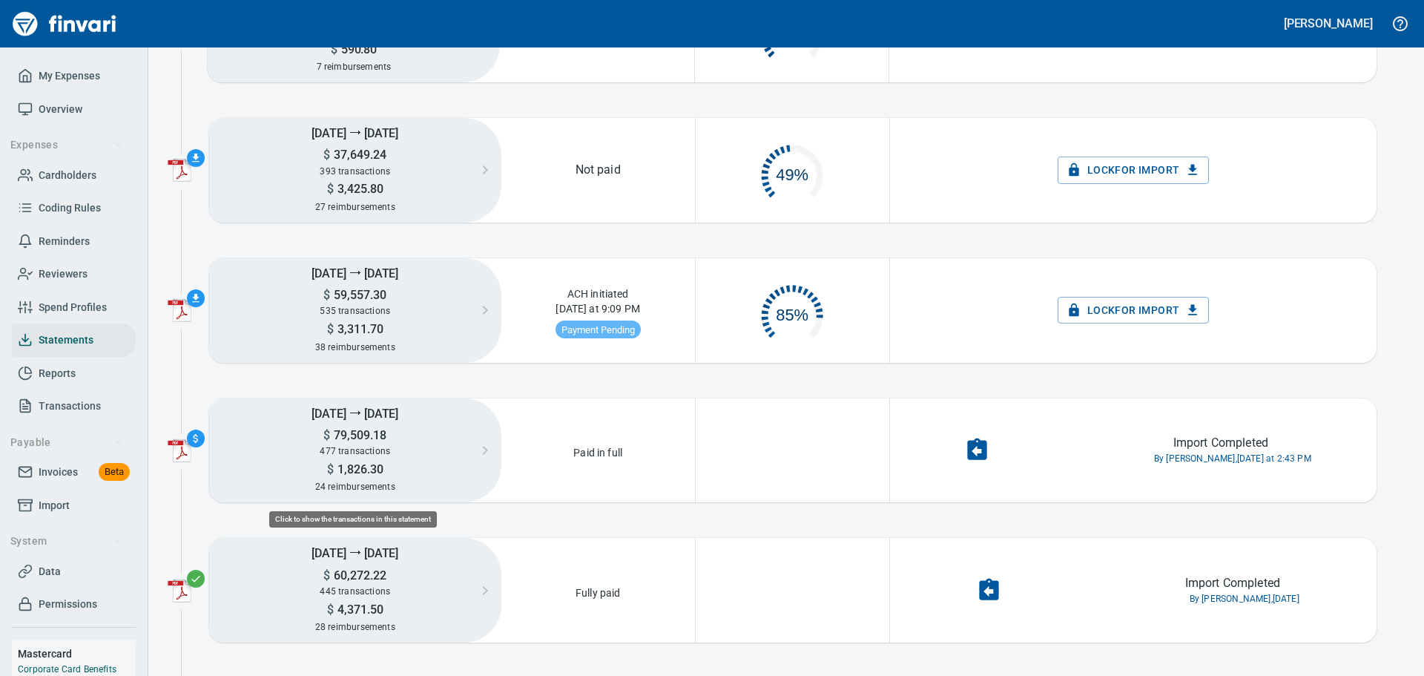
scroll to position [71, 181]
drag, startPoint x: 180, startPoint y: 377, endPoint x: 553, endPoint y: 449, distance: 380.0
click at [177, 446] on img "button" at bounding box center [180, 450] width 24 height 24
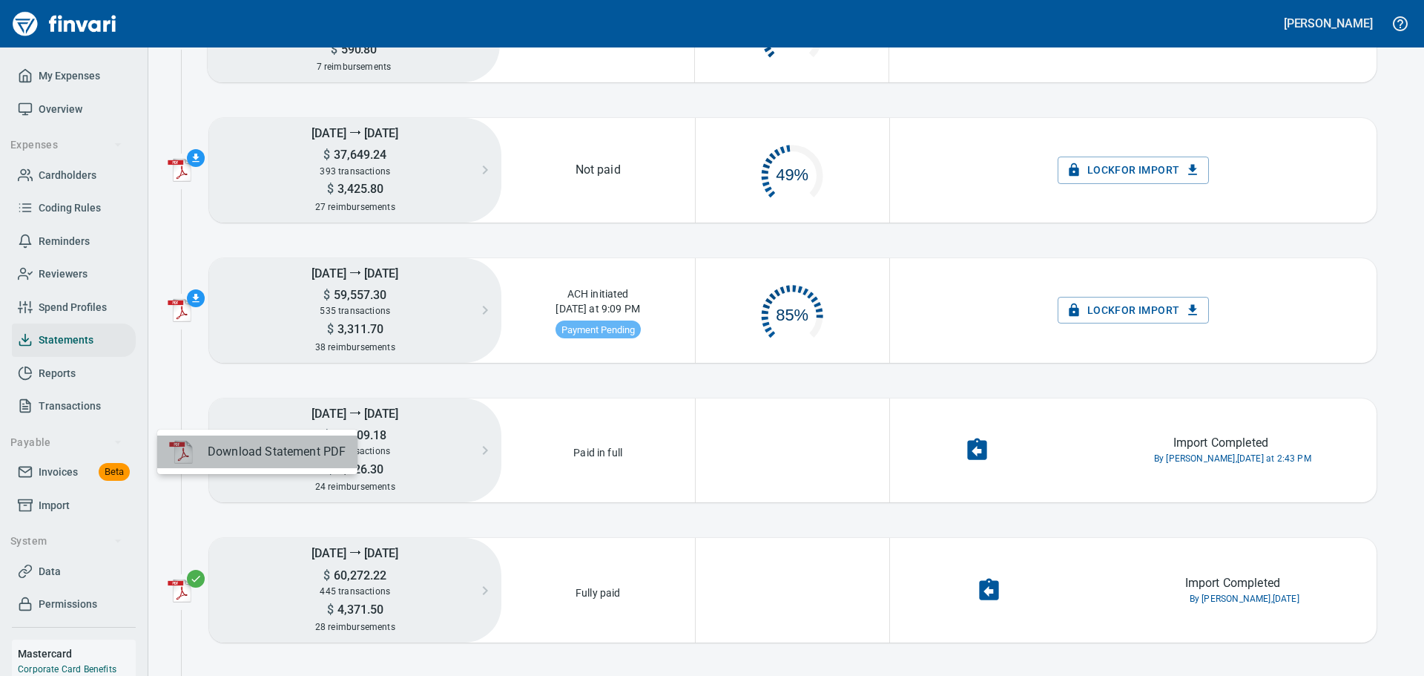
click at [332, 455] on span "Download Statement PDF" at bounding box center [277, 452] width 138 height 18
